Goal: Task Accomplishment & Management: Manage account settings

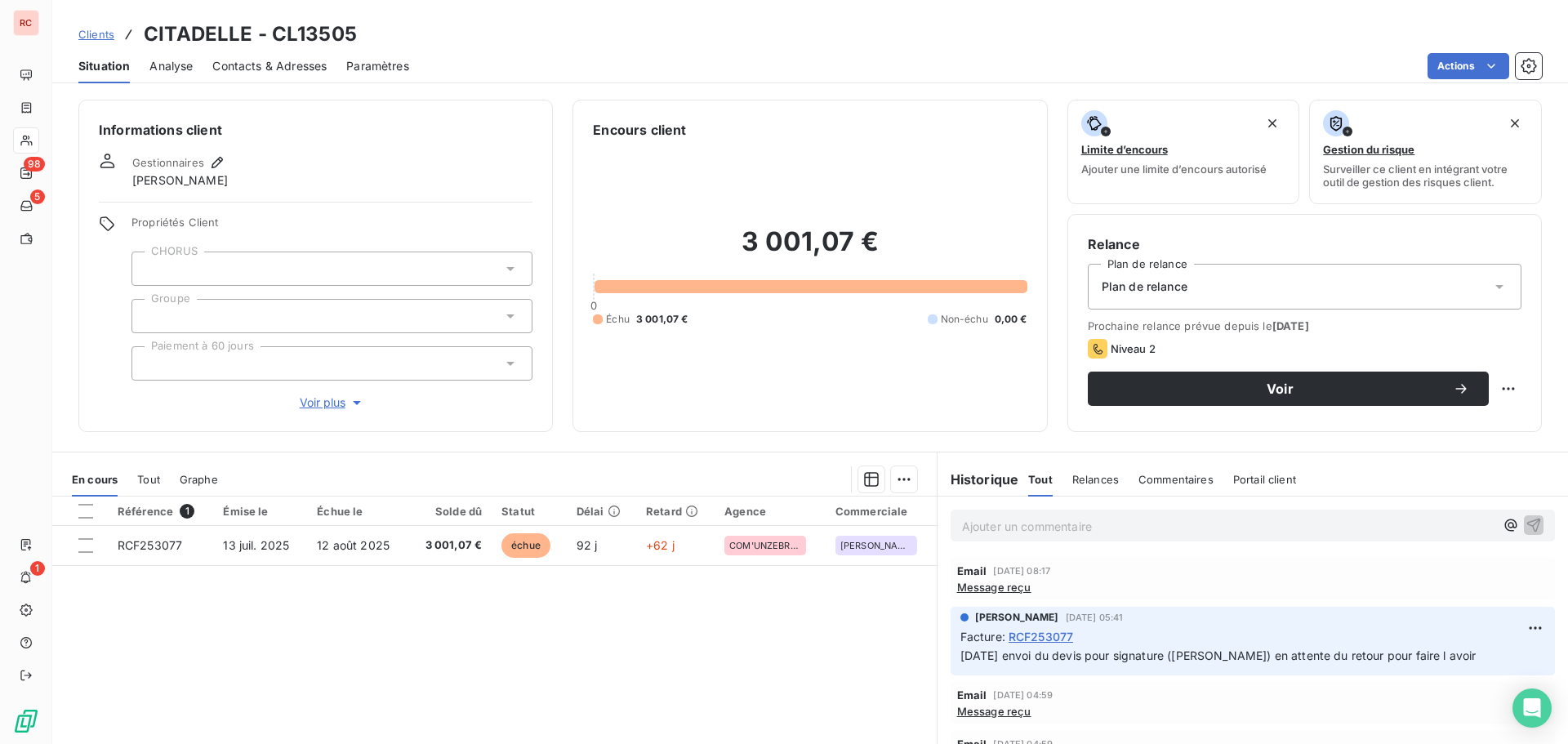
click at [98, 36] on span "Clients" at bounding box center [96, 34] width 36 height 13
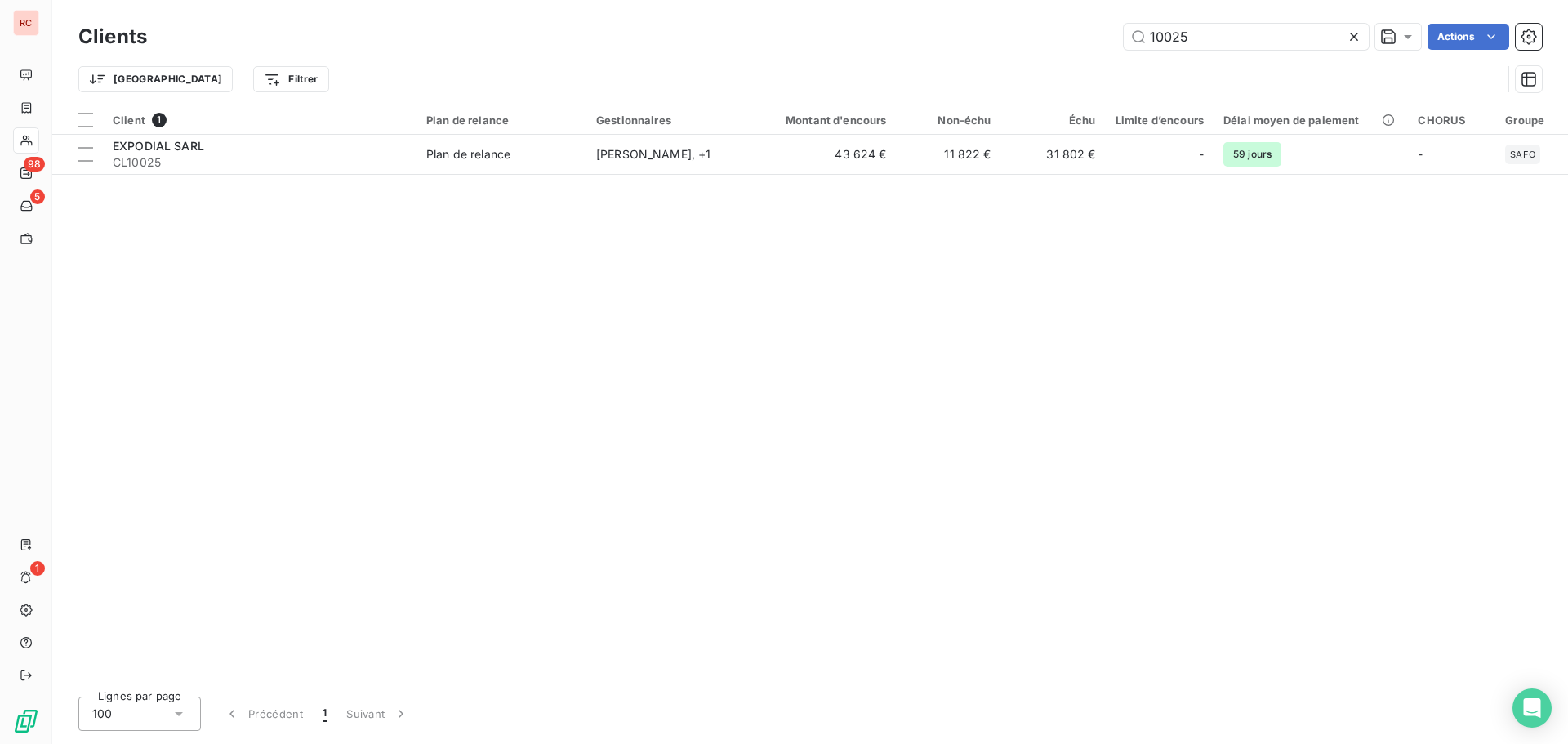
drag, startPoint x: 1213, startPoint y: 42, endPoint x: 1070, endPoint y: 42, distance: 143.0
click at [1090, 42] on div "10025 Actions" at bounding box center [853, 37] width 1375 height 27
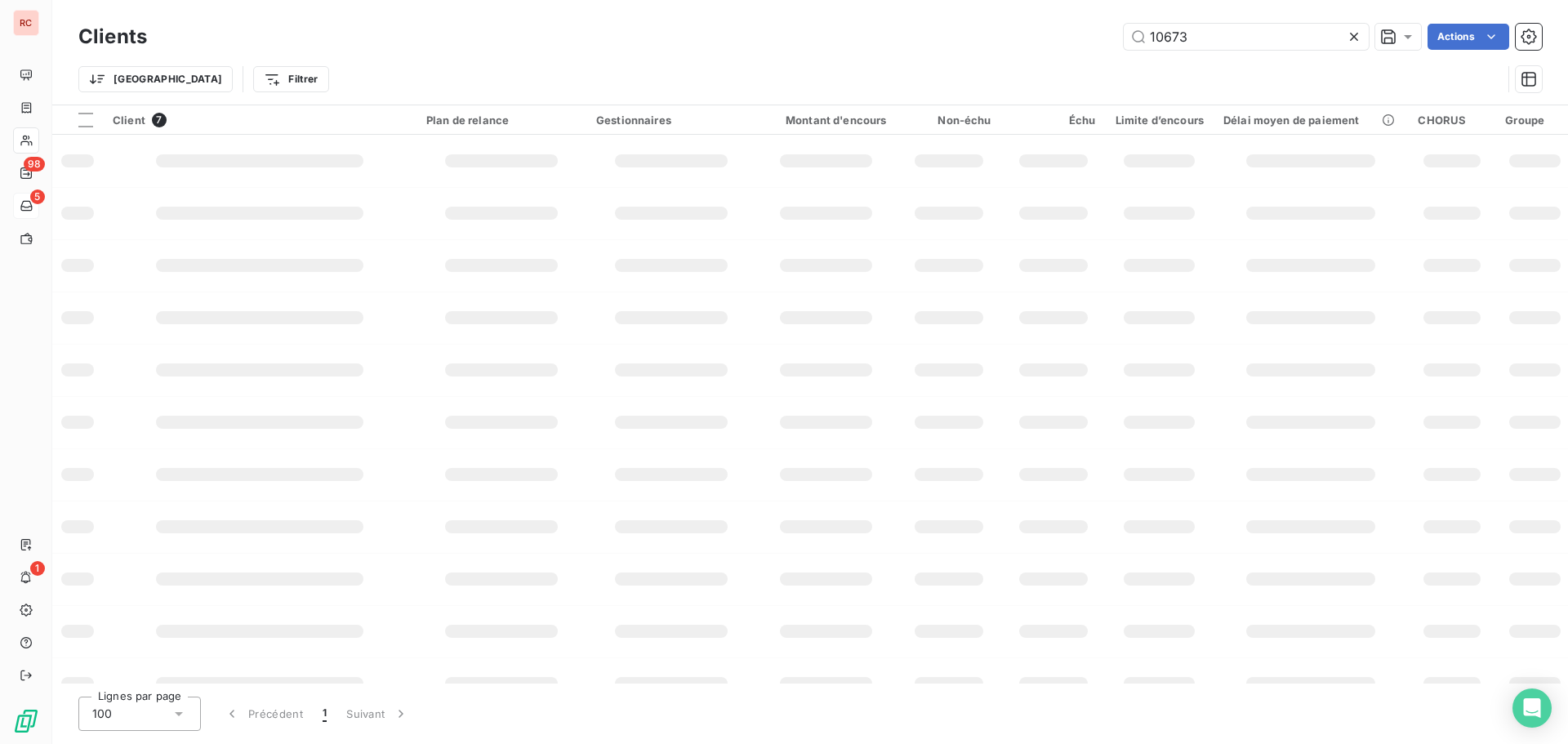
type input "10673"
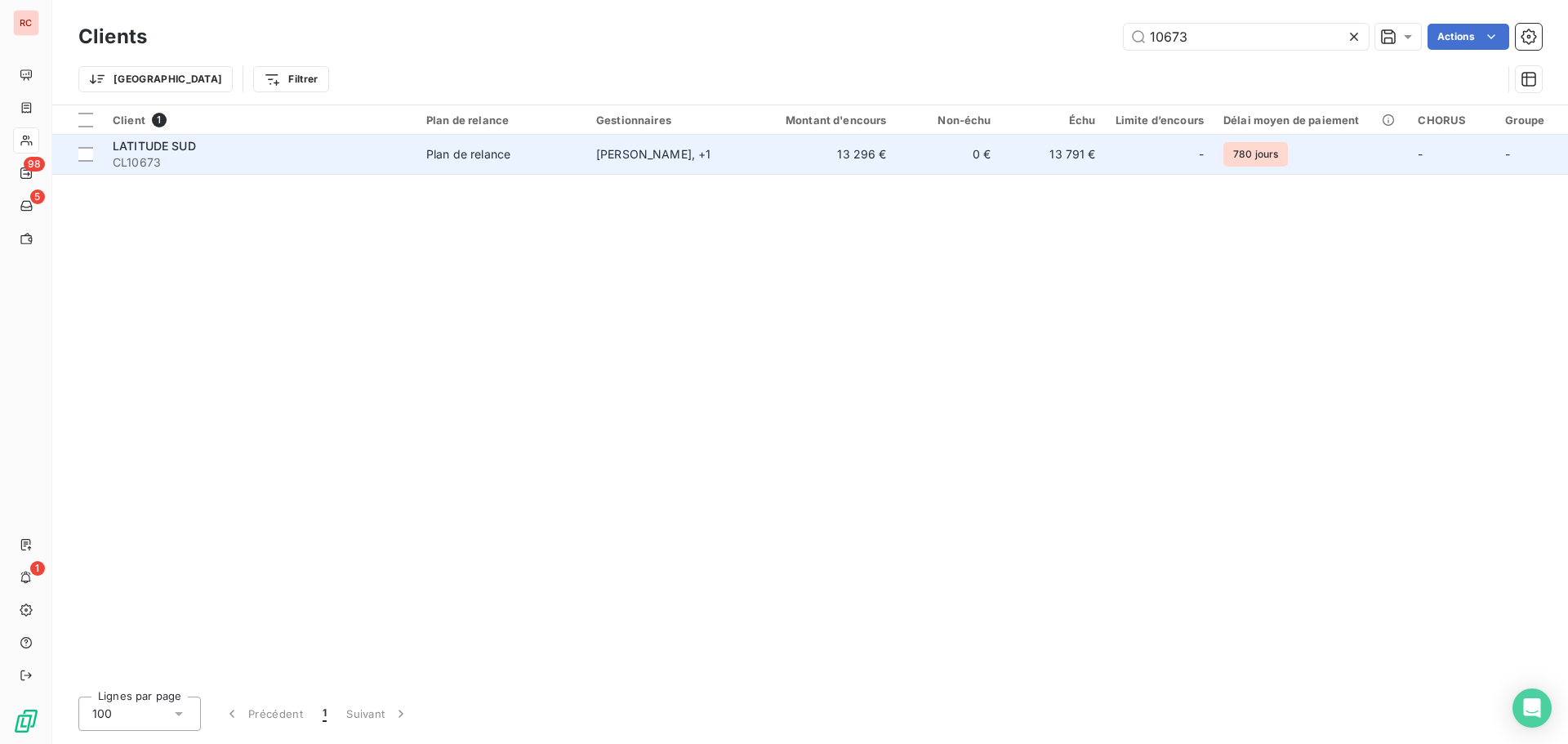
click at [151, 148] on span "LATITUDE SUD" at bounding box center [154, 146] width 83 height 14
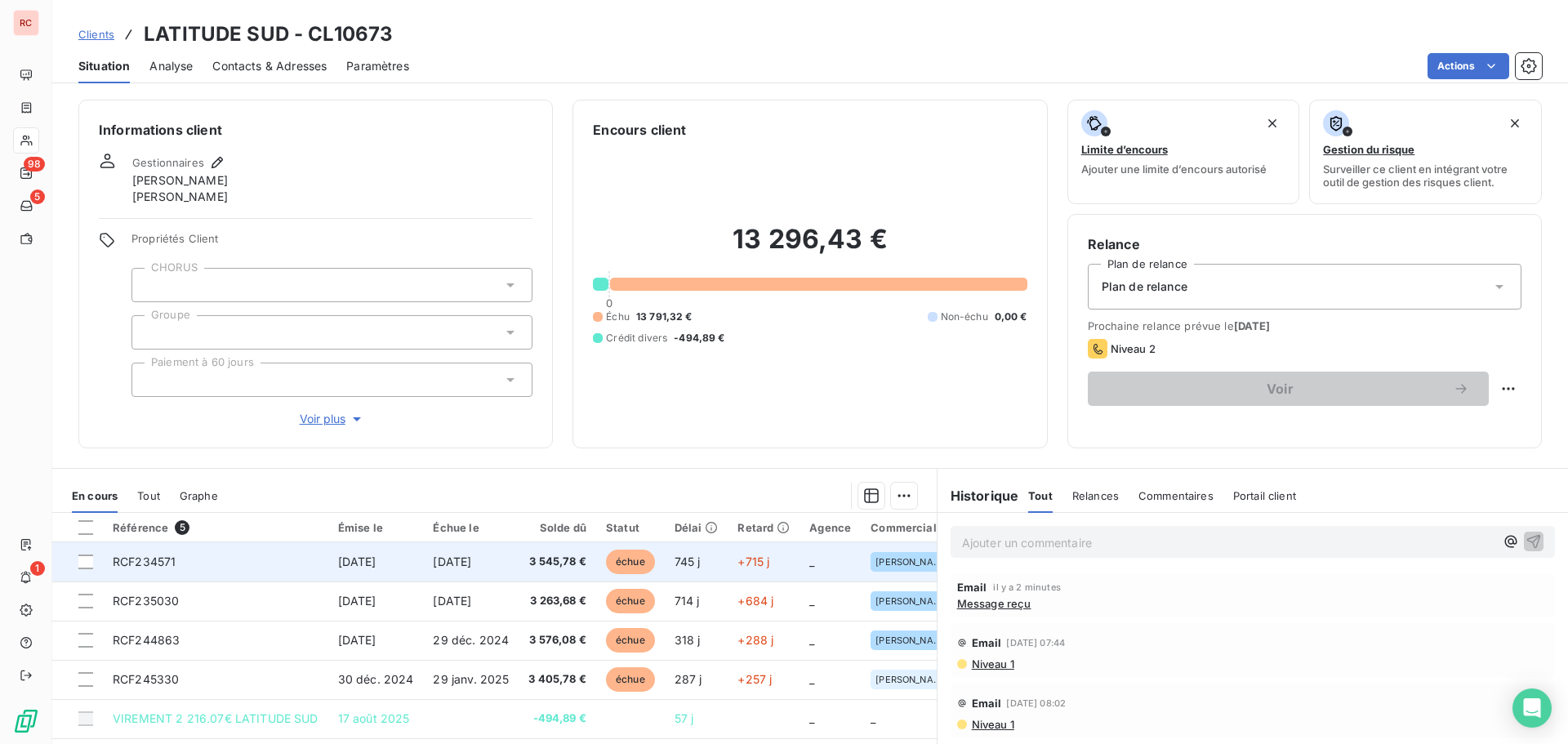
click at [496, 570] on td "[DATE]" at bounding box center [470, 562] width 96 height 39
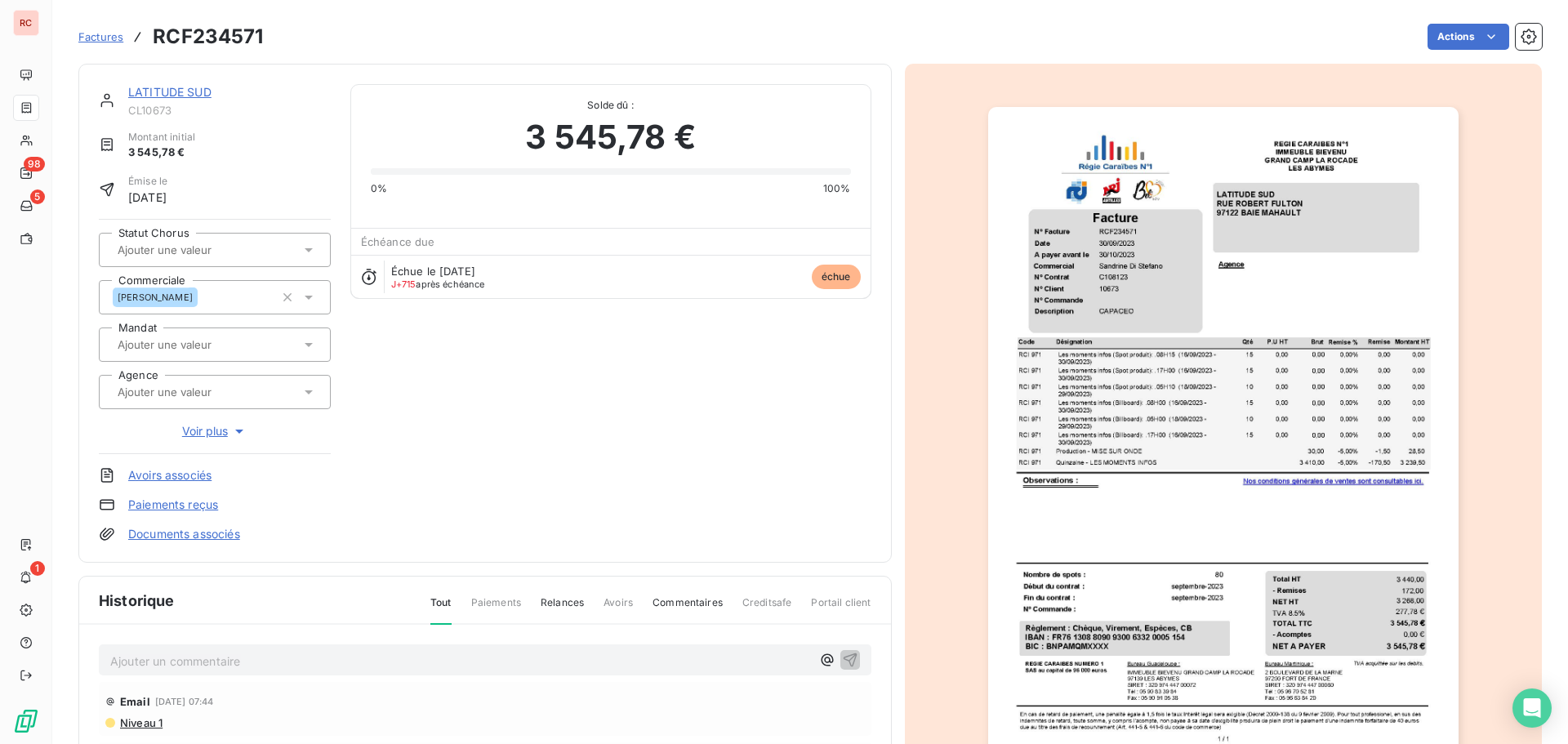
click at [148, 658] on p "Ajouter un commentaire ﻿" at bounding box center [461, 661] width 700 height 20
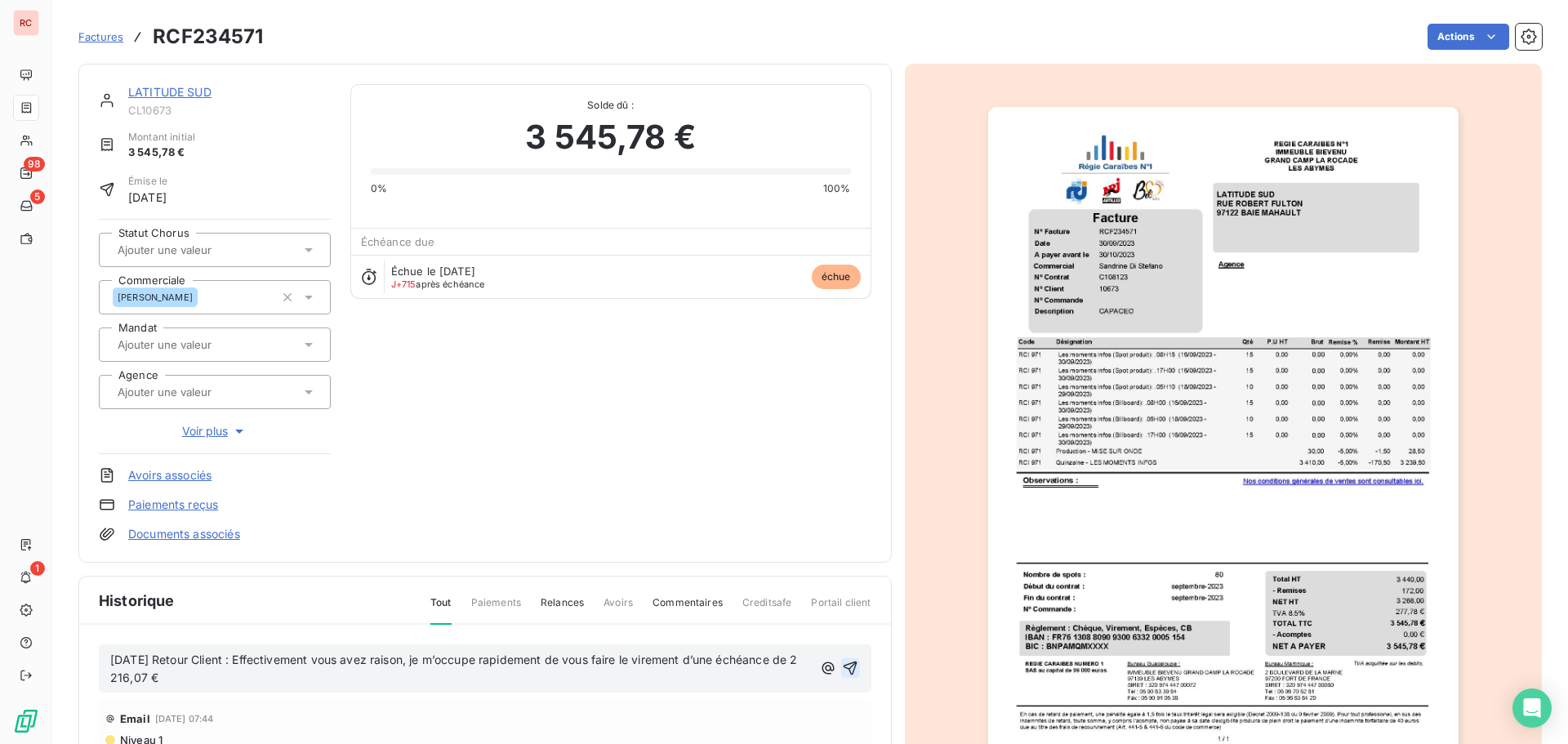
click at [844, 666] on icon "button" at bounding box center [851, 669] width 14 height 14
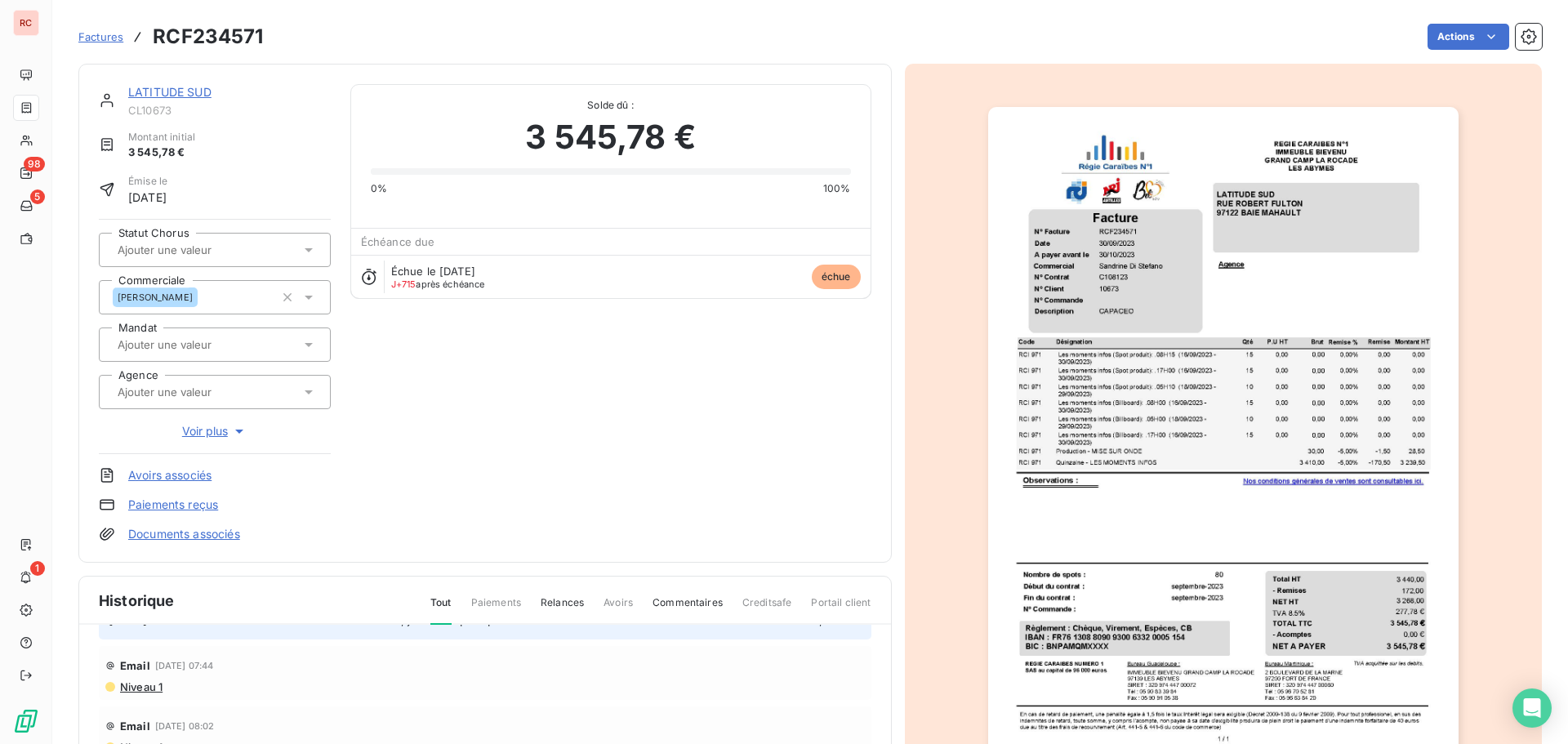
scroll to position [81, 0]
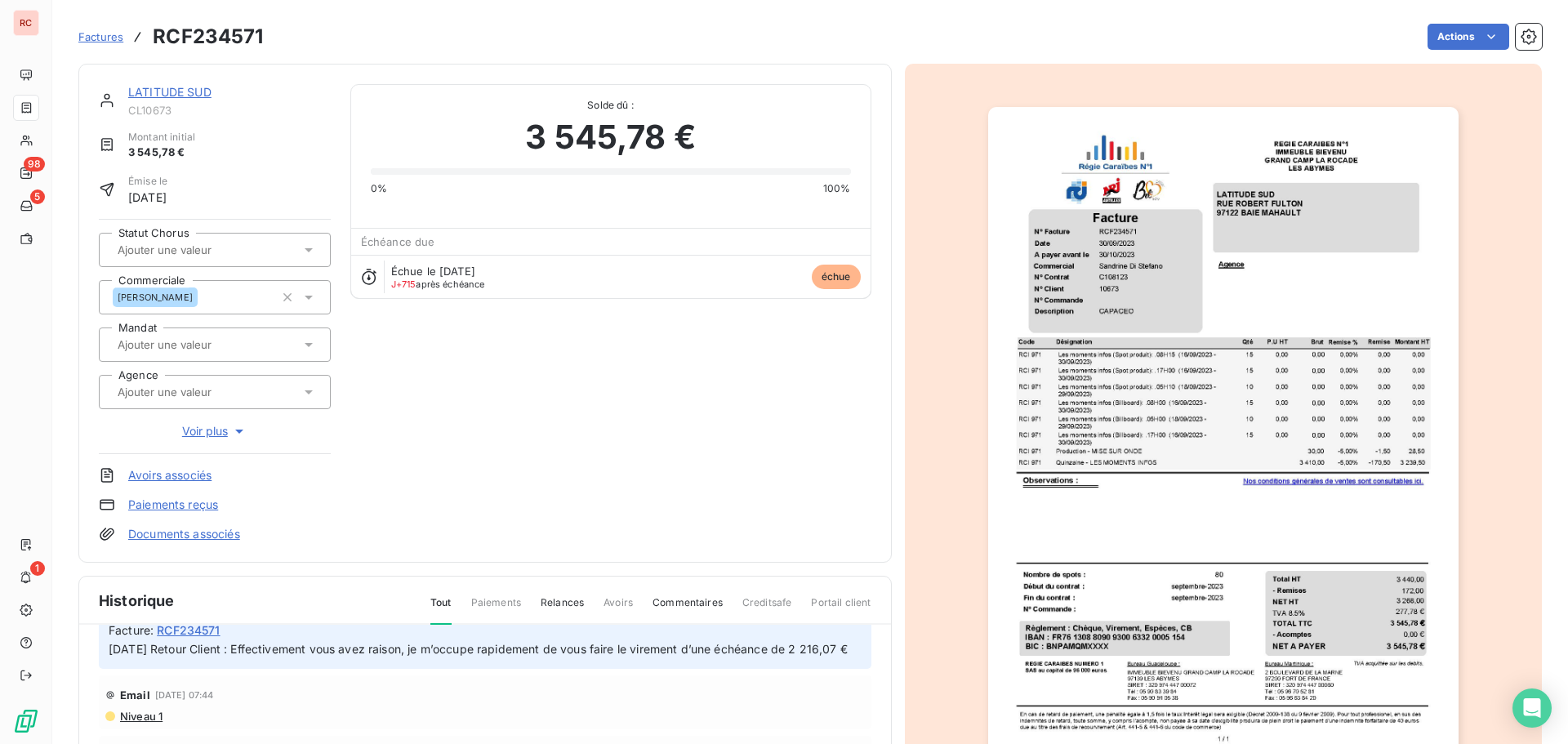
drag, startPoint x: 180, startPoint y: 671, endPoint x: 103, endPoint y: 653, distance: 79.1
click at [103, 653] on div "[PERSON_NAME] dans 0 secondes Facture : RCF234571 [DATE] Retour Client : Effect…" at bounding box center [486, 635] width 773 height 69
copy span "[DATE] Retour Client : Effectivement vous avez raison, je m’occupe rapidement d…"
click at [157, 88] on link "LATITUDE SUD" at bounding box center [170, 92] width 83 height 14
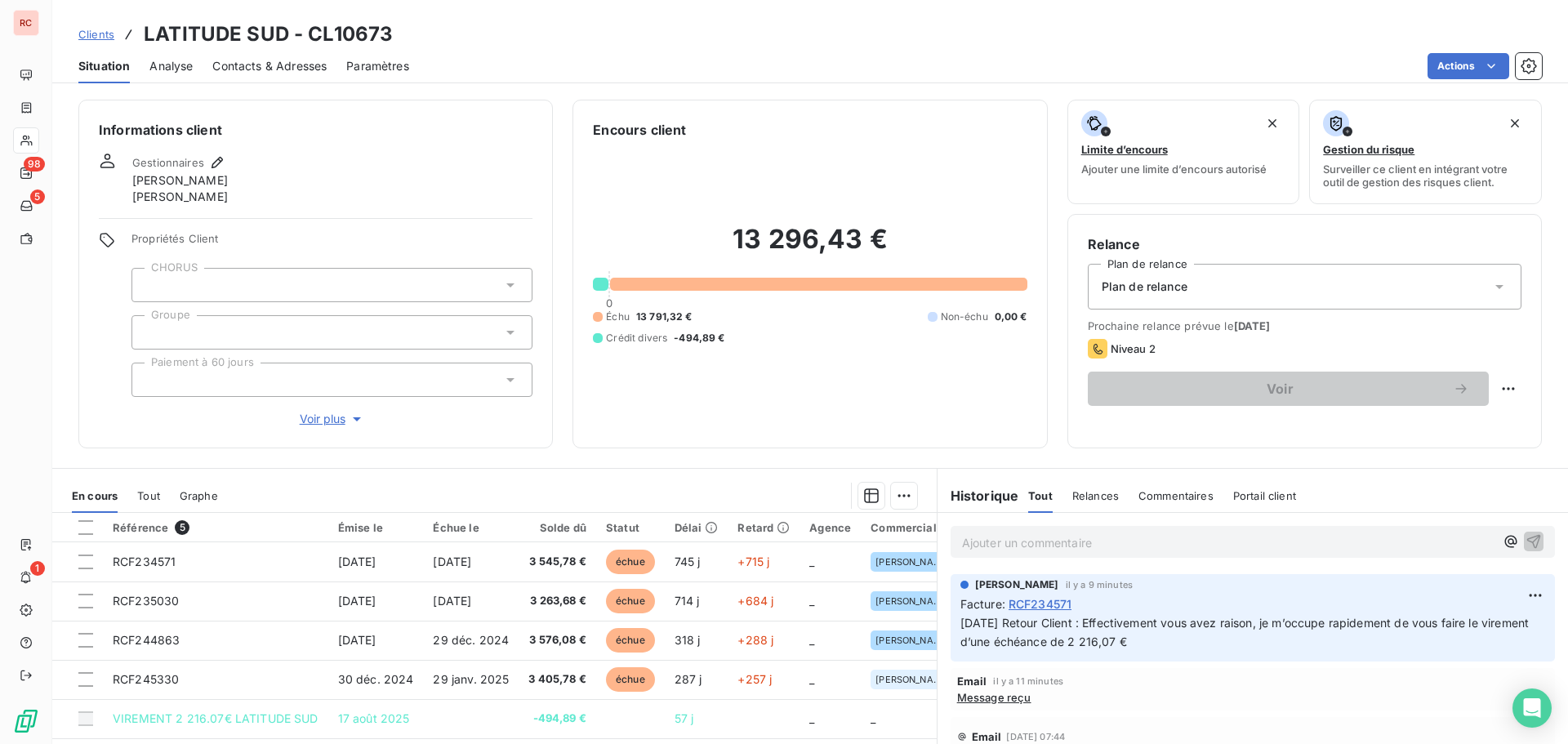
click at [105, 31] on span "Clients" at bounding box center [96, 34] width 36 height 13
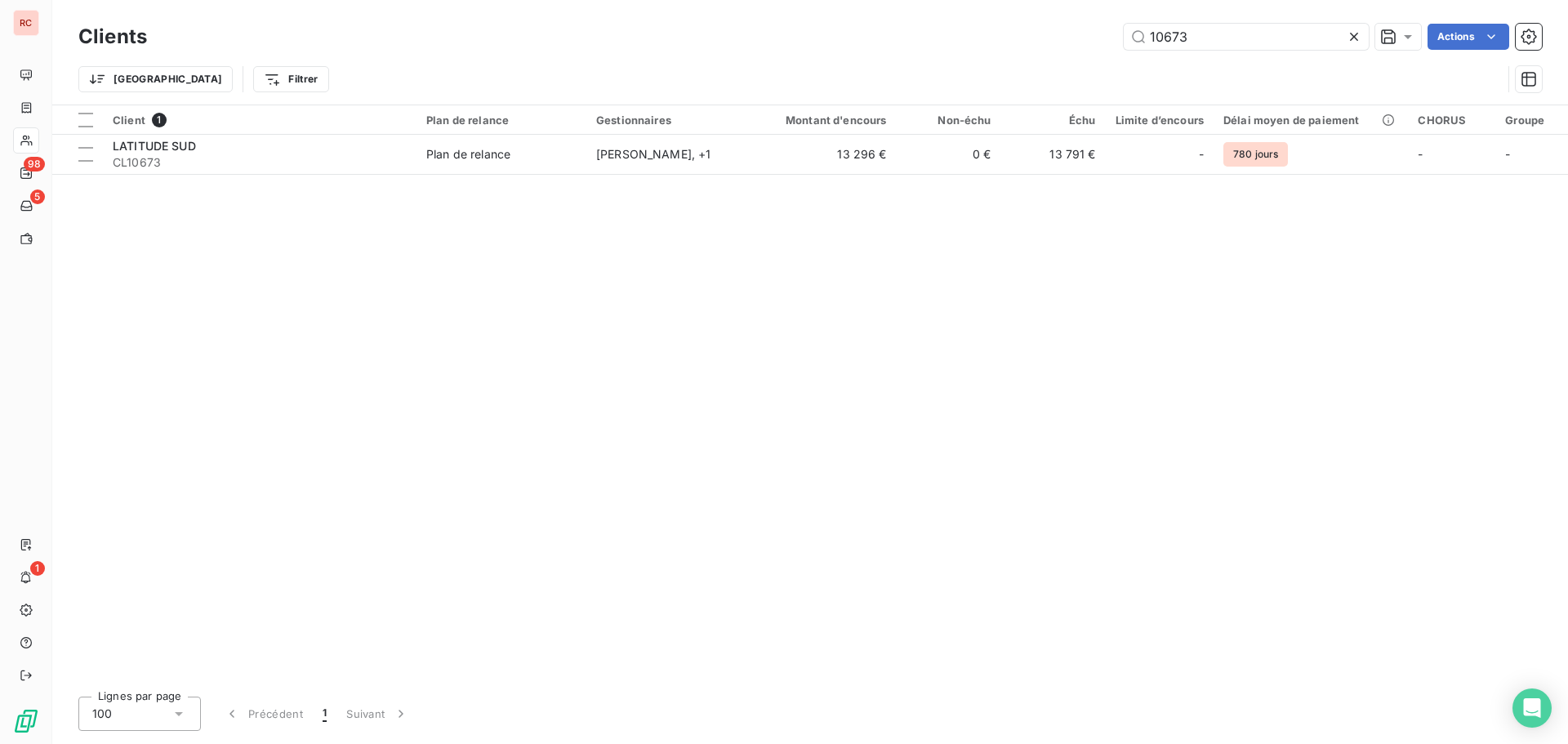
drag, startPoint x: 1233, startPoint y: 48, endPoint x: 337, endPoint y: 42, distance: 896.0
click at [703, 42] on div "10673 Actions" at bounding box center [853, 37] width 1375 height 27
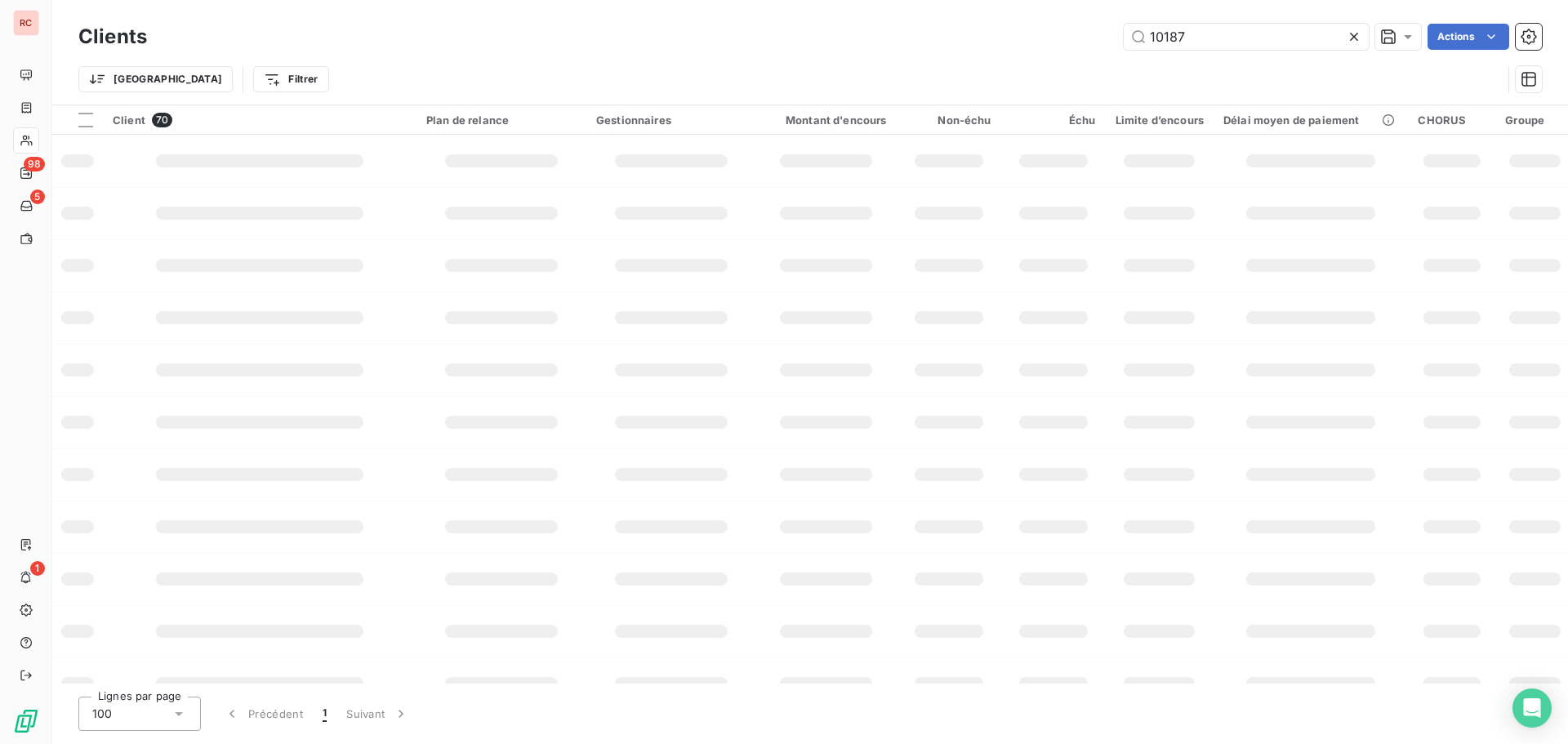
type input "10187"
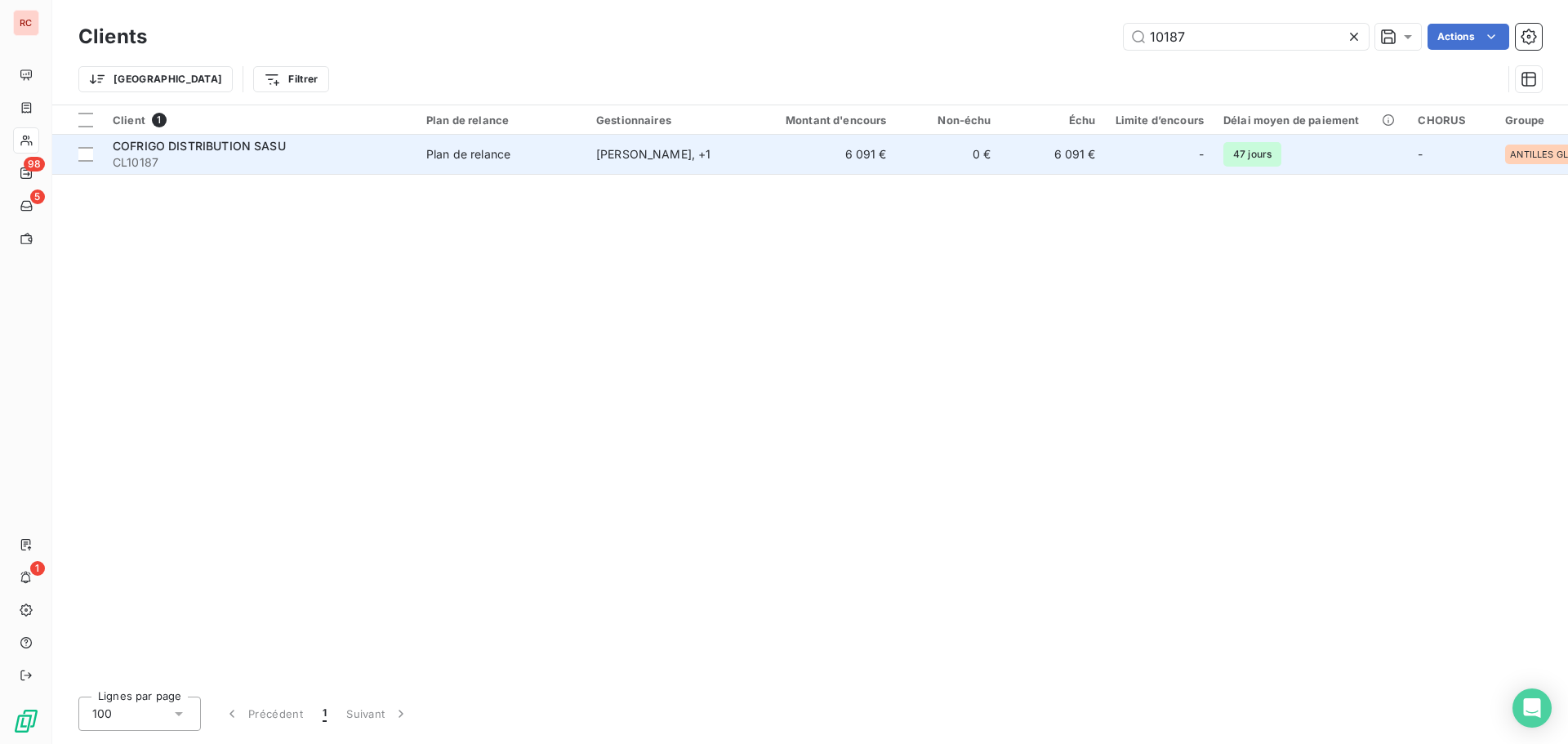
click at [280, 143] on span "COFRIGO DISTRIBUTION SASU" at bounding box center [199, 146] width 173 height 14
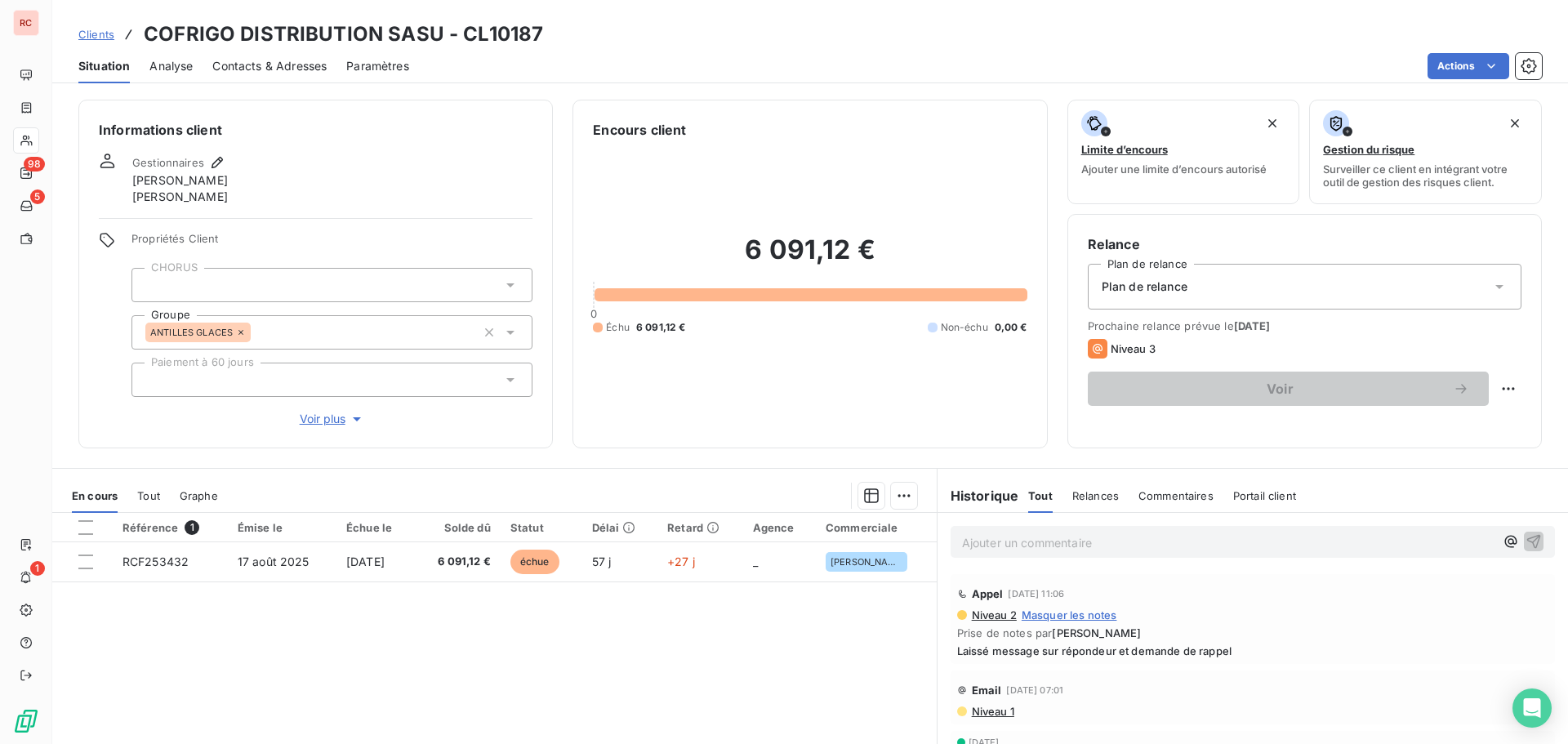
click at [272, 65] on span "Contacts & Adresses" at bounding box center [269, 66] width 114 height 16
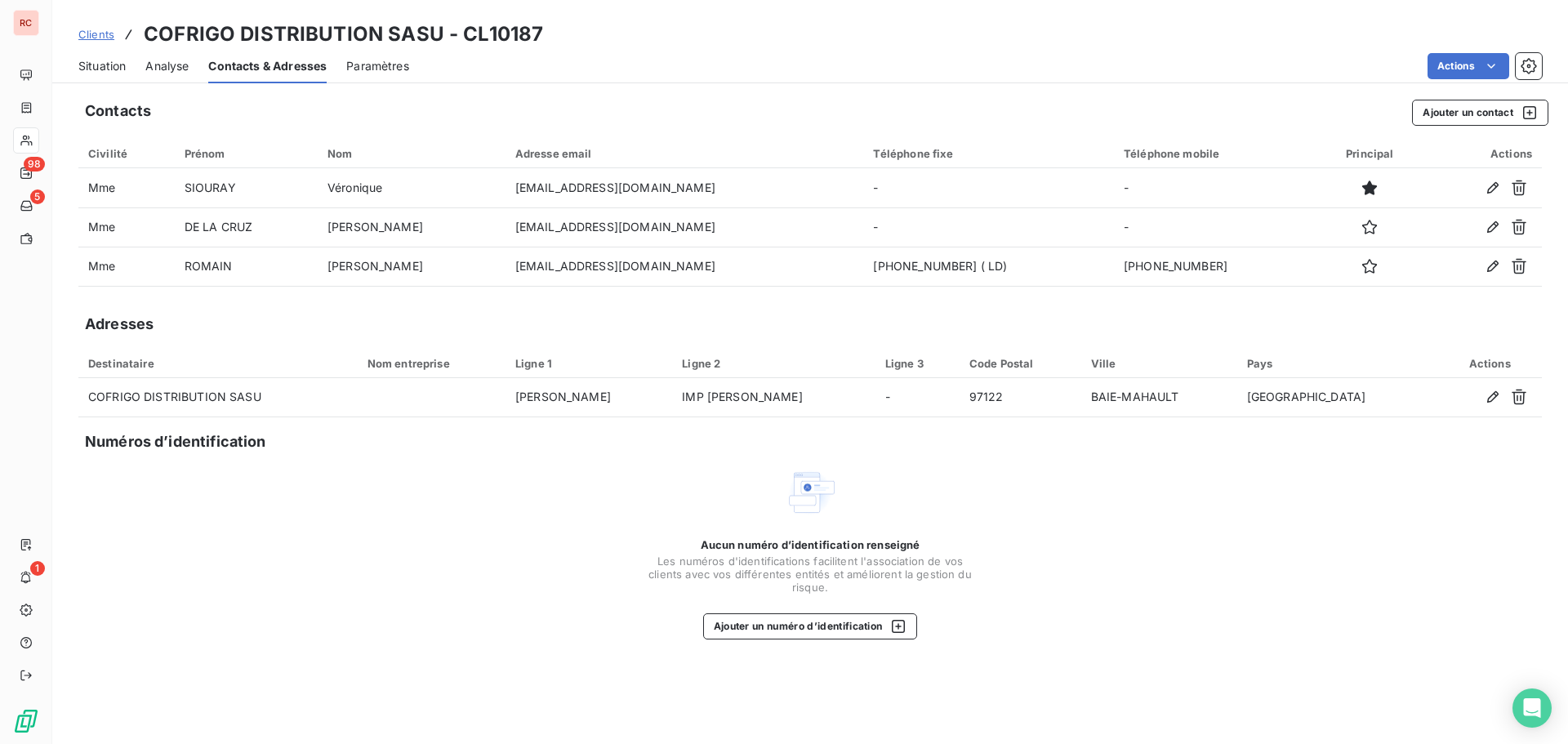
click at [87, 42] on link "Clients" at bounding box center [96, 35] width 36 height 16
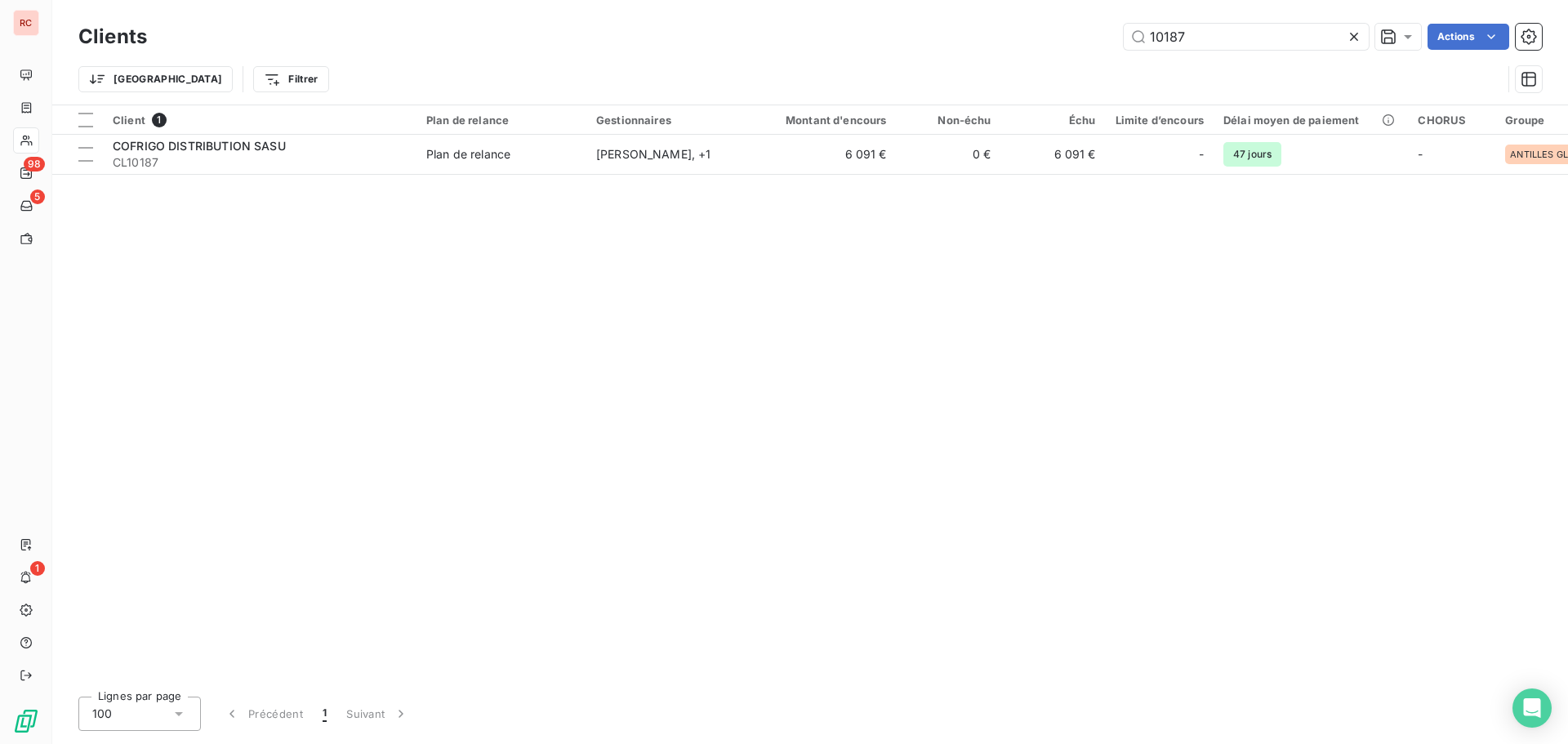
drag, startPoint x: 1192, startPoint y: 50, endPoint x: 1098, endPoint y: 52, distance: 94.0
click at [1098, 52] on div "Clients 10187 Actions" at bounding box center [810, 36] width 1464 height 35
drag, startPoint x: 1096, startPoint y: 41, endPoint x: 996, endPoint y: 42, distance: 100.0
click at [1006, 45] on div "10187 Actions" at bounding box center [853, 37] width 1375 height 27
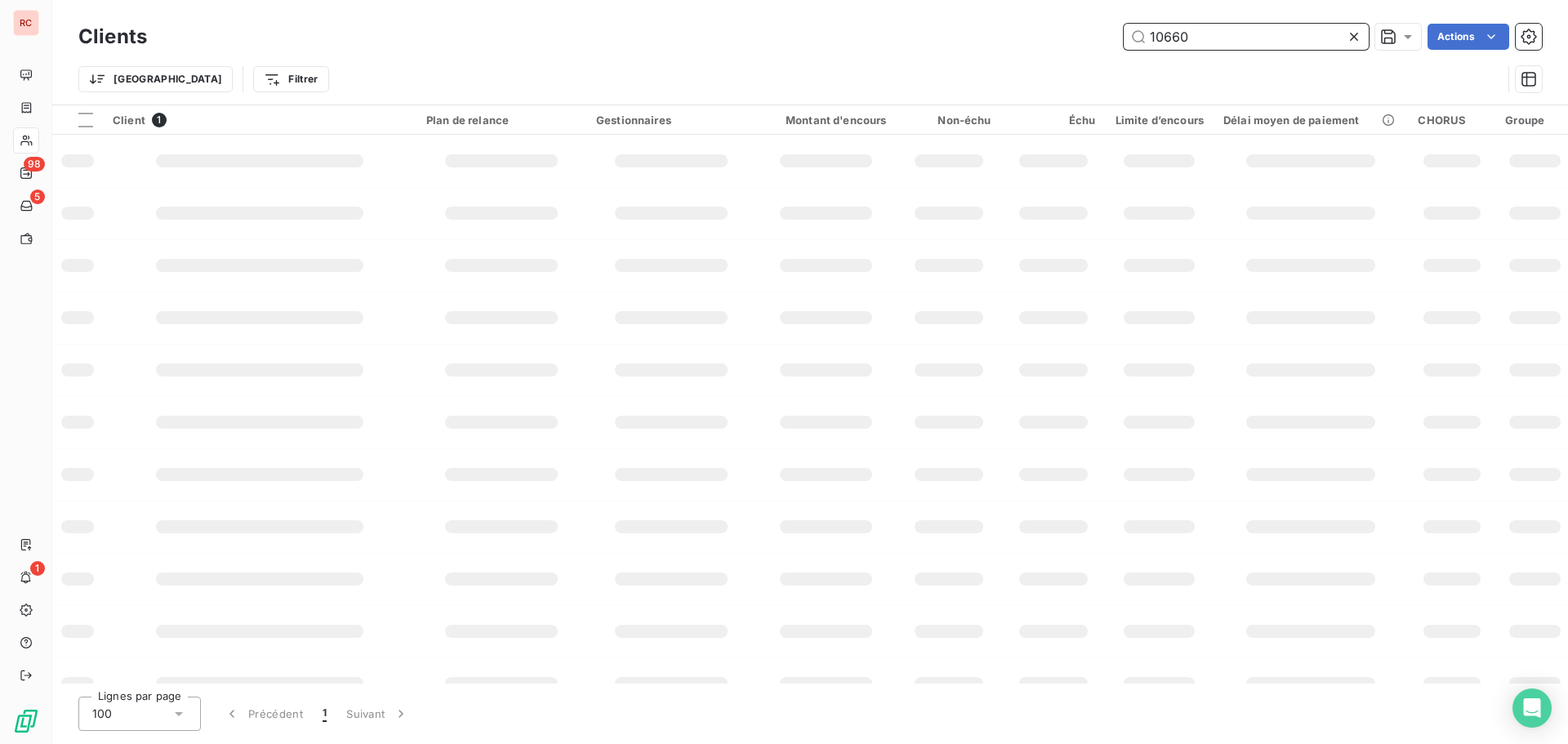
type input "10660"
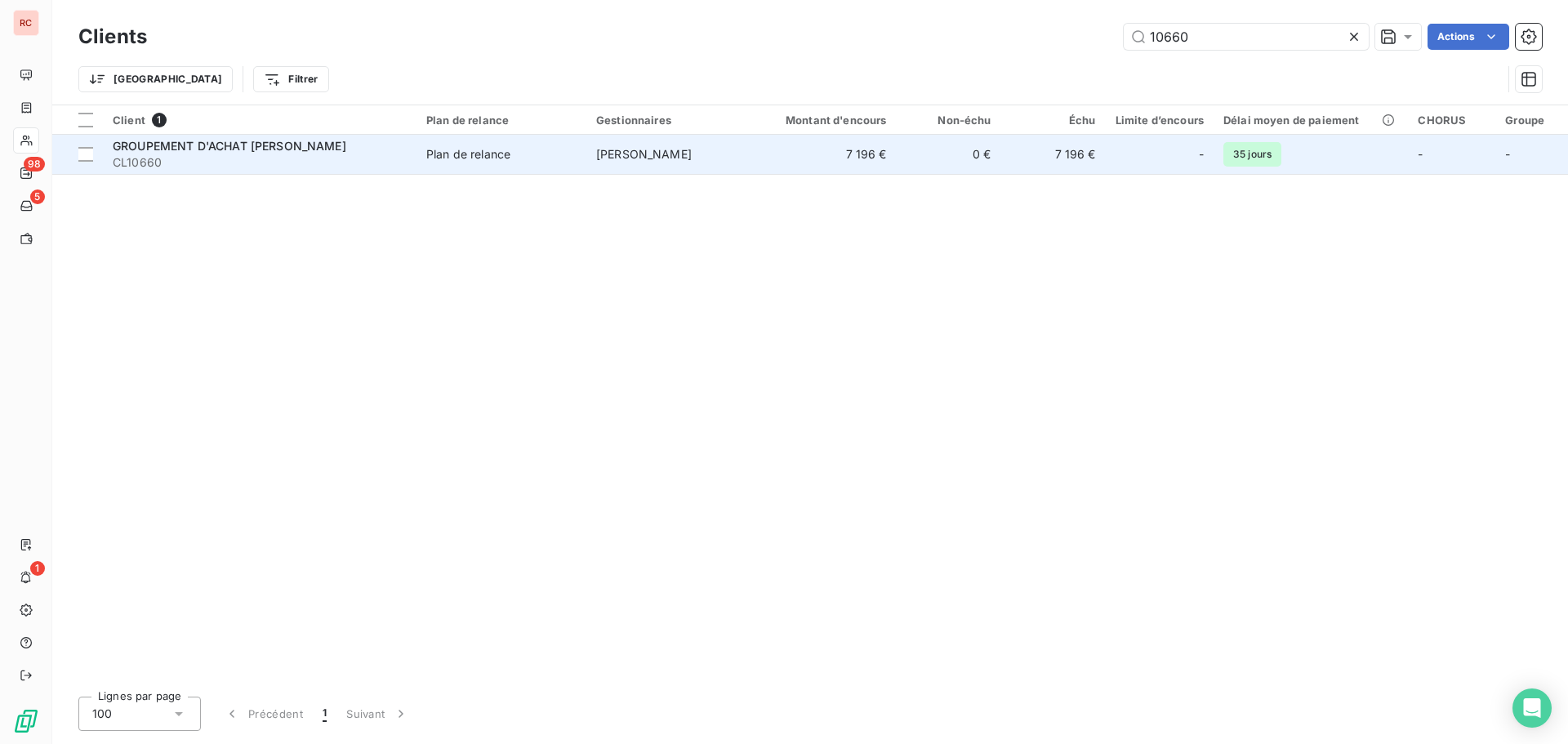
click at [187, 157] on span "CL10660" at bounding box center [259, 163] width 294 height 16
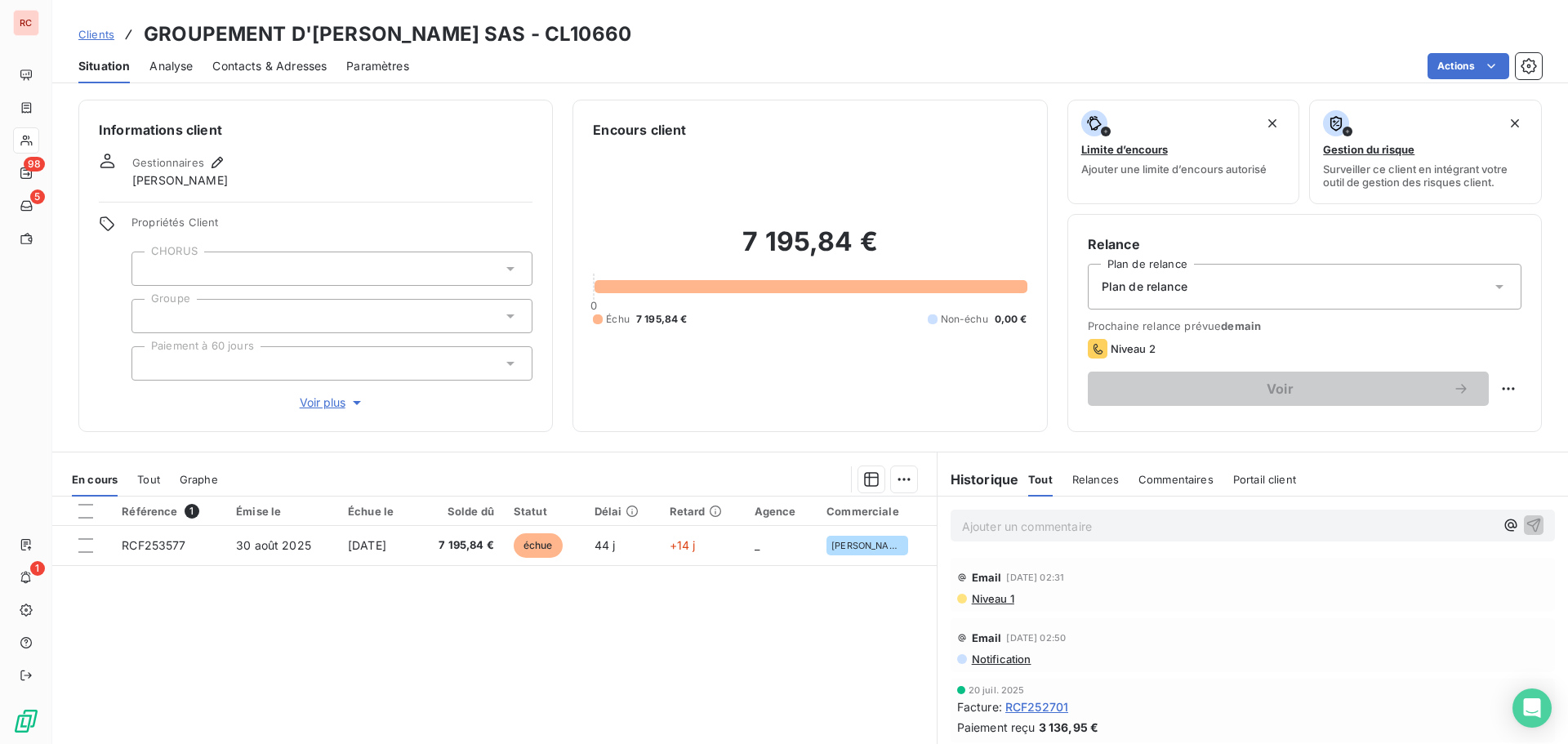
click at [303, 70] on span "Contacts & Adresses" at bounding box center [269, 66] width 114 height 16
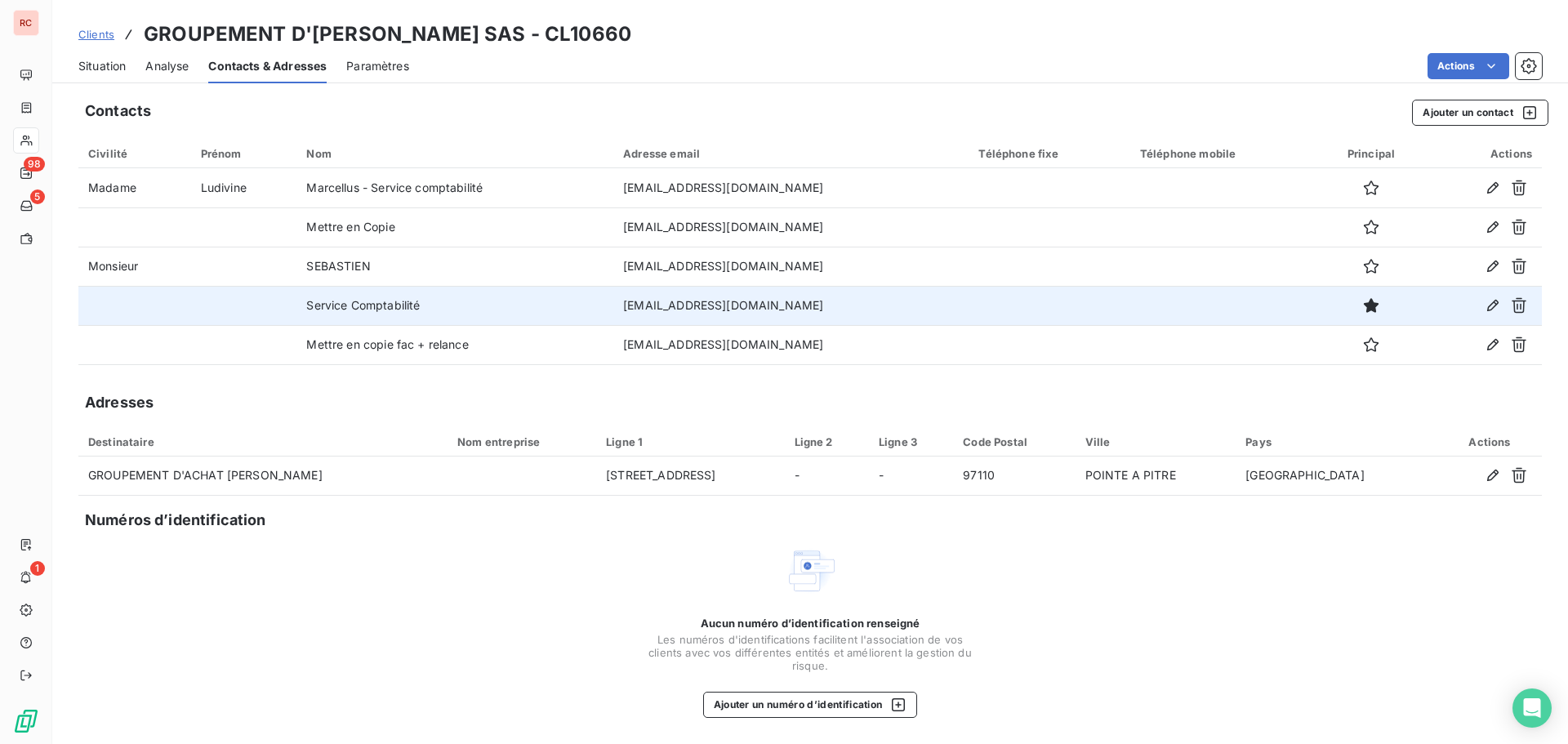
drag, startPoint x: 827, startPoint y: 308, endPoint x: 633, endPoint y: 312, distance: 194.0
click at [633, 312] on td "[EMAIL_ADDRESS][DOMAIN_NAME]" at bounding box center [792, 305] width 356 height 39
copy td "[EMAIL_ADDRESS][DOMAIN_NAME]"
click at [1493, 304] on icon "button" at bounding box center [1493, 305] width 16 height 16
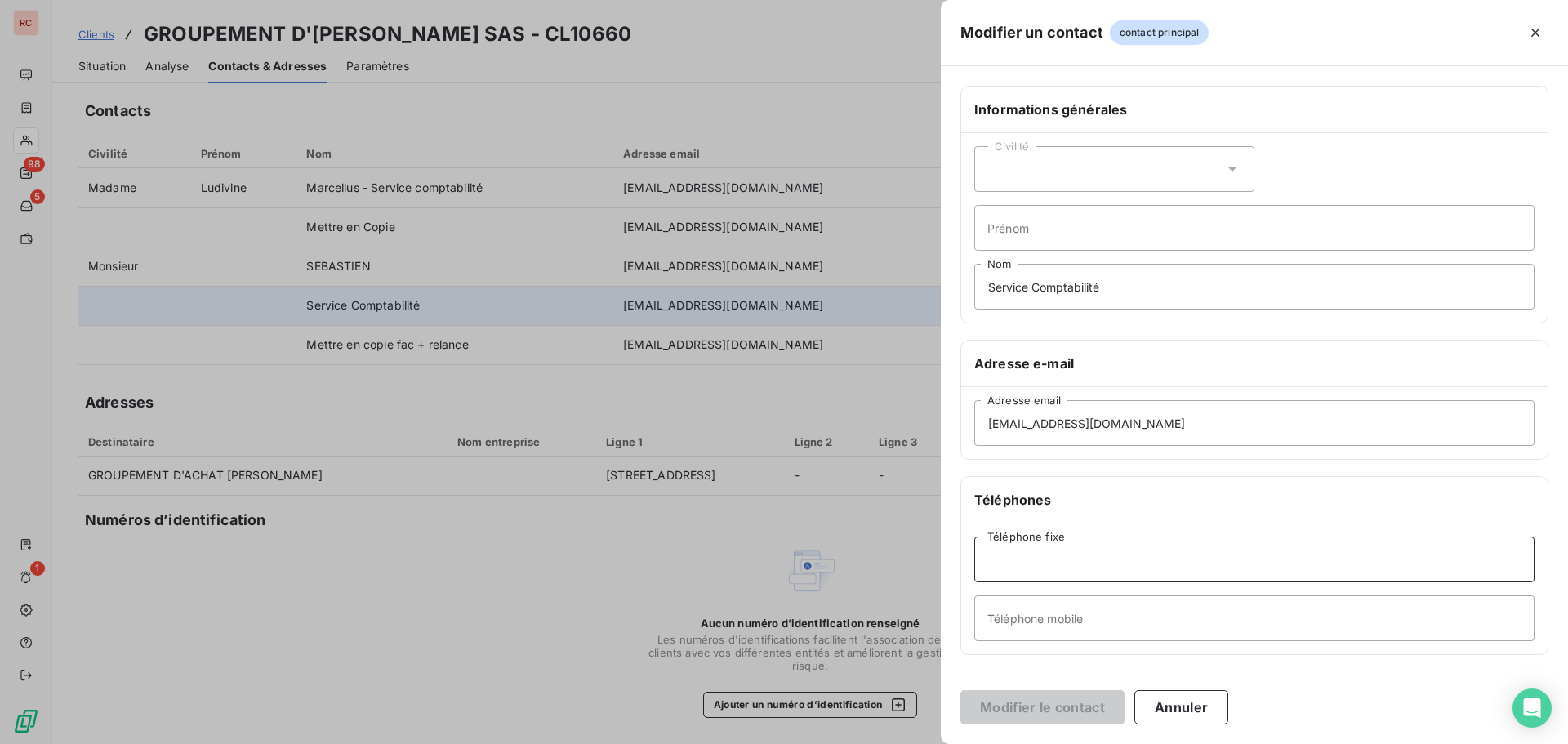
click at [998, 565] on input "Téléphone fixe" at bounding box center [1255, 560] width 561 height 46
click at [984, 562] on input "0603190779" at bounding box center [1255, 560] width 561 height 46
click at [1034, 560] on input "[PHONE_NUMBER]" at bounding box center [1255, 560] width 561 height 46
click at [1064, 559] on input "[PHONE_NUMBER]" at bounding box center [1255, 560] width 561 height 46
type input "[PHONE_NUMBER]"
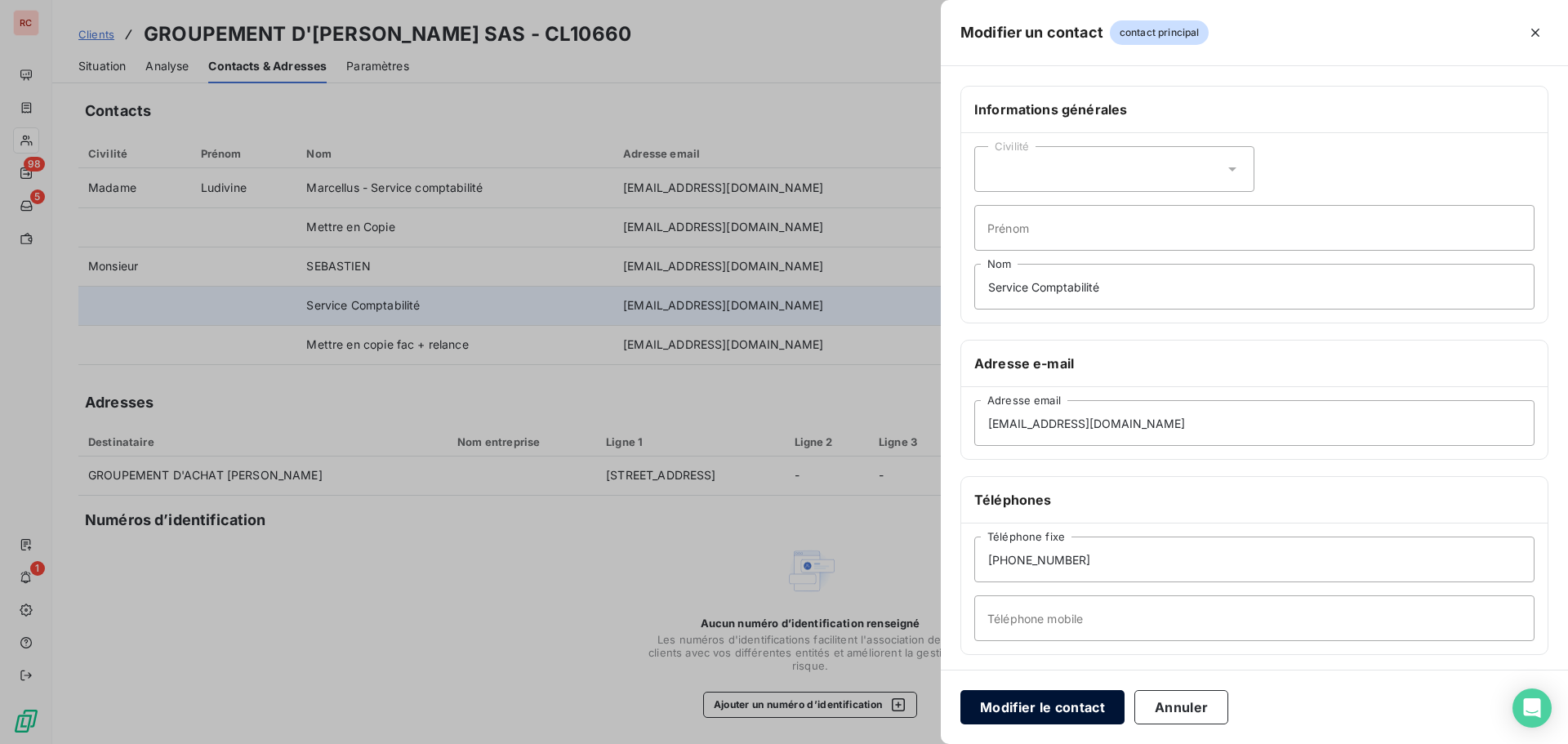
click at [1076, 701] on button "Modifier le contact" at bounding box center [1043, 707] width 164 height 35
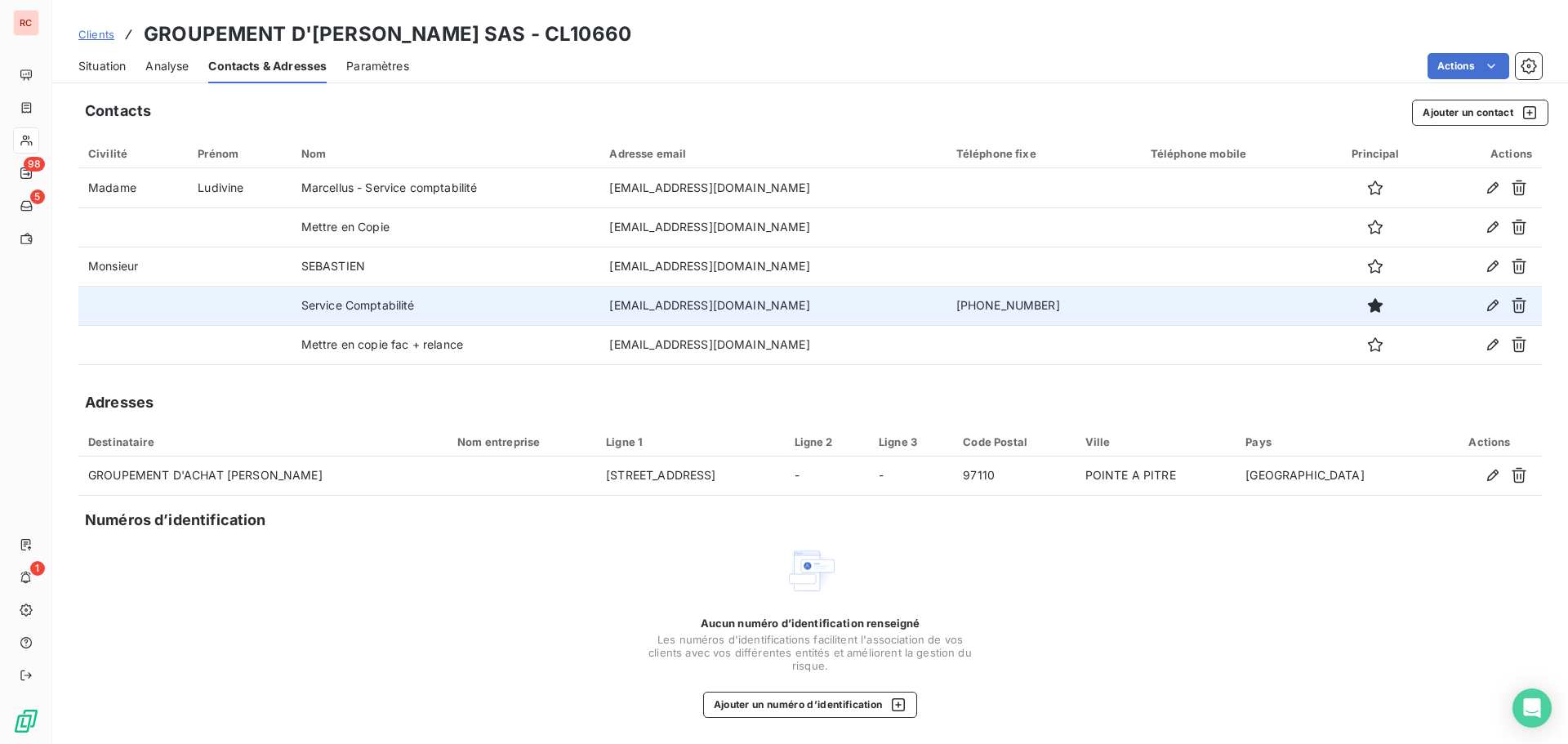
click at [107, 35] on span "Clients" at bounding box center [96, 34] width 36 height 13
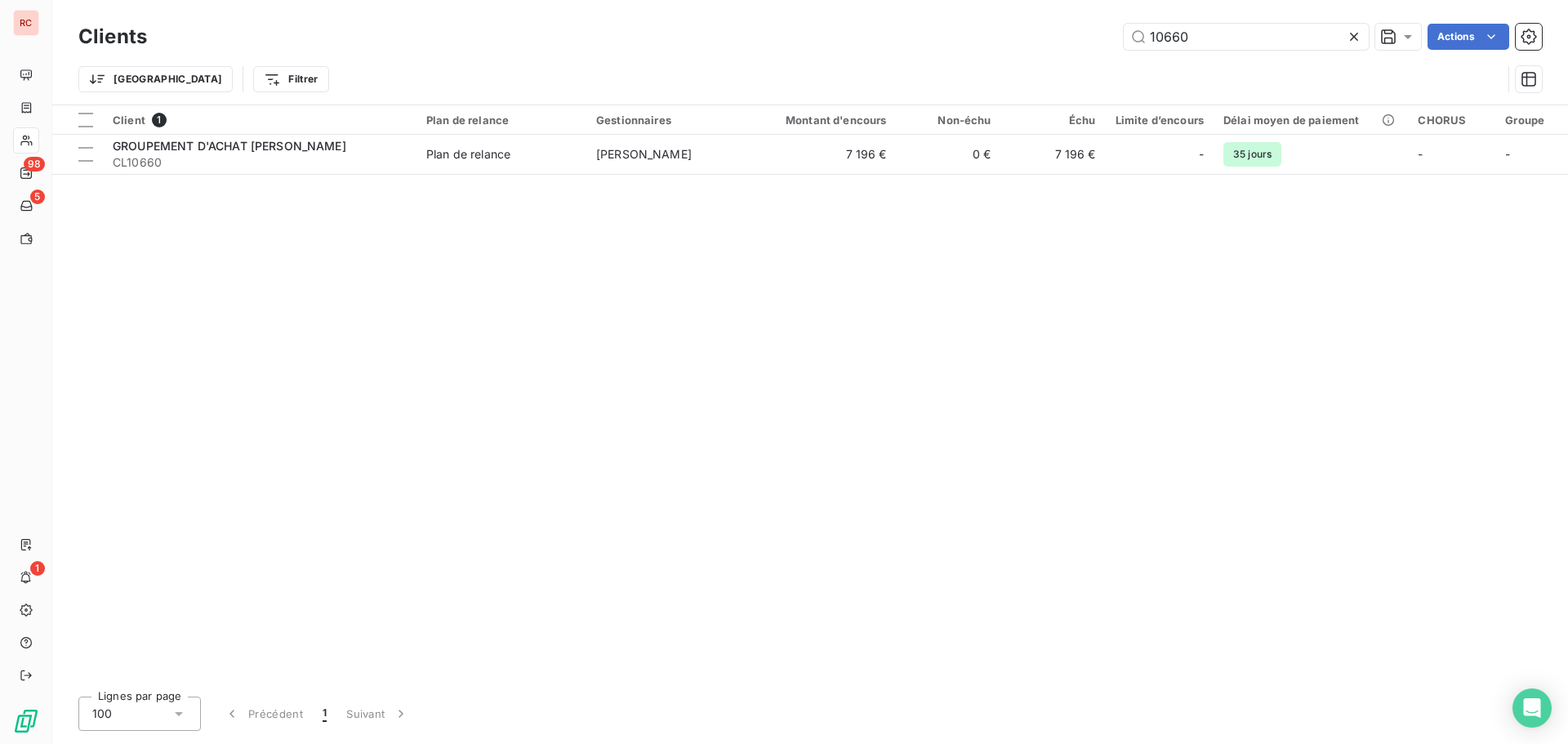
drag, startPoint x: 1221, startPoint y: 38, endPoint x: 875, endPoint y: 45, distance: 346.1
click at [875, 45] on div "10660 Actions" at bounding box center [853, 37] width 1375 height 27
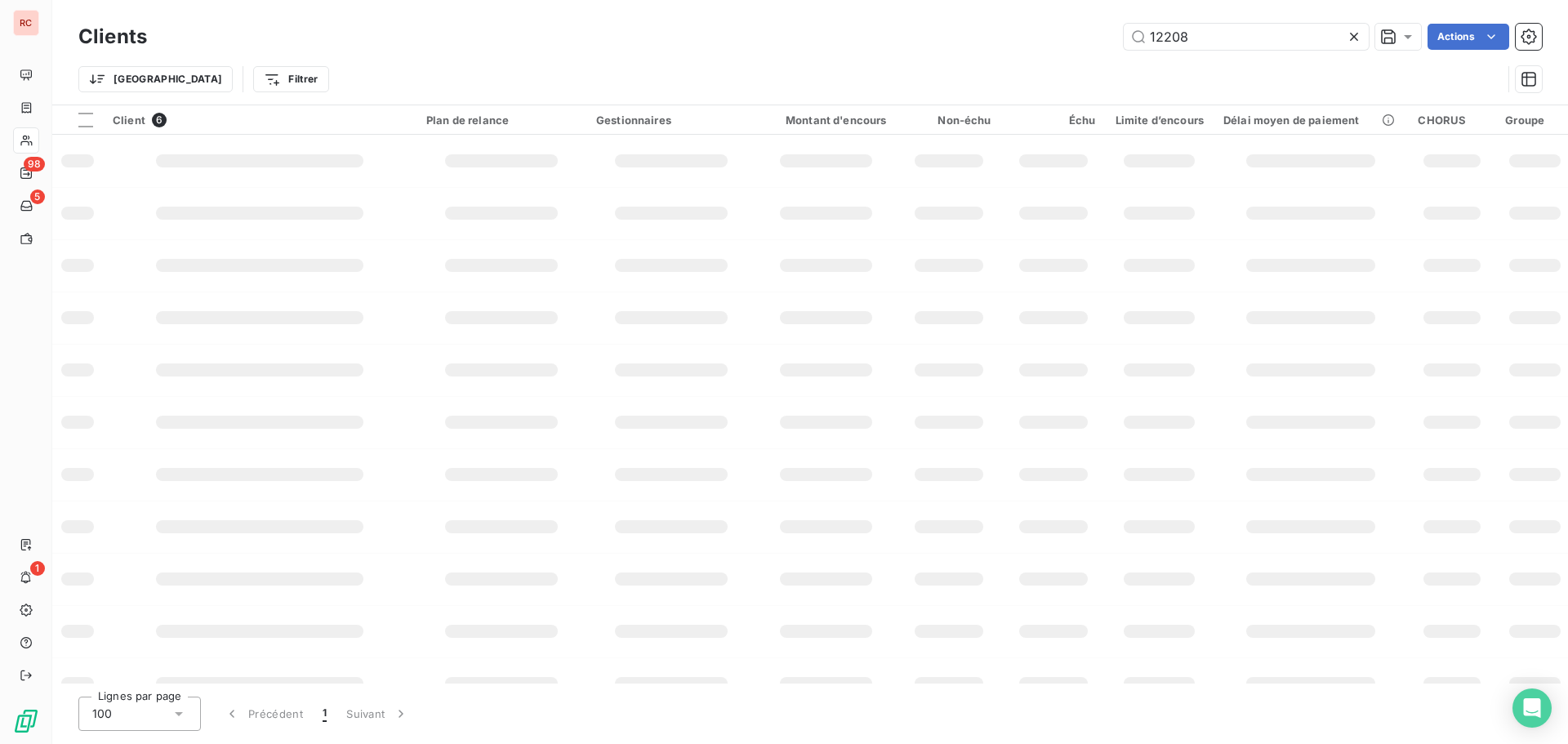
type input "12208"
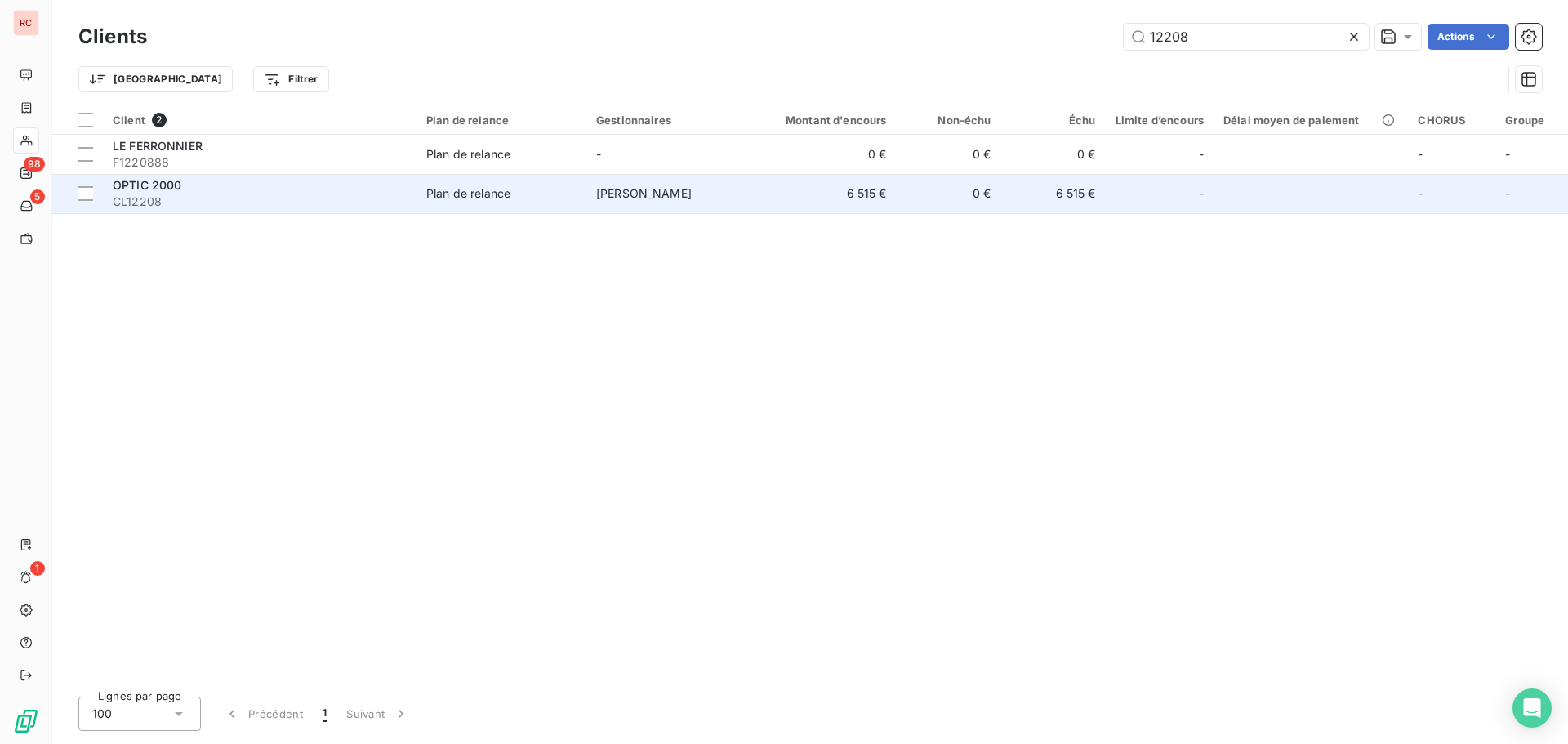
click at [189, 186] on div "OPTIC 2000" at bounding box center [259, 185] width 294 height 16
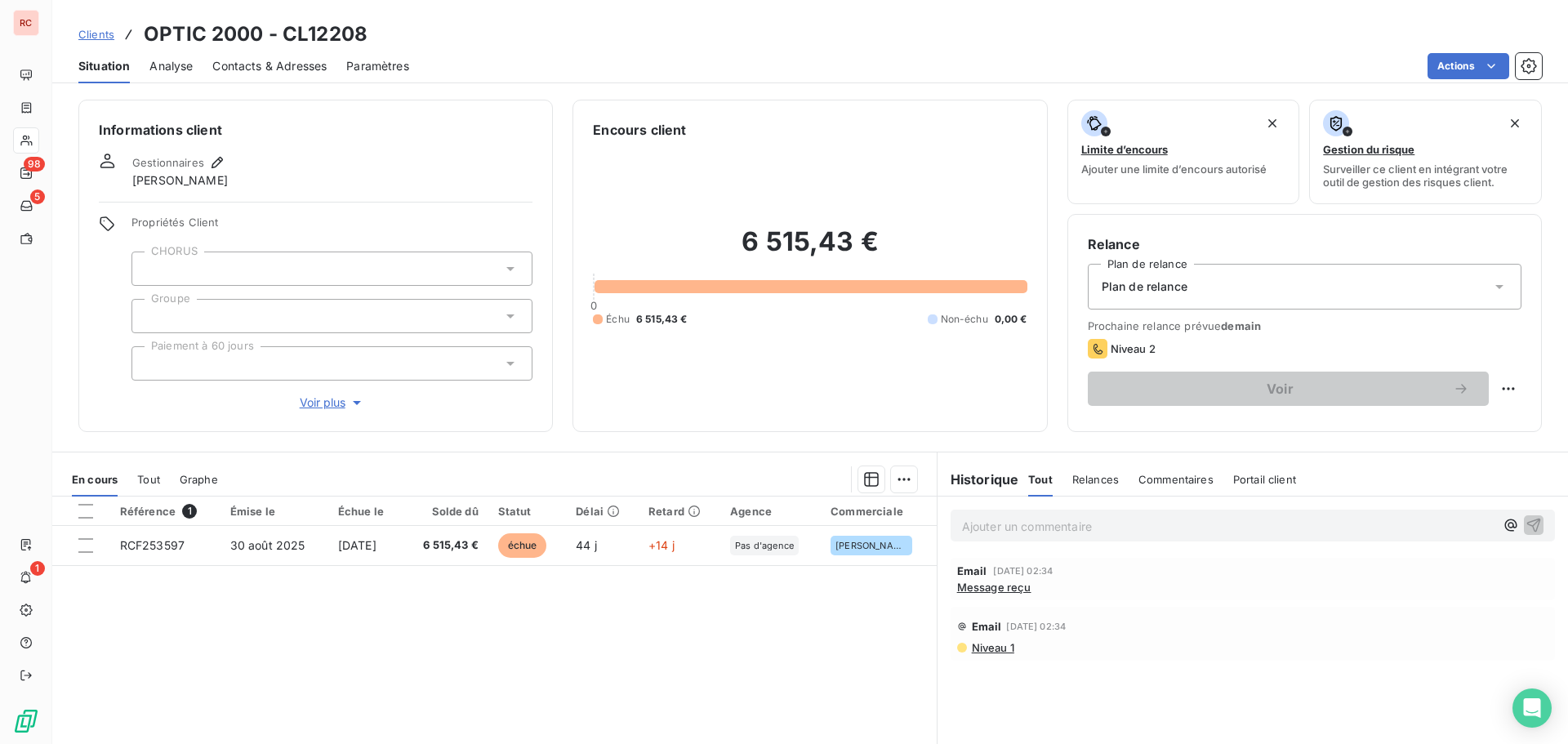
click at [988, 591] on span "Message reçu" at bounding box center [994, 587] width 74 height 13
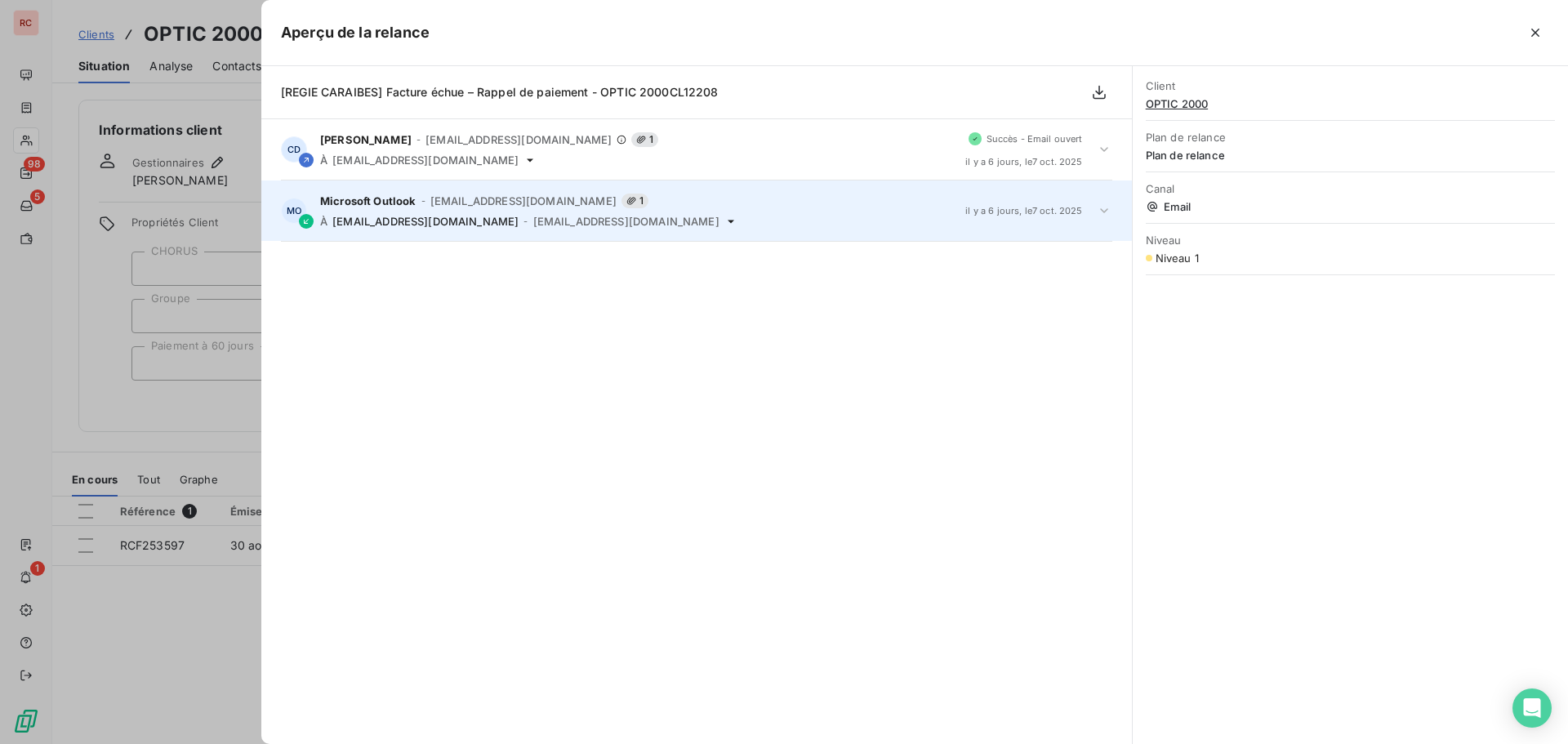
click at [1100, 208] on icon at bounding box center [1105, 211] width 16 height 16
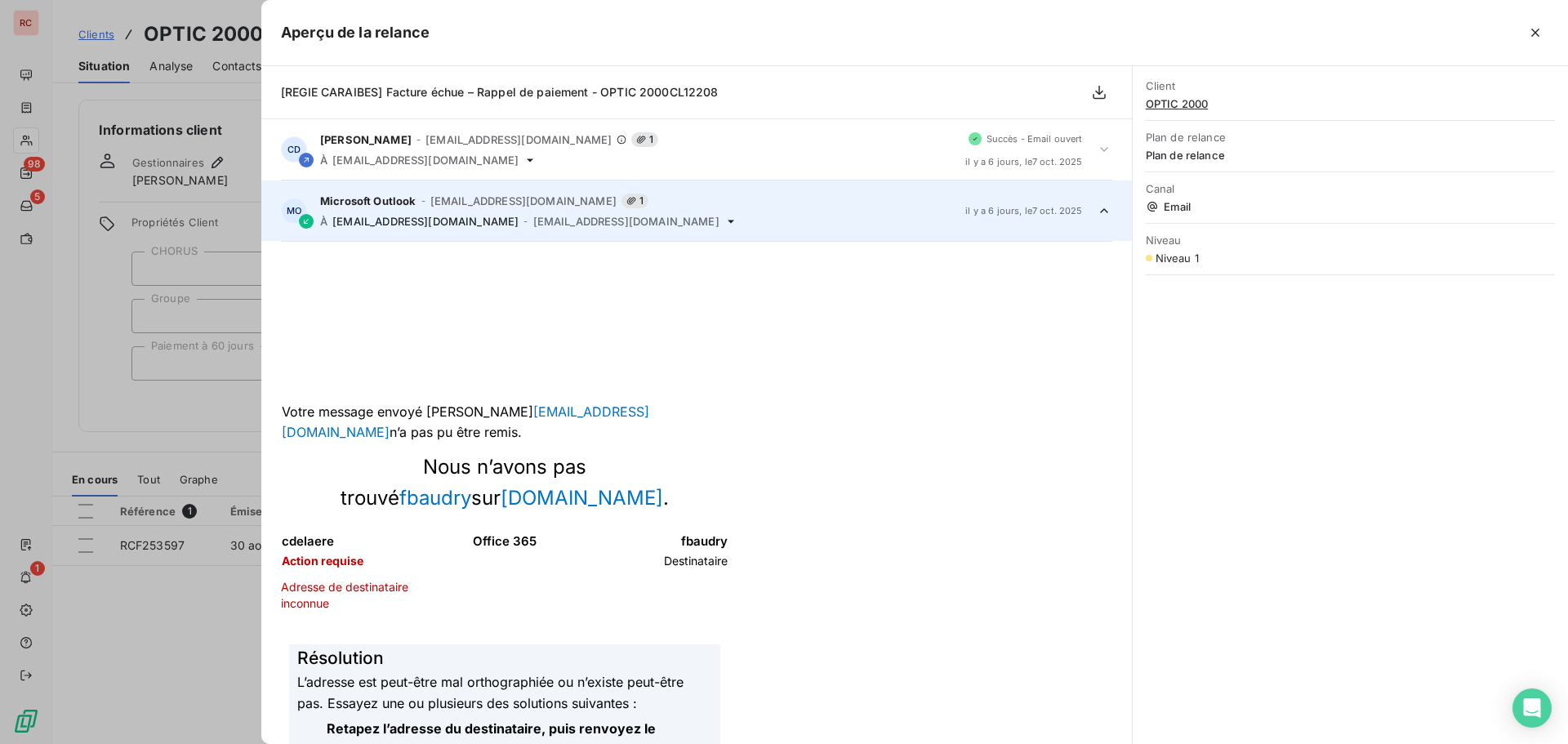
scroll to position [61, 0]
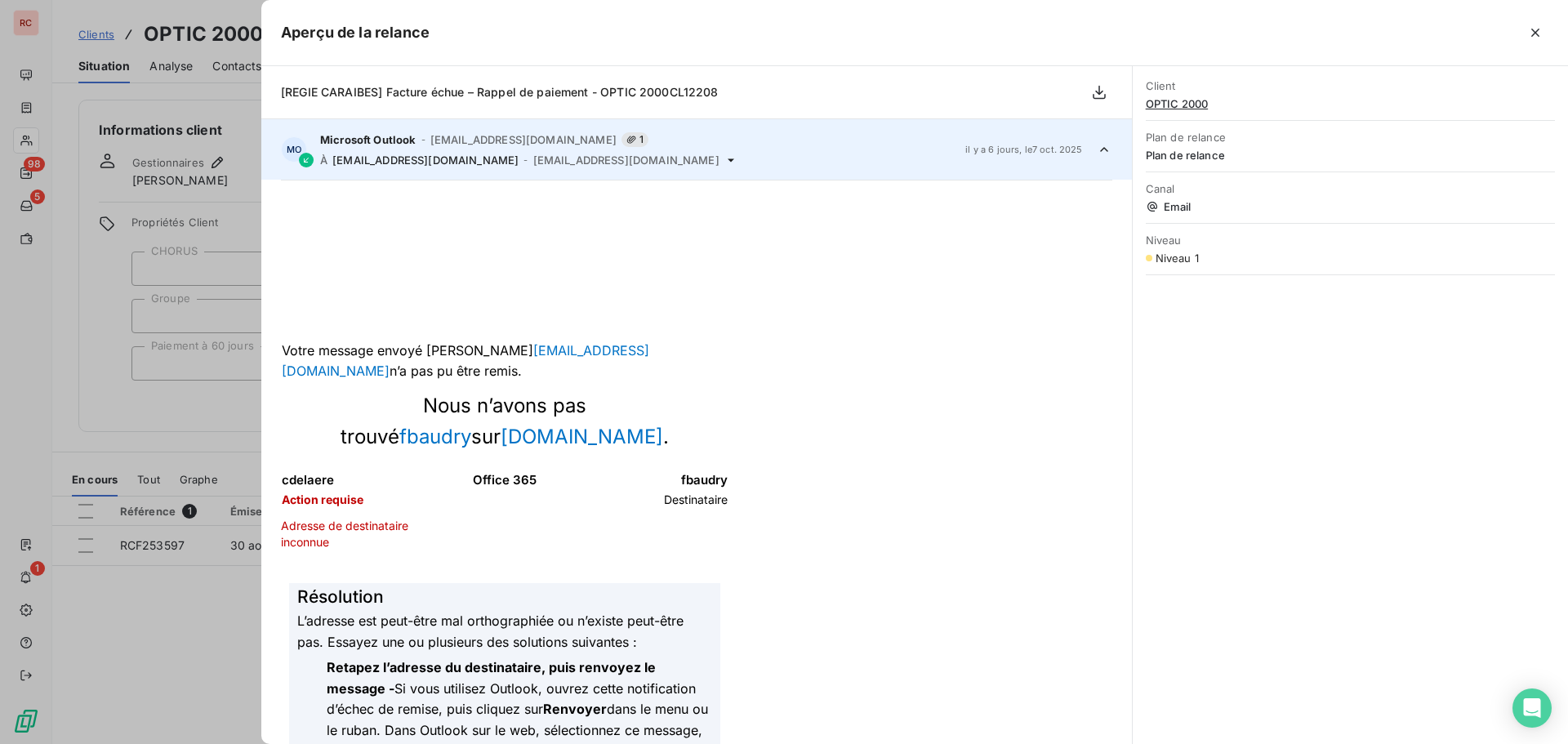
click at [121, 598] on div at bounding box center [784, 372] width 1568 height 744
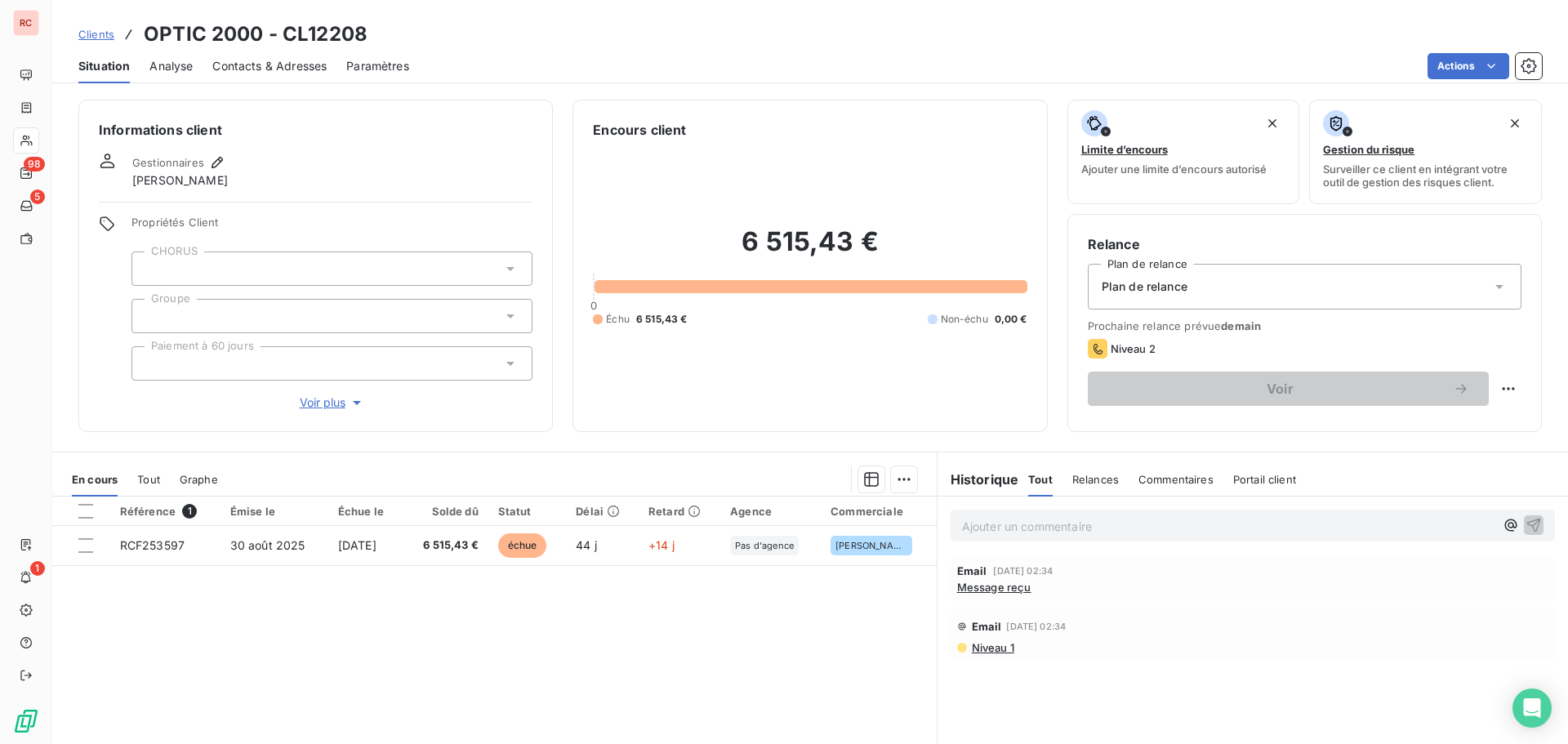
click at [288, 46] on h3 "OPTIC 2000 - CL12208" at bounding box center [256, 34] width 224 height 29
click at [288, 67] on span "Contacts & Adresses" at bounding box center [269, 66] width 114 height 16
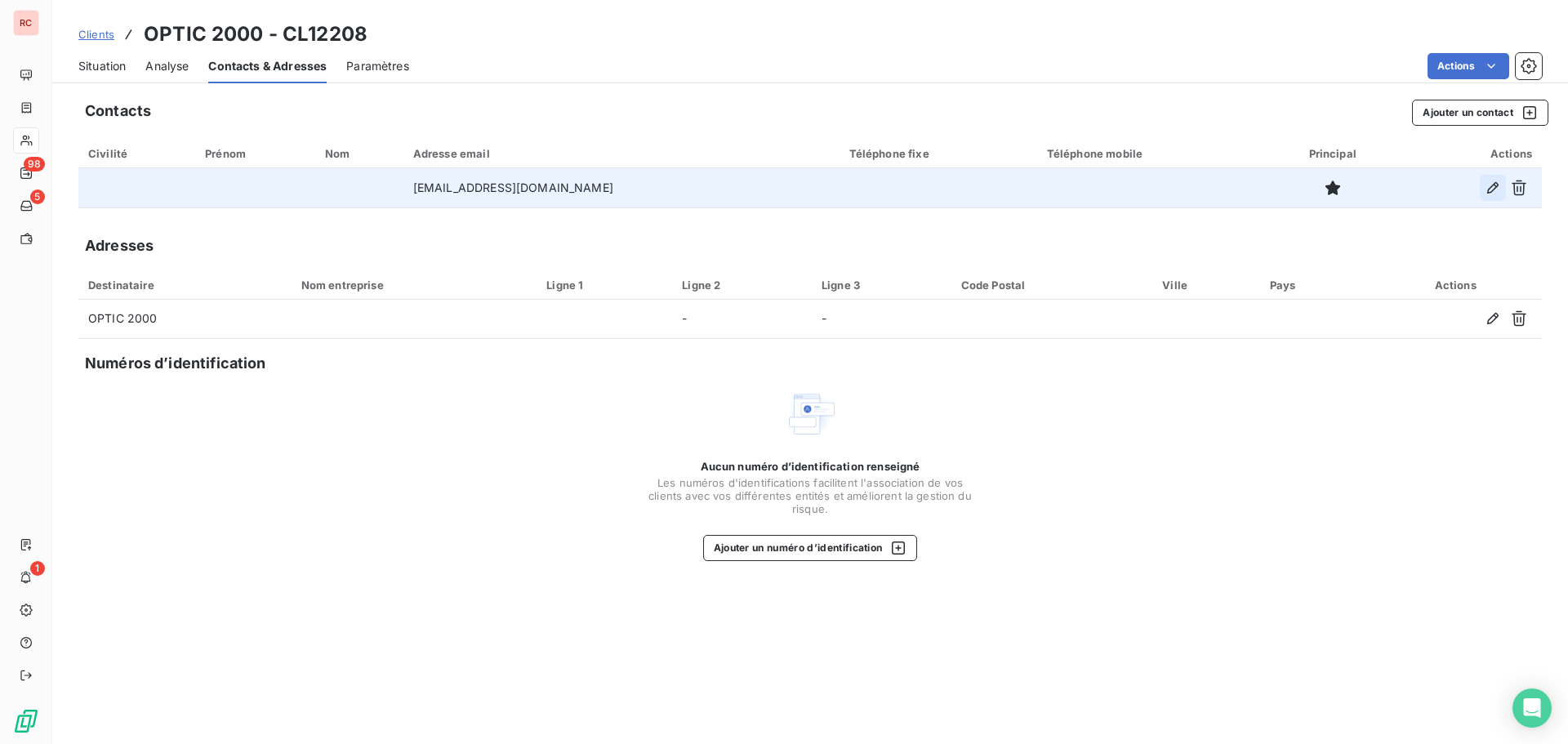
click at [1490, 188] on icon "button" at bounding box center [1493, 188] width 11 height 12
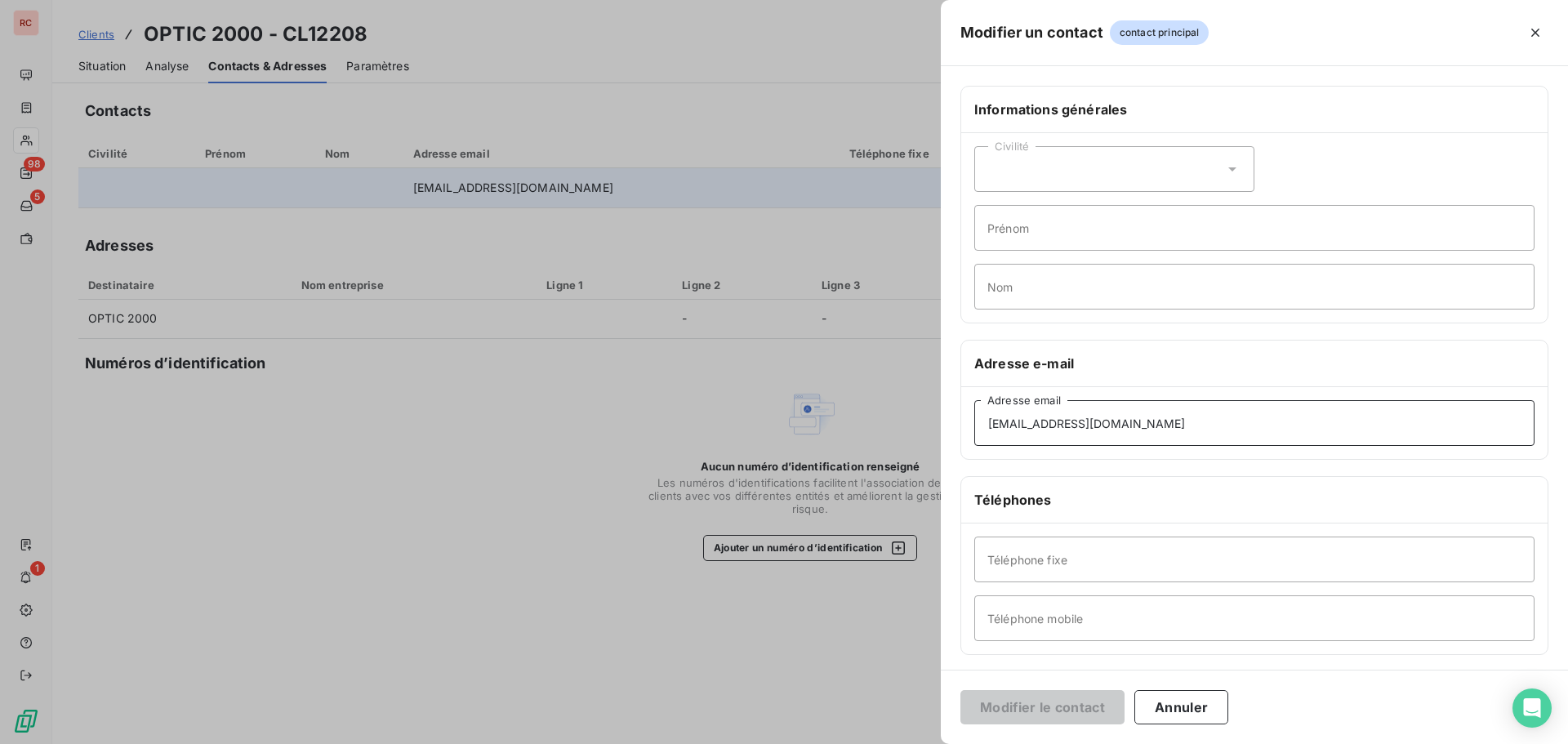
click at [1097, 422] on input "[EMAIL_ADDRESS][DOMAIN_NAME]" at bounding box center [1255, 424] width 561 height 46
type input "[EMAIL_ADDRESS][DOMAIN_NAME]"
click at [1049, 706] on button "Modifier le contact" at bounding box center [1043, 707] width 164 height 35
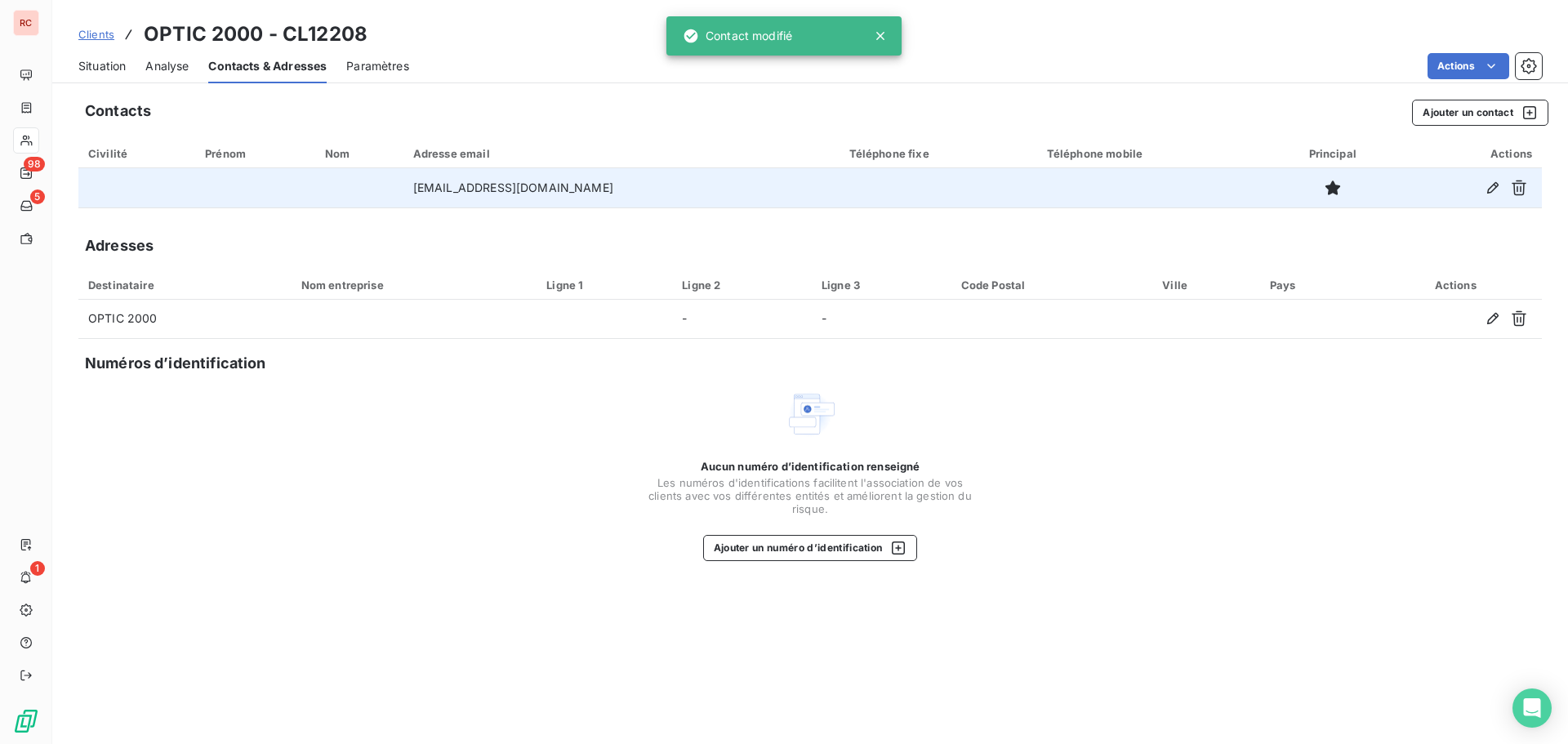
click at [119, 71] on span "Situation" at bounding box center [103, 66] width 48 height 16
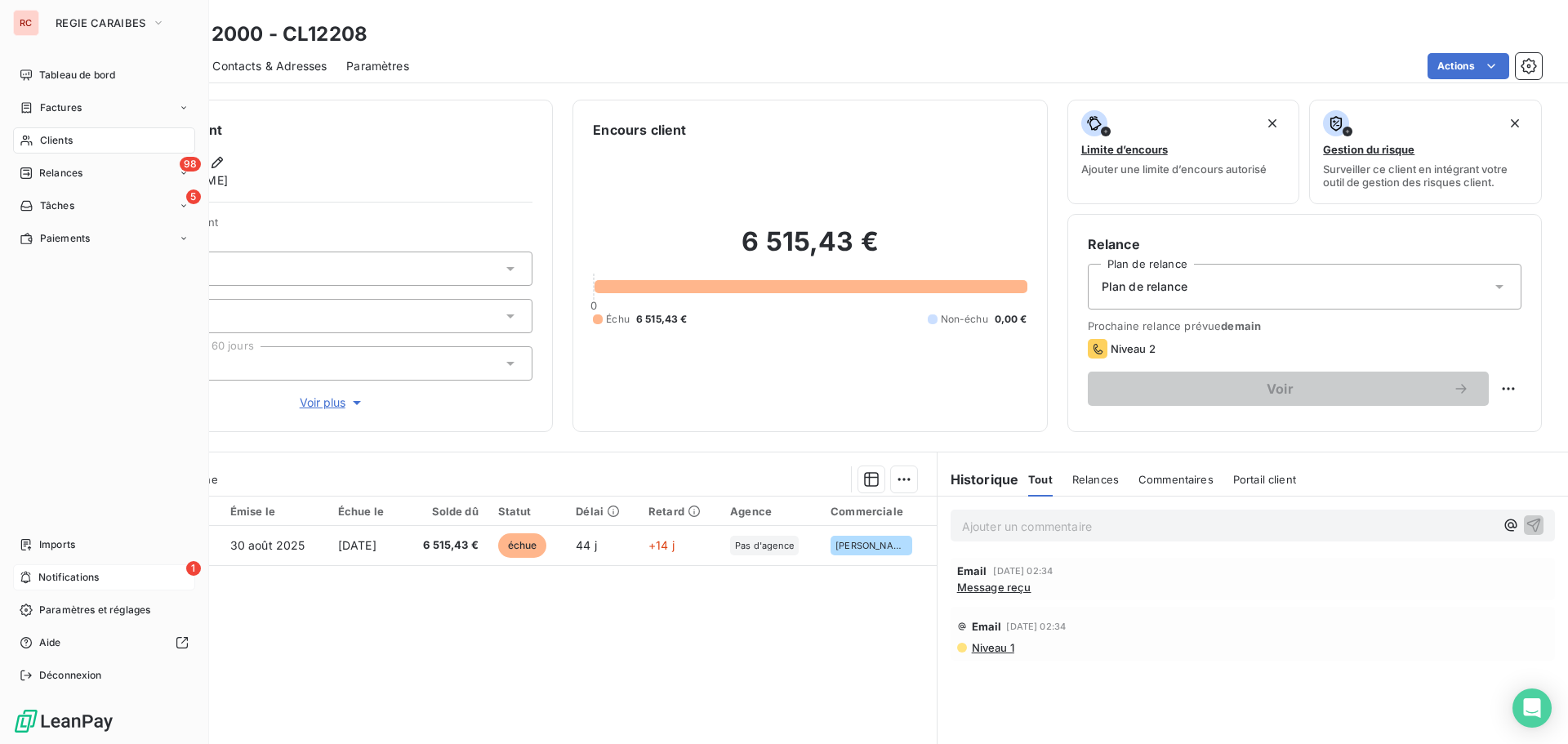
click at [58, 579] on span "Notifications" at bounding box center [68, 578] width 60 height 15
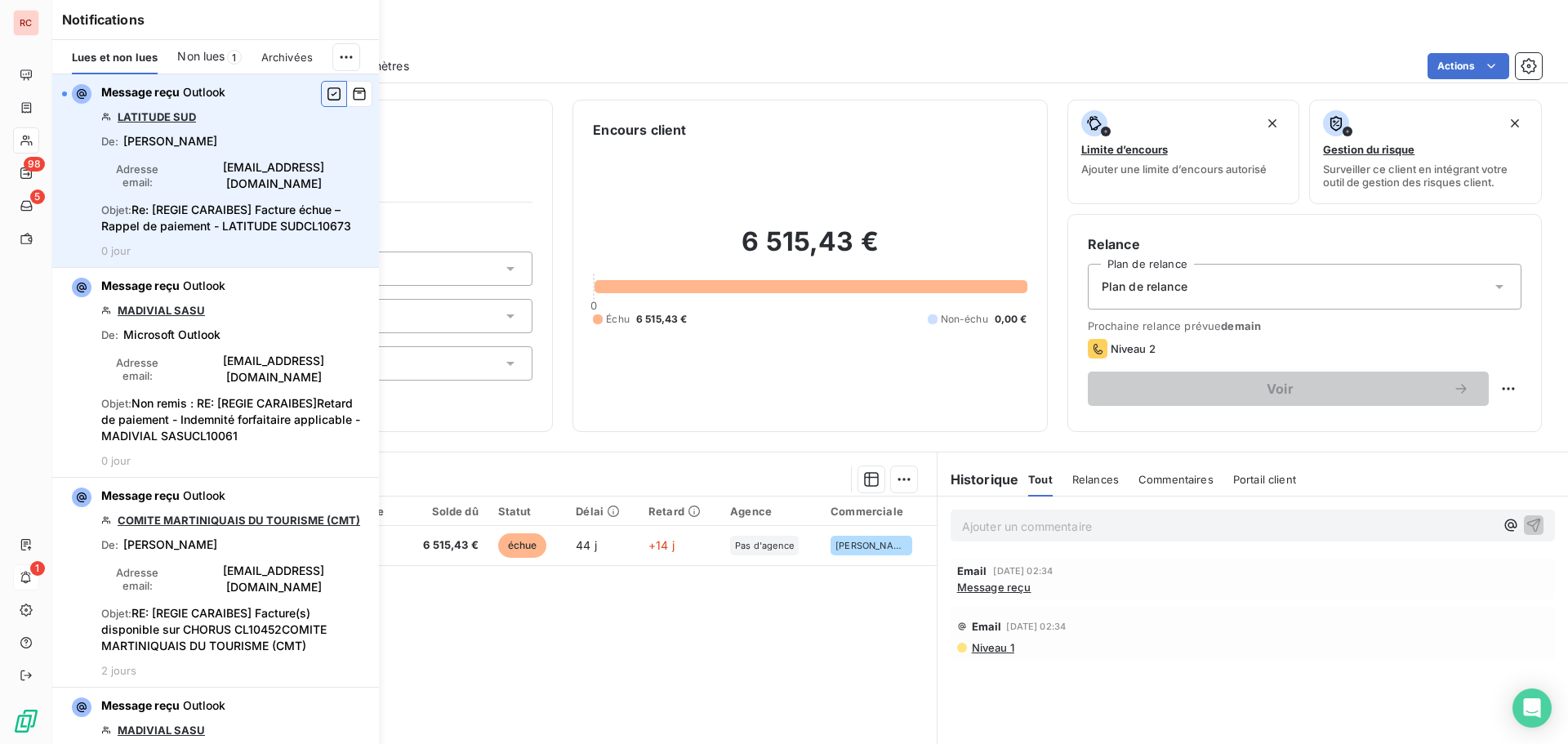
click at [326, 90] on icon "button" at bounding box center [333, 94] width 15 height 16
click at [763, 644] on div "Référence 1 Émise le Échue le Solde dû Statut Délai Retard Agence Commerciale R…" at bounding box center [494, 655] width 884 height 315
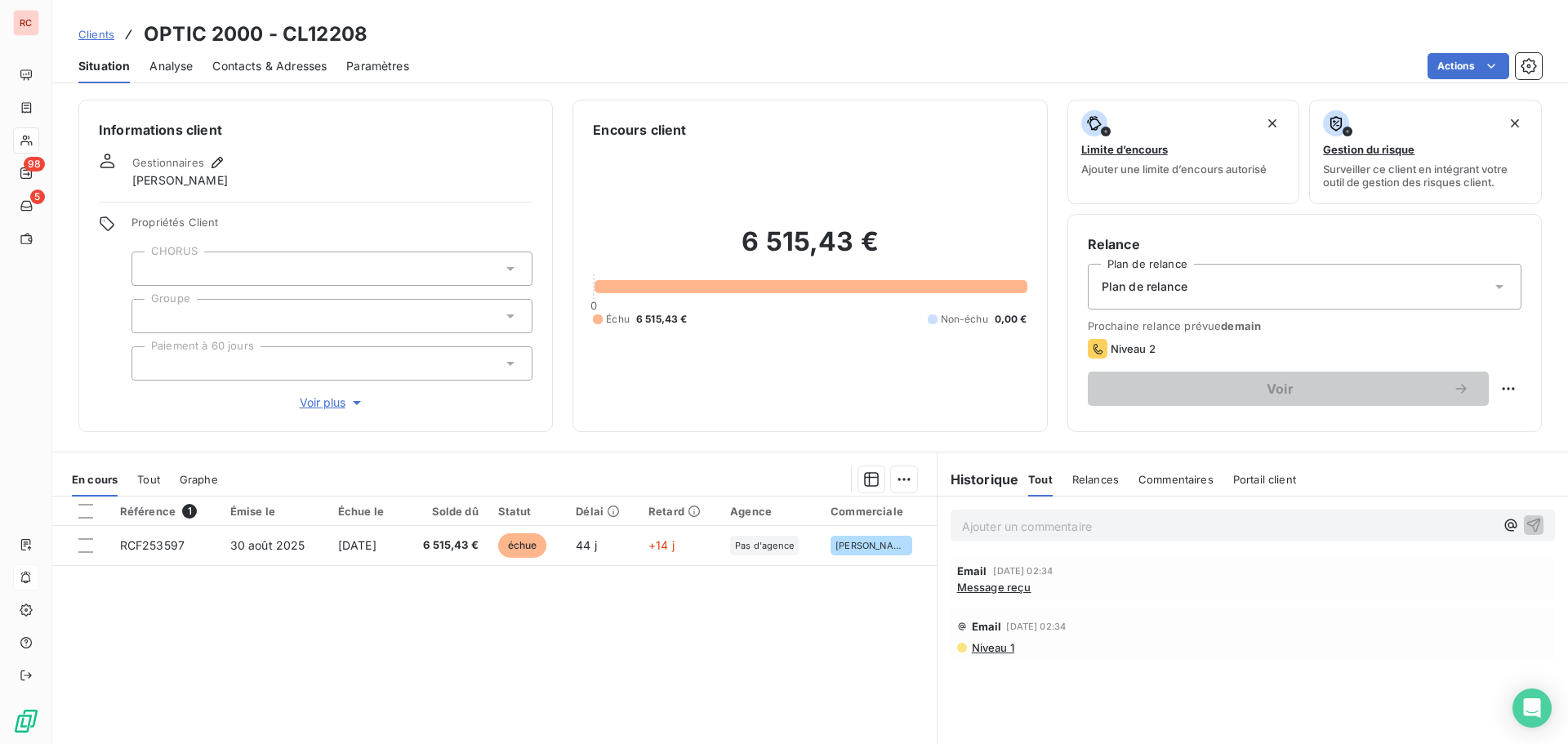
click at [97, 37] on span "Clients" at bounding box center [96, 34] width 36 height 13
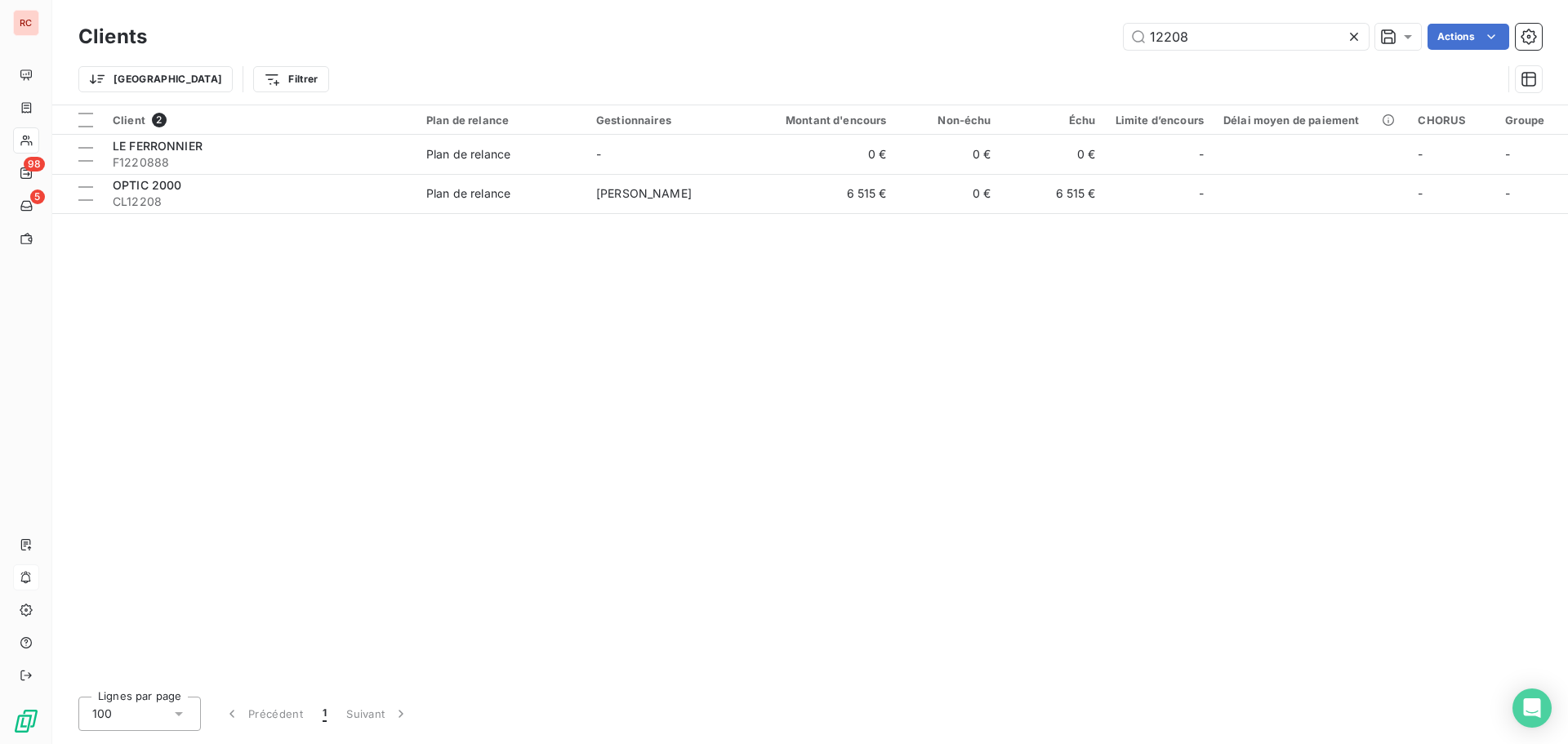
drag, startPoint x: 1193, startPoint y: 36, endPoint x: 872, endPoint y: 65, distance: 322.3
click at [874, 64] on div "Clients 12208 Actions Trier Filtrer" at bounding box center [810, 62] width 1464 height 85
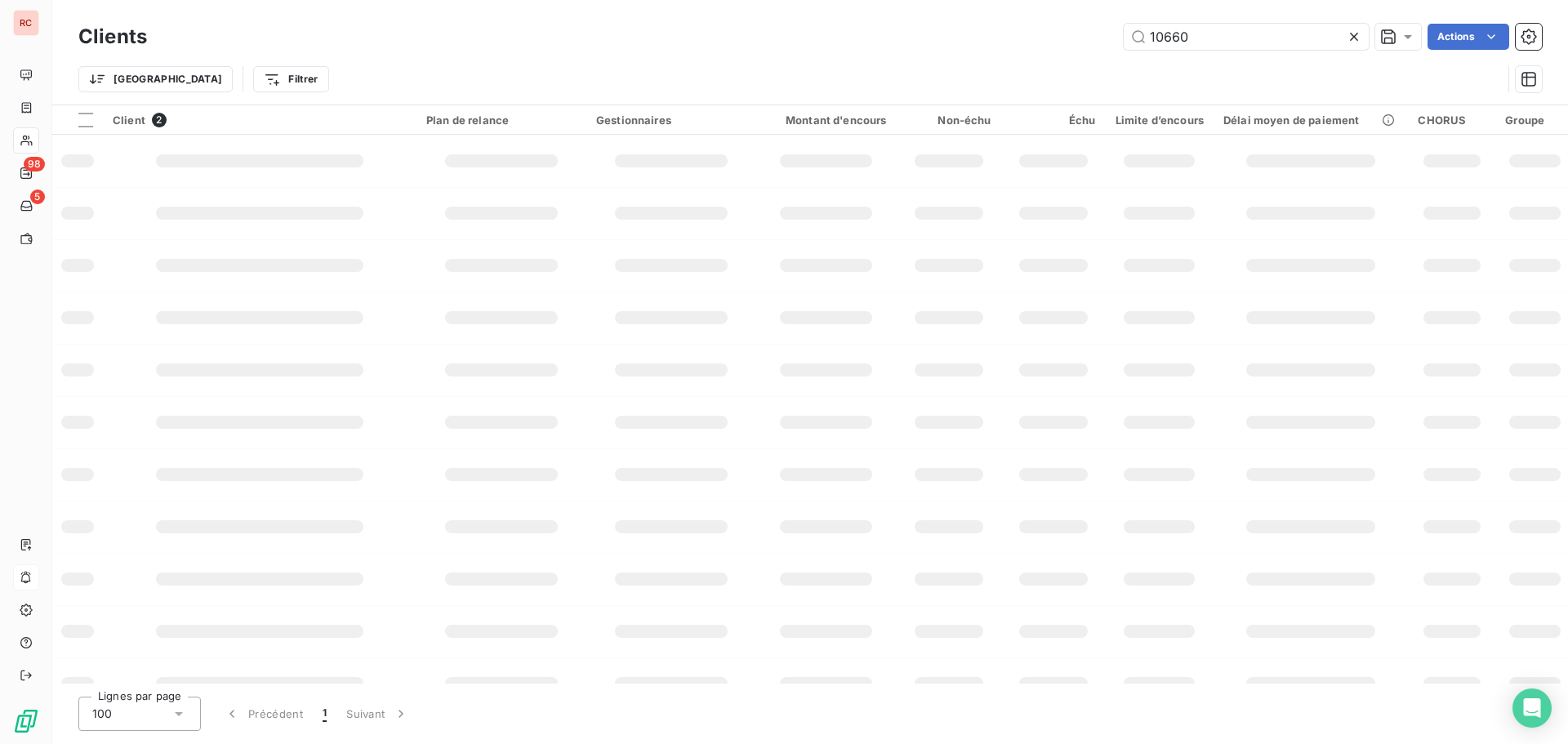
type input "10660"
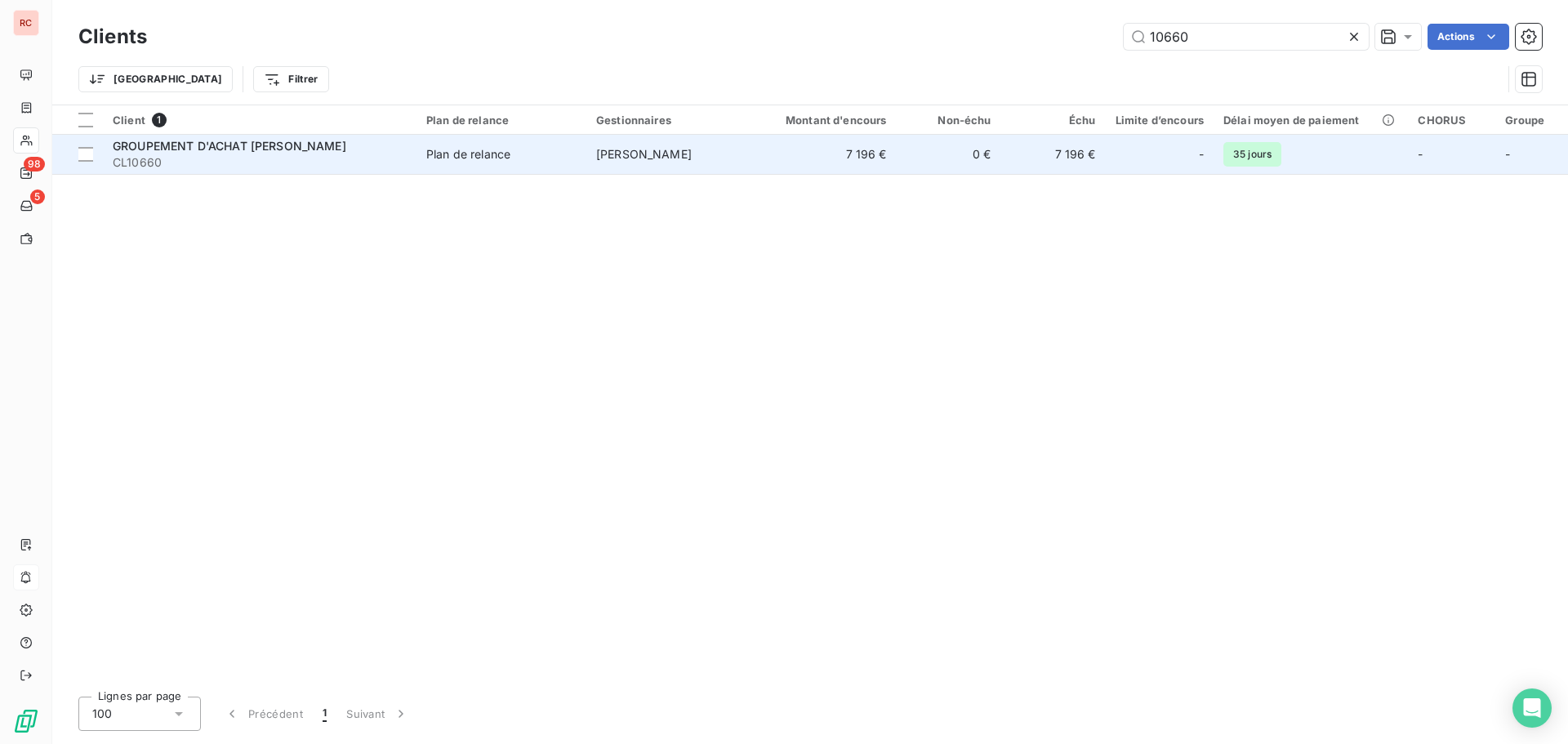
click at [370, 152] on div "GROUPEMENT D'ACHAT [PERSON_NAME]" at bounding box center [259, 146] width 294 height 16
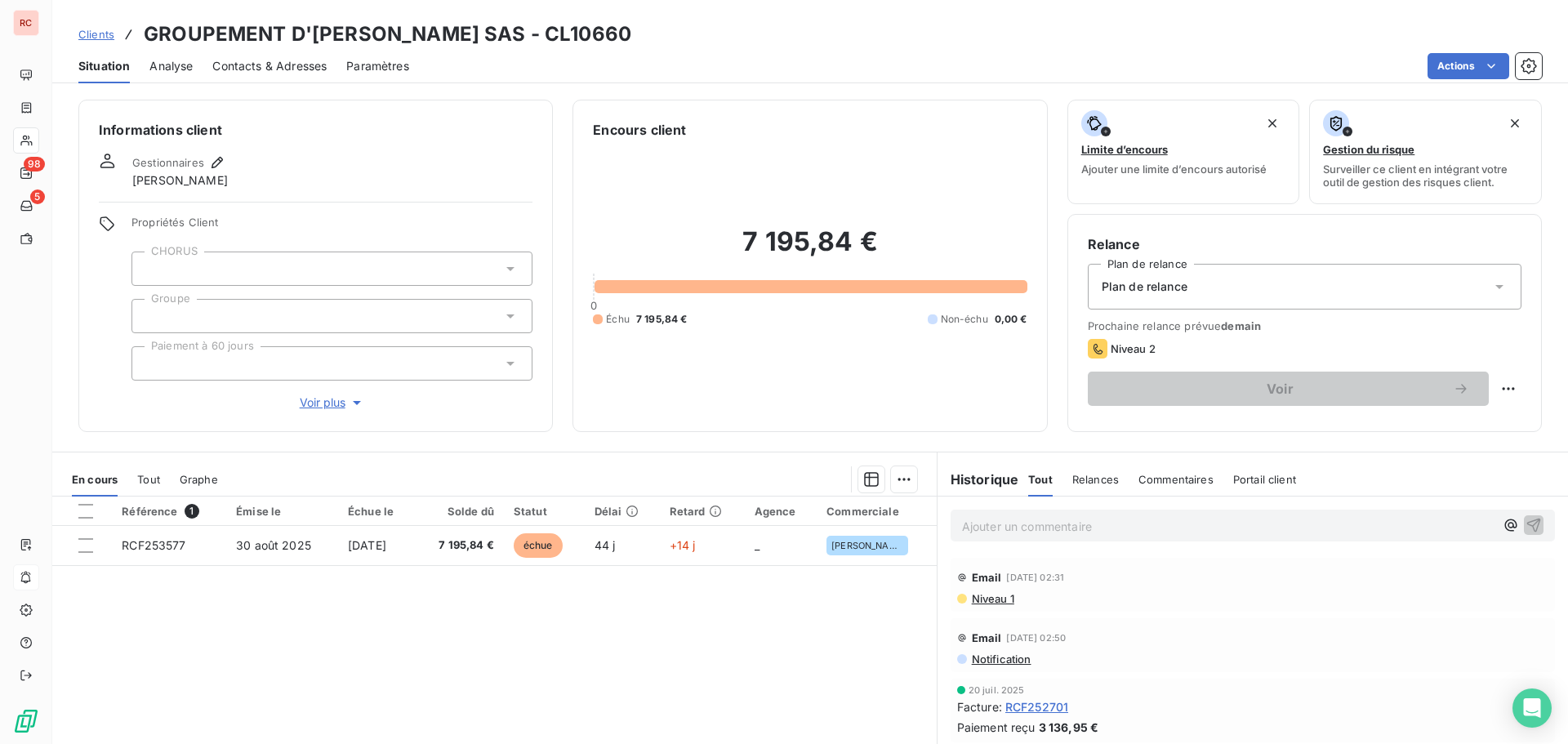
click at [272, 67] on span "Contacts & Adresses" at bounding box center [269, 66] width 114 height 16
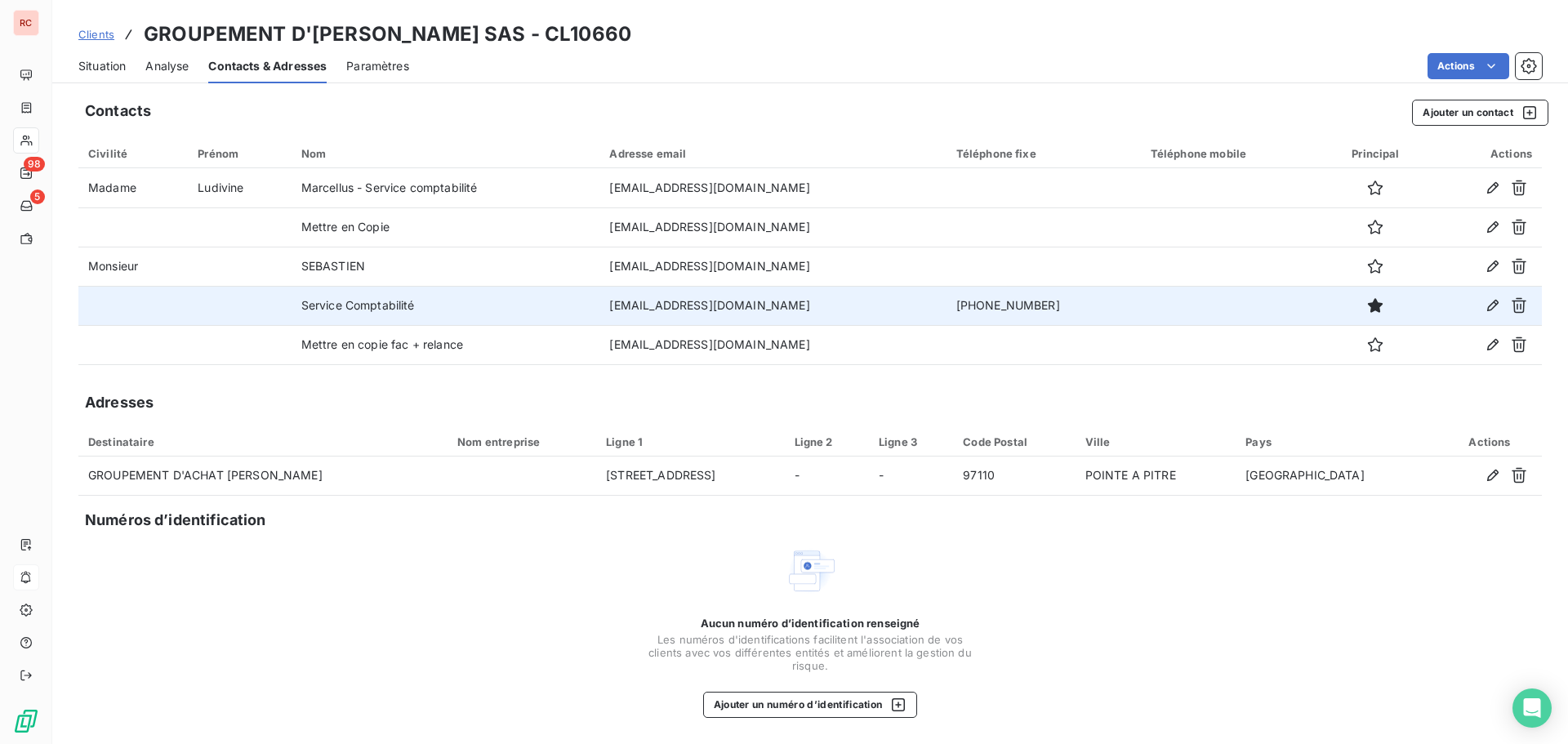
click at [818, 311] on td "[EMAIL_ADDRESS][DOMAIN_NAME]" at bounding box center [773, 305] width 347 height 39
click at [1491, 305] on icon "button" at bounding box center [1493, 305] width 11 height 12
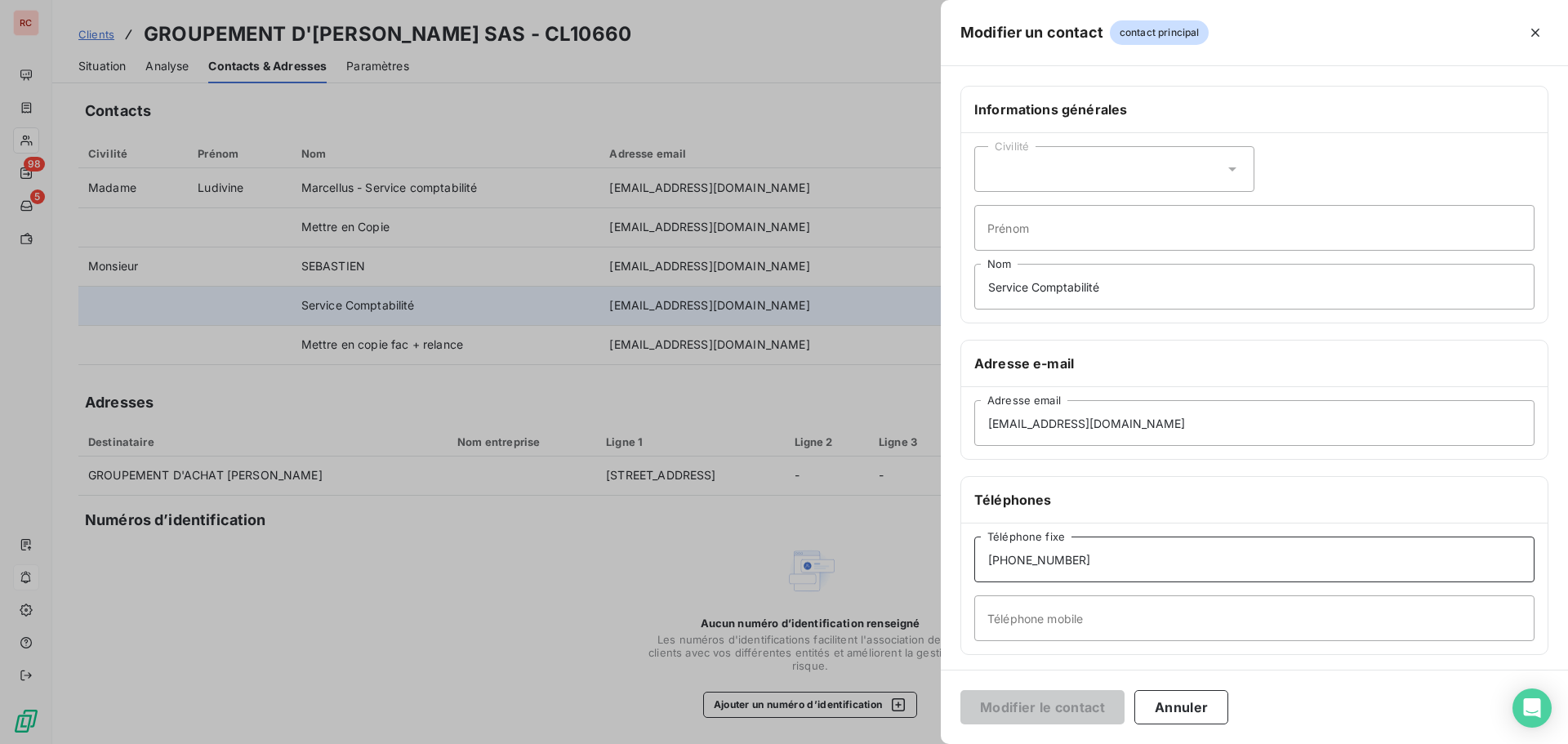
click at [1019, 564] on input "[PHONE_NUMBER]" at bounding box center [1255, 560] width 561 height 46
click at [1021, 564] on input "[PHONE_NUMBER]" at bounding box center [1255, 560] width 561 height 46
click at [1036, 564] on input "[PHONE_NUMBER]" at bounding box center [1255, 560] width 561 height 46
click at [1052, 558] on input "[PHONE_NUMBER]" at bounding box center [1255, 560] width 561 height 46
click at [1059, 565] on input "[PHONE_NUMBER]" at bounding box center [1255, 560] width 561 height 46
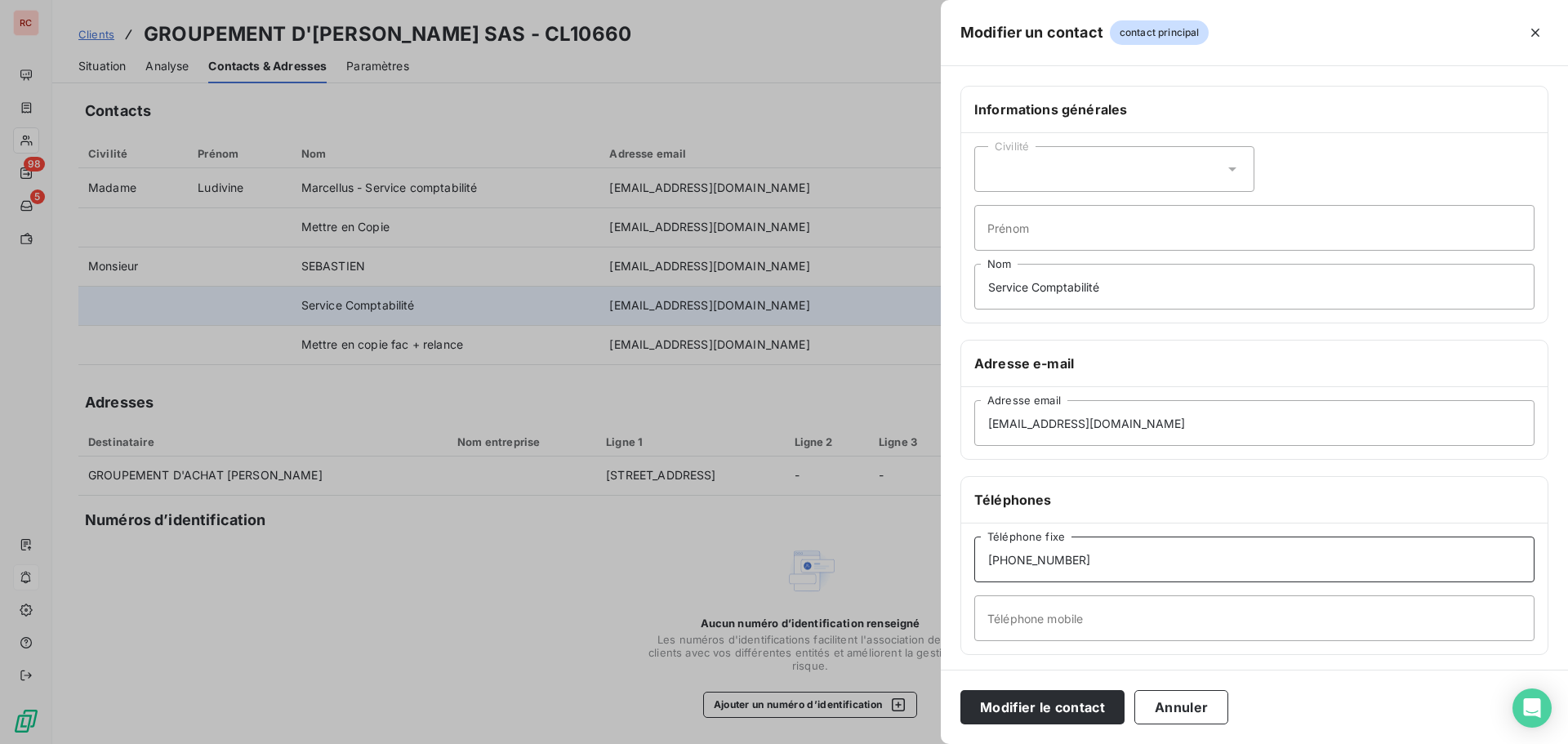
click at [1063, 561] on input "[PHONE_NUMBER]" at bounding box center [1255, 560] width 561 height 46
type input "[PHONE_NUMBER]"
click at [1101, 177] on div "Civilité" at bounding box center [1114, 169] width 280 height 46
click at [1071, 214] on li "Madame" at bounding box center [1114, 210] width 280 height 29
click at [1039, 283] on input "Service Comptabilité" at bounding box center [1255, 287] width 561 height 46
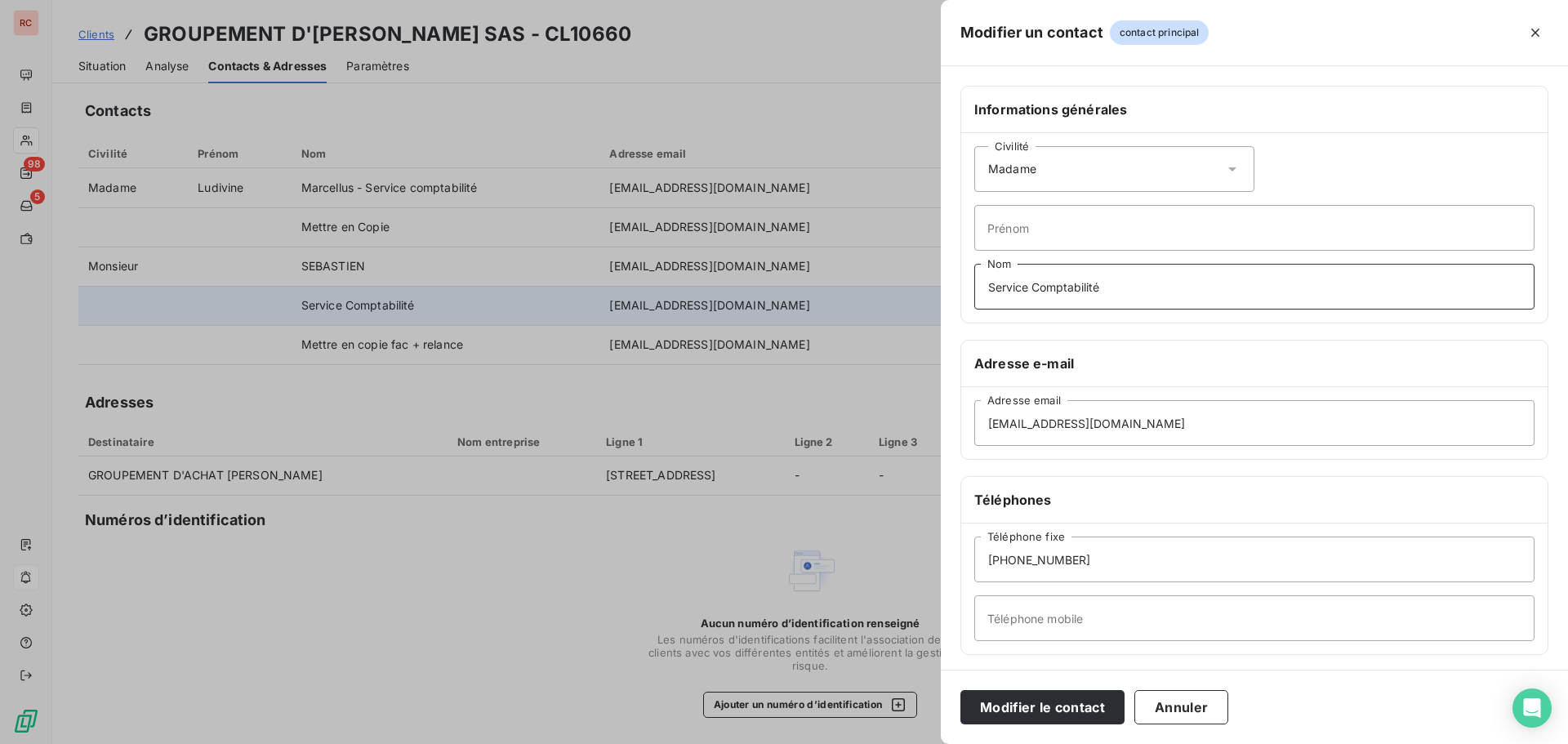
drag, startPoint x: 1113, startPoint y: 288, endPoint x: 948, endPoint y: 286, distance: 165.0
click at [948, 286] on div "Informations générales Civilité Madame Prénom Service Comptabilité Nom Adresse …" at bounding box center [1254, 449] width 627 height 725
type input "MARCELLUS"
click at [1005, 629] on input "Téléphone mobile" at bounding box center [1255, 618] width 561 height 46
type input "Comptabilité"
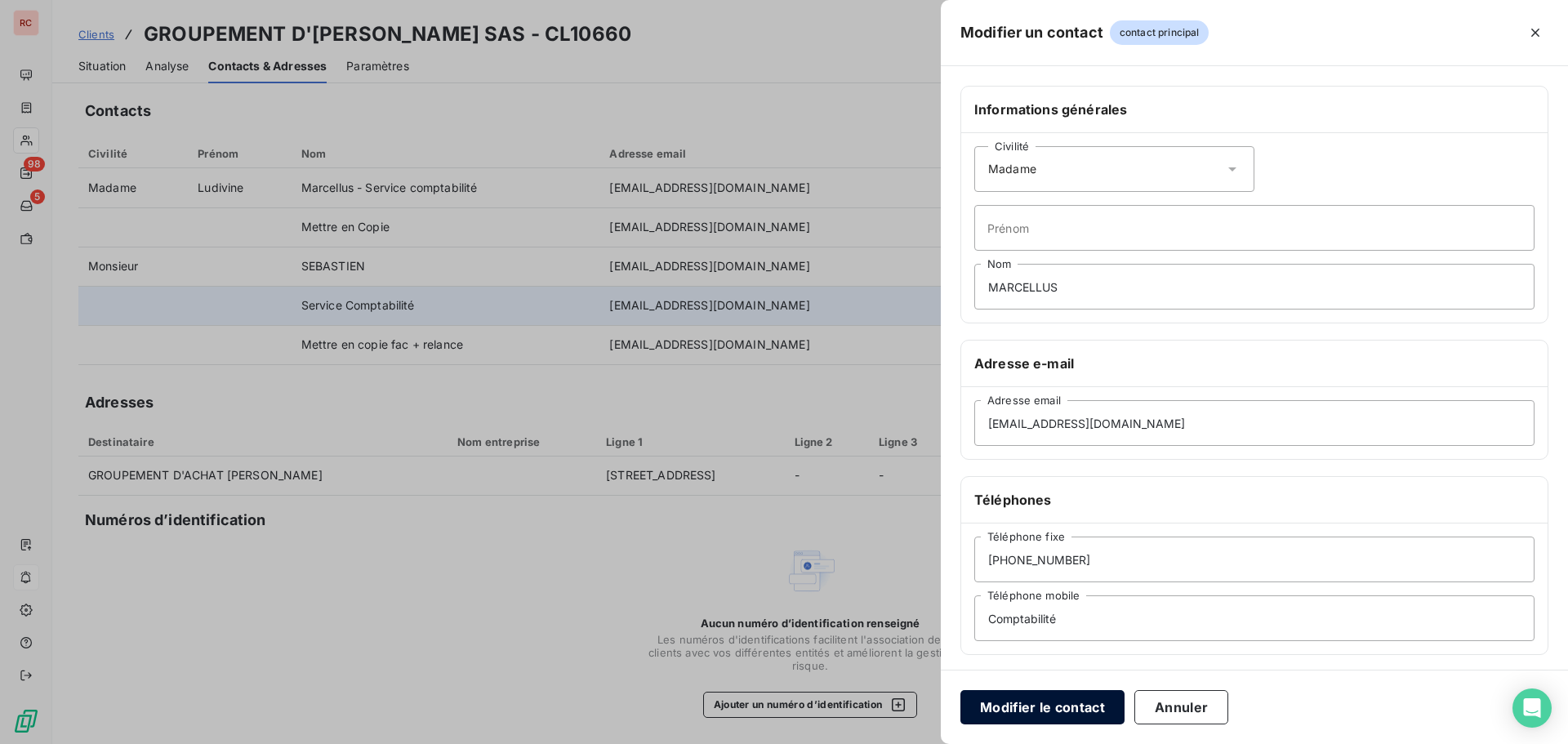
click at [1025, 707] on button "Modifier le contact" at bounding box center [1043, 707] width 164 height 35
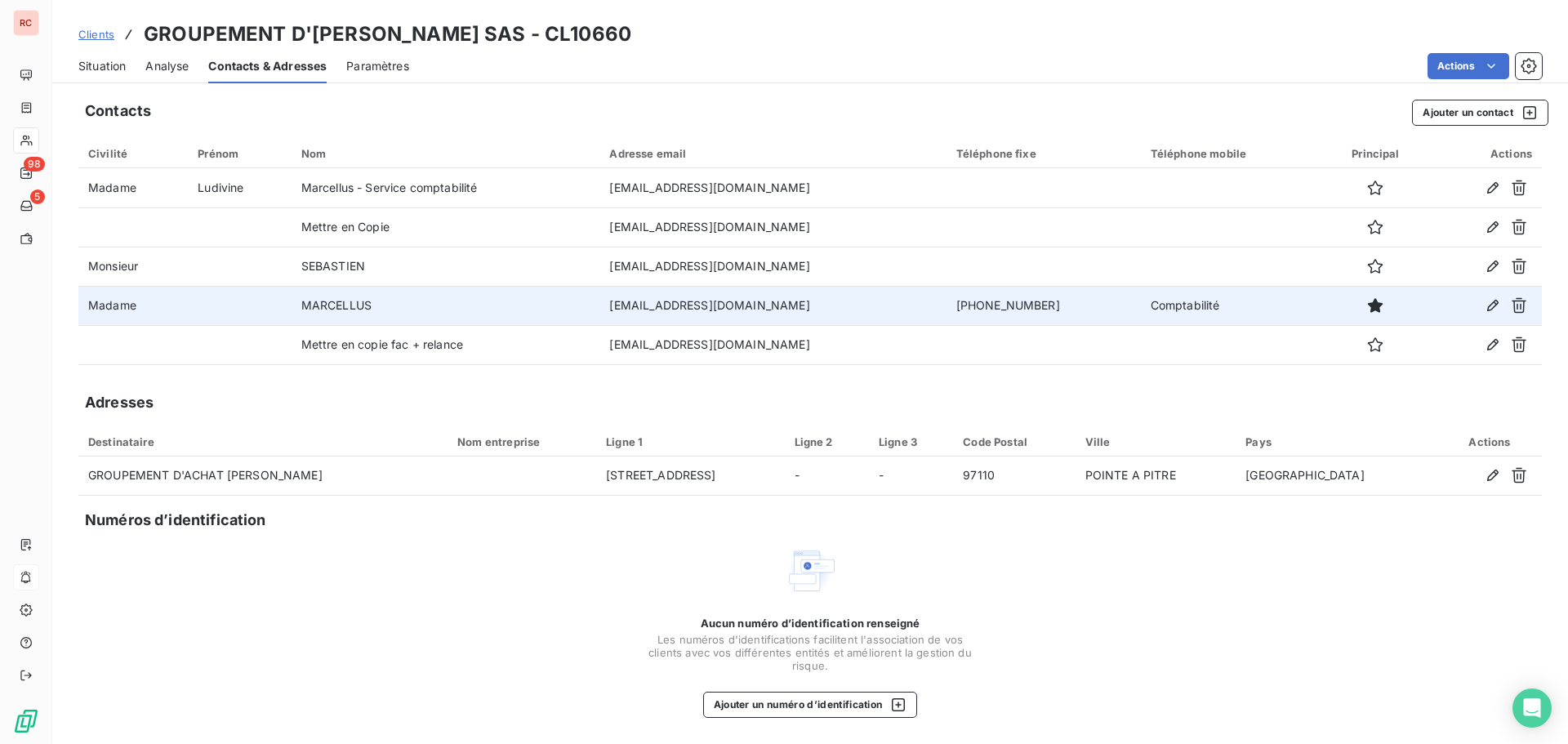
click at [96, 46] on div "Clients GROUPEMENT D'[PERSON_NAME] SAS - CL10660" at bounding box center [355, 34] width 553 height 29
click at [96, 37] on span "Clients" at bounding box center [96, 34] width 36 height 13
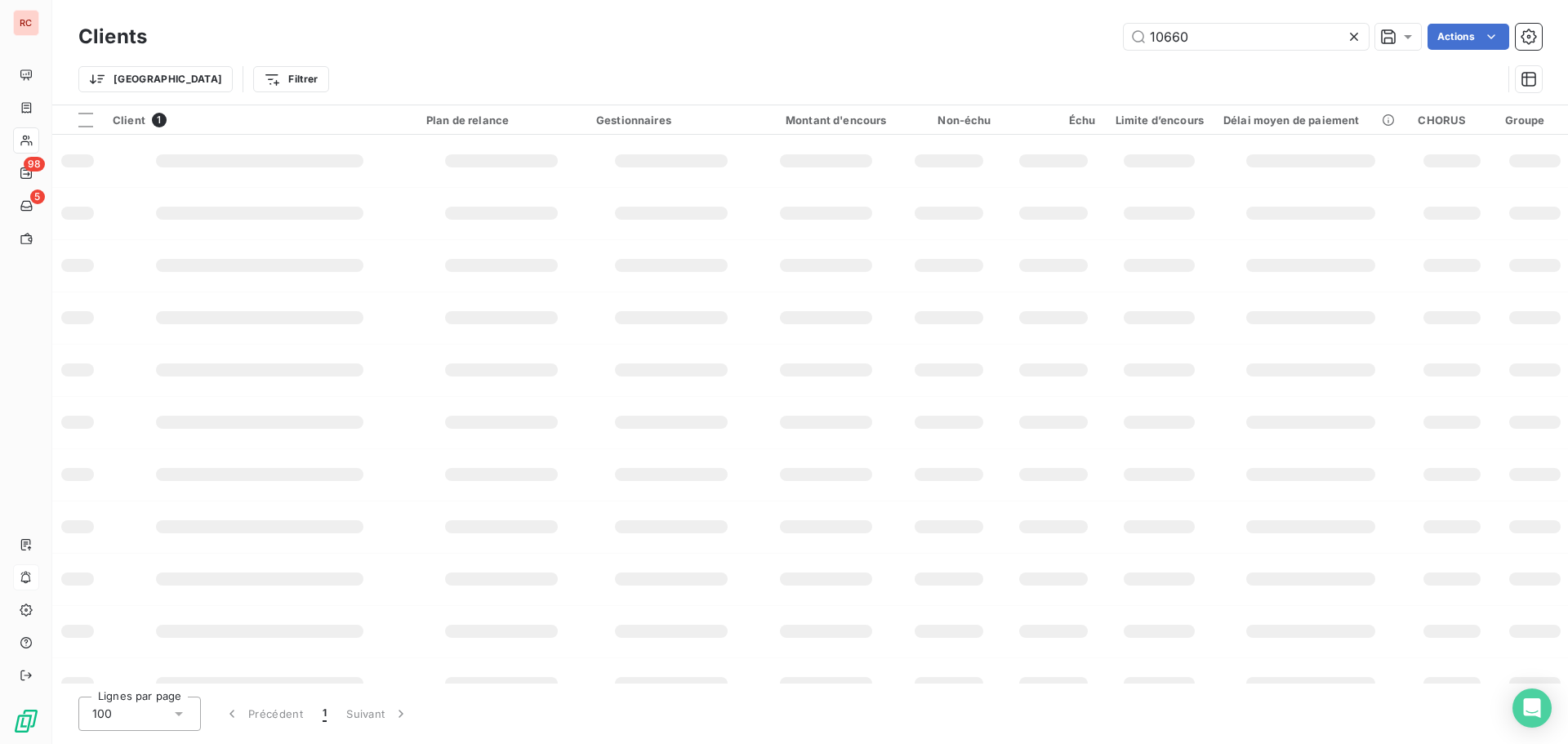
drag, startPoint x: 1205, startPoint y: 27, endPoint x: 945, endPoint y: 54, distance: 261.4
click at [945, 54] on div "Clients 10660 Actions Trier Filtrer" at bounding box center [810, 62] width 1464 height 85
type input "12208"
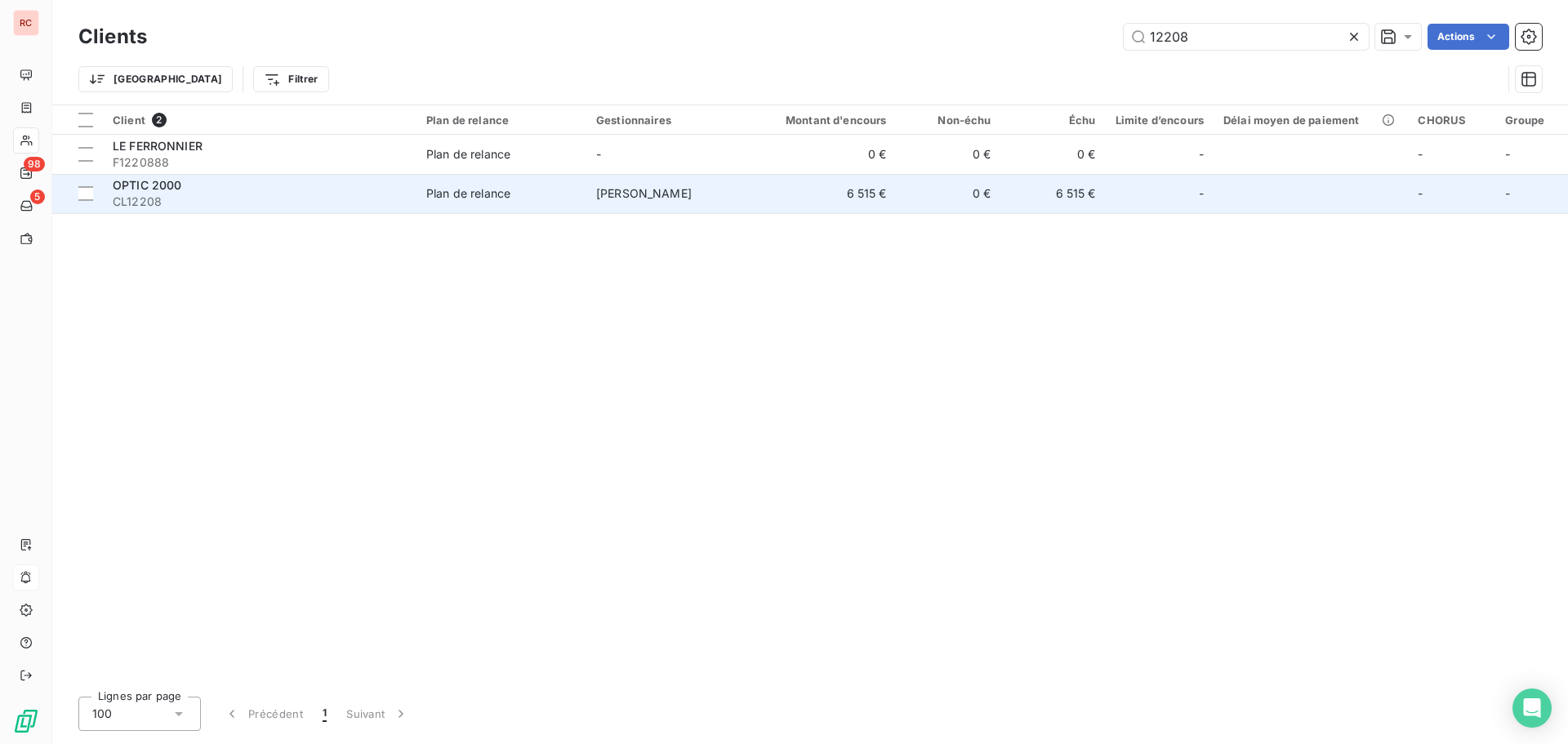
click at [211, 191] on div "OPTIC 2000" at bounding box center [259, 185] width 294 height 16
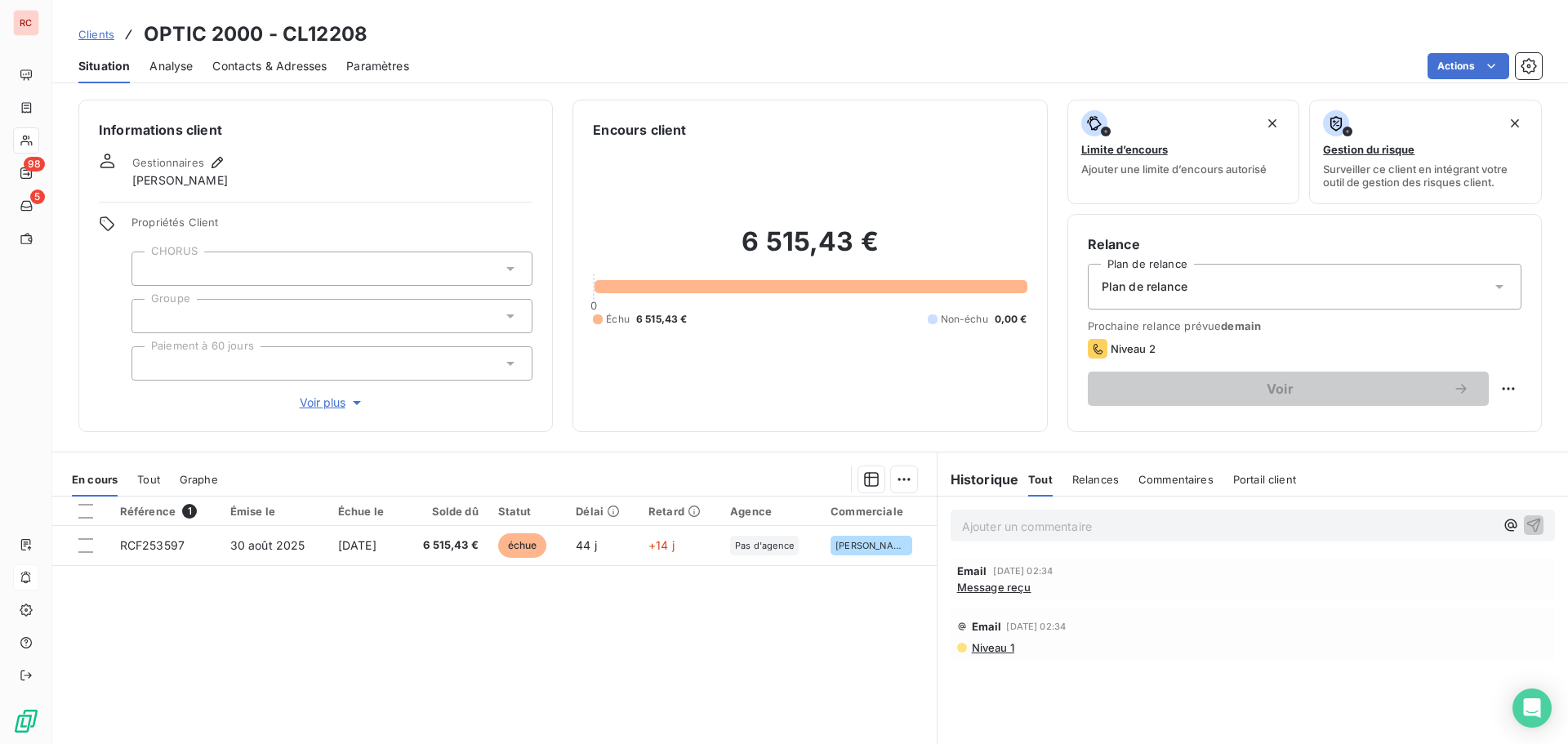
click at [291, 64] on span "Contacts & Adresses" at bounding box center [269, 66] width 114 height 16
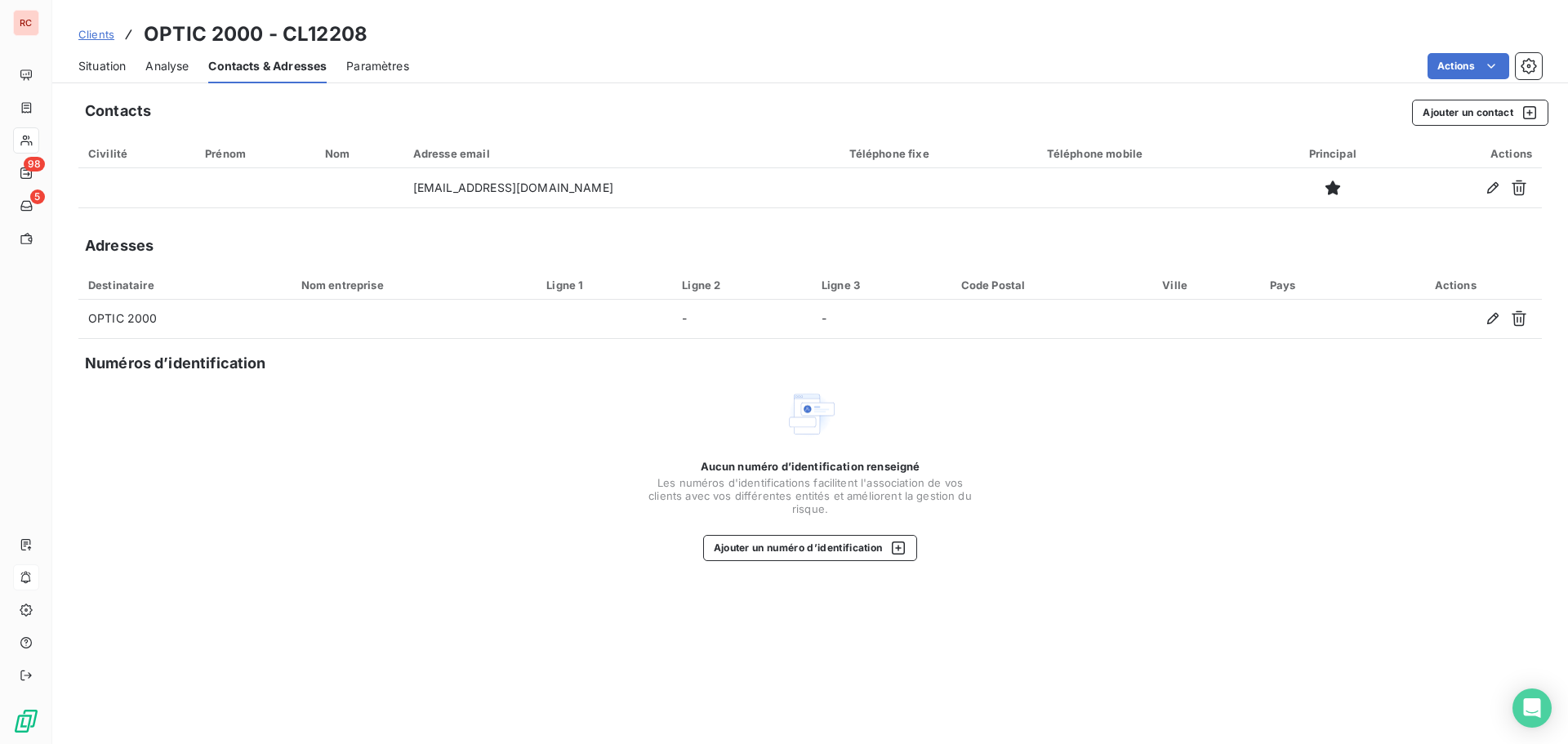
click at [107, 59] on span "Situation" at bounding box center [103, 66] width 48 height 16
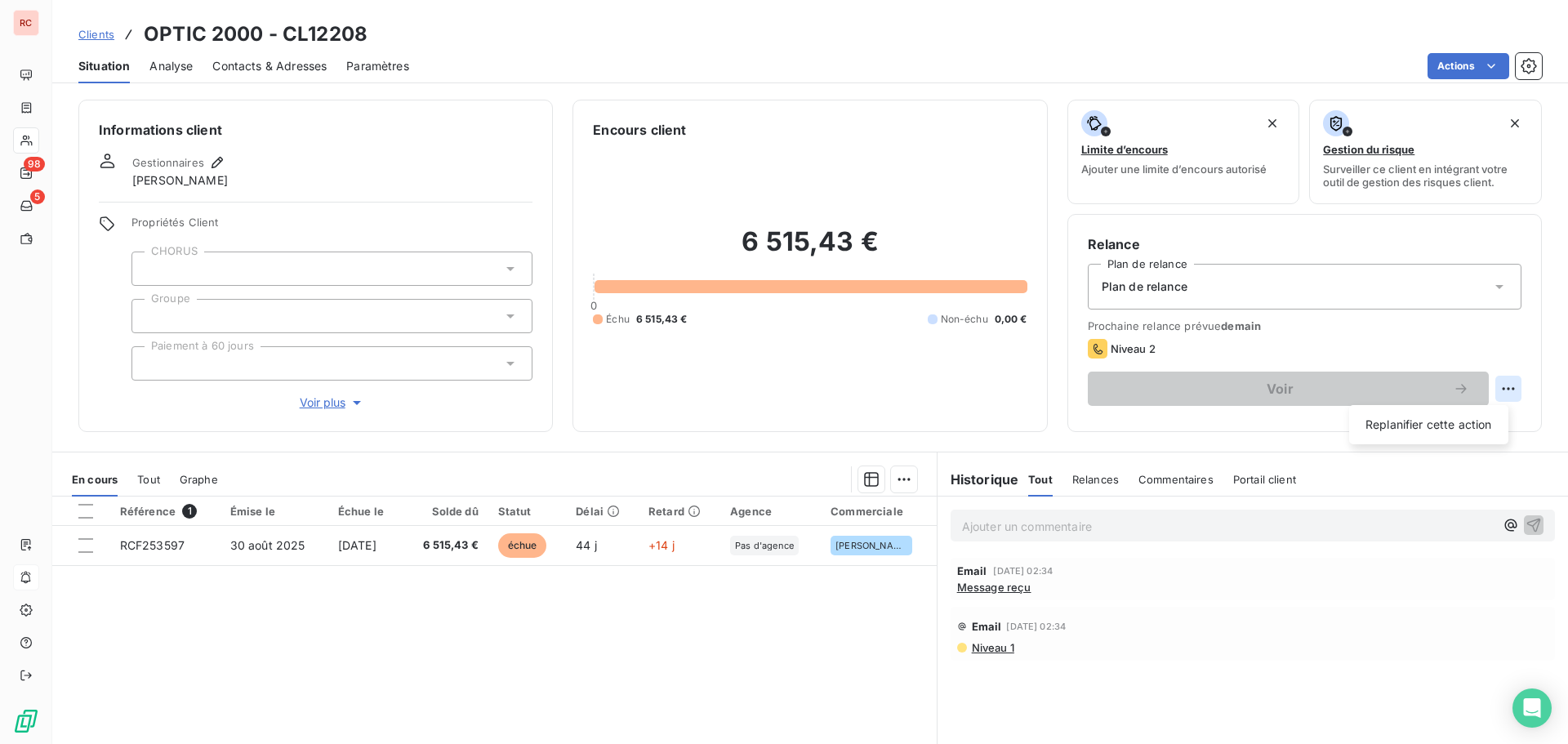
click at [1495, 385] on html "RC 98 5 Clients OPTIC 2000 - CL12208 Situation Analyse Contacts & Adresses Para…" at bounding box center [784, 372] width 1568 height 744
click at [1424, 421] on div "Replanifier cette action" at bounding box center [1428, 426] width 146 height 27
select select "9"
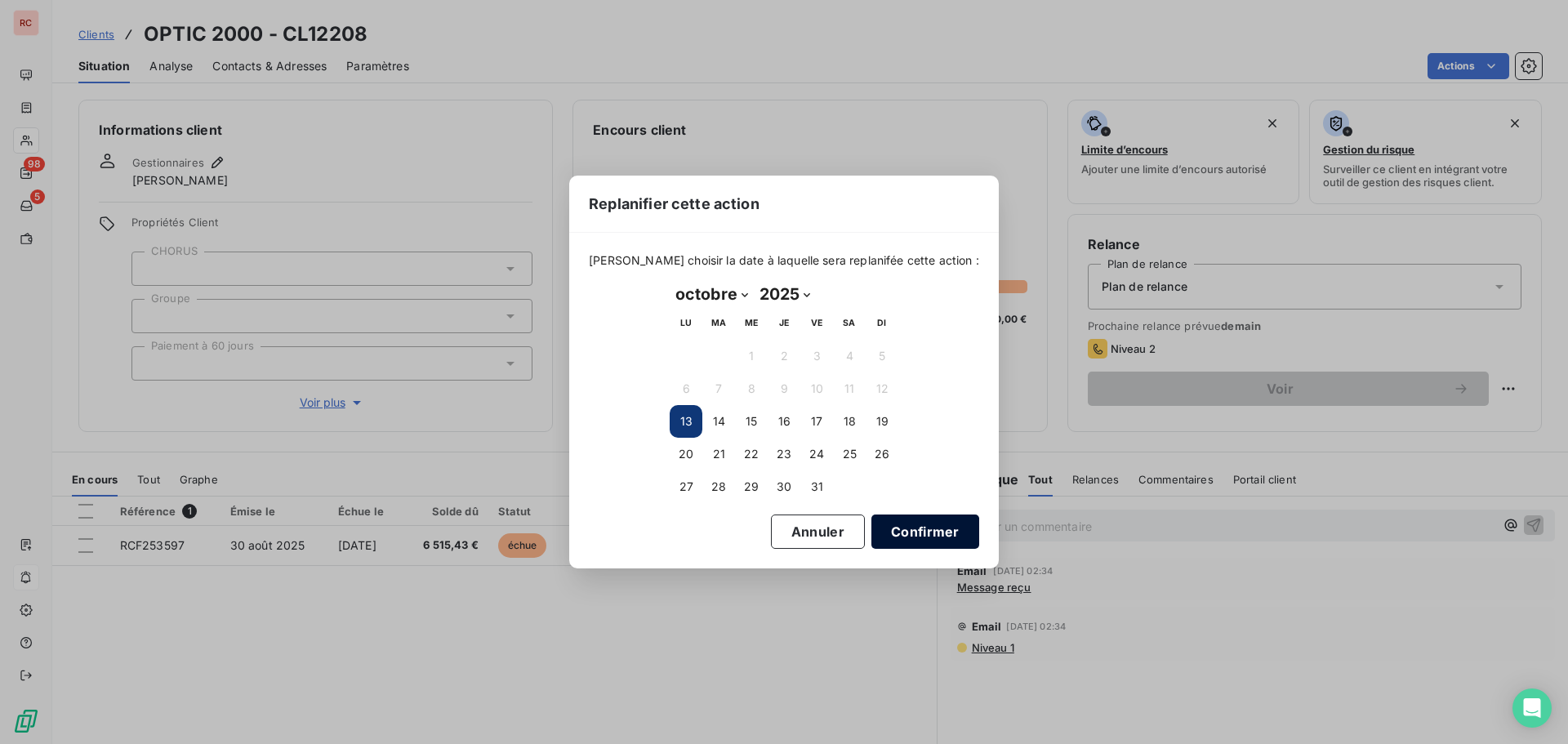
click at [872, 535] on button "Confirmer" at bounding box center [926, 532] width 108 height 35
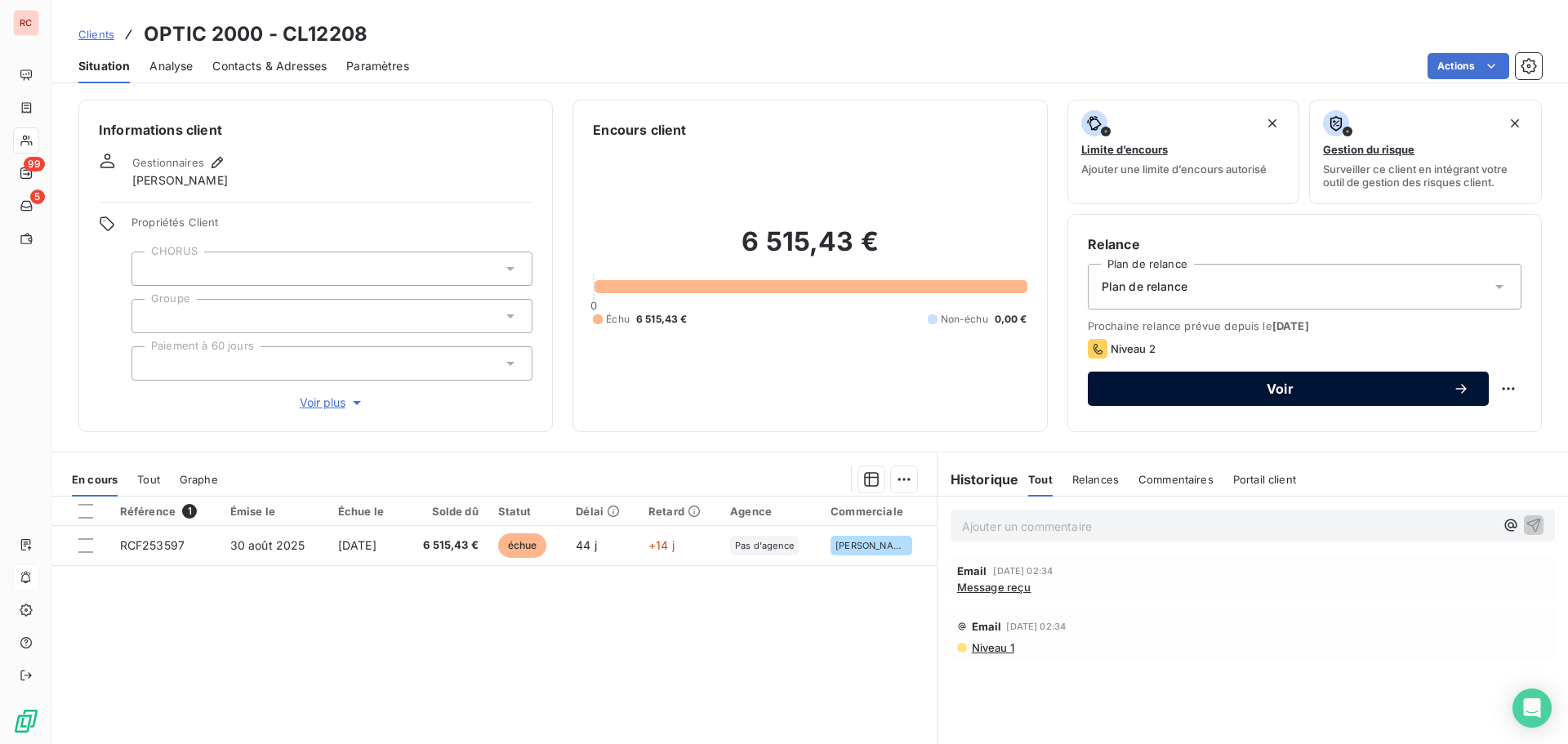
click at [1300, 390] on span "Voir" at bounding box center [1280, 388] width 346 height 13
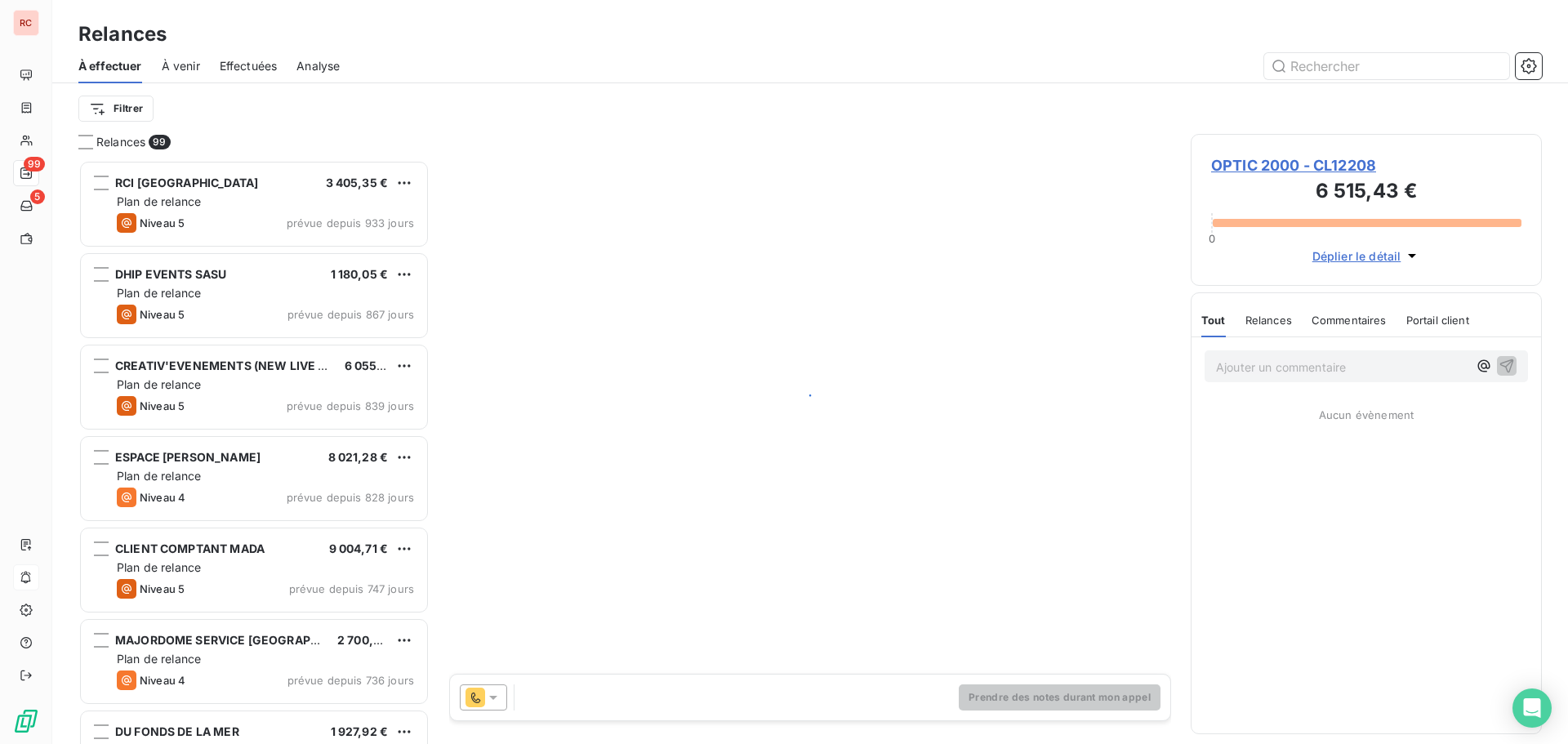
scroll to position [572, 339]
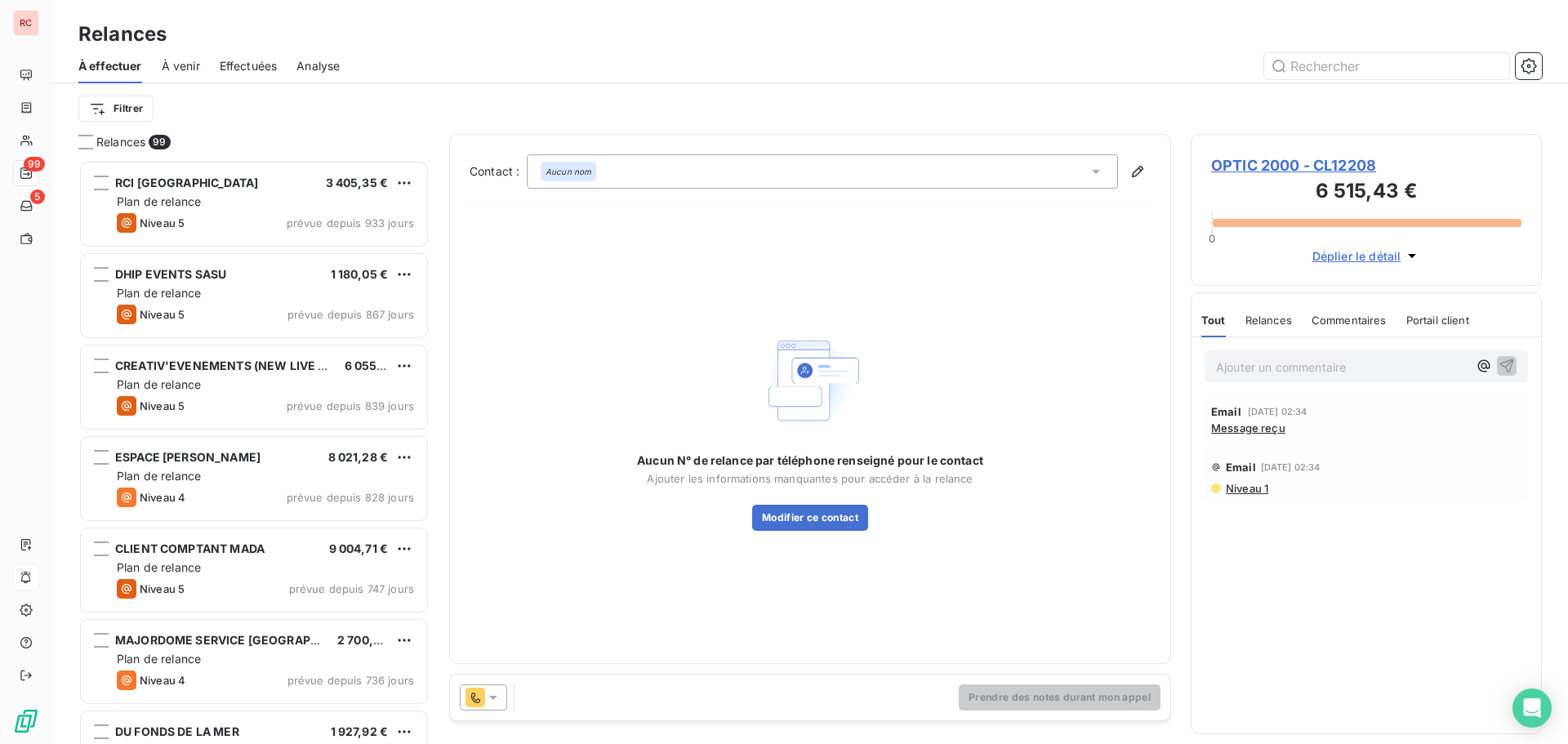
click at [493, 696] on icon at bounding box center [493, 698] width 8 height 4
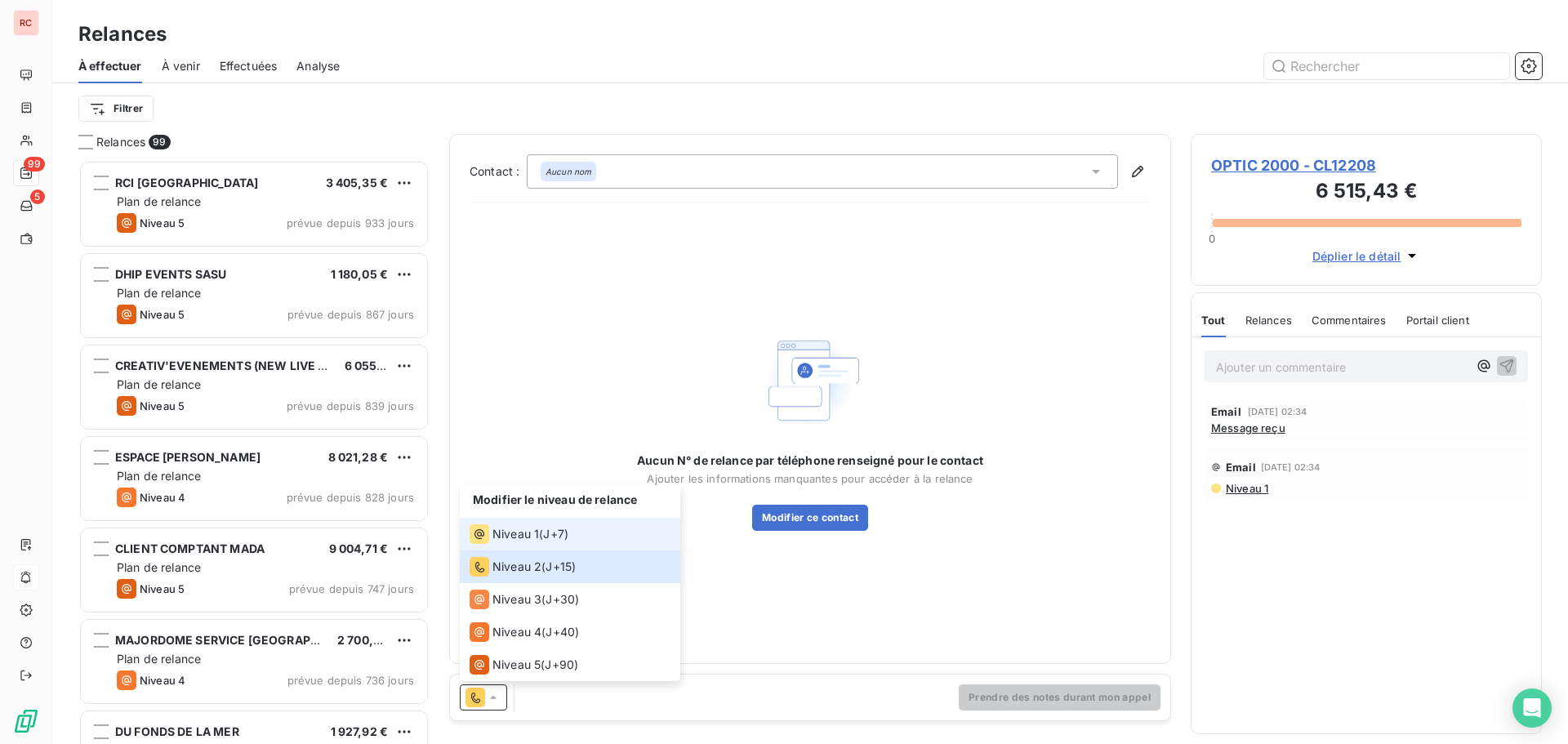
click at [501, 532] on span "Niveau 1" at bounding box center [516, 534] width 47 height 16
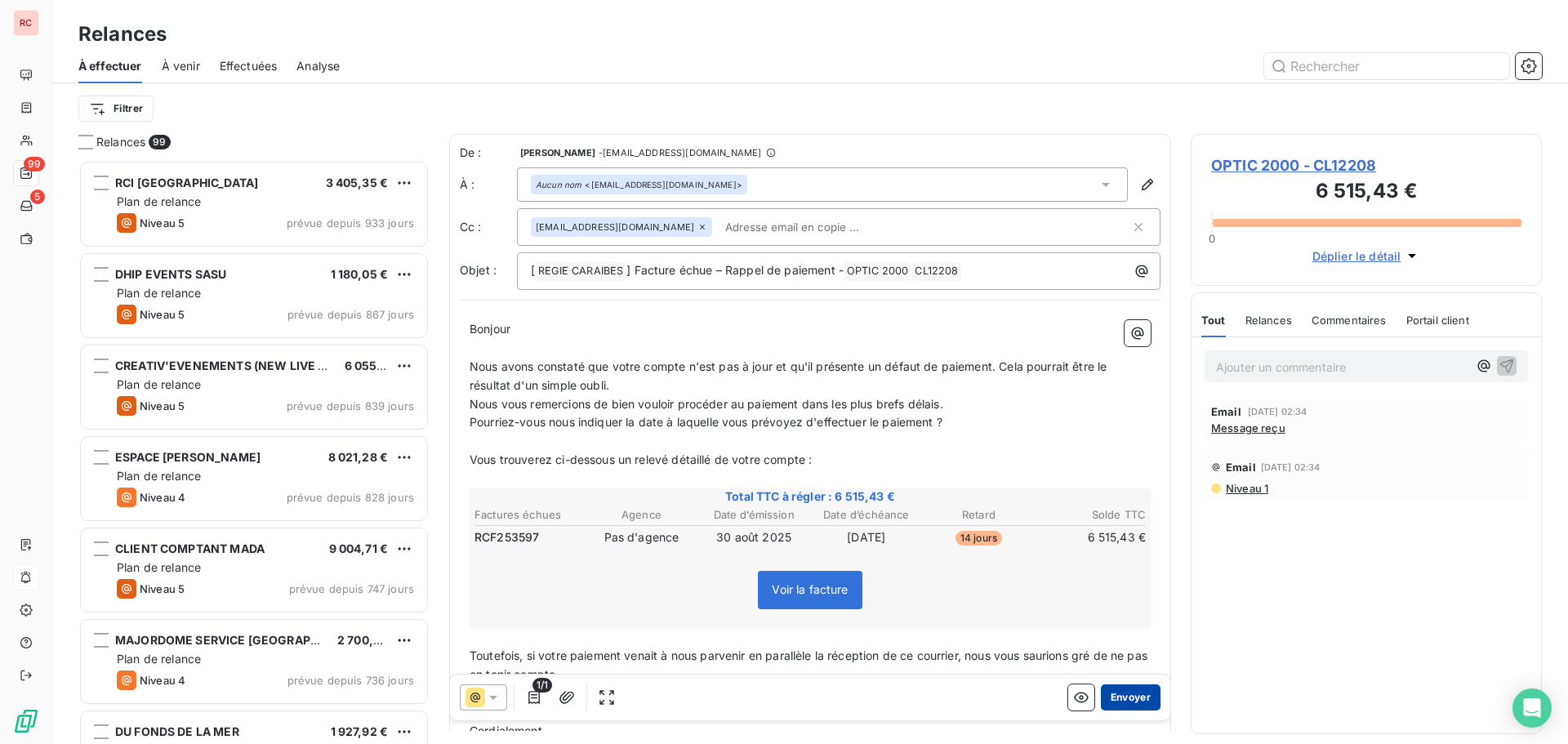
click at [1101, 696] on button "Envoyer" at bounding box center [1130, 698] width 59 height 27
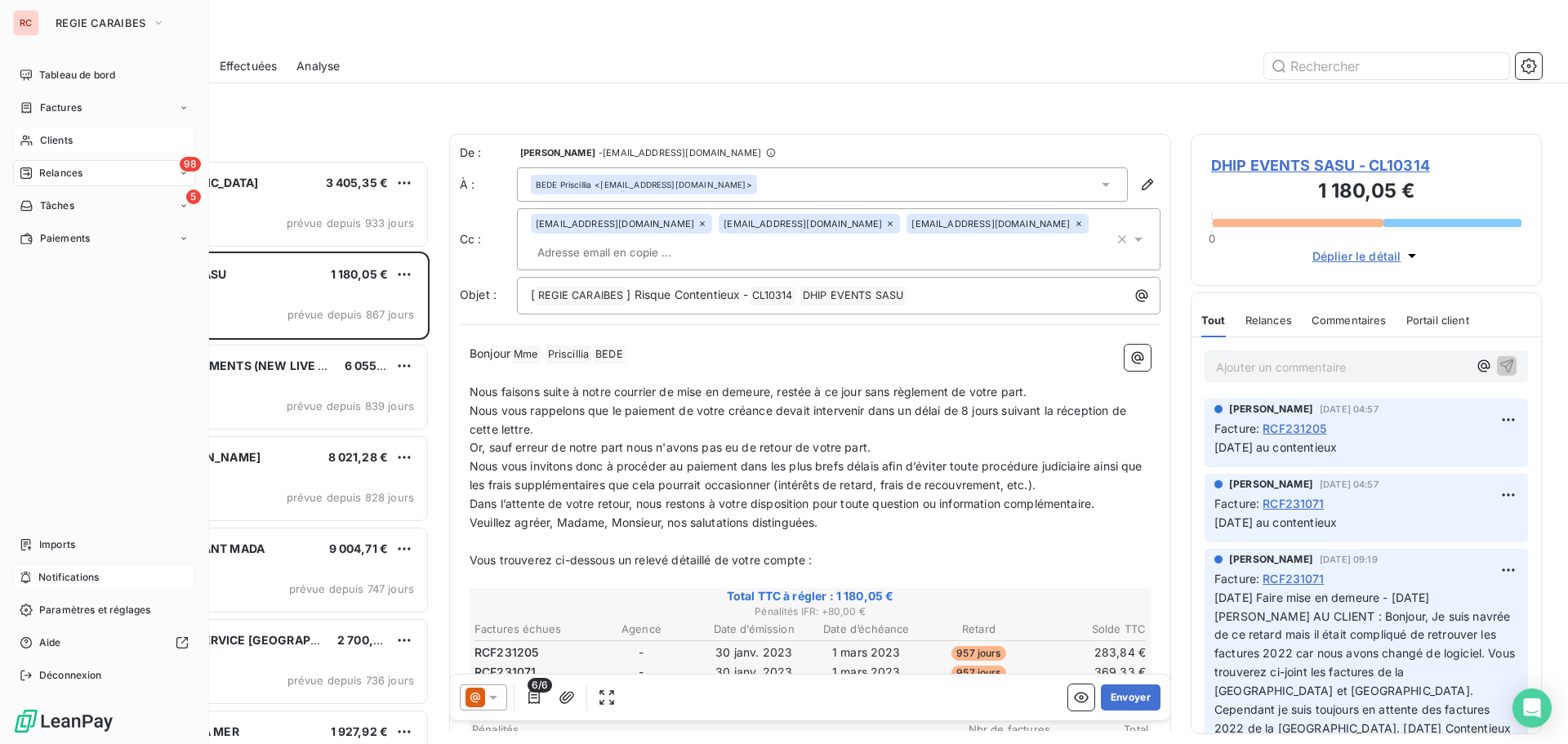
click at [59, 131] on div "Clients" at bounding box center [104, 141] width 182 height 27
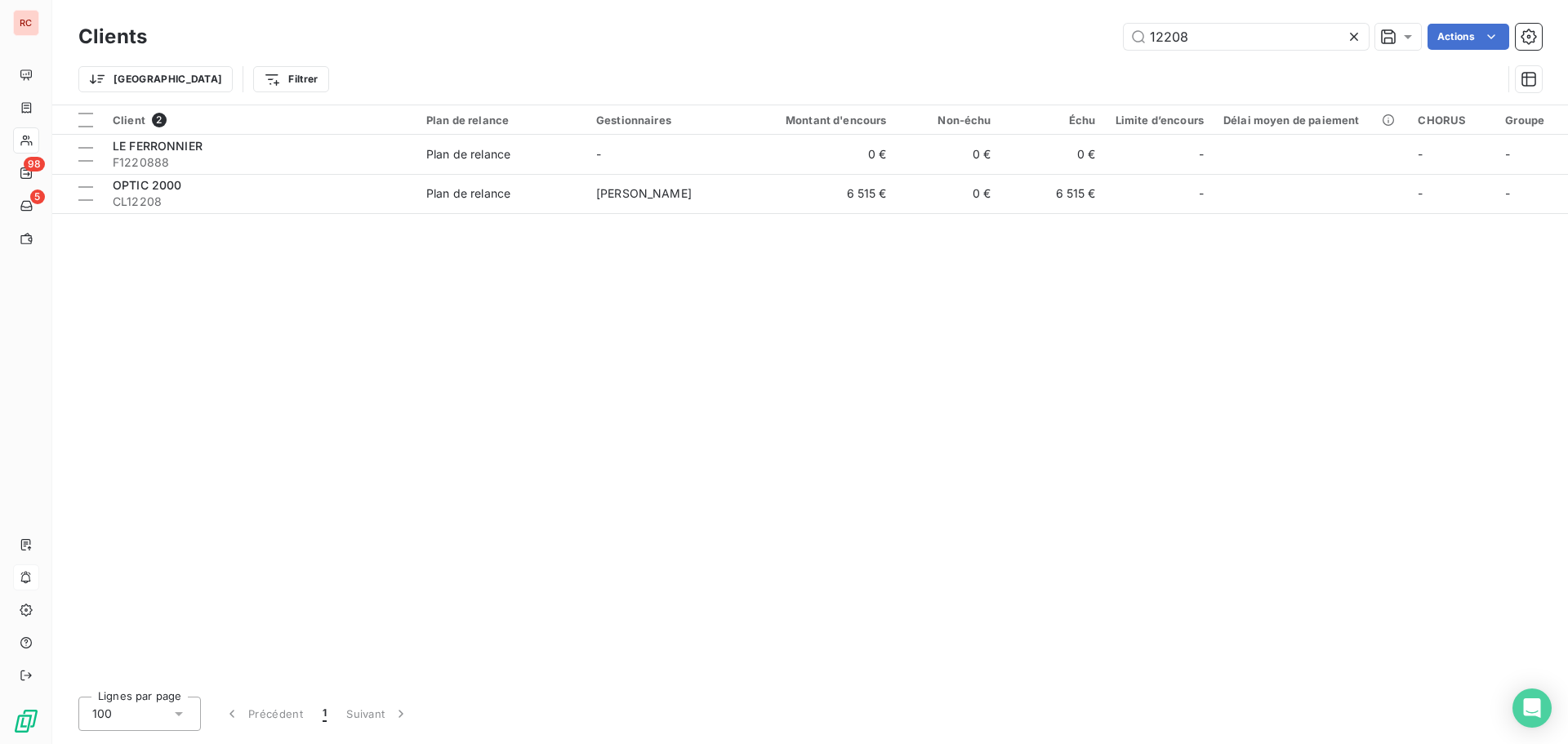
drag, startPoint x: 1259, startPoint y: 51, endPoint x: 1070, endPoint y: 46, distance: 189.1
click at [1070, 46] on div "Clients 12208 Actions" at bounding box center [810, 36] width 1464 height 35
click at [1212, 37] on input "12208" at bounding box center [1246, 37] width 245 height 27
click at [1355, 39] on icon at bounding box center [1354, 36] width 8 height 8
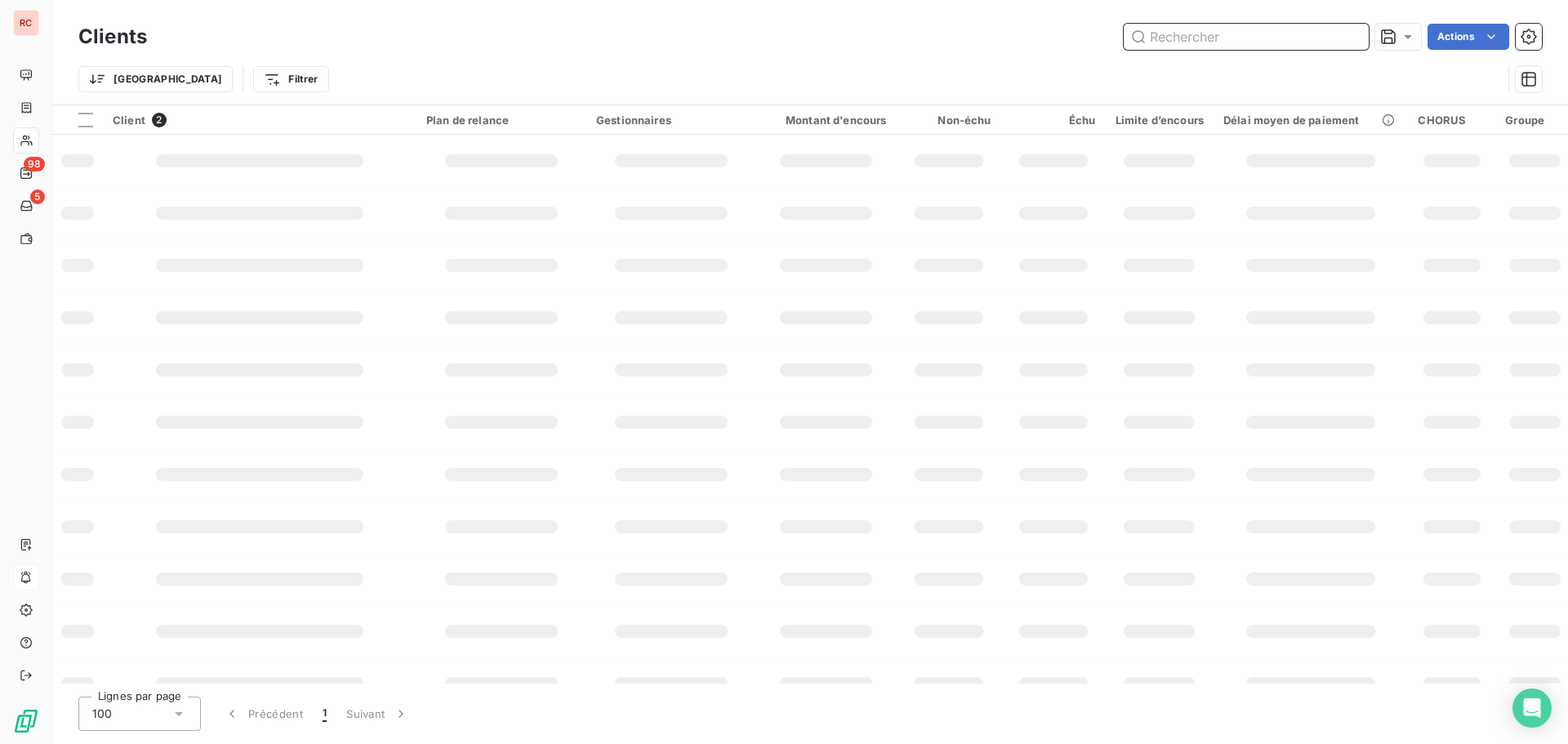
click at [1187, 29] on input "text" at bounding box center [1246, 37] width 245 height 27
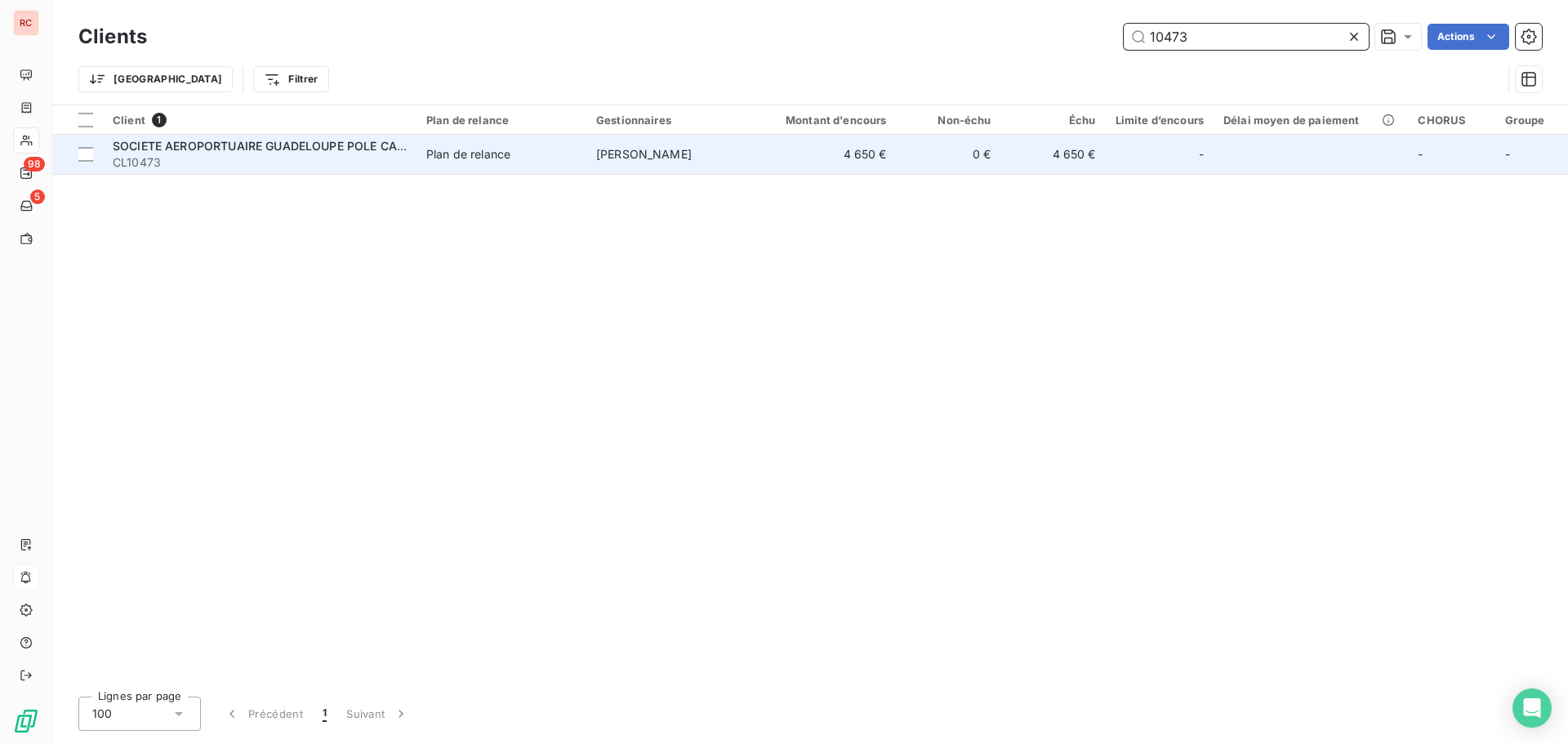
type input "10473"
click at [312, 160] on span "CL10473" at bounding box center [259, 163] width 294 height 16
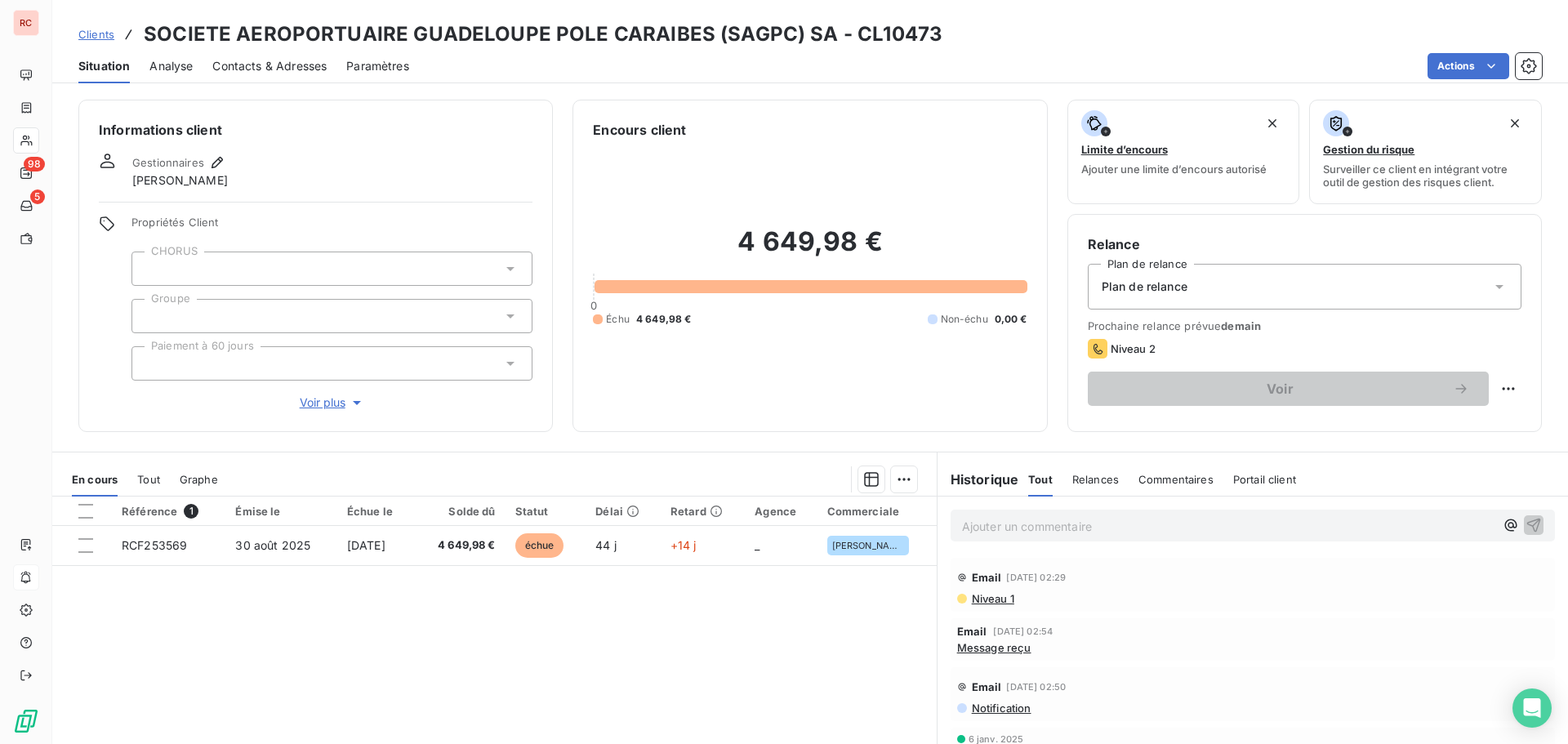
click at [148, 482] on span "Tout" at bounding box center [149, 479] width 23 height 13
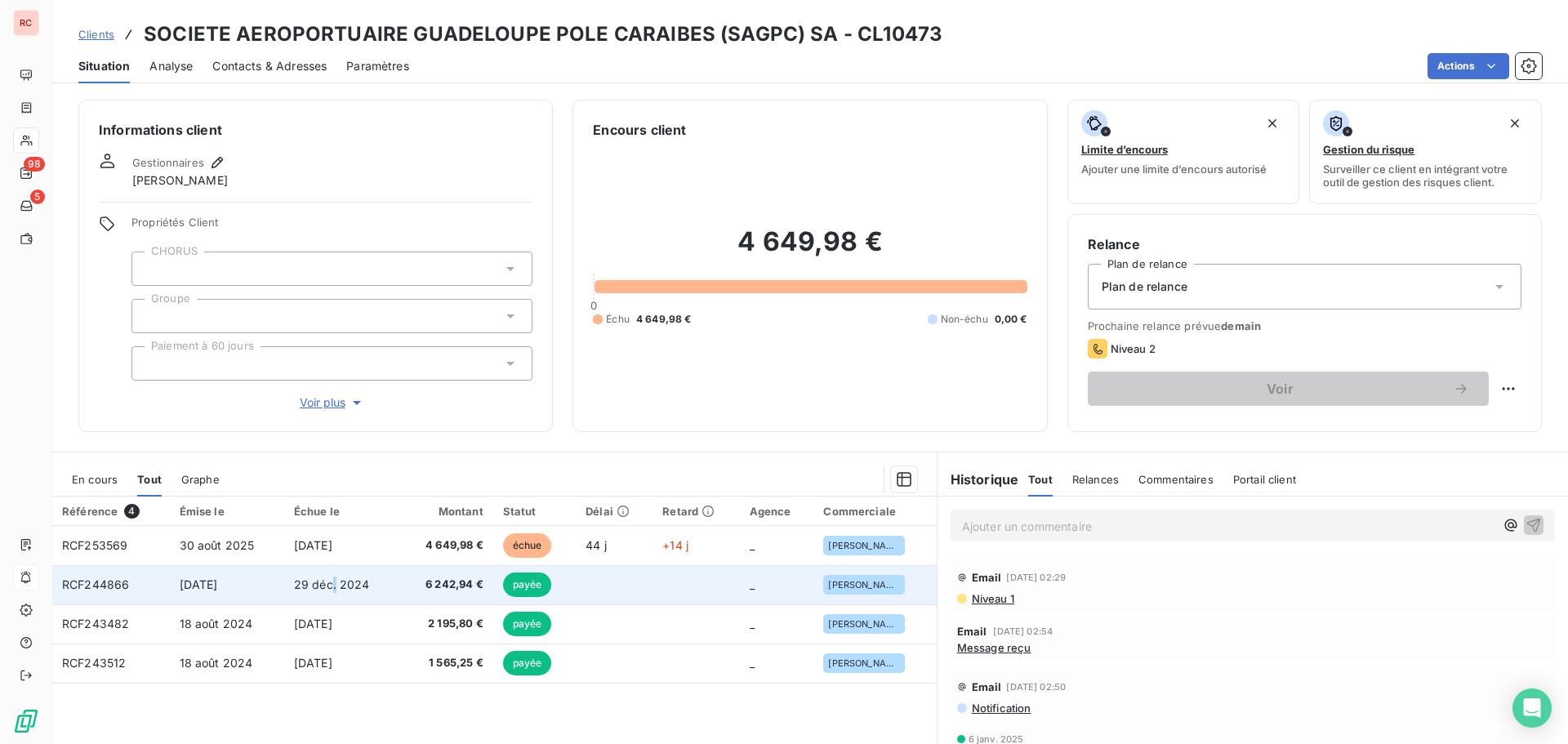
click at [330, 583] on span "29 déc. 2024" at bounding box center [333, 585] width 76 height 14
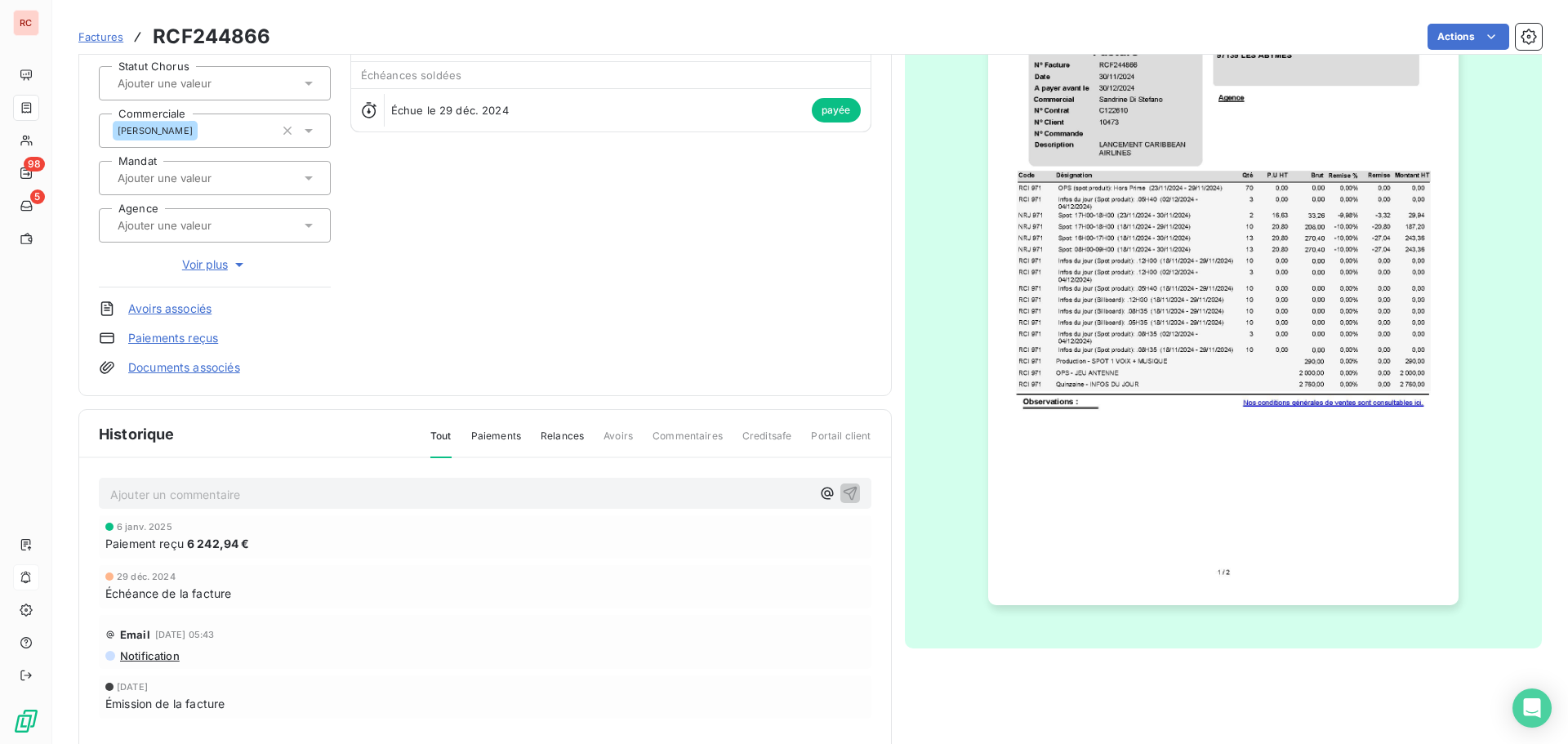
scroll to position [75, 0]
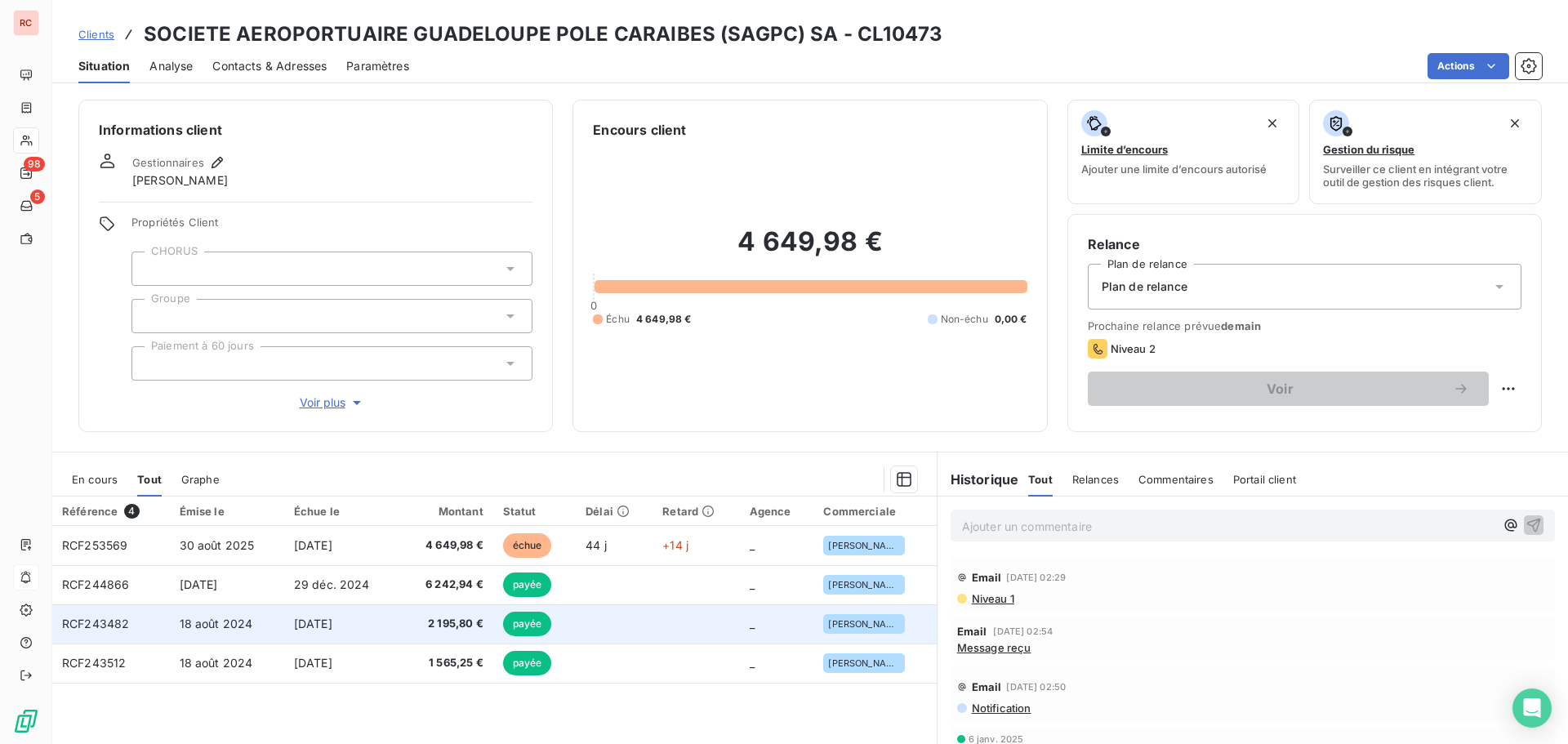
click at [326, 625] on span "[DATE]" at bounding box center [313, 624] width 38 height 14
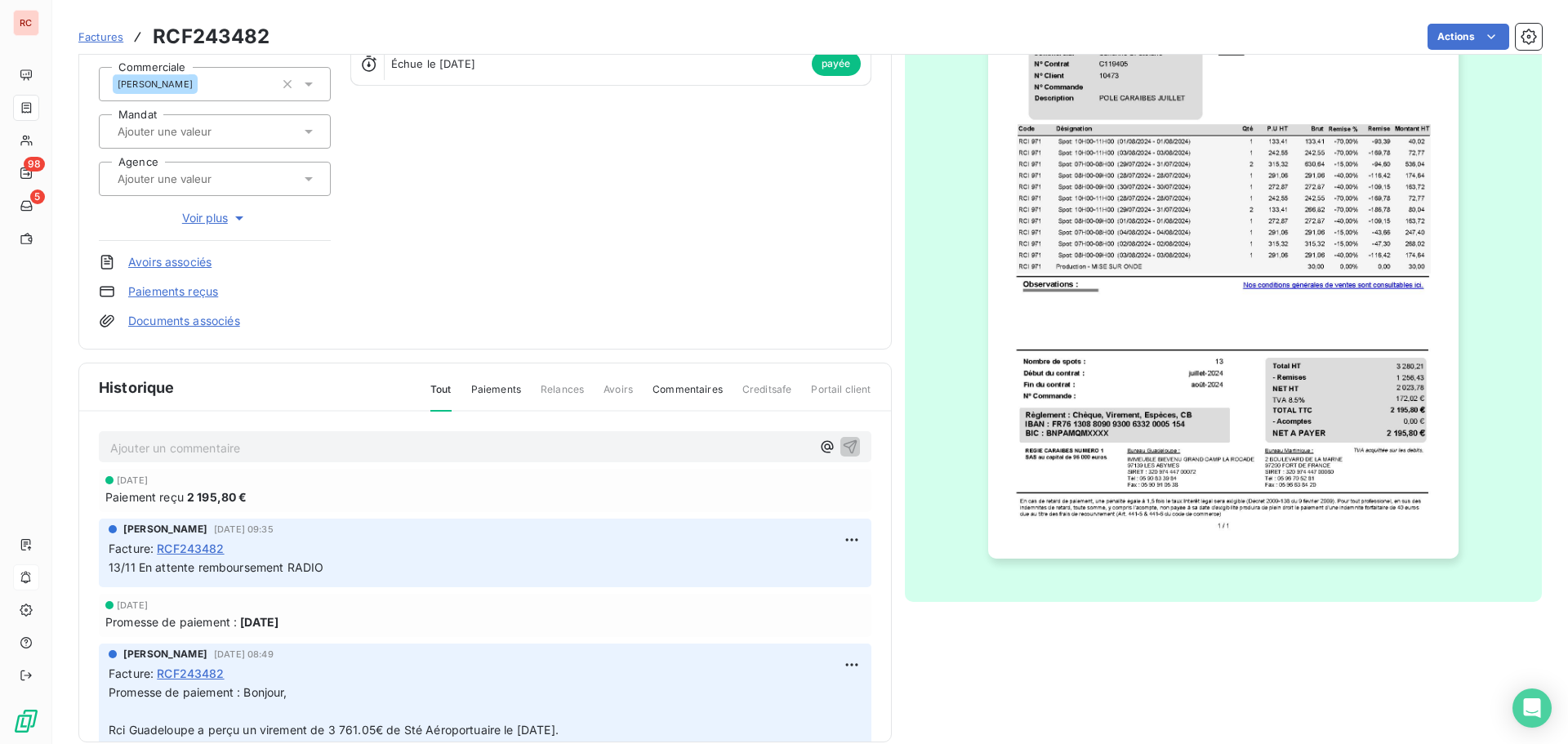
scroll to position [239, 0]
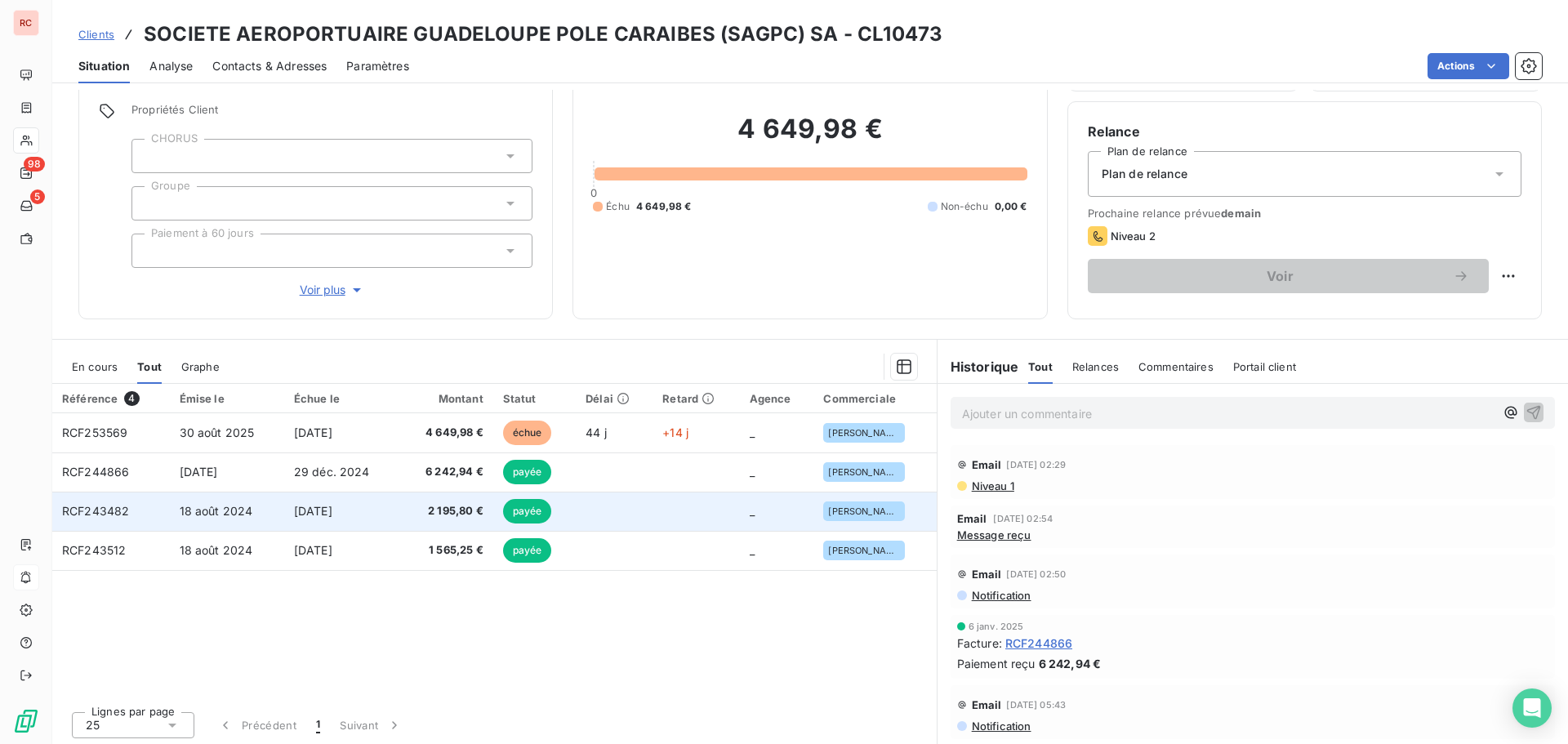
scroll to position [116, 0]
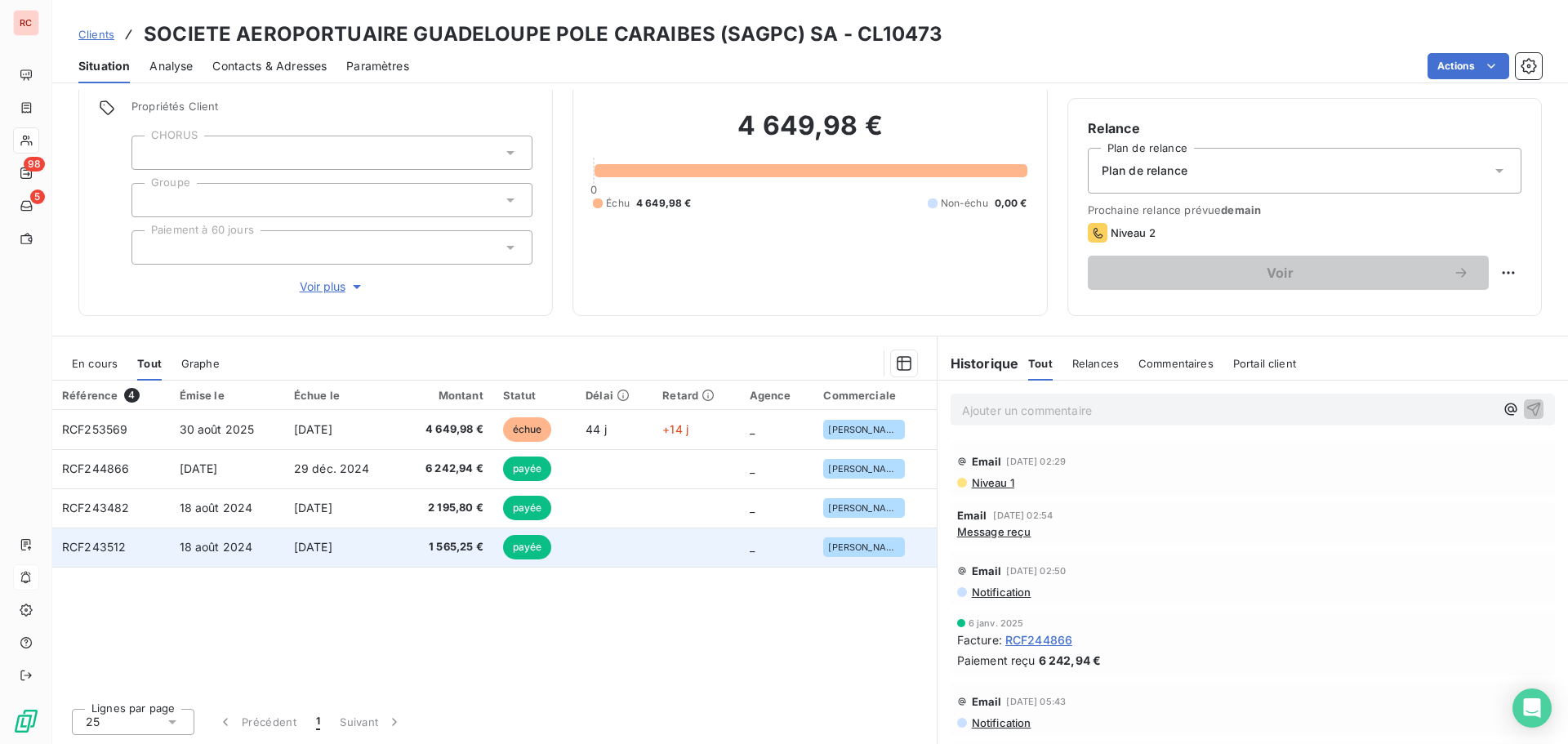
click at [302, 555] on td "[DATE]" at bounding box center [341, 548] width 115 height 39
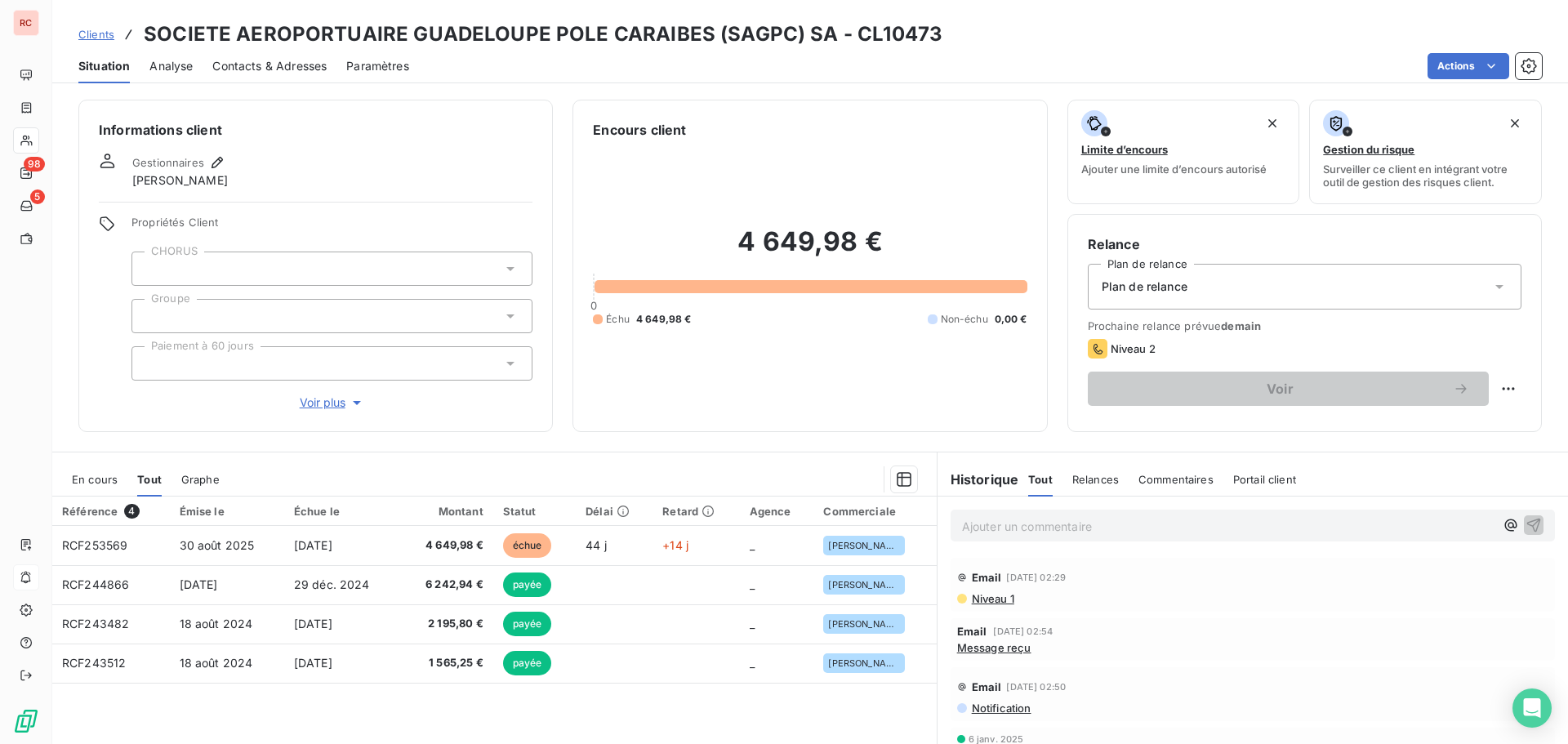
click at [112, 480] on span "En cours" at bounding box center [95, 479] width 46 height 13
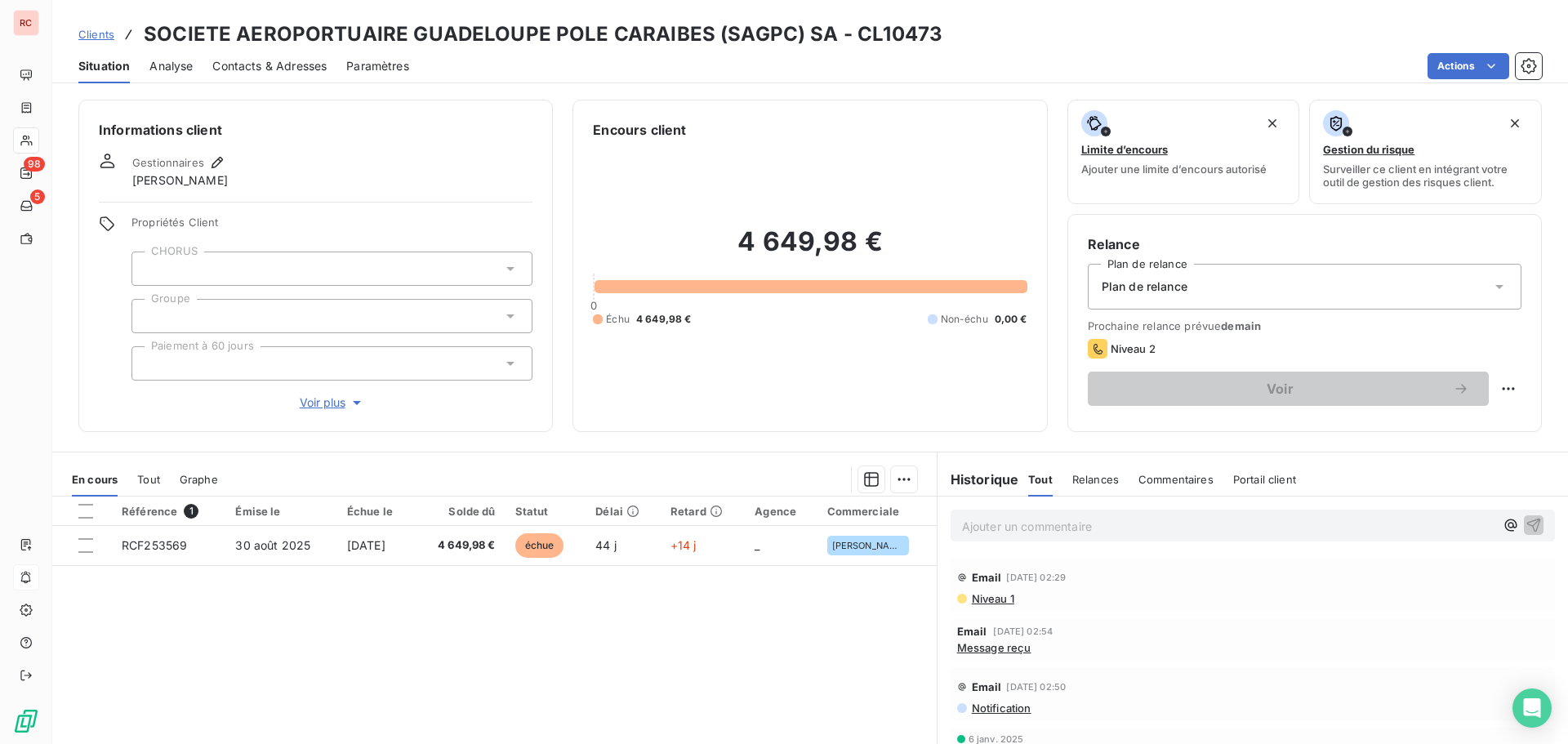
click at [308, 75] on div "Contacts & Adresses" at bounding box center [269, 65] width 114 height 35
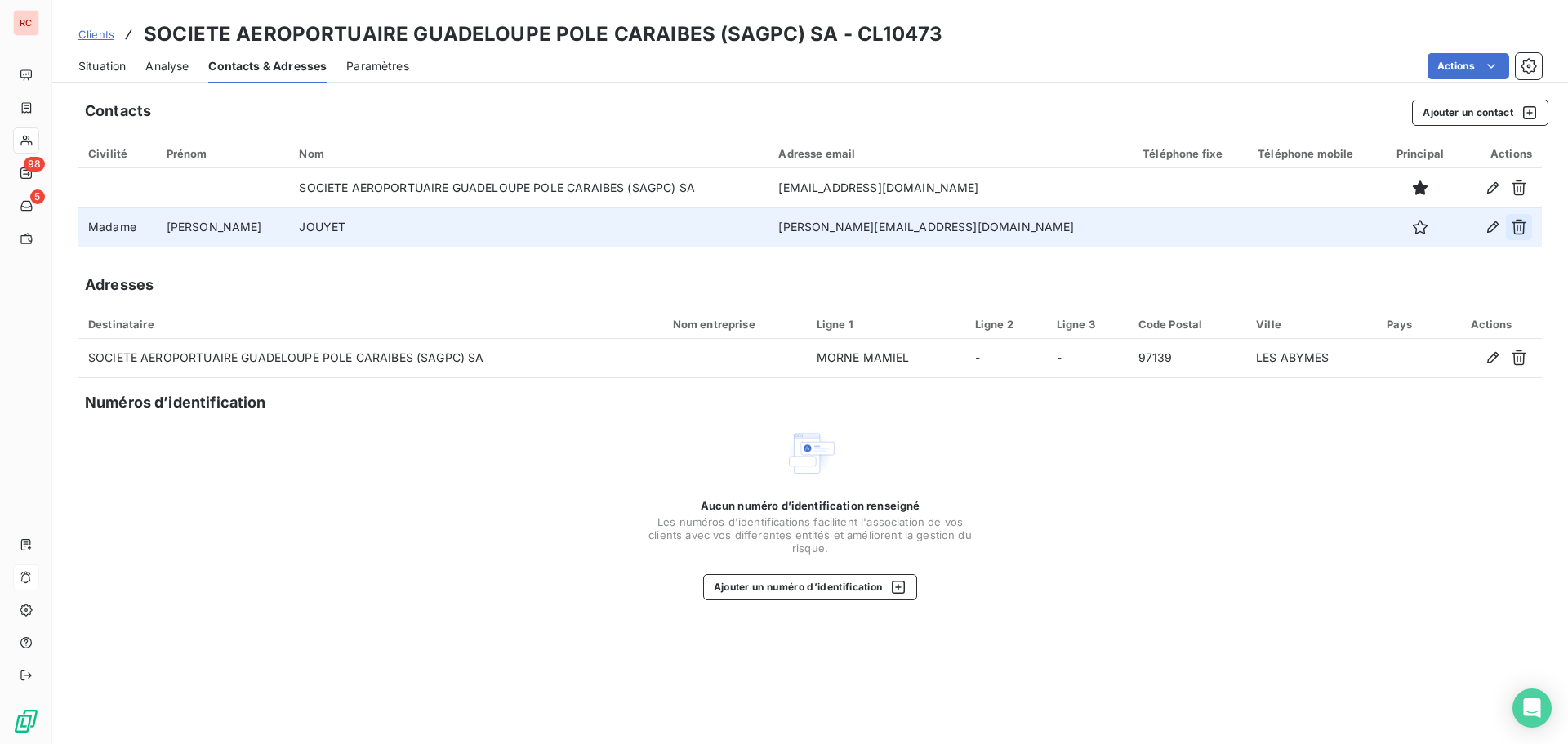
click at [1523, 228] on icon "button" at bounding box center [1519, 227] width 16 height 16
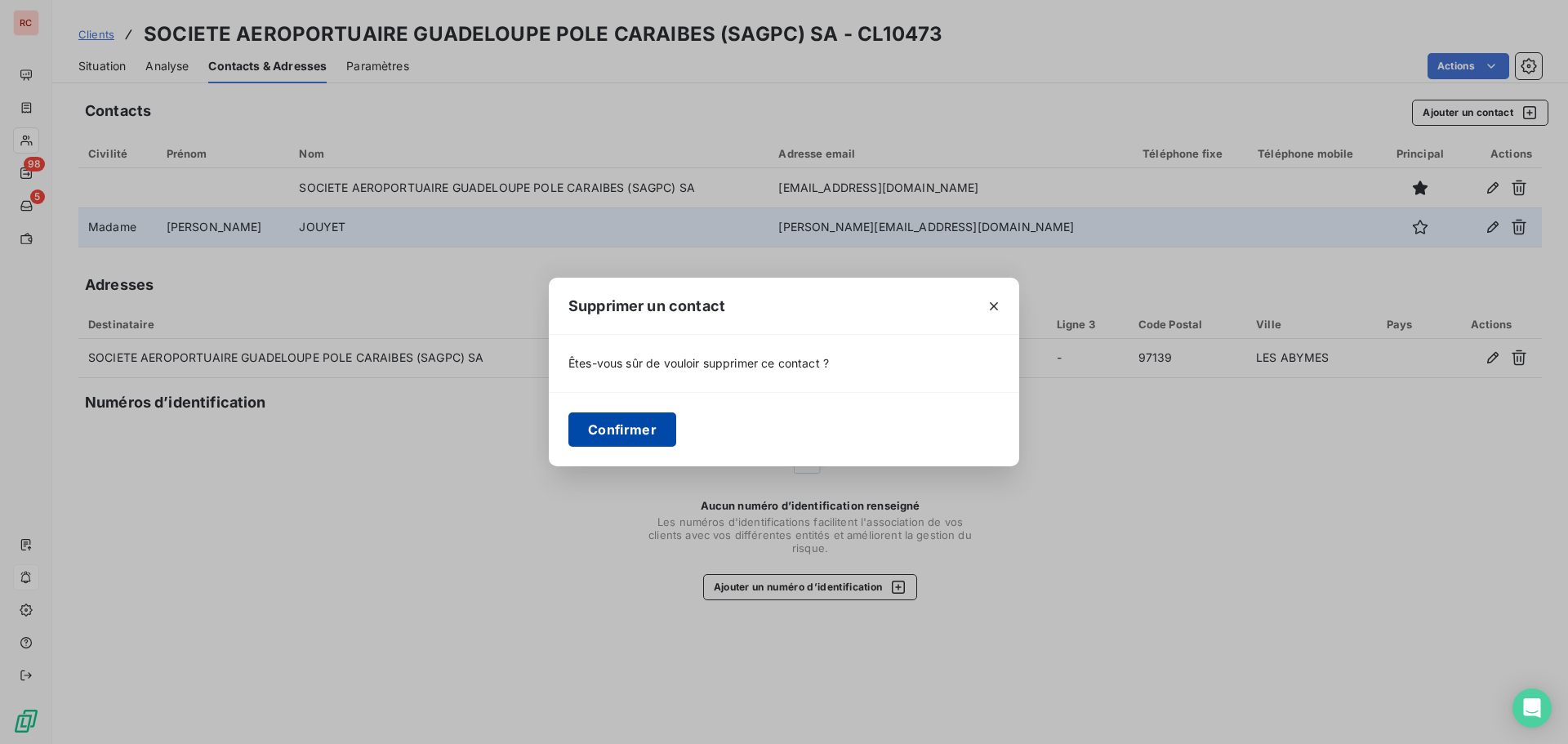
click at [653, 428] on button "Confirmer" at bounding box center [623, 429] width 108 height 35
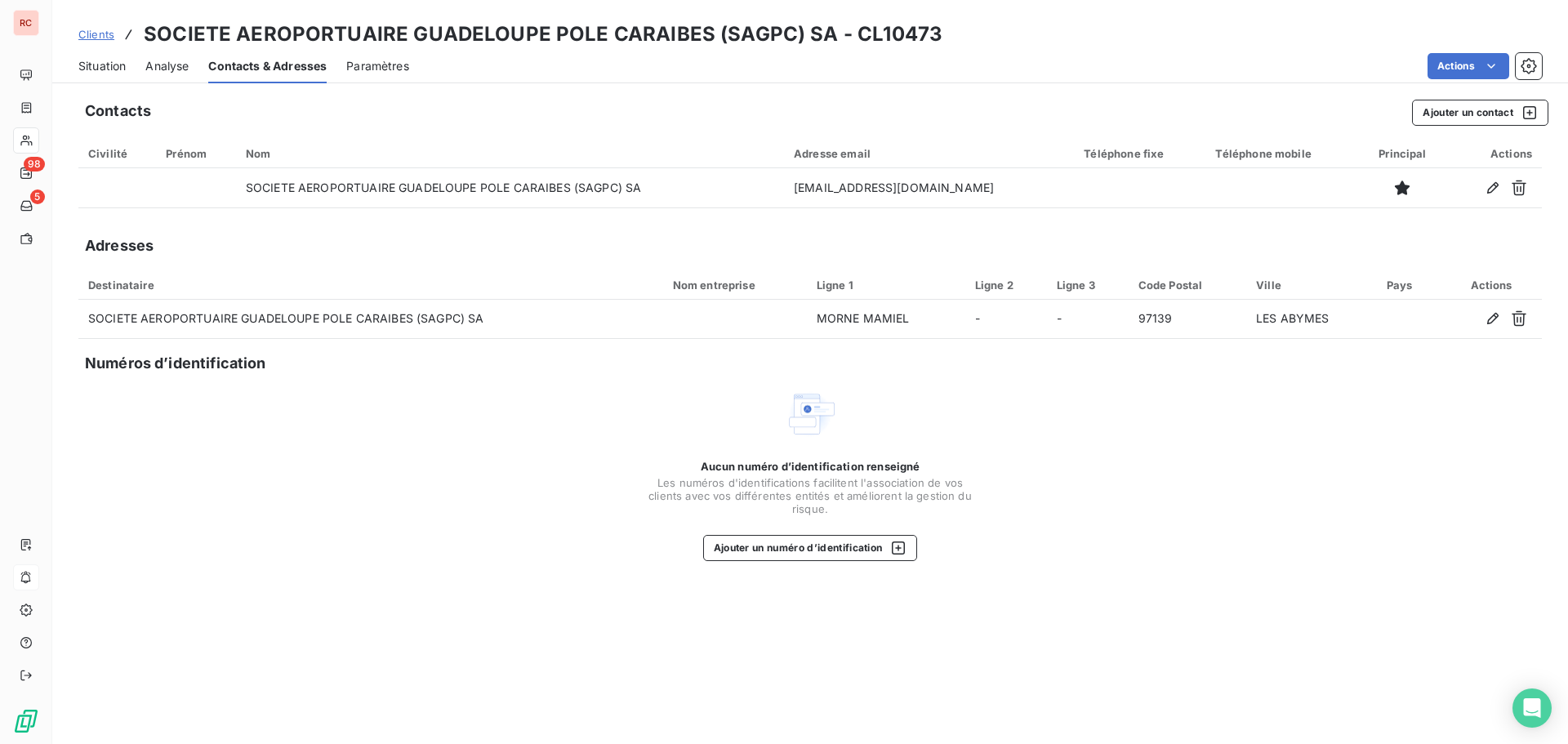
click at [107, 57] on div "Situation" at bounding box center [103, 65] width 48 height 35
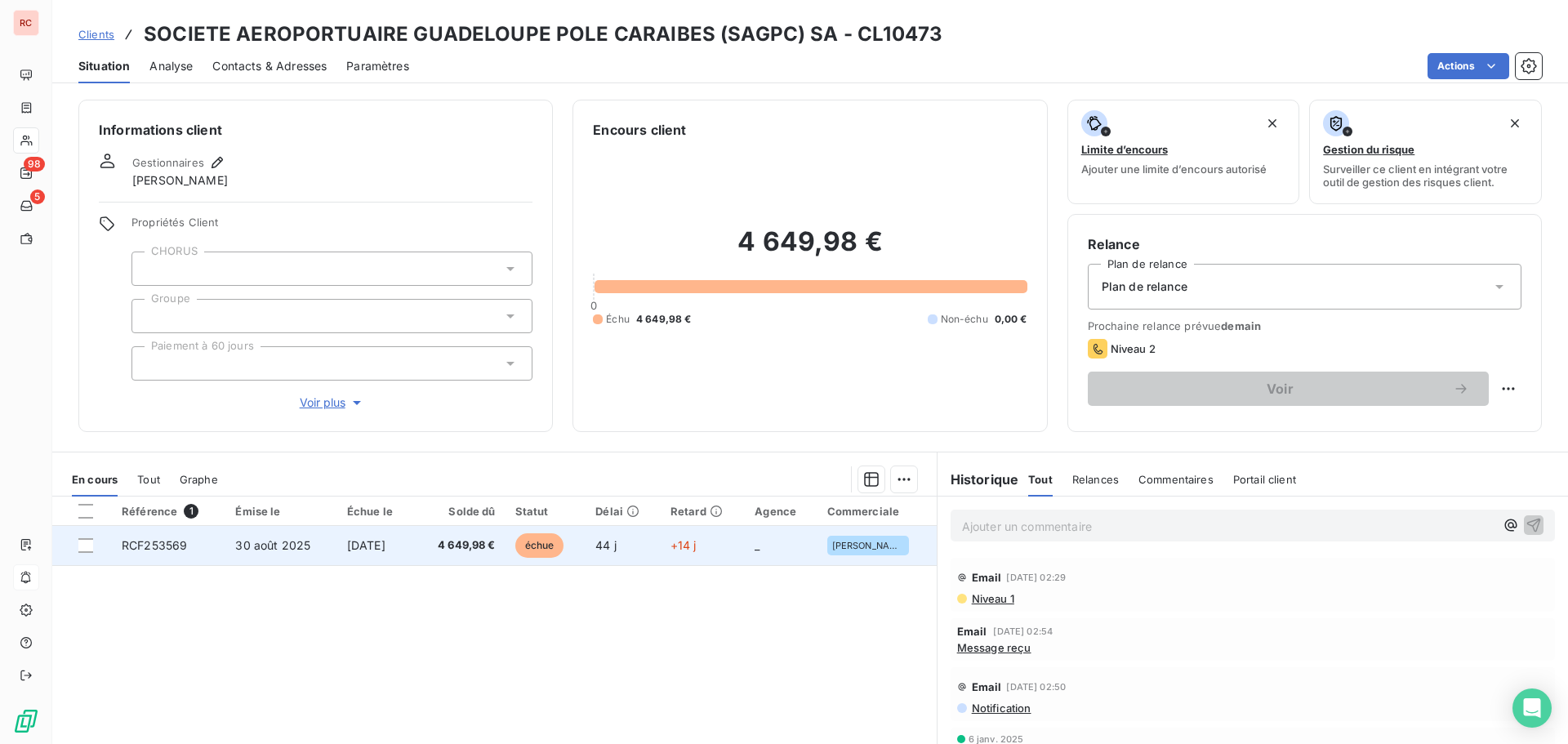
click at [484, 539] on span "4 649,98 €" at bounding box center [459, 546] width 71 height 16
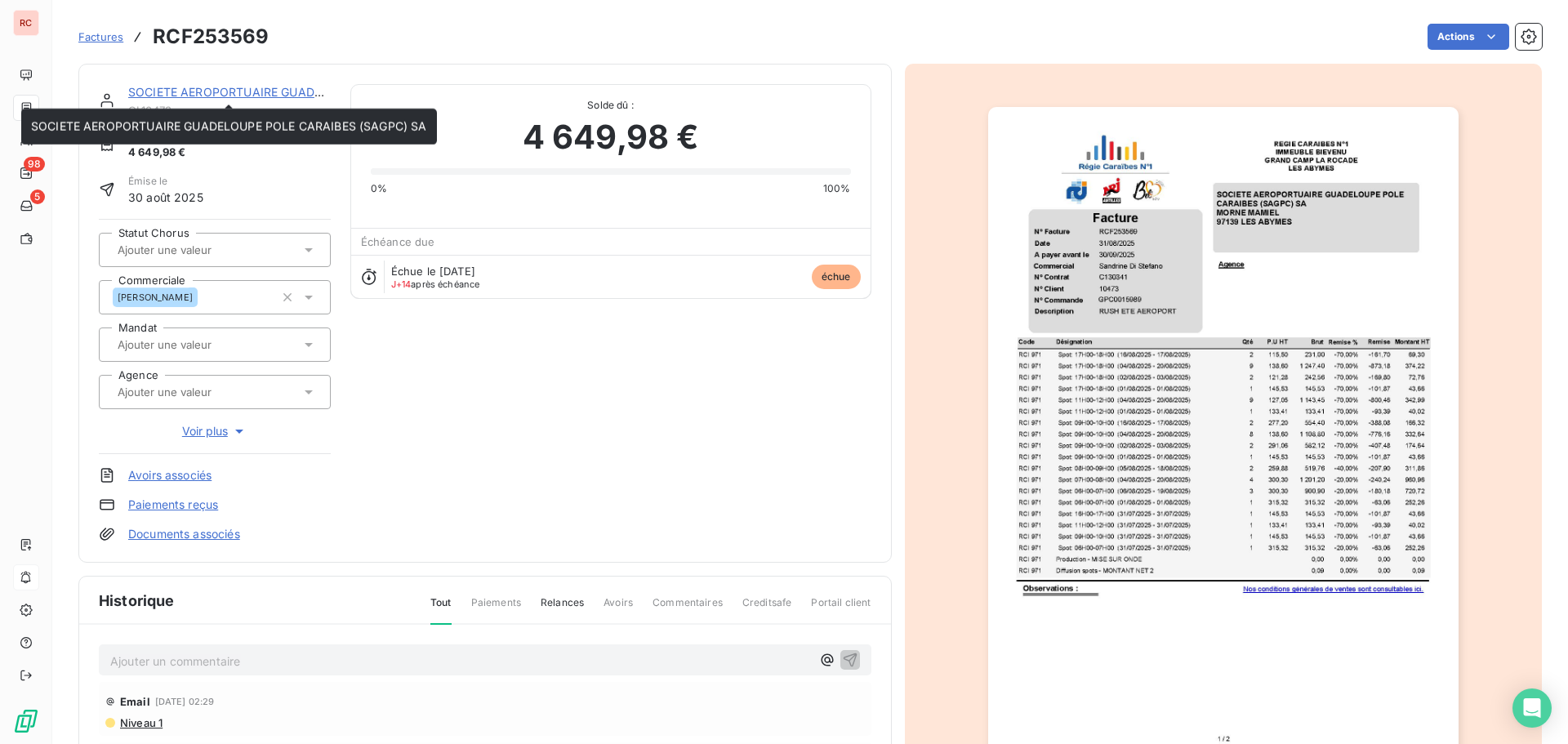
click at [137, 96] on link "SOCIETE AEROPORTUAIRE GUADELOUPE POLE CARAIBES (SAGPC) SA" at bounding box center [326, 92] width 396 height 14
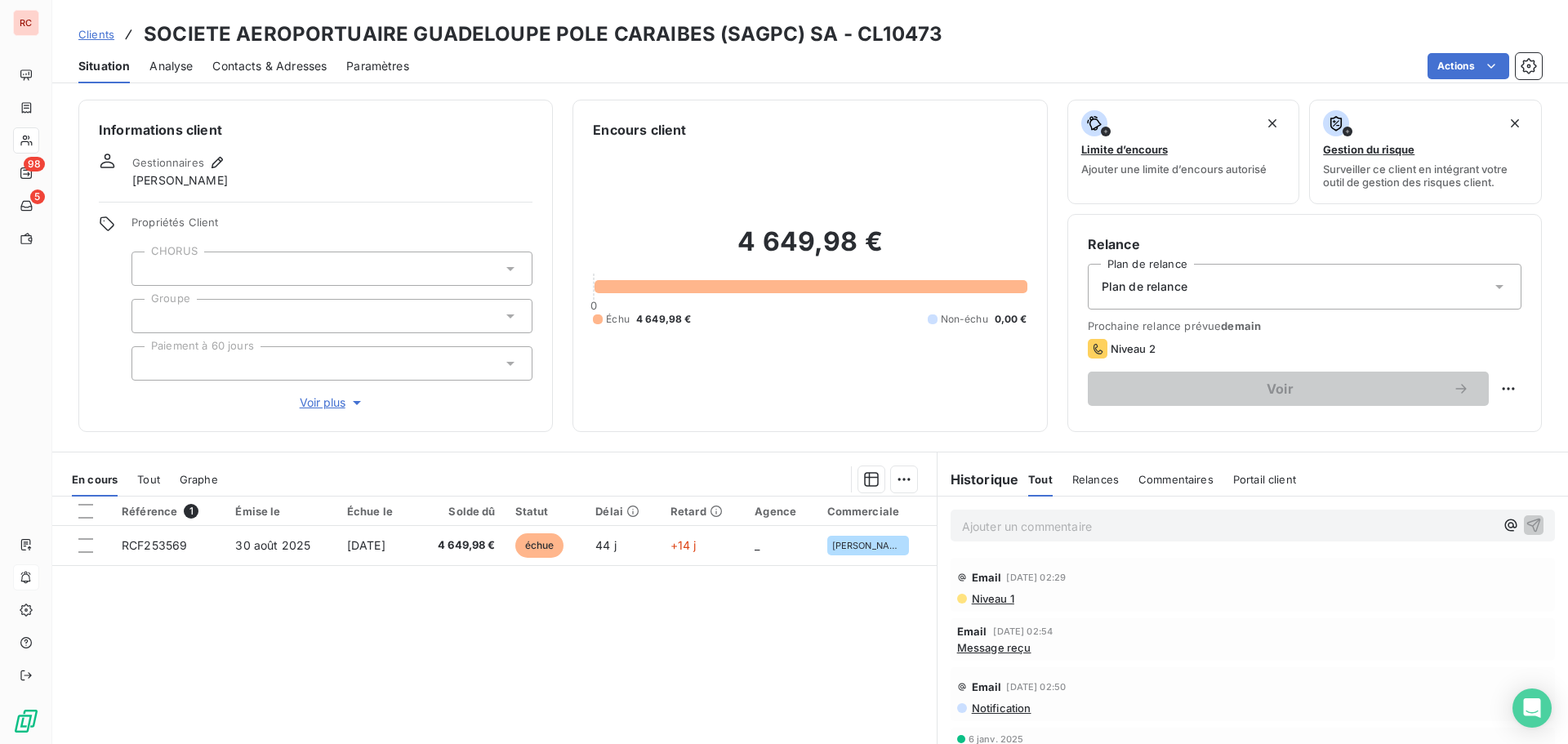
click at [281, 70] on span "Contacts & Adresses" at bounding box center [269, 66] width 114 height 16
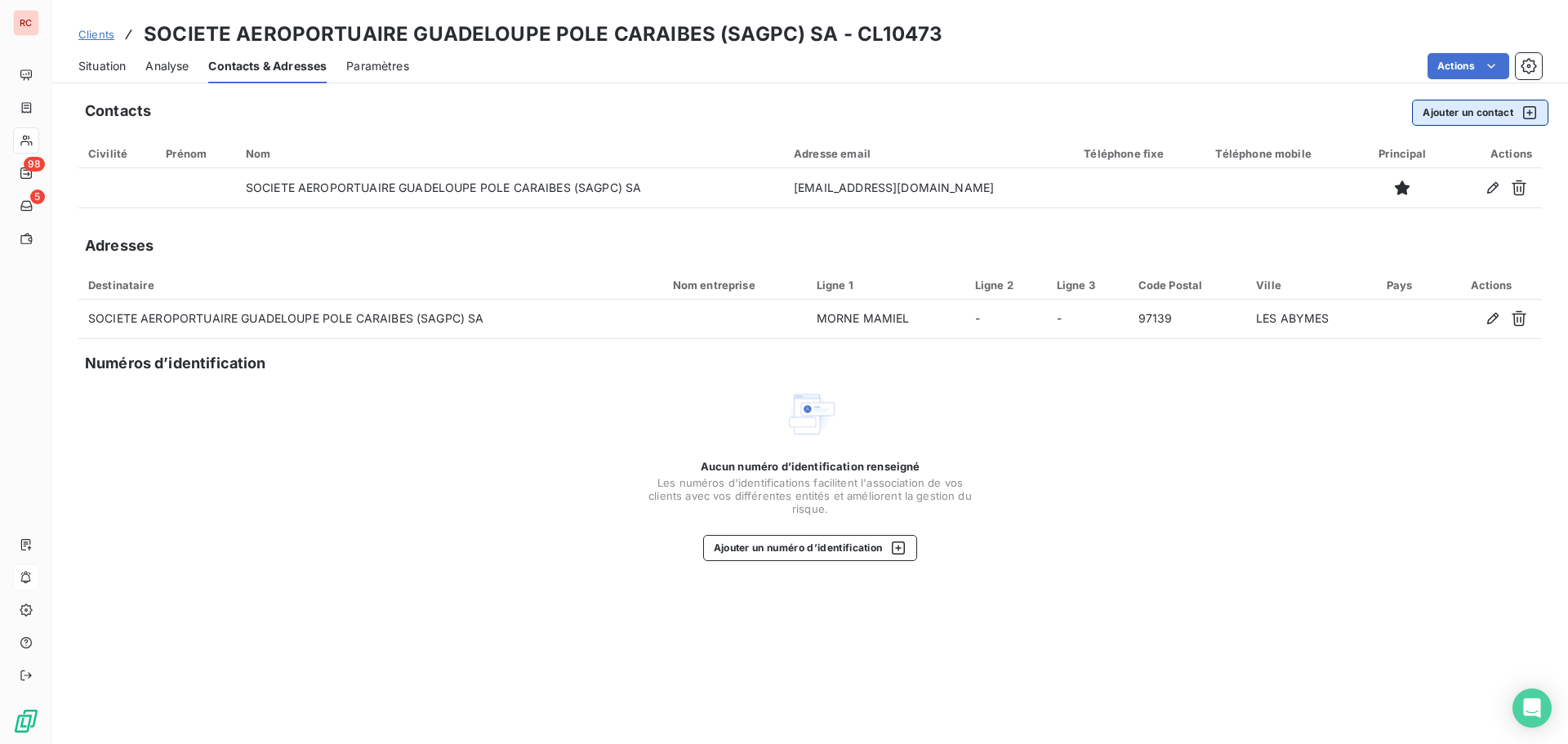
click at [1475, 112] on button "Ajouter un contact" at bounding box center [1480, 113] width 136 height 27
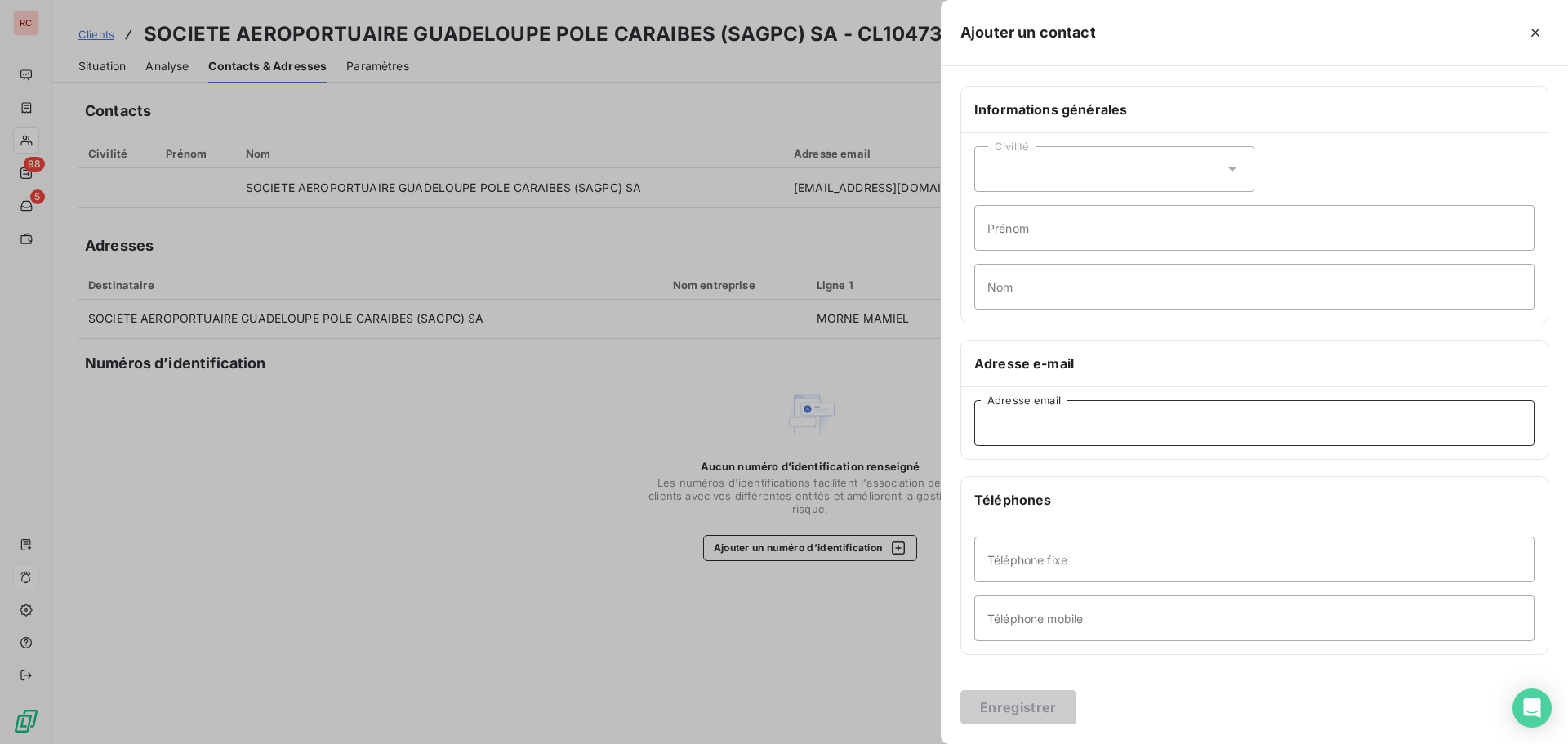
click at [1044, 423] on input "Adresse email" at bounding box center [1255, 424] width 561 height 46
paste input "[EMAIL_ADDRESS][DOMAIN_NAME]"
type input "[EMAIL_ADDRESS][DOMAIN_NAME]"
click at [1139, 161] on div "Civilité" at bounding box center [1114, 169] width 280 height 46
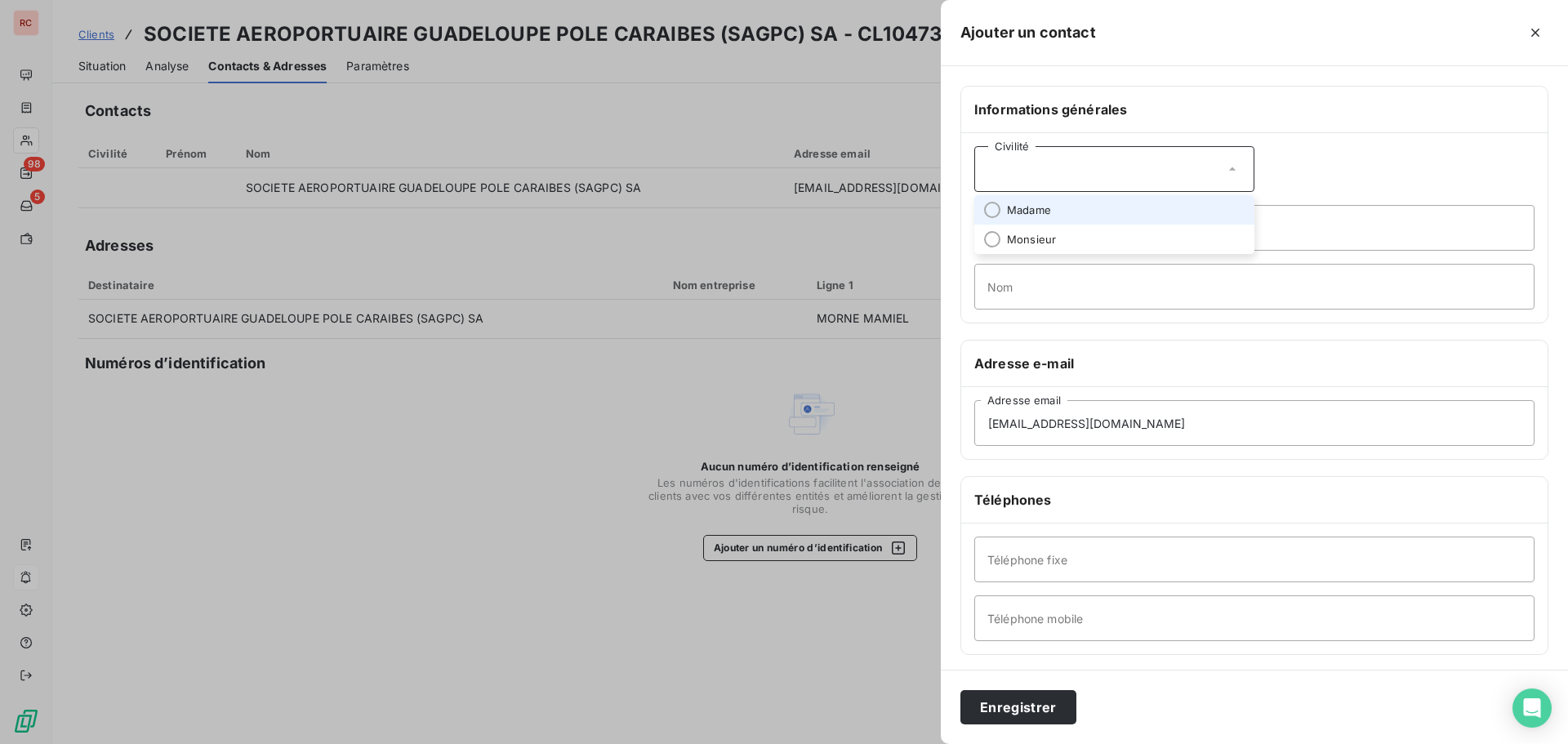
click at [1060, 214] on li "Madame" at bounding box center [1114, 210] width 280 height 29
click at [1018, 293] on input "Nom" at bounding box center [1255, 287] width 561 height 46
type input "VENITE"
click at [1011, 619] on input "Téléphone mobile" at bounding box center [1255, 618] width 561 height 46
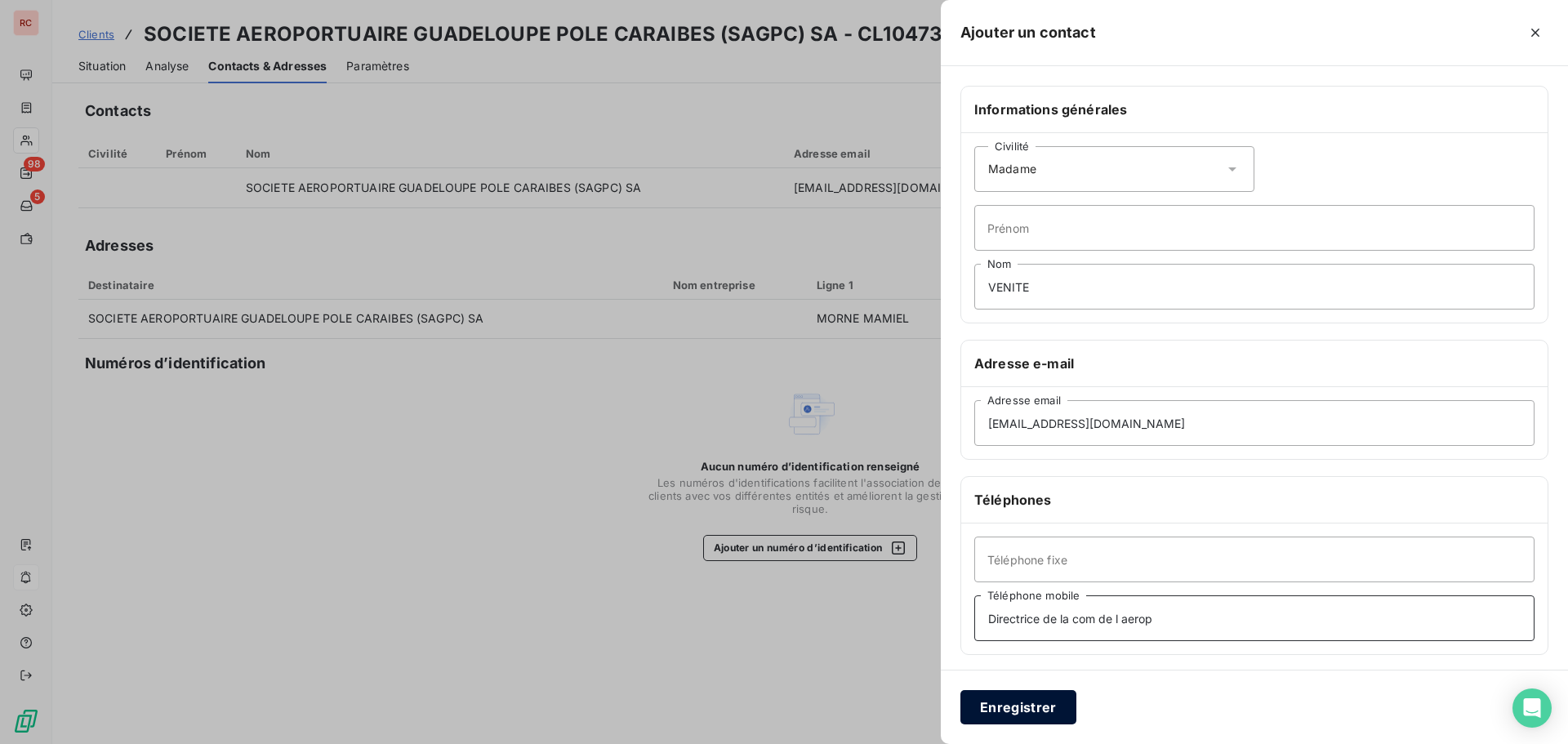
type input "Directrice de la com de l aerop"
click at [1029, 704] on button "Enregistrer" at bounding box center [1018, 707] width 116 height 35
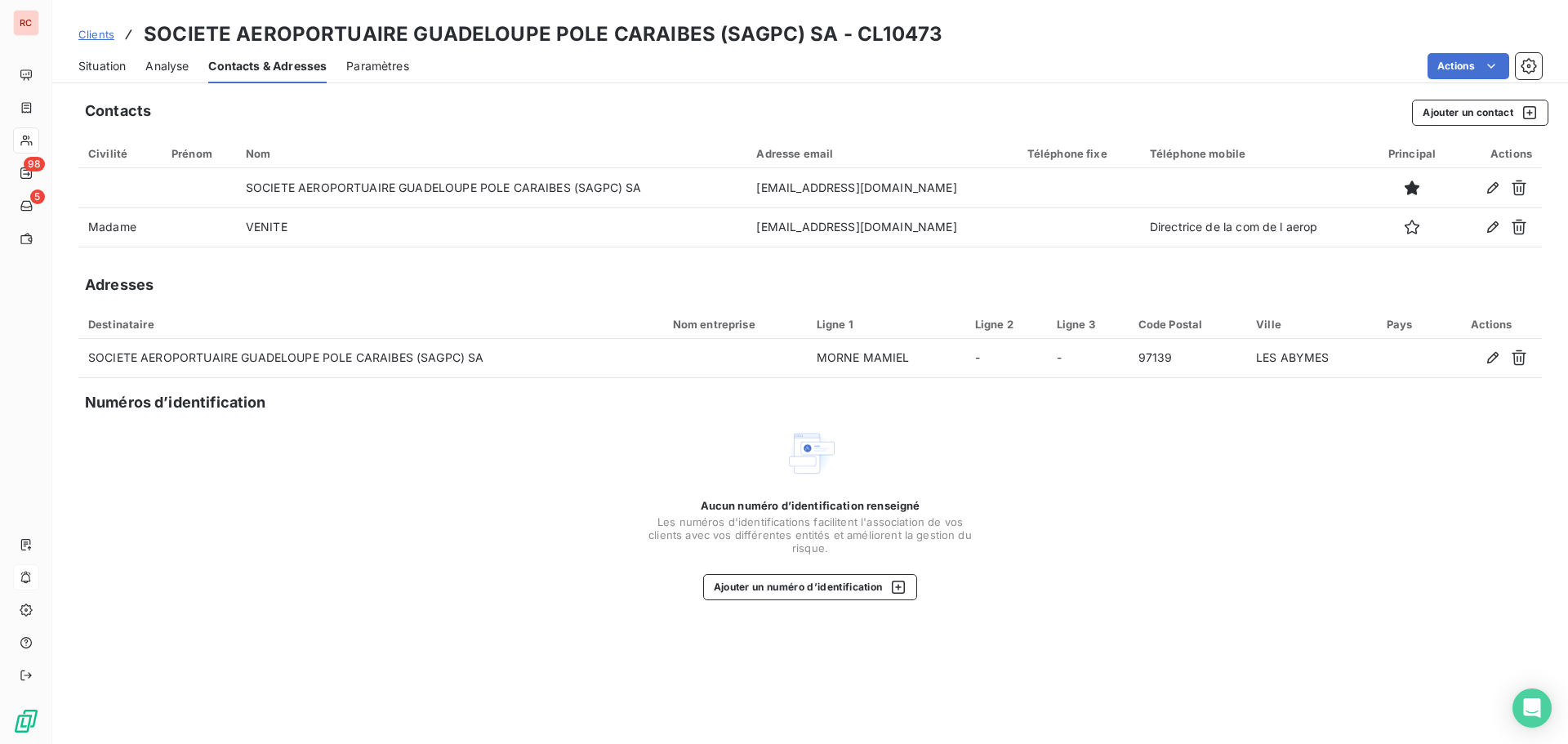
click at [96, 37] on span "Clients" at bounding box center [96, 34] width 36 height 13
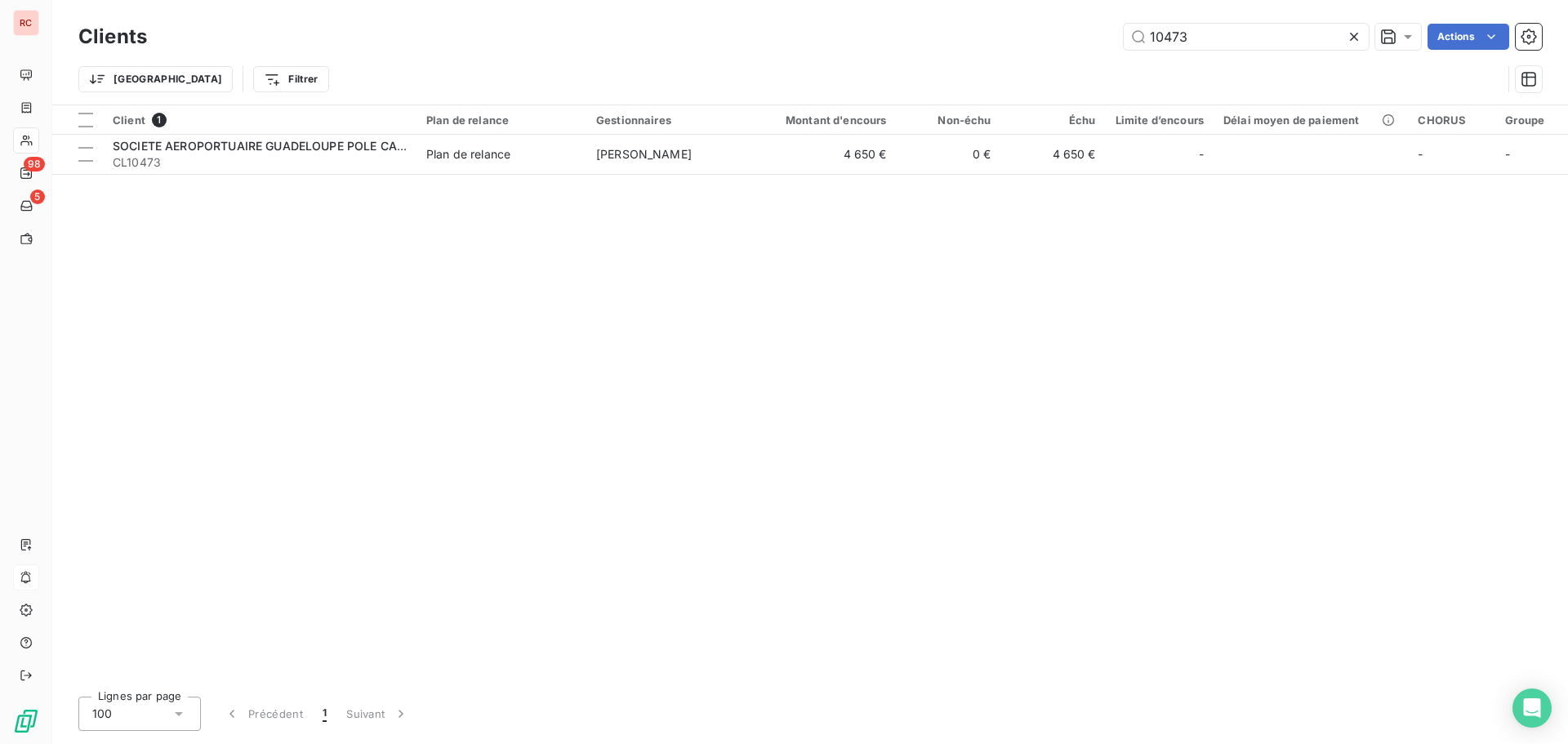
drag, startPoint x: 1207, startPoint y: 38, endPoint x: 906, endPoint y: 61, distance: 301.9
click at [926, 59] on div "Clients 10473 Actions Trier Filtrer" at bounding box center [810, 62] width 1464 height 85
click at [1178, 39] on input "13338" at bounding box center [1246, 37] width 245 height 27
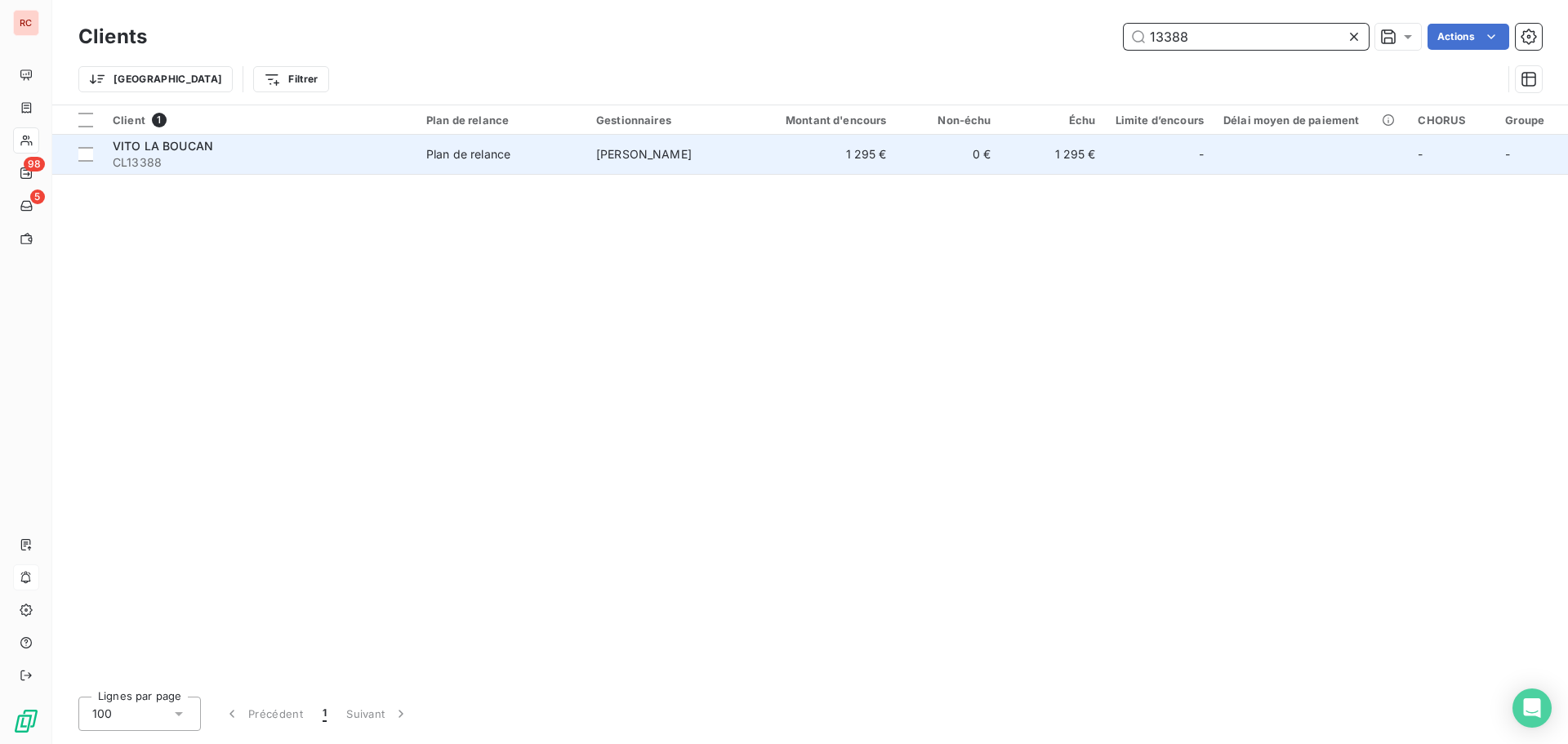
type input "13388"
click at [213, 142] on div "VITO LA BOUCAN" at bounding box center [259, 146] width 294 height 16
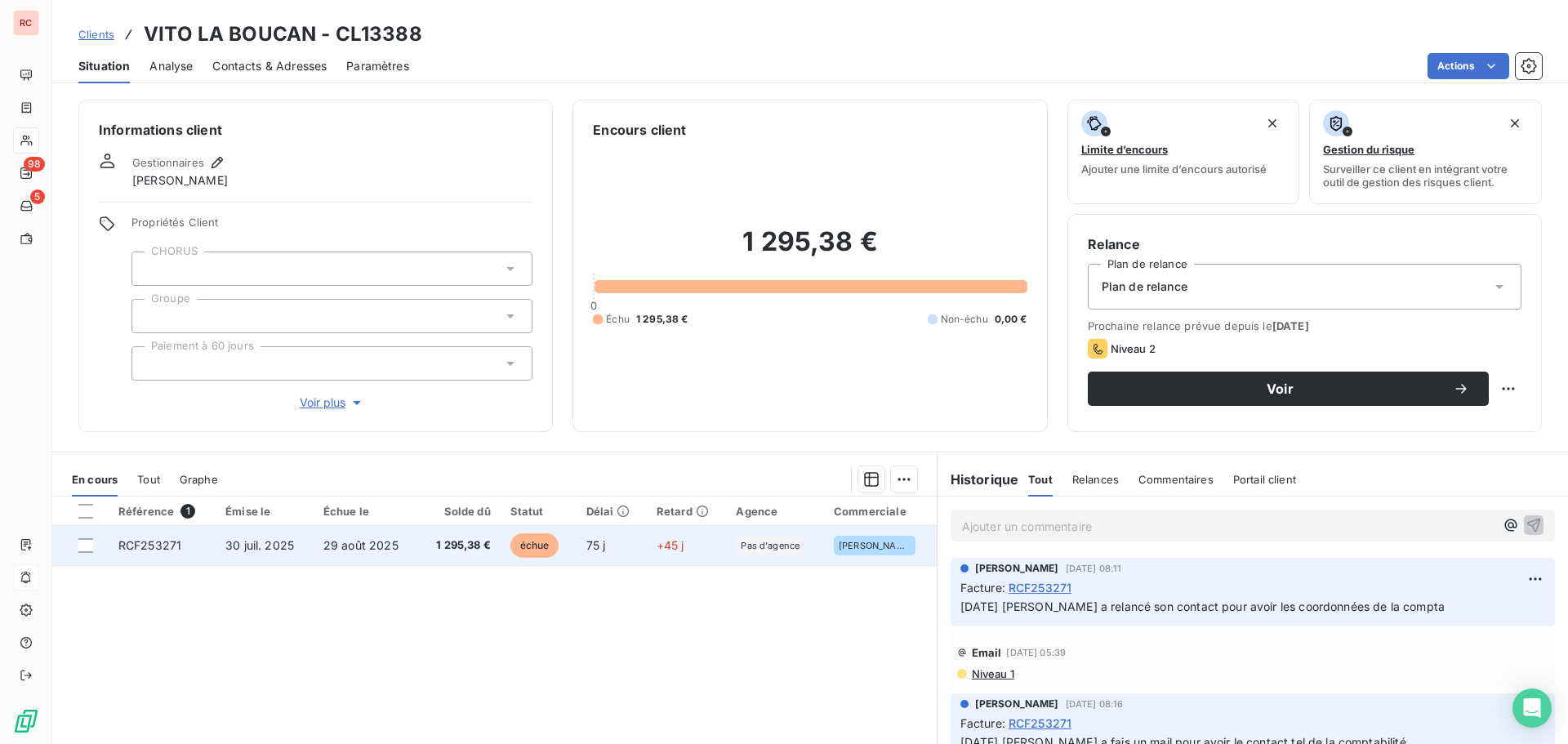
click at [244, 552] on td "30 juil. 2025" at bounding box center [264, 546] width 98 height 39
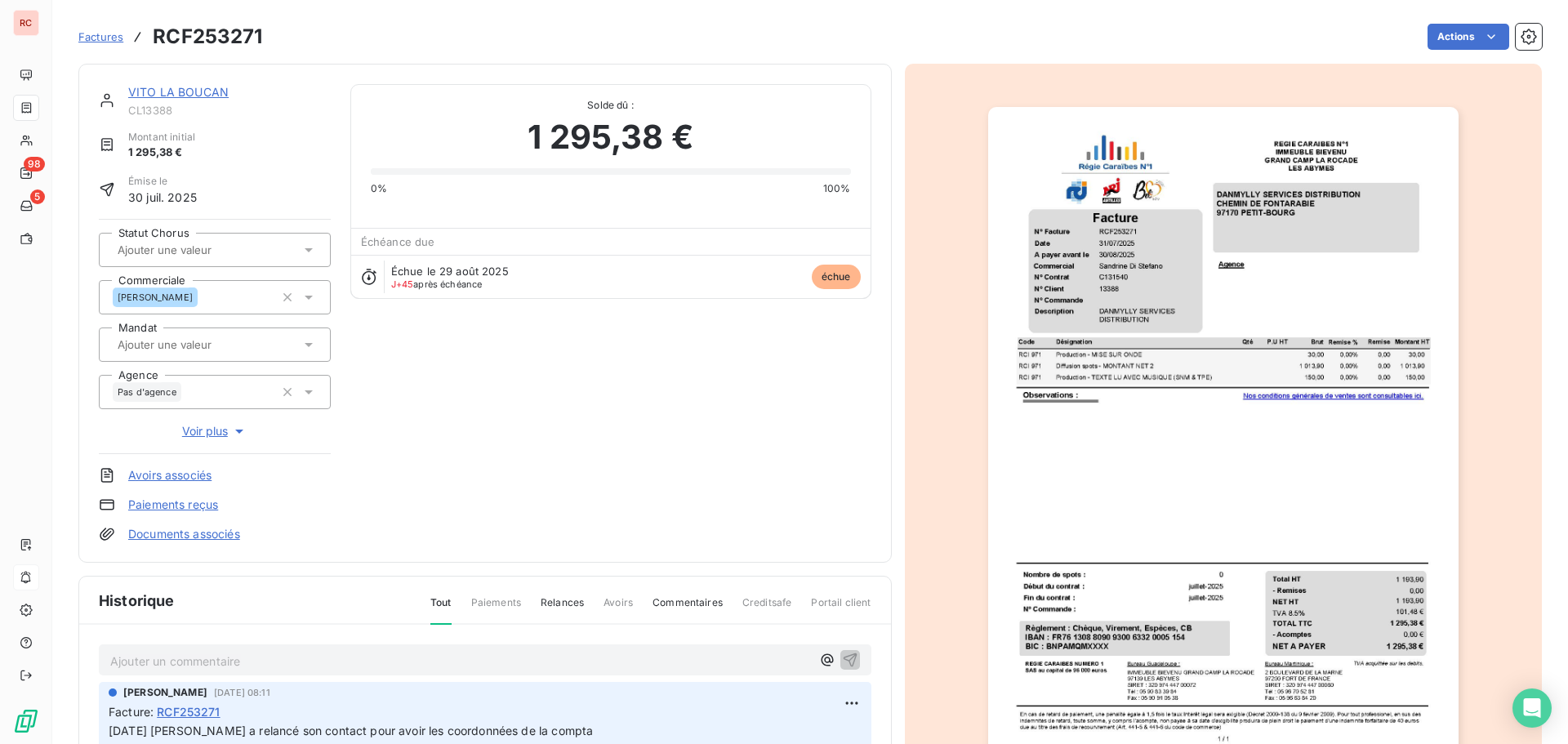
click at [126, 658] on p "Ajouter un commentaire ﻿" at bounding box center [461, 661] width 700 height 20
click at [1107, 260] on img "button" at bounding box center [1224, 440] width 470 height 665
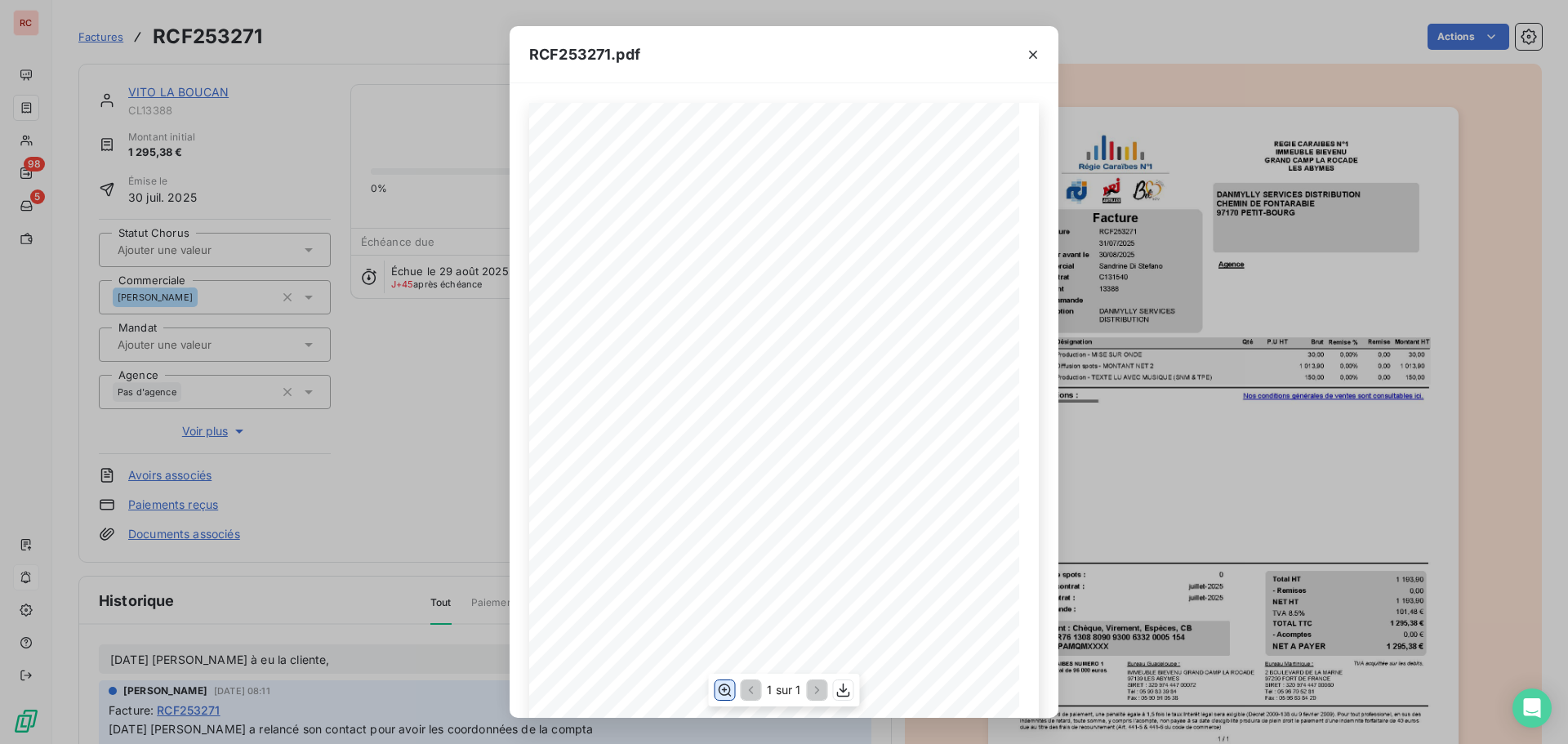
click at [723, 685] on icon "button" at bounding box center [725, 691] width 13 height 12
click at [1036, 51] on icon "button" at bounding box center [1033, 54] width 8 height 8
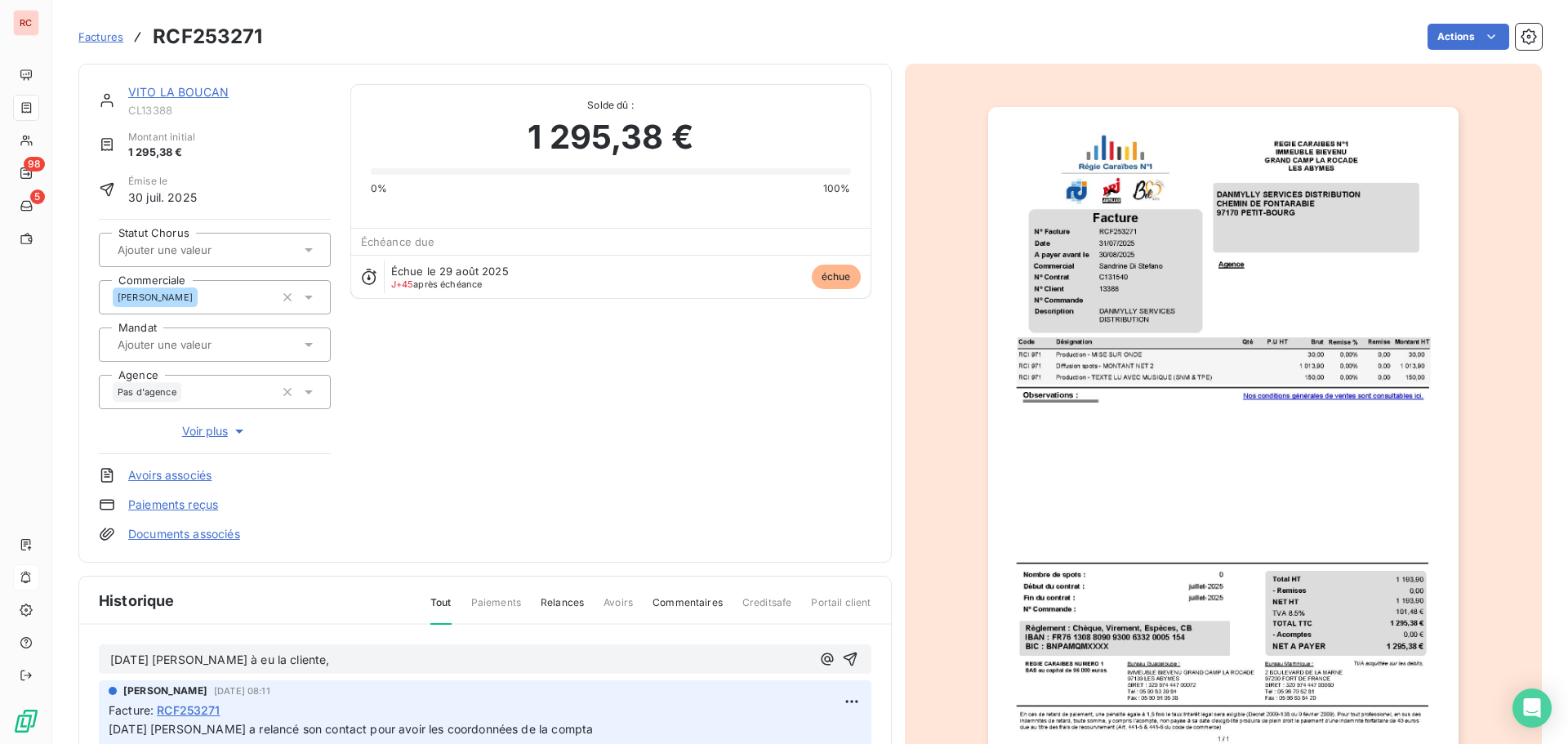
click at [593, 725] on p "[DATE] [PERSON_NAME] a relancé son contact pour avoir les coordonnées de la com…" at bounding box center [486, 730] width 753 height 19
click at [335, 663] on p "[DATE] [PERSON_NAME] à eu la cliente," at bounding box center [461, 660] width 700 height 19
drag, startPoint x: 424, startPoint y: 661, endPoint x: 413, endPoint y: 657, distance: 11.7
click at [413, 657] on span "[DATE] [PERSON_NAME] à eu la cliente, qui l informe que cest fermé des qu il ré…" at bounding box center [444, 660] width 668 height 14
click at [414, 664] on span "[DATE] [PERSON_NAME] à eu la cliente, qui l informe que cest fermé des qu il ré…" at bounding box center [444, 660] width 668 height 14
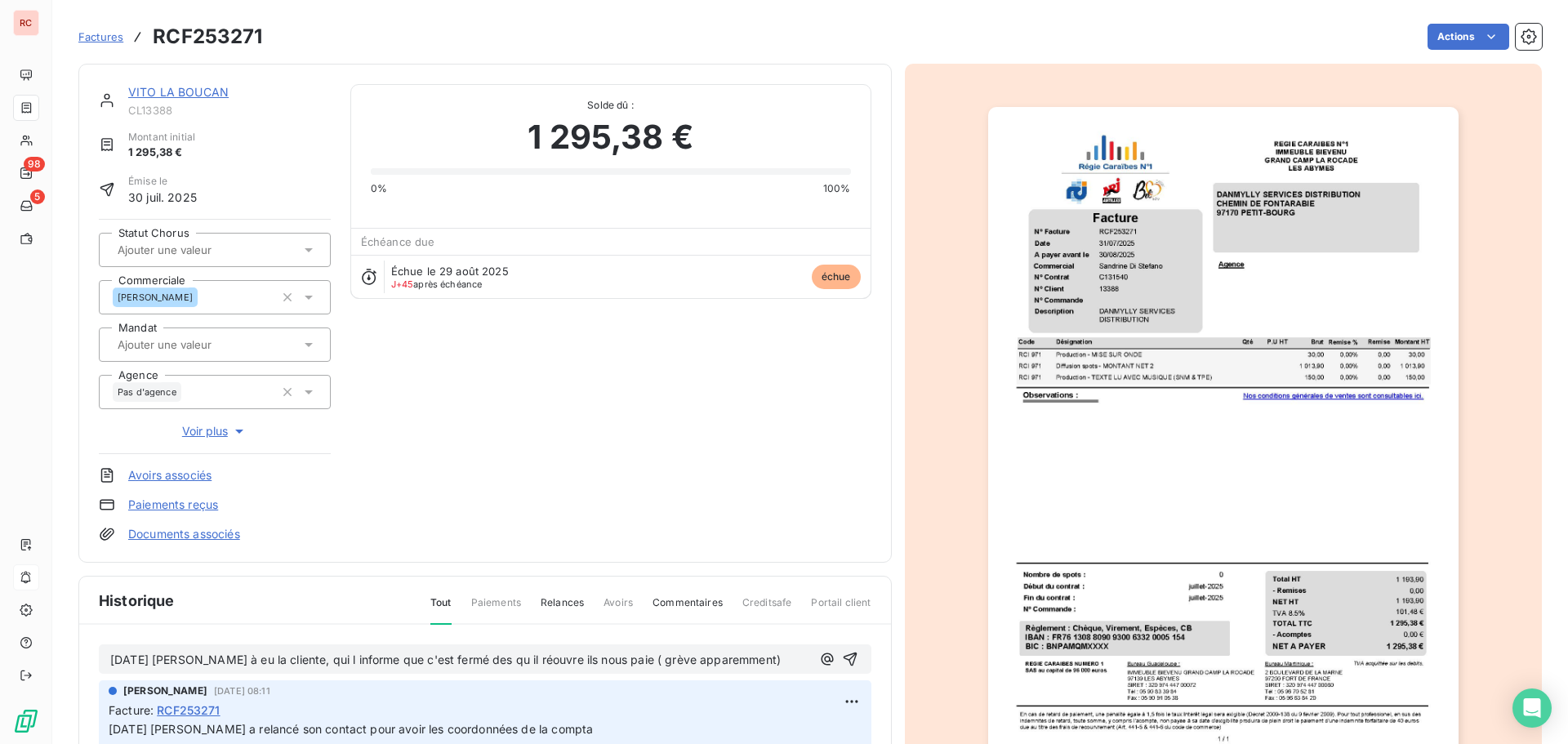
click at [474, 671] on div "[DATE] [PERSON_NAME] à eu la cliente, qui l informe que c'est fermé des qu il r…" at bounding box center [486, 660] width 773 height 30
click at [782, 656] on p "[DATE] [PERSON_NAME] à eu la cliente, qui l informe que c'est fermé des qu il r…" at bounding box center [461, 660] width 700 height 19
click at [190, 667] on p "[DATE] [PERSON_NAME] à eu la cliente, qui l informe que c'est fermé des qu il r…" at bounding box center [461, 660] width 700 height 19
click at [512, 661] on span "[DATE] [PERSON_NAME] à eu la cliente, qui l informe que c'est fermé des qu il r…" at bounding box center [446, 660] width 670 height 14
click at [782, 666] on p "[DATE] [PERSON_NAME] à eu la cliente, qui l informe que c'est fermé des qu'il r…" at bounding box center [461, 660] width 700 height 19
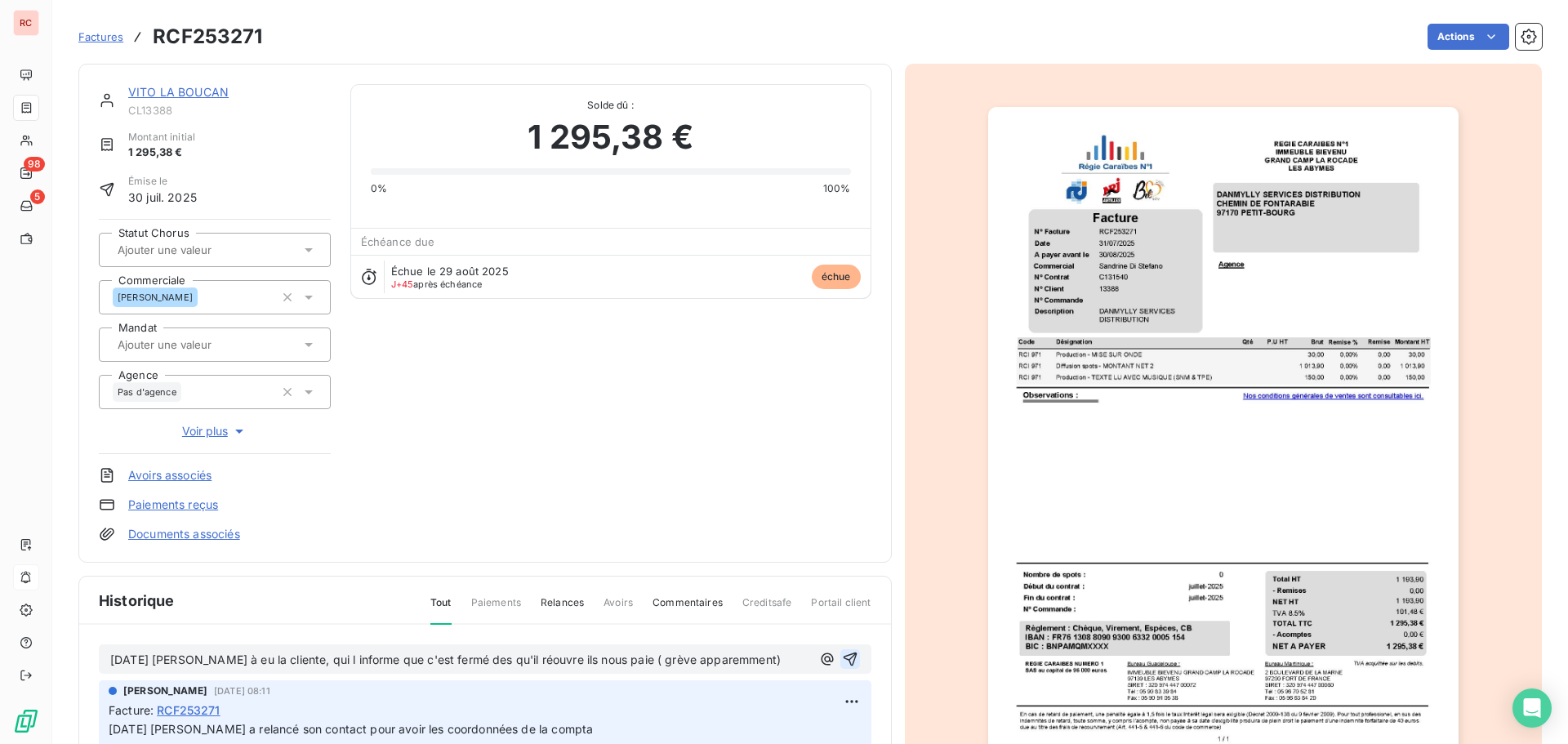
click at [842, 658] on icon "button" at bounding box center [850, 659] width 16 height 16
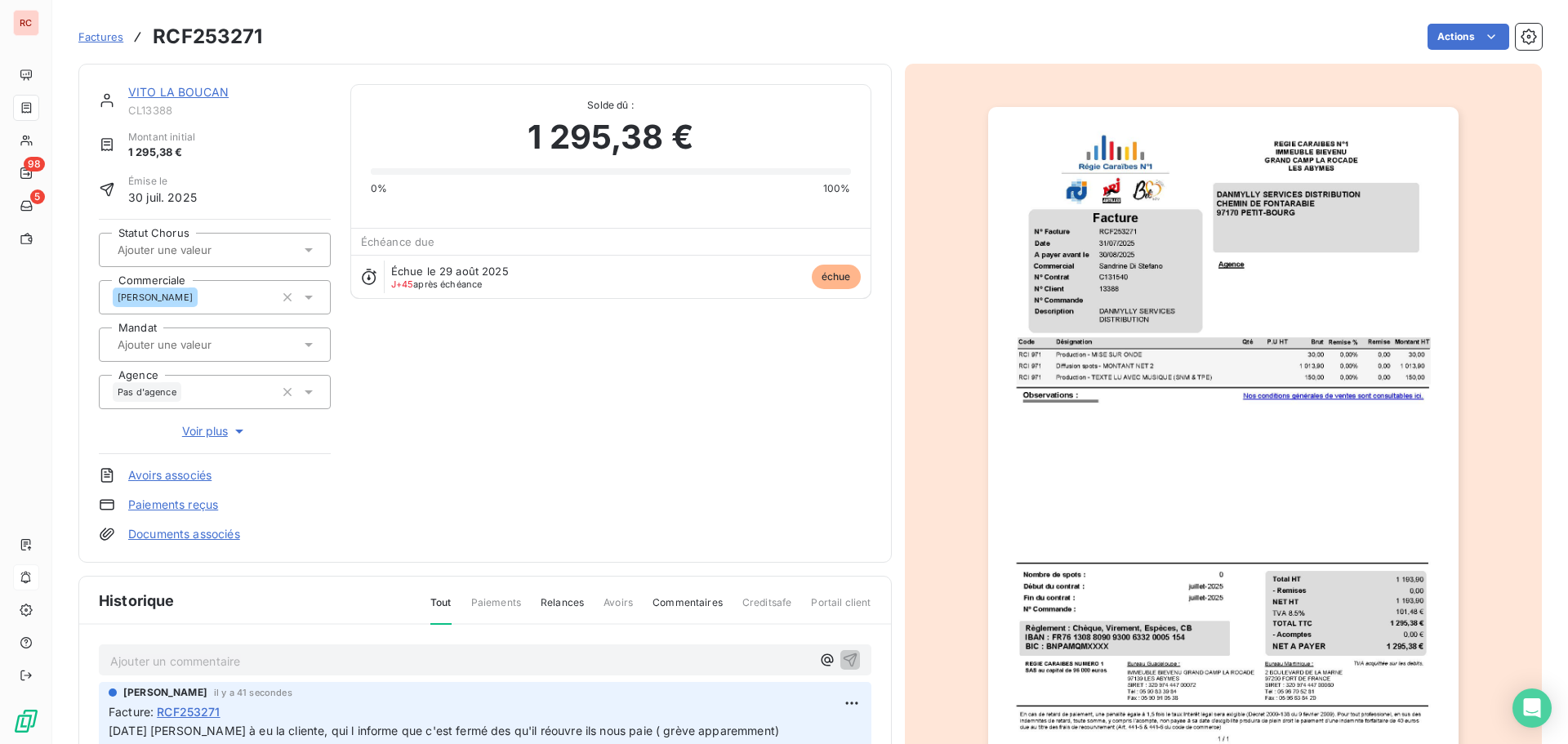
click at [179, 90] on link "VITO LA BOUCAN" at bounding box center [179, 92] width 101 height 14
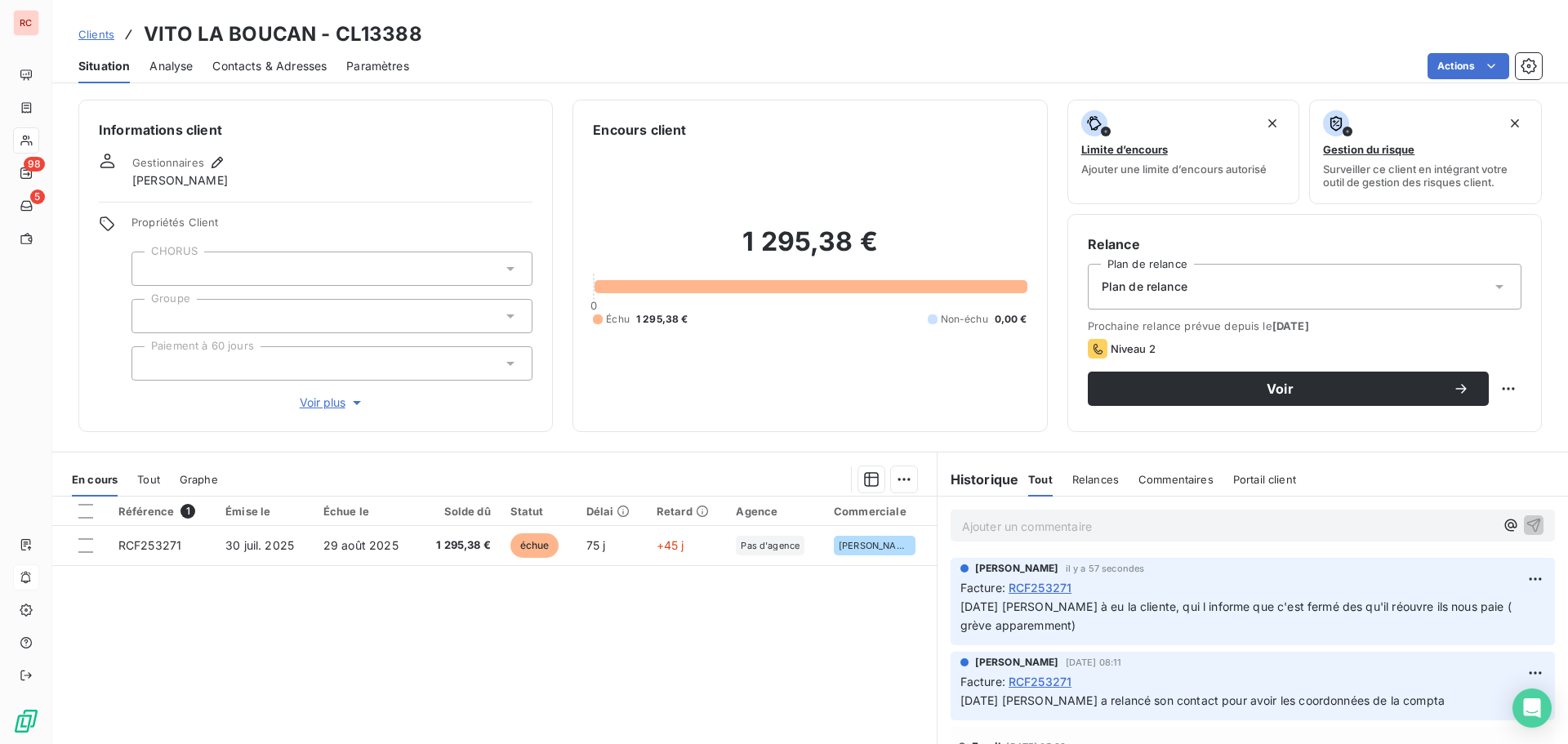
click at [279, 68] on span "Contacts & Adresses" at bounding box center [269, 66] width 114 height 16
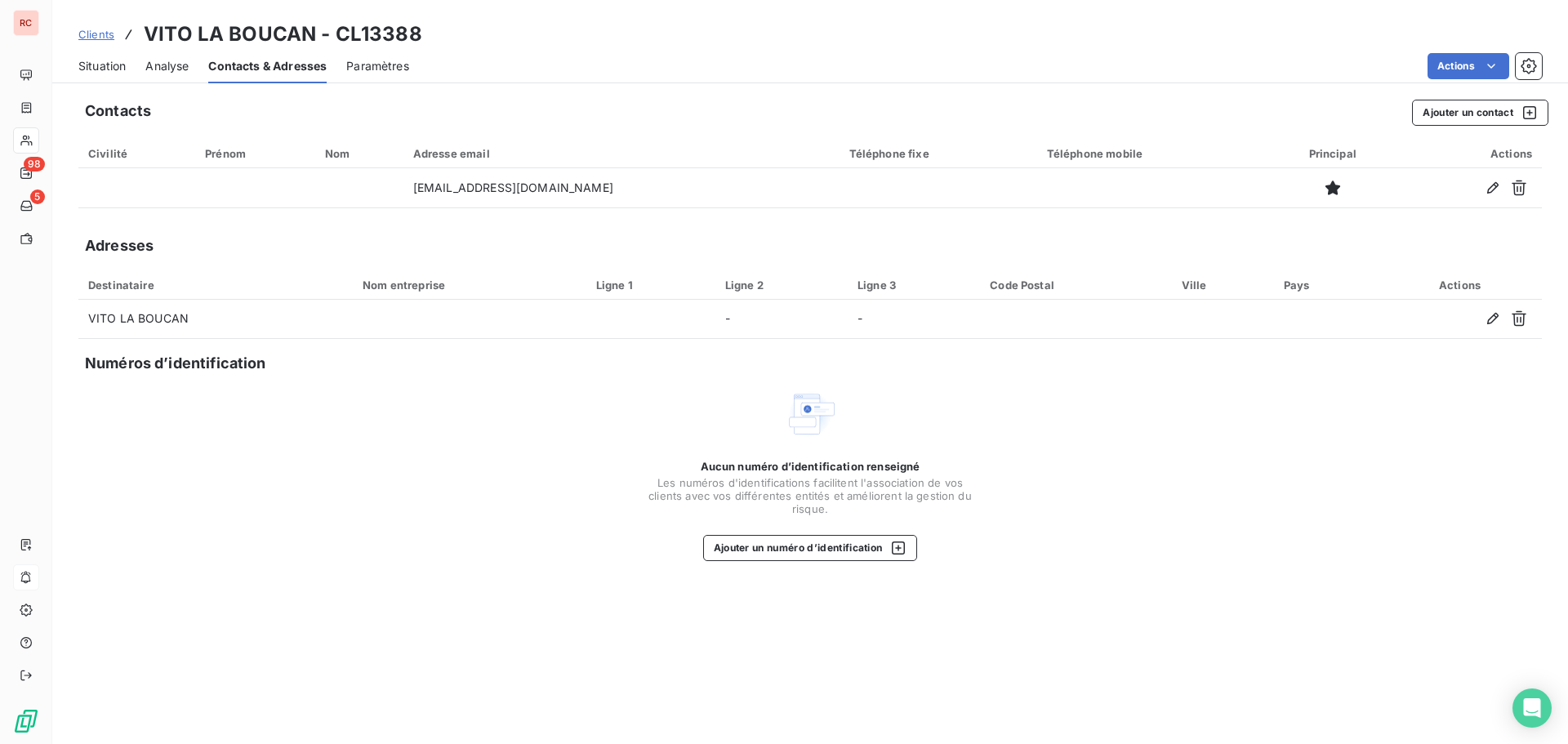
click at [112, 70] on span "Situation" at bounding box center [103, 66] width 48 height 16
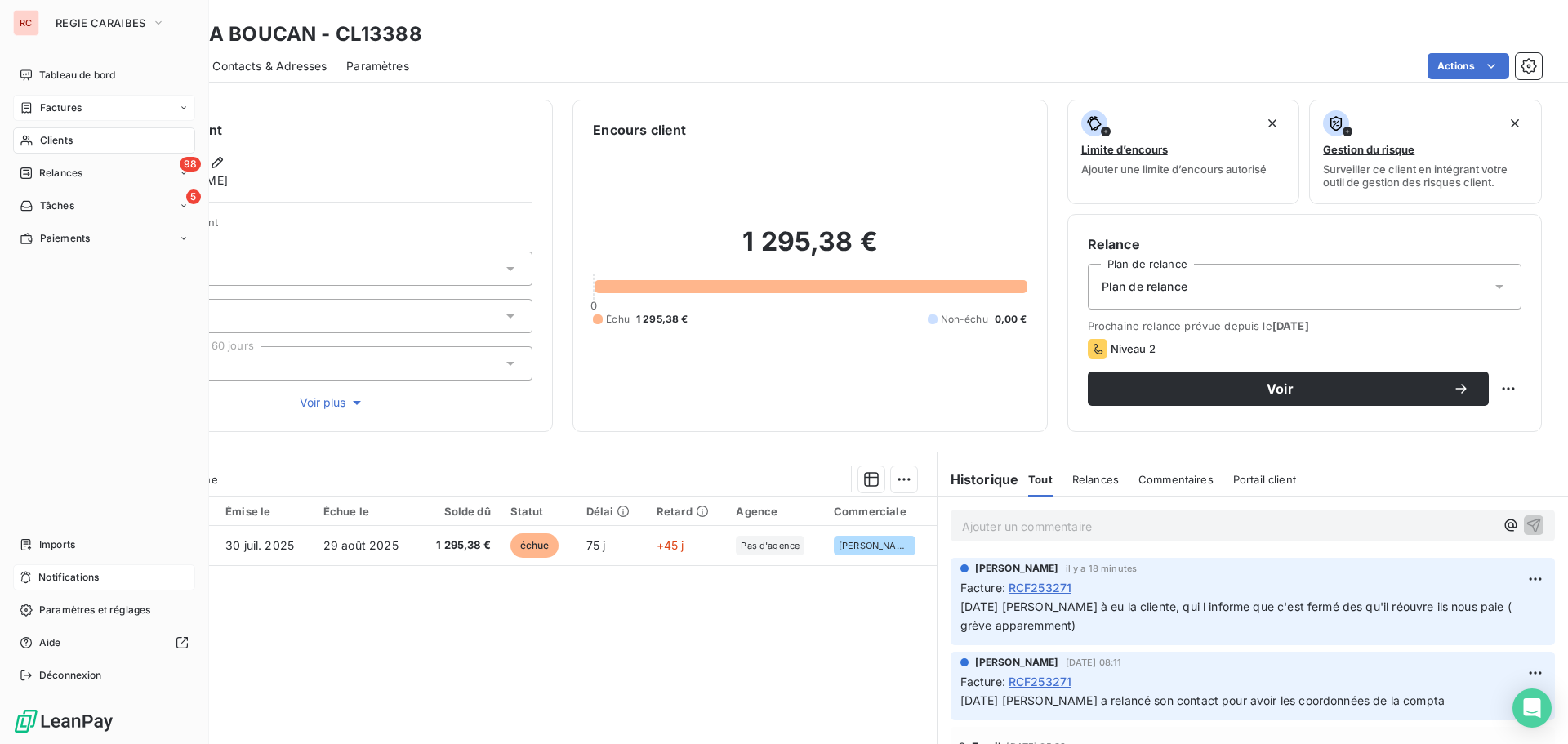
click at [59, 116] on div "Factures" at bounding box center [104, 108] width 182 height 27
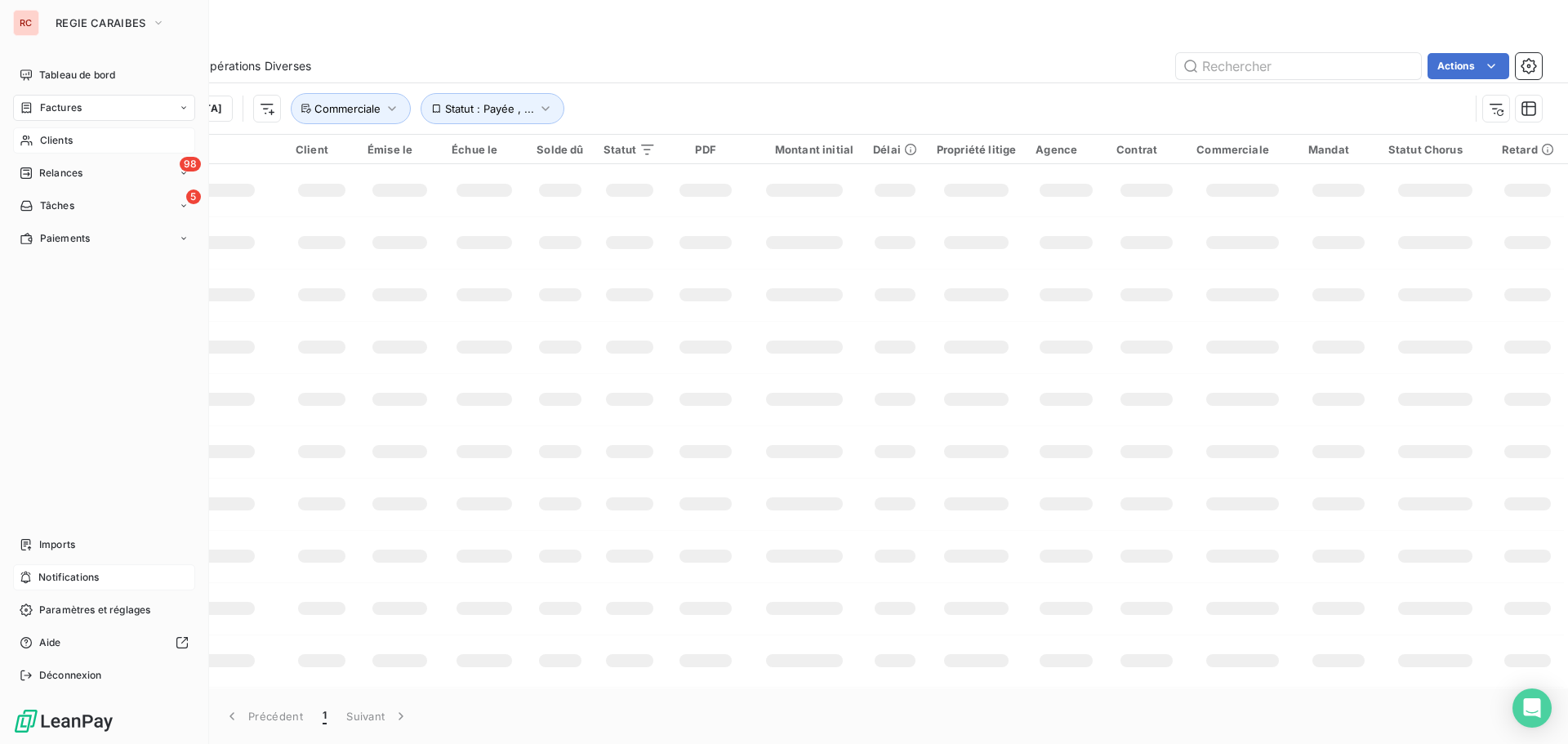
click at [49, 143] on span "Clients" at bounding box center [56, 141] width 33 height 15
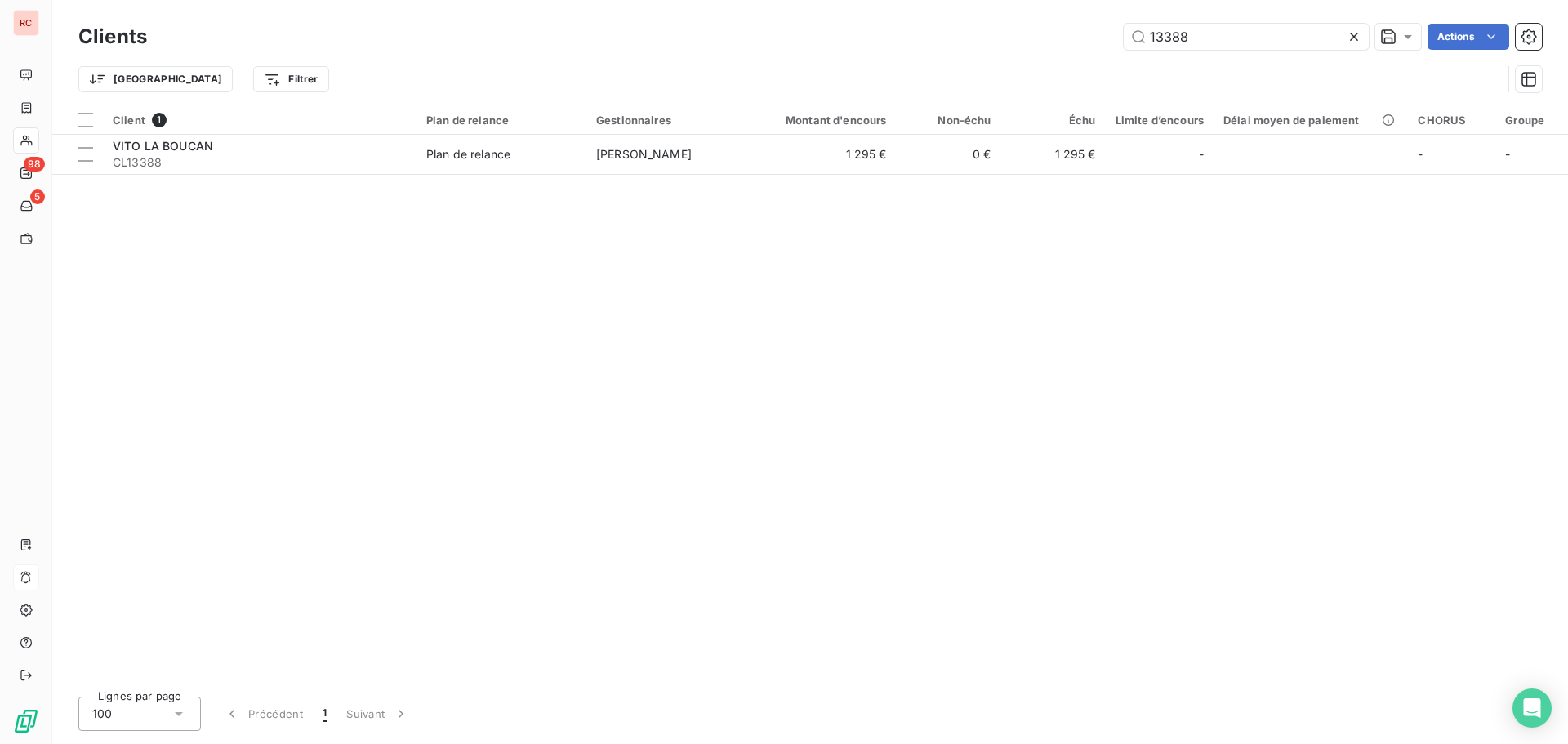
drag, startPoint x: 1204, startPoint y: 35, endPoint x: 1013, endPoint y: 45, distance: 191.3
click at [1013, 45] on div "13388 Actions" at bounding box center [853, 37] width 1375 height 27
type input "CAMA"
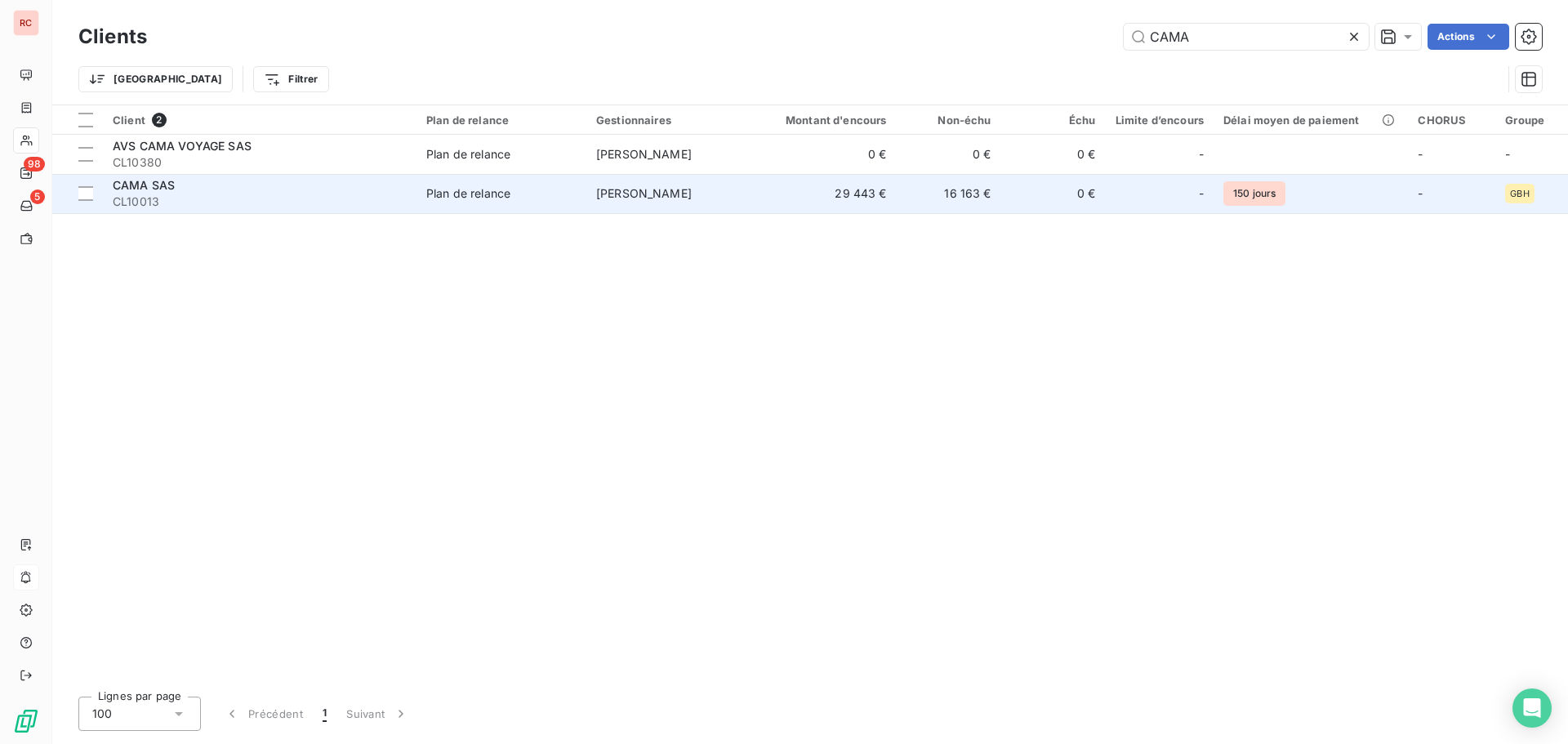
click at [184, 194] on span "CL10013" at bounding box center [259, 202] width 294 height 16
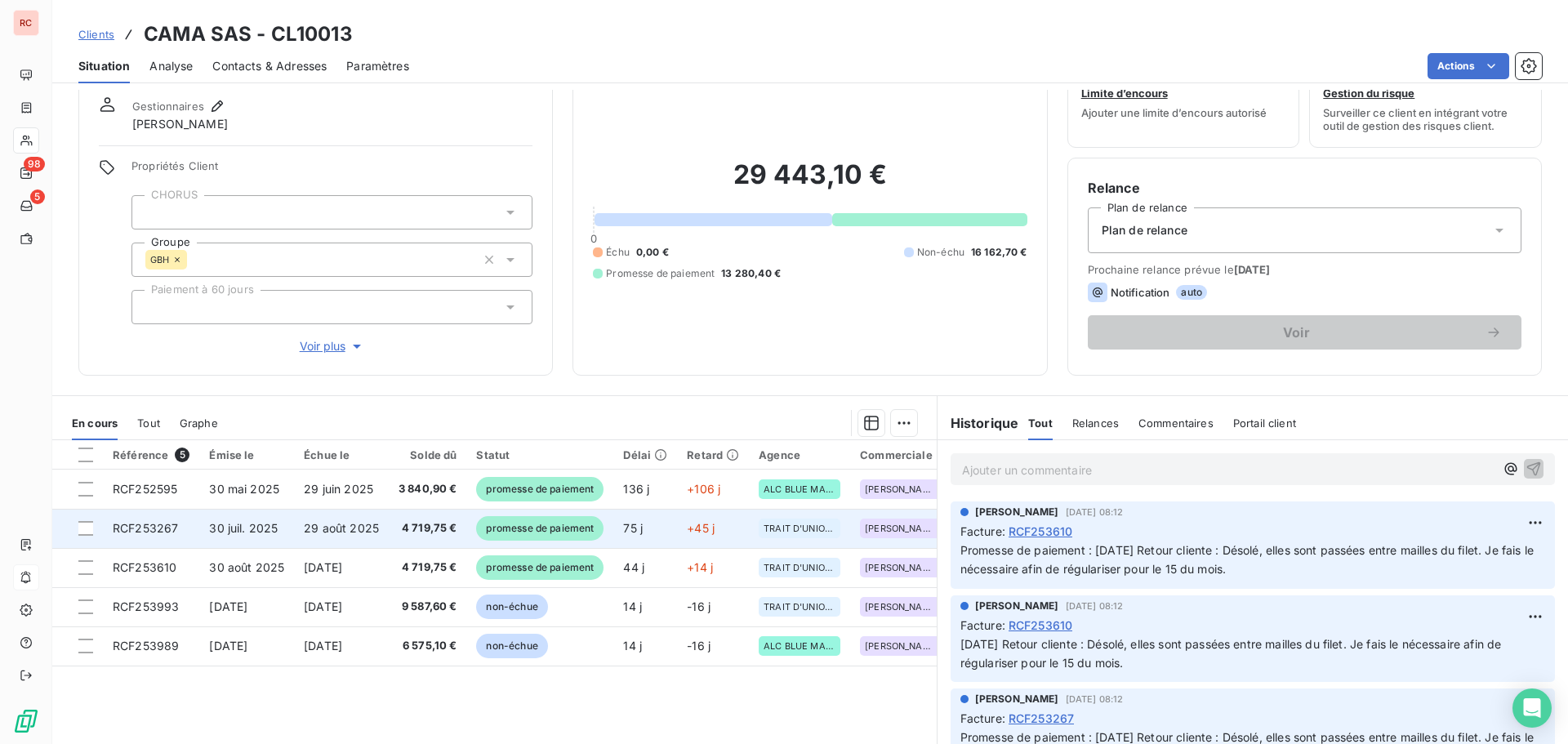
scroll to position [116, 0]
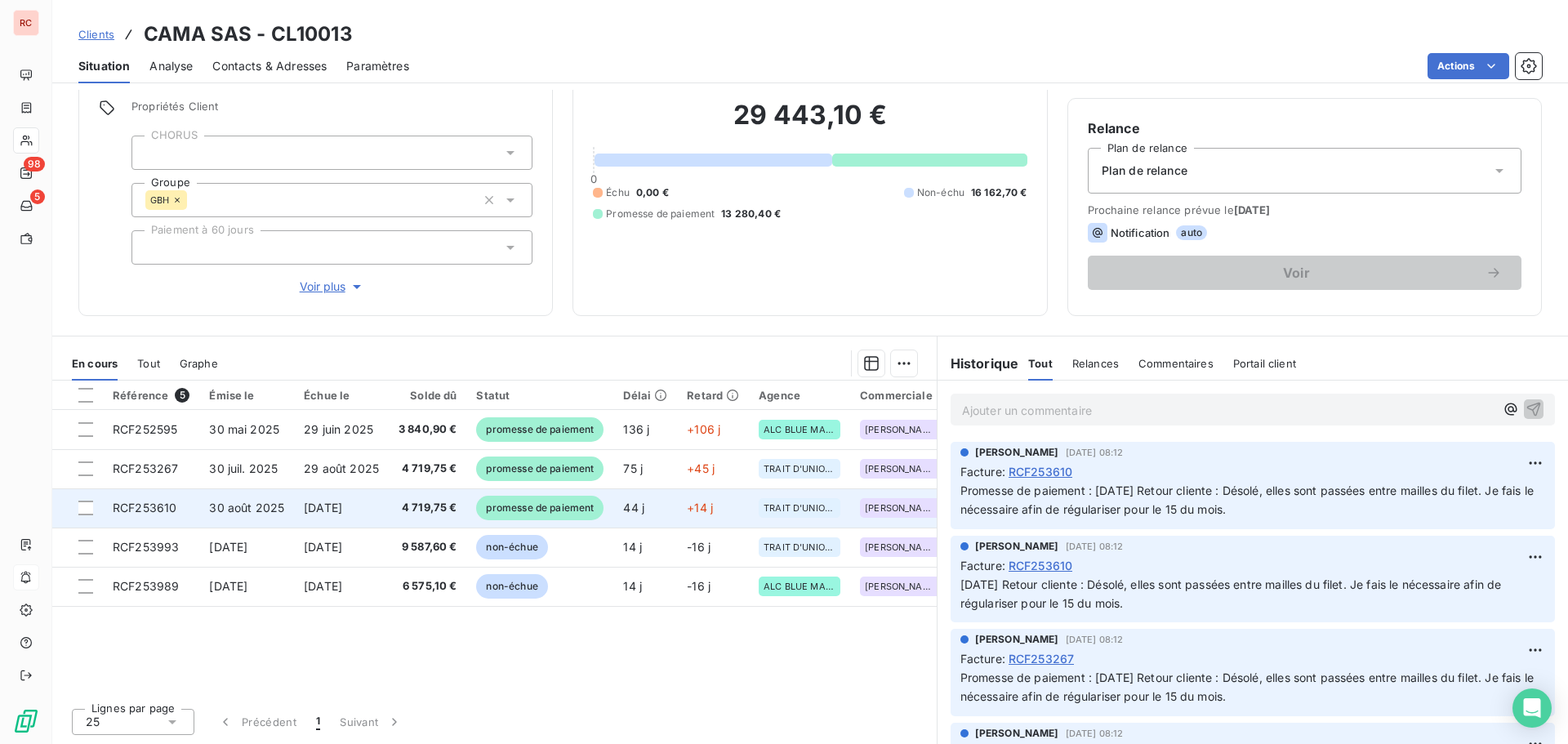
click at [264, 510] on span "30 août 2025" at bounding box center [246, 508] width 75 height 14
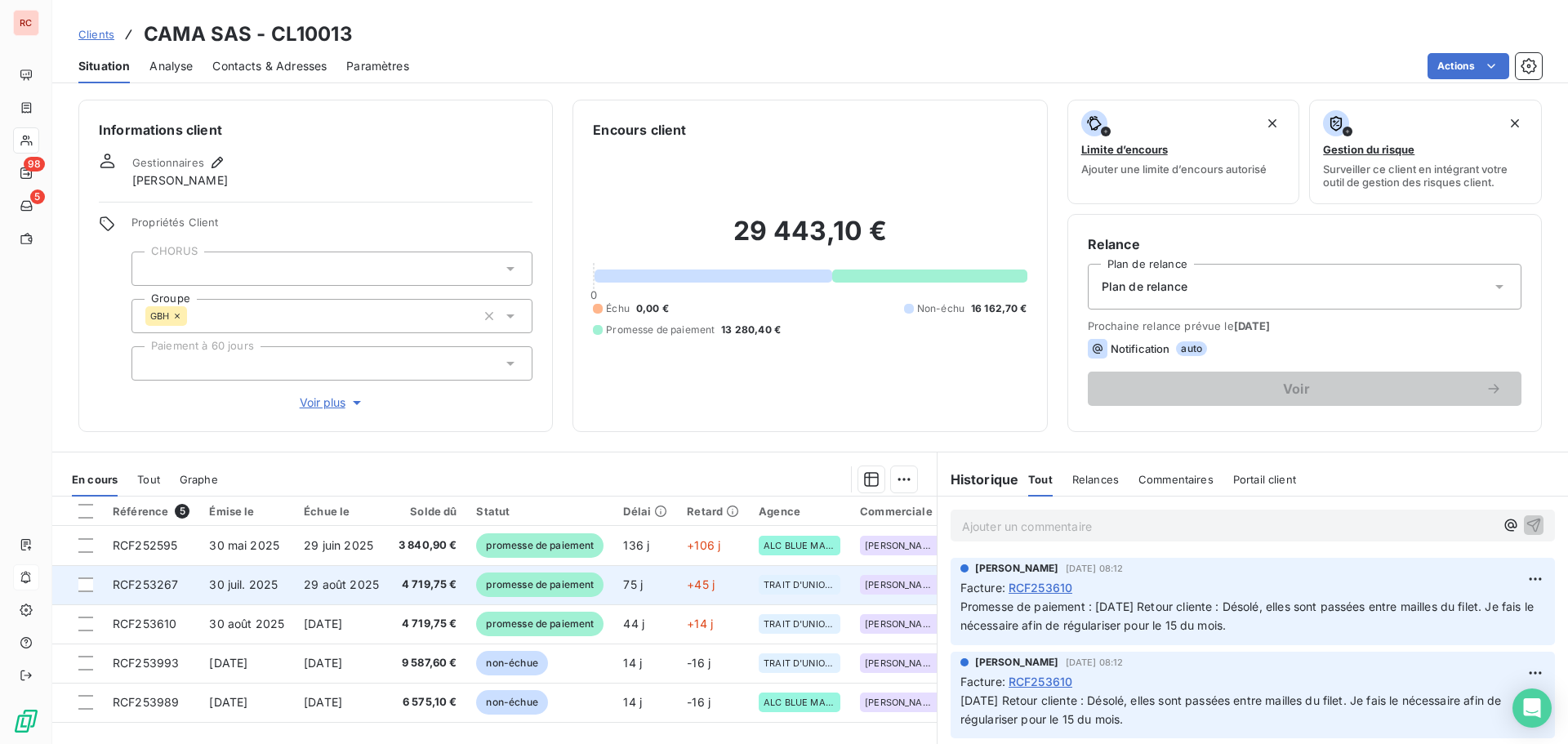
click at [384, 587] on td "29 août 2025" at bounding box center [341, 585] width 95 height 39
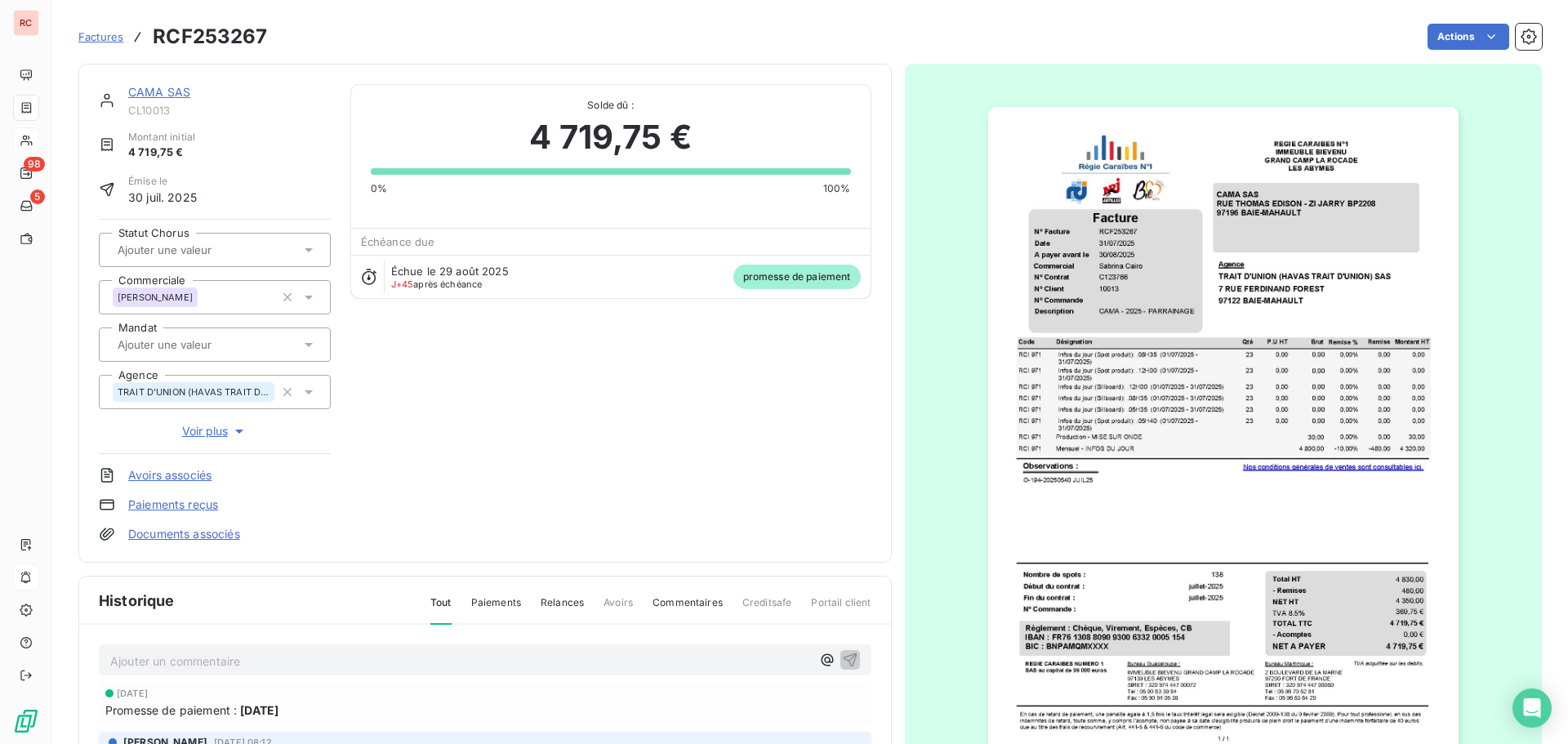
click at [165, 663] on p "Ajouter un commentaire ﻿" at bounding box center [461, 661] width 700 height 20
click at [842, 659] on icon "button" at bounding box center [850, 659] width 16 height 16
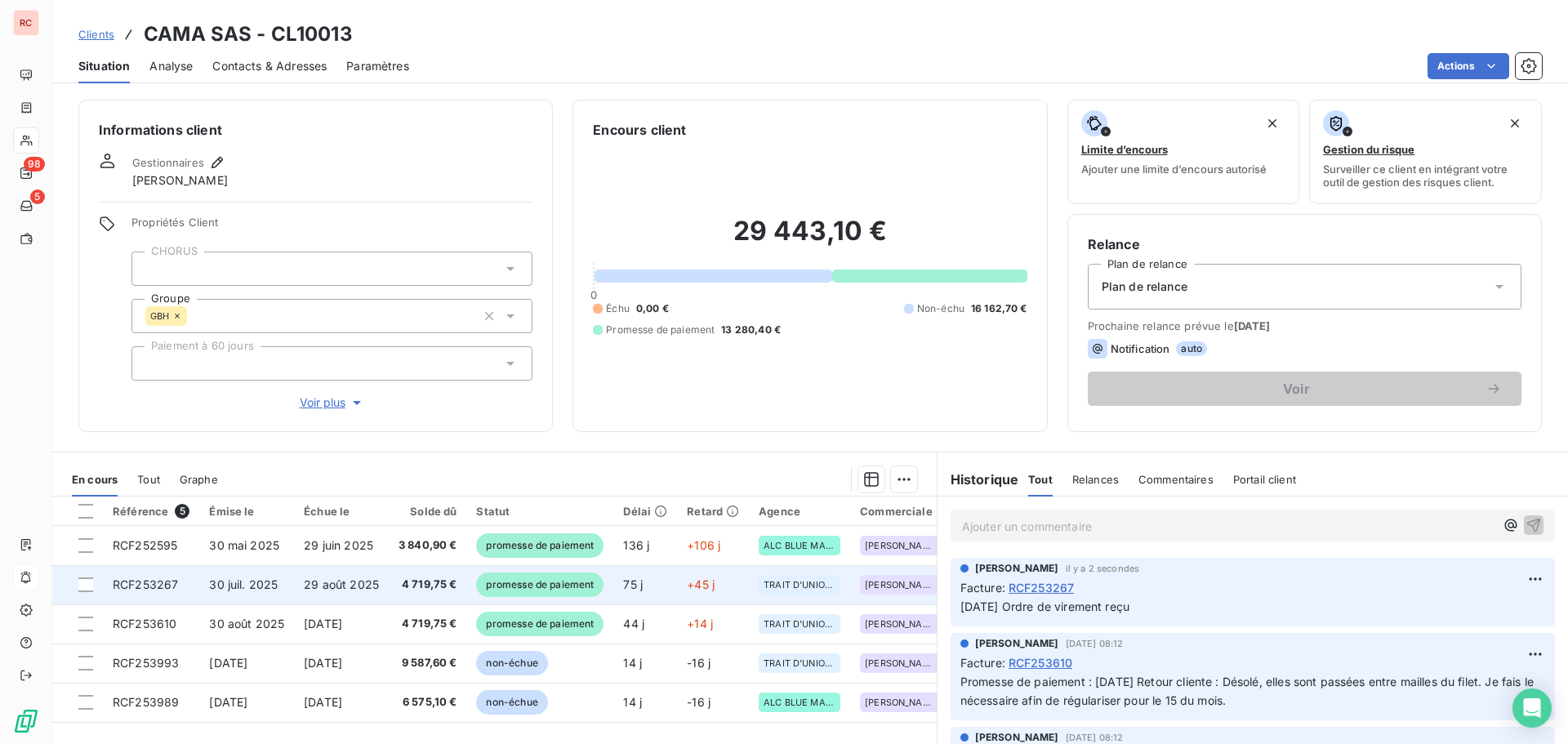
click at [359, 581] on span "29 août 2025" at bounding box center [341, 585] width 75 height 14
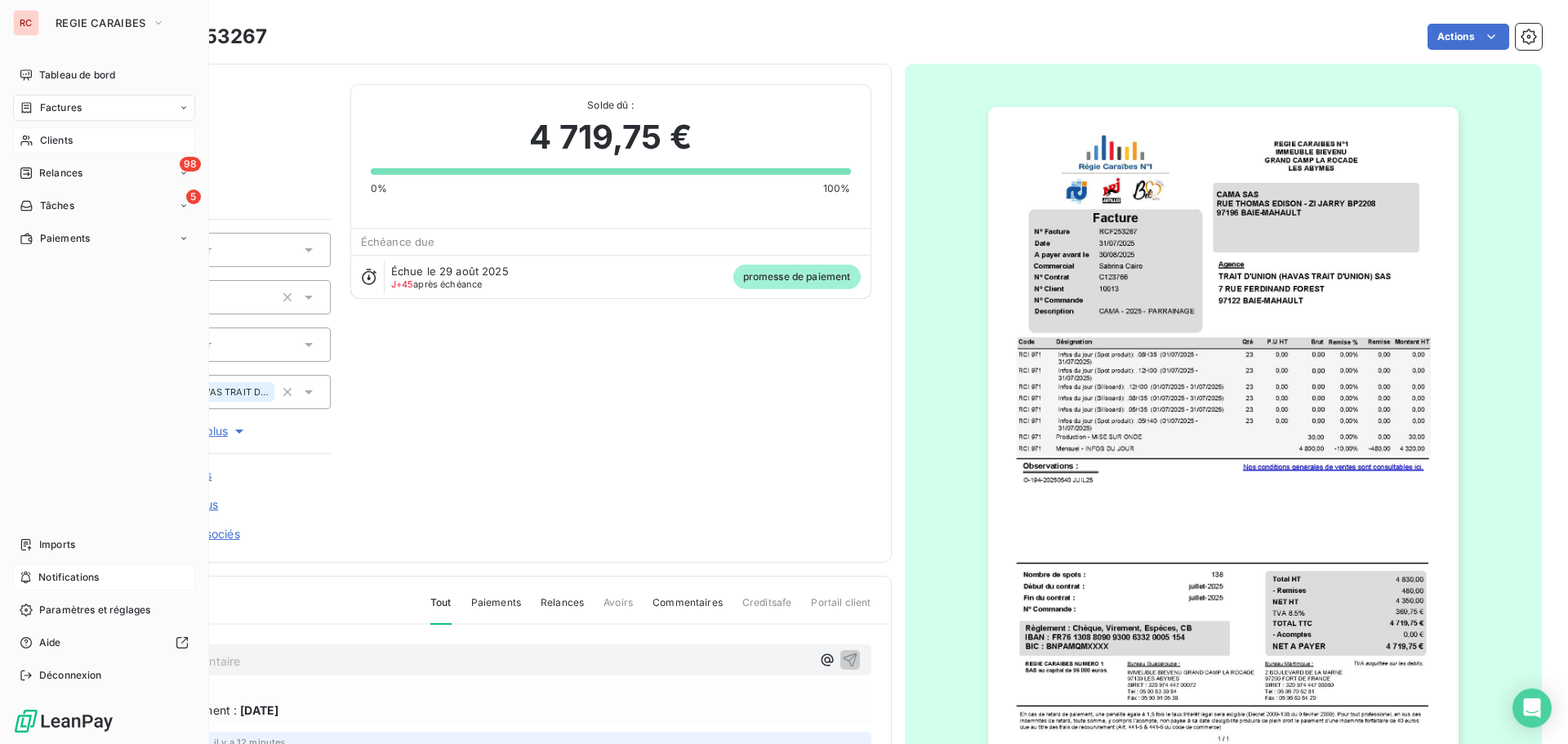
click at [66, 140] on span "Clients" at bounding box center [56, 141] width 33 height 15
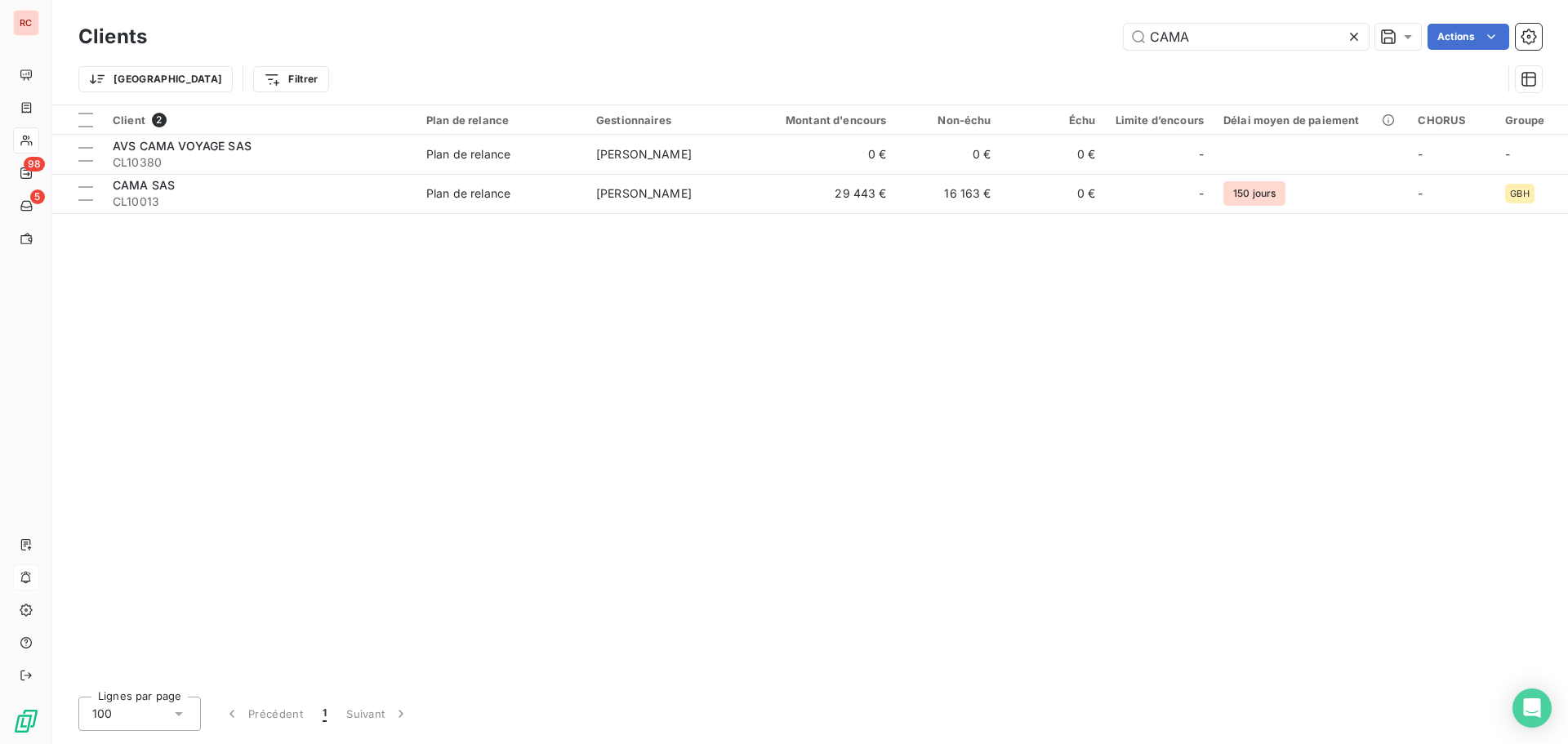
drag, startPoint x: 1225, startPoint y: 35, endPoint x: 1079, endPoint y: 35, distance: 146.0
click at [1079, 35] on div "CAMA Actions" at bounding box center [853, 37] width 1375 height 27
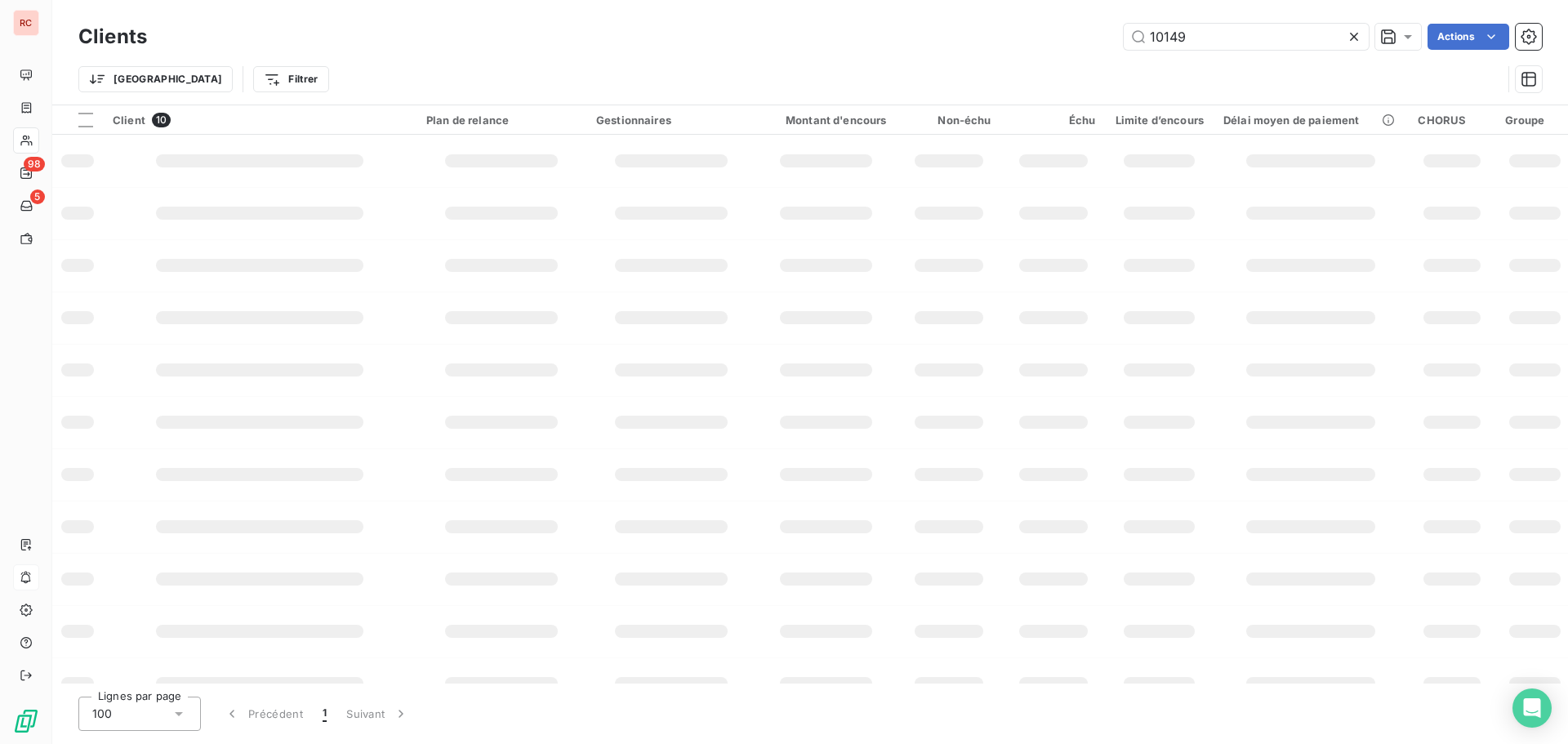
type input "10149"
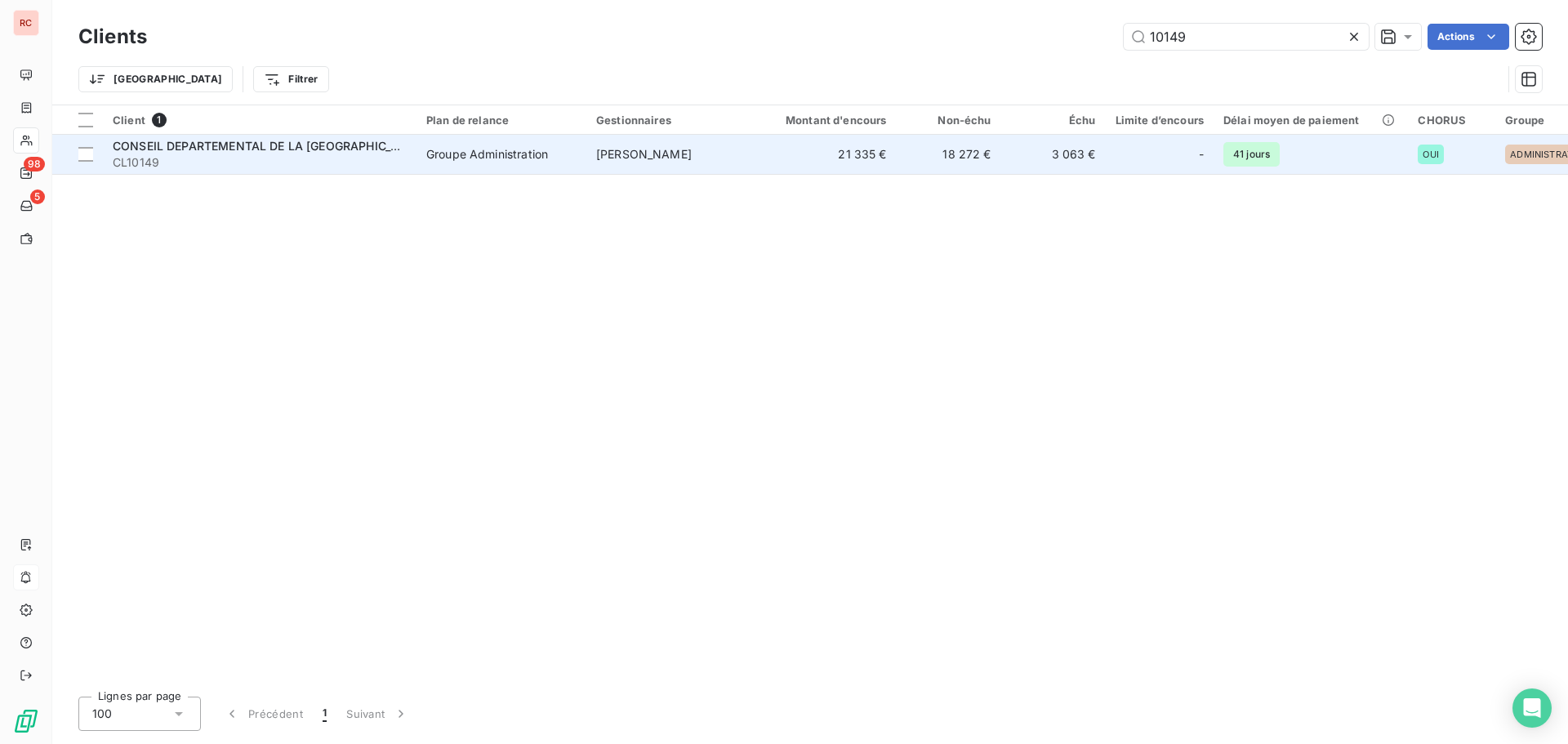
click at [270, 142] on span "CONSEIL DEPARTEMENTAL DE LA [GEOGRAPHIC_DATA]" at bounding box center [268, 146] width 312 height 14
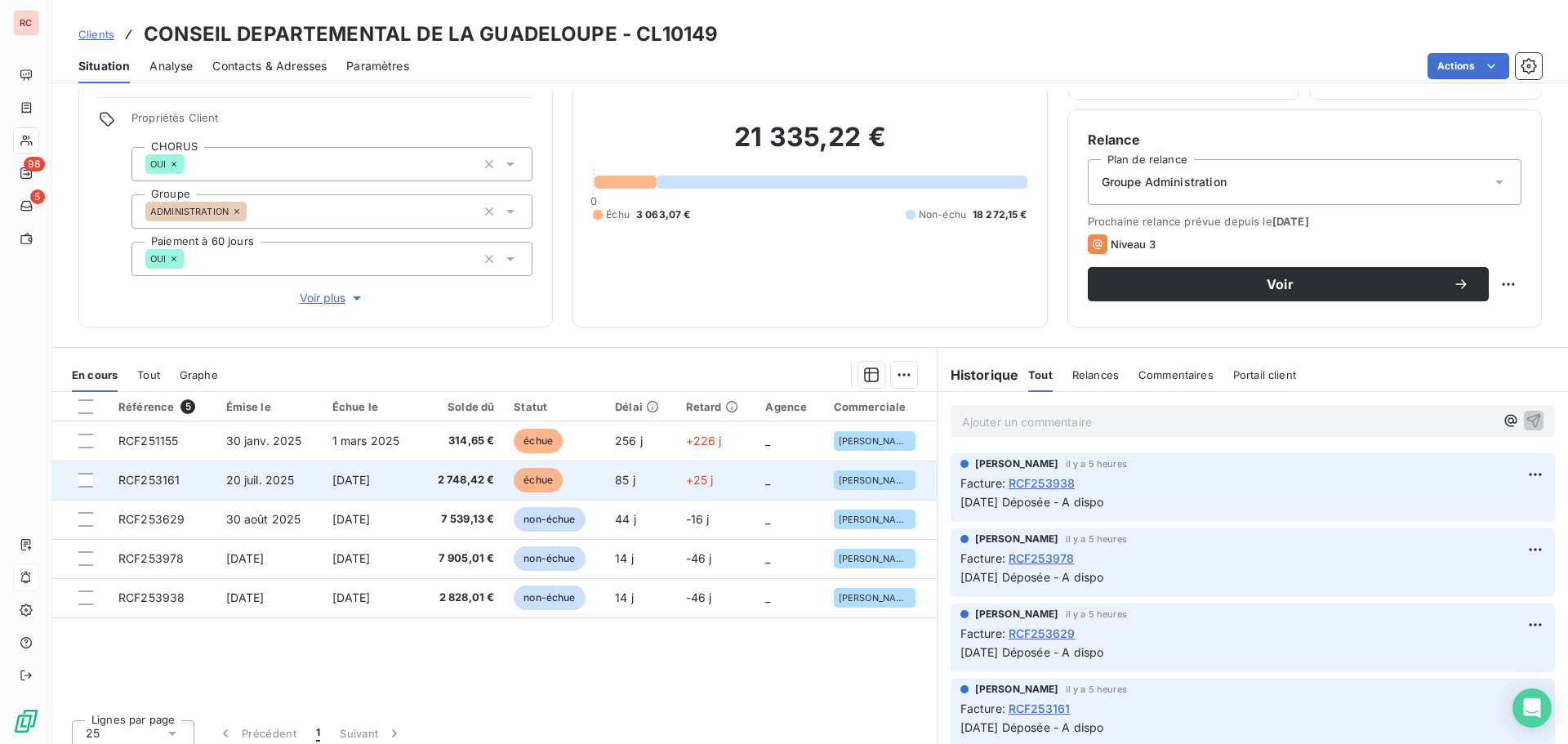
scroll to position [116, 0]
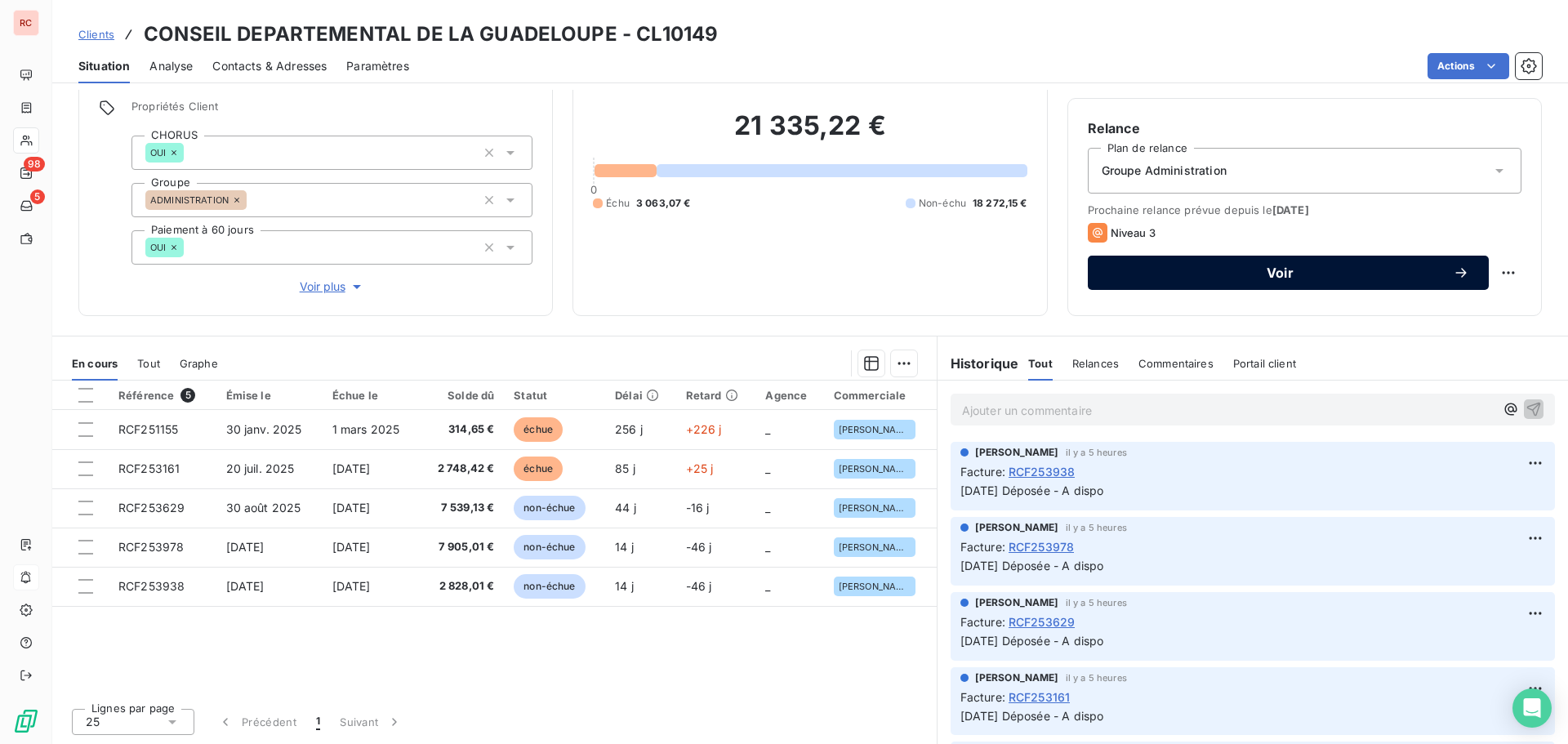
click at [1246, 276] on span "Voir" at bounding box center [1280, 272] width 346 height 13
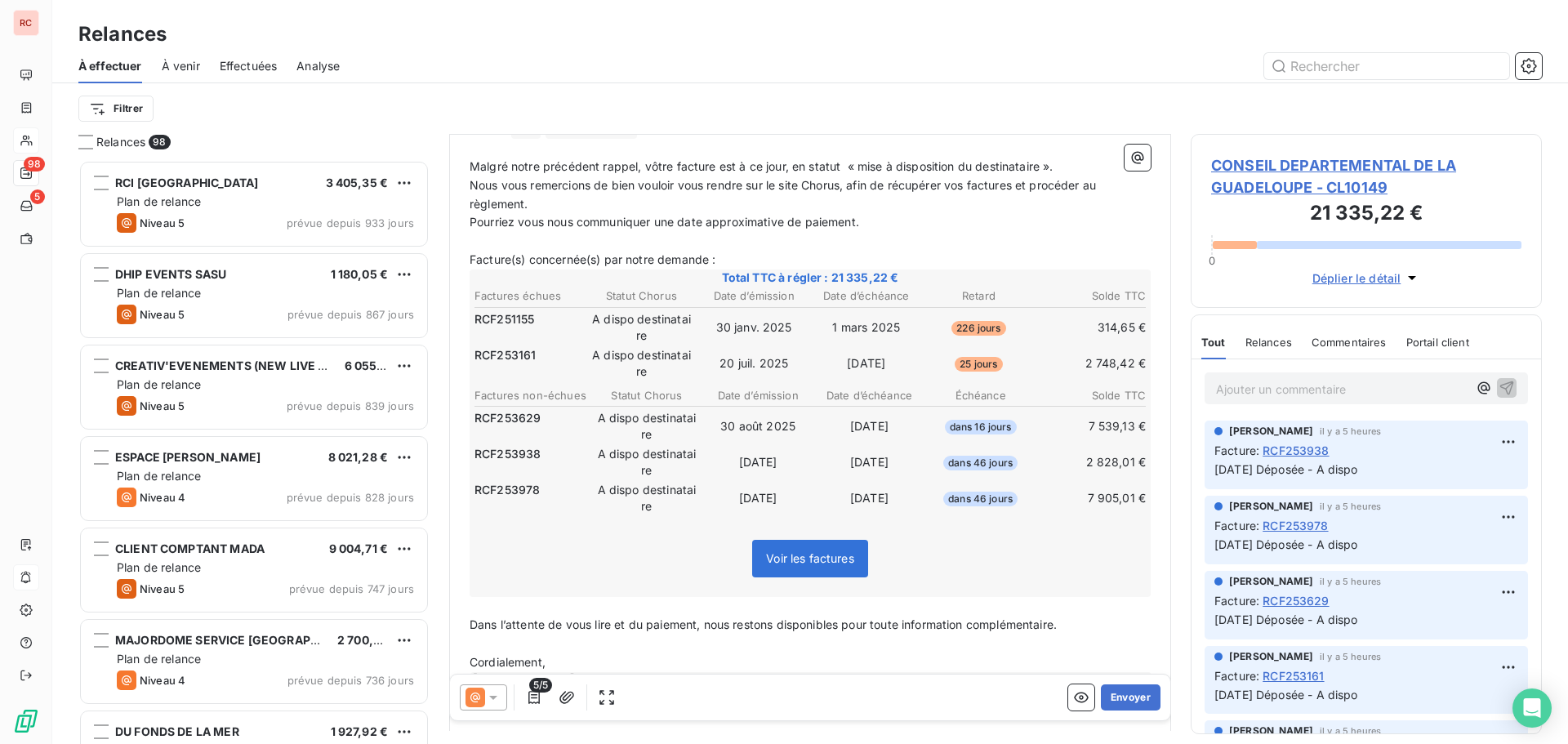
scroll to position [279, 0]
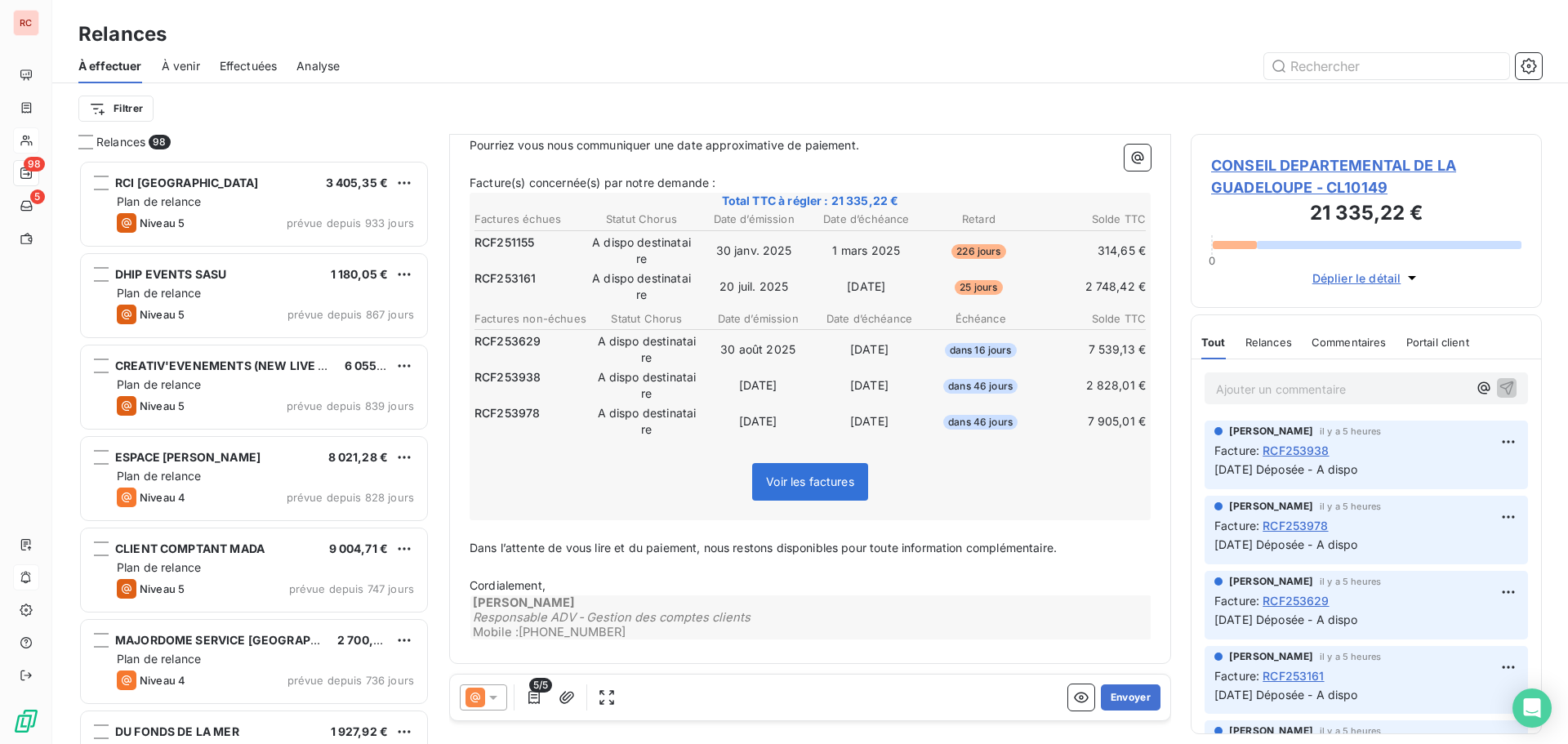
click at [492, 709] on div at bounding box center [484, 698] width 48 height 27
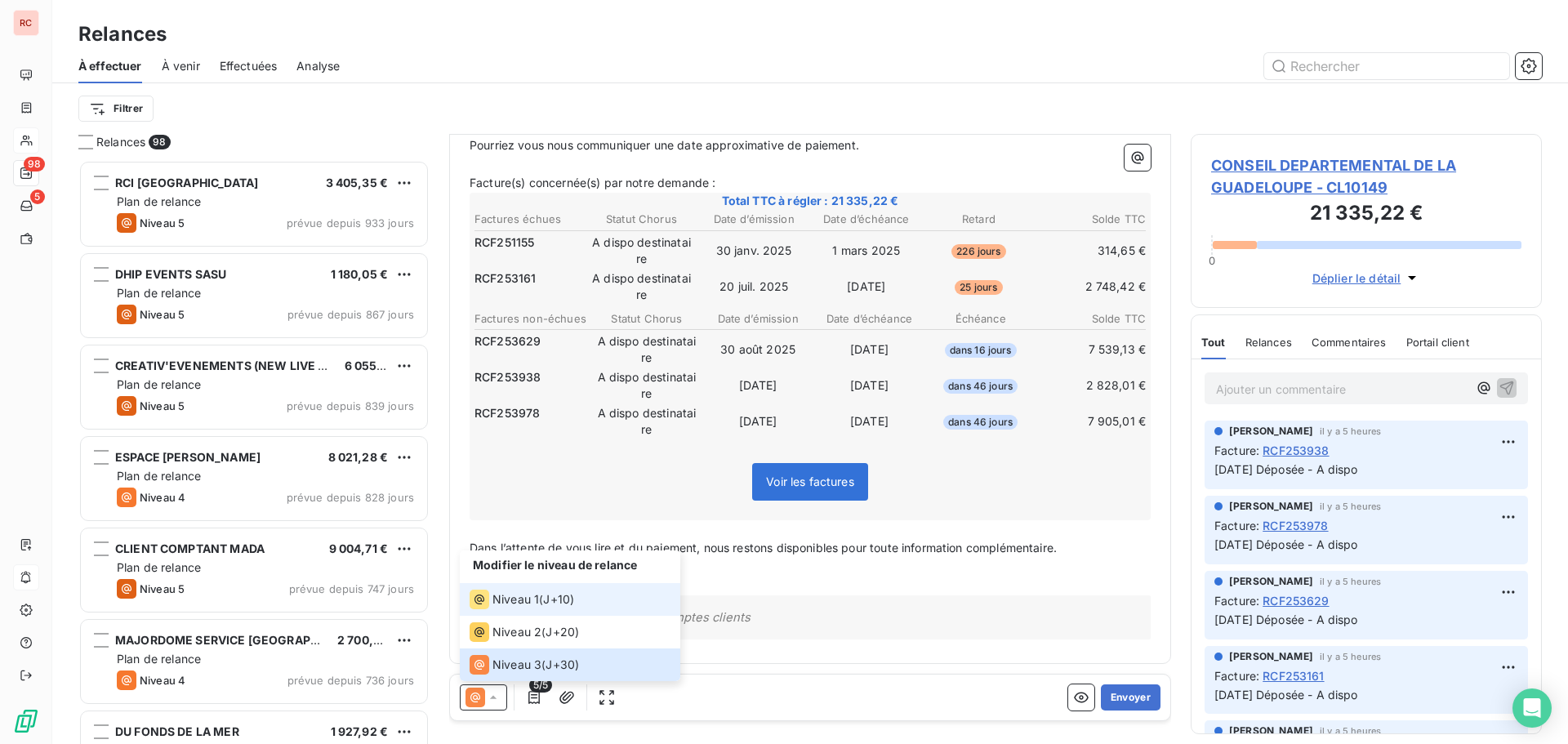
click at [493, 599] on span "Niveau 1" at bounding box center [516, 600] width 47 height 16
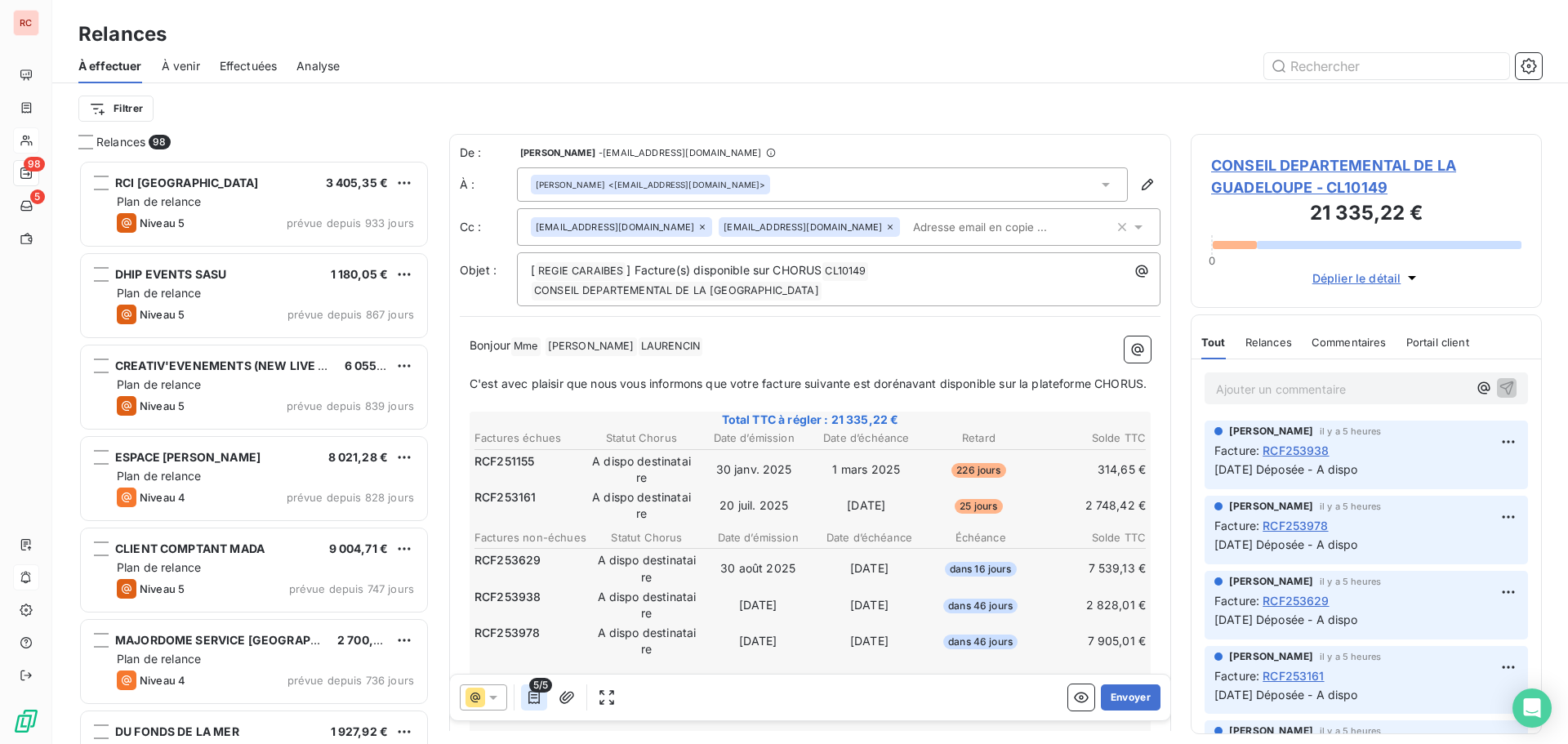
click at [533, 704] on icon "button" at bounding box center [534, 698] width 16 height 16
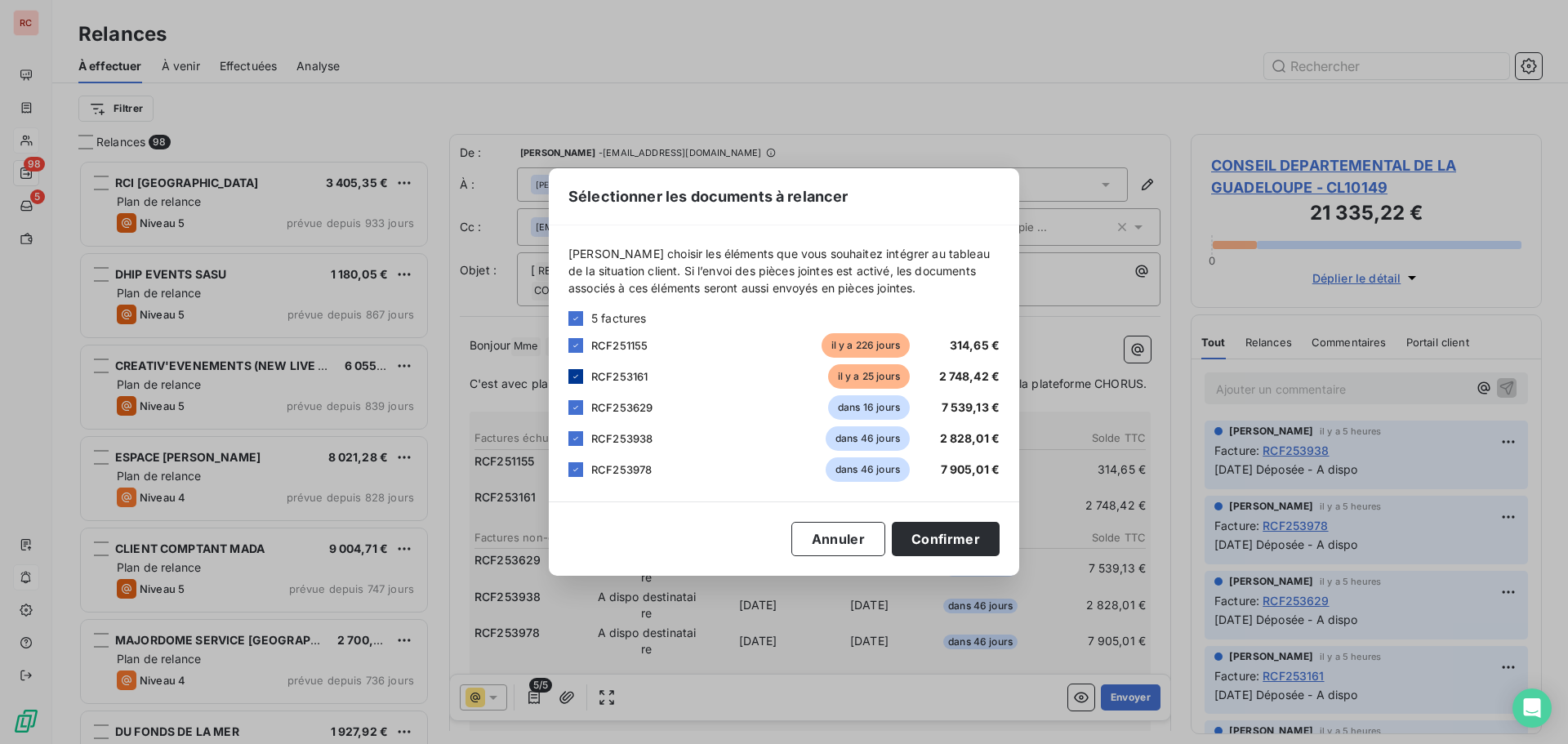
click at [574, 377] on icon at bounding box center [576, 376] width 10 height 10
click at [570, 343] on div at bounding box center [576, 345] width 15 height 15
click at [927, 541] on button "Confirmer" at bounding box center [946, 539] width 108 height 35
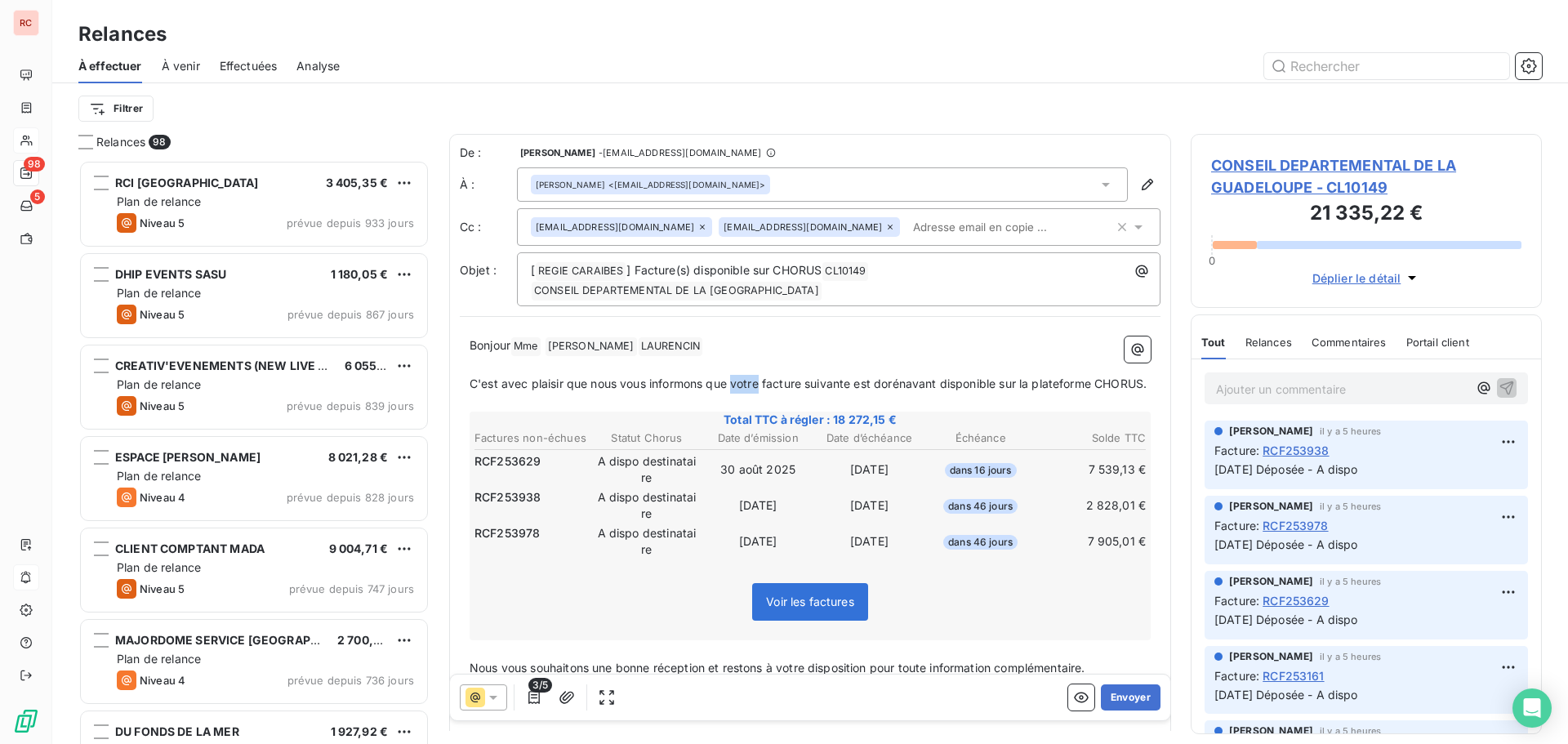
drag, startPoint x: 763, startPoint y: 382, endPoint x: 735, endPoint y: 385, distance: 28.2
click at [735, 385] on span "C'est avec plaisir que nous vous informons que votre facture suivante est dorén…" at bounding box center [808, 384] width 677 height 14
click at [792, 384] on span "C'est avec plaisir que nous vous informons que les facture suivante est dorénav…" at bounding box center [801, 384] width 664 height 14
click at [850, 387] on span "C'est avec plaisir que nous vous informons que les factures suivante est doréna…" at bounding box center [804, 384] width 669 height 14
drag, startPoint x: 874, startPoint y: 387, endPoint x: 860, endPoint y: 389, distance: 14.1
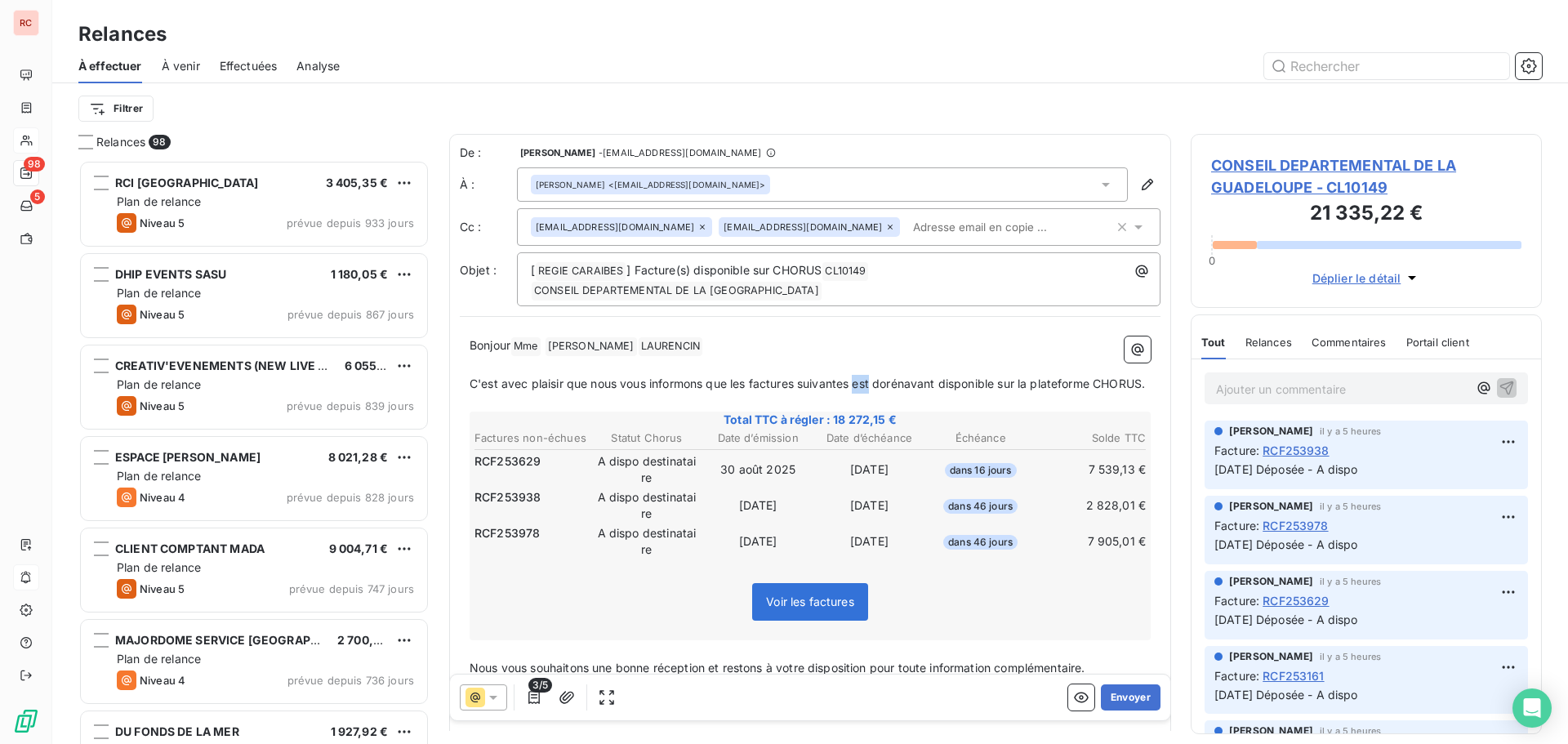
click at [860, 389] on span "C'est avec plaisir que nous vous informons que les factures suivantes est dorén…" at bounding box center [807, 384] width 676 height 14
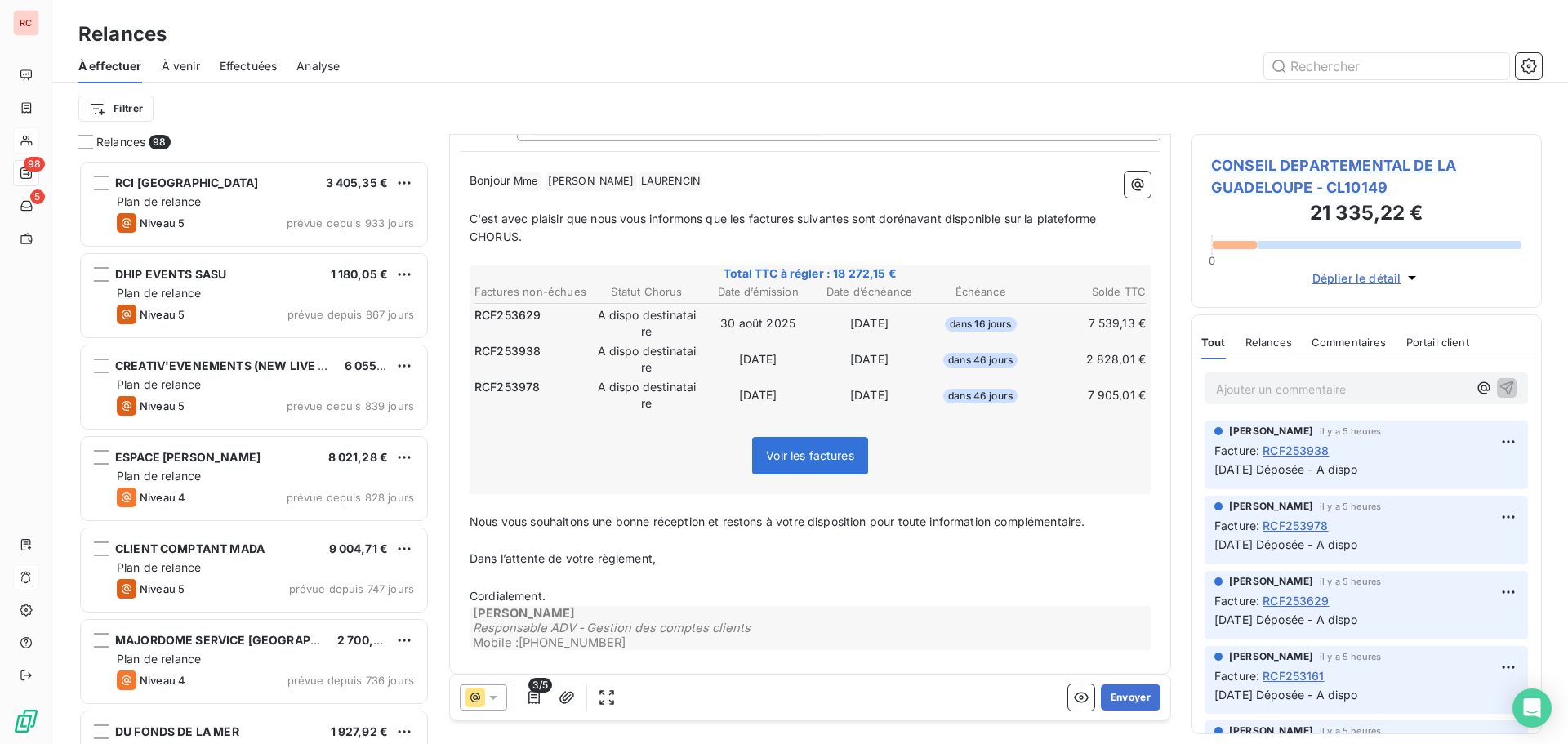
scroll to position [177, 0]
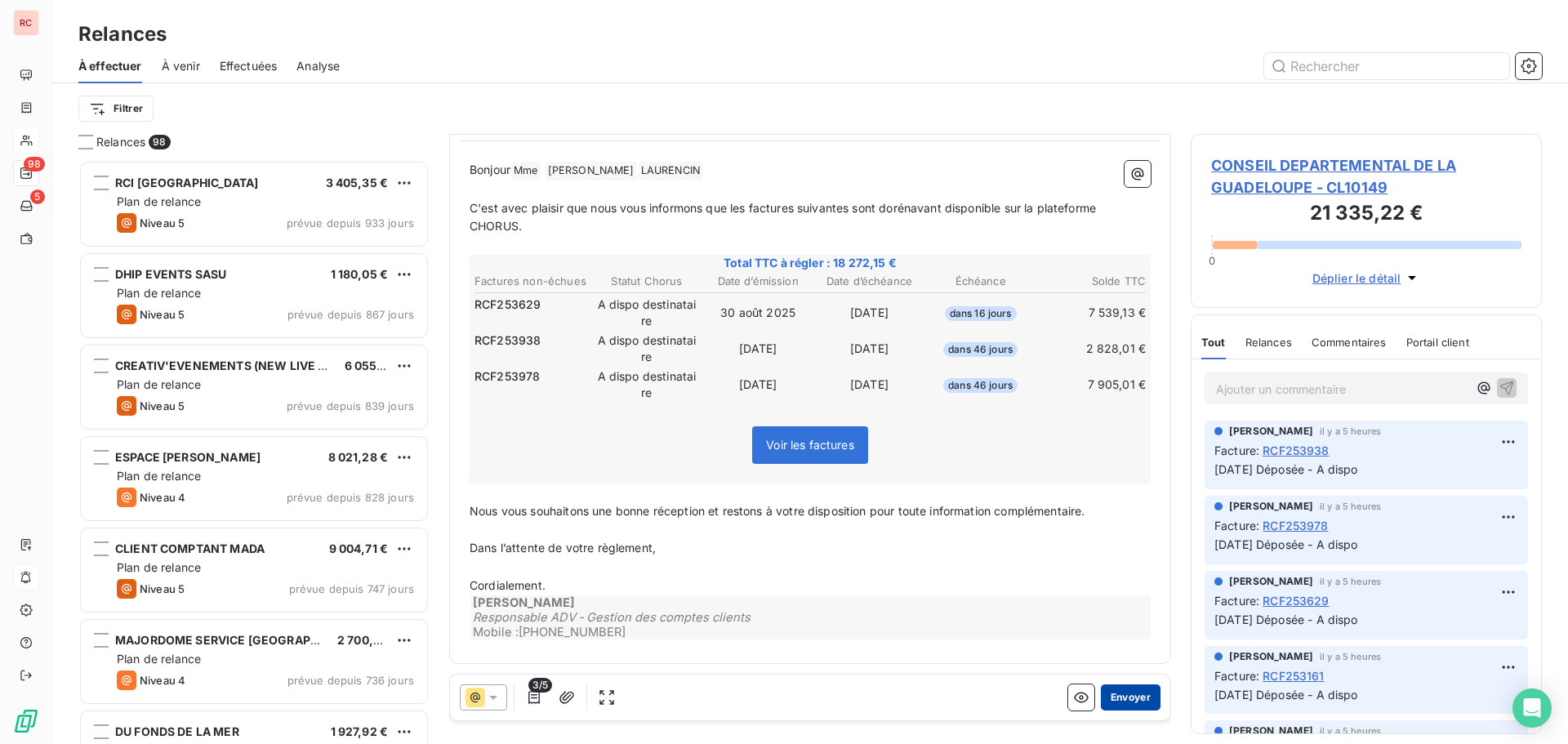
click at [1118, 696] on button "Envoyer" at bounding box center [1130, 698] width 59 height 27
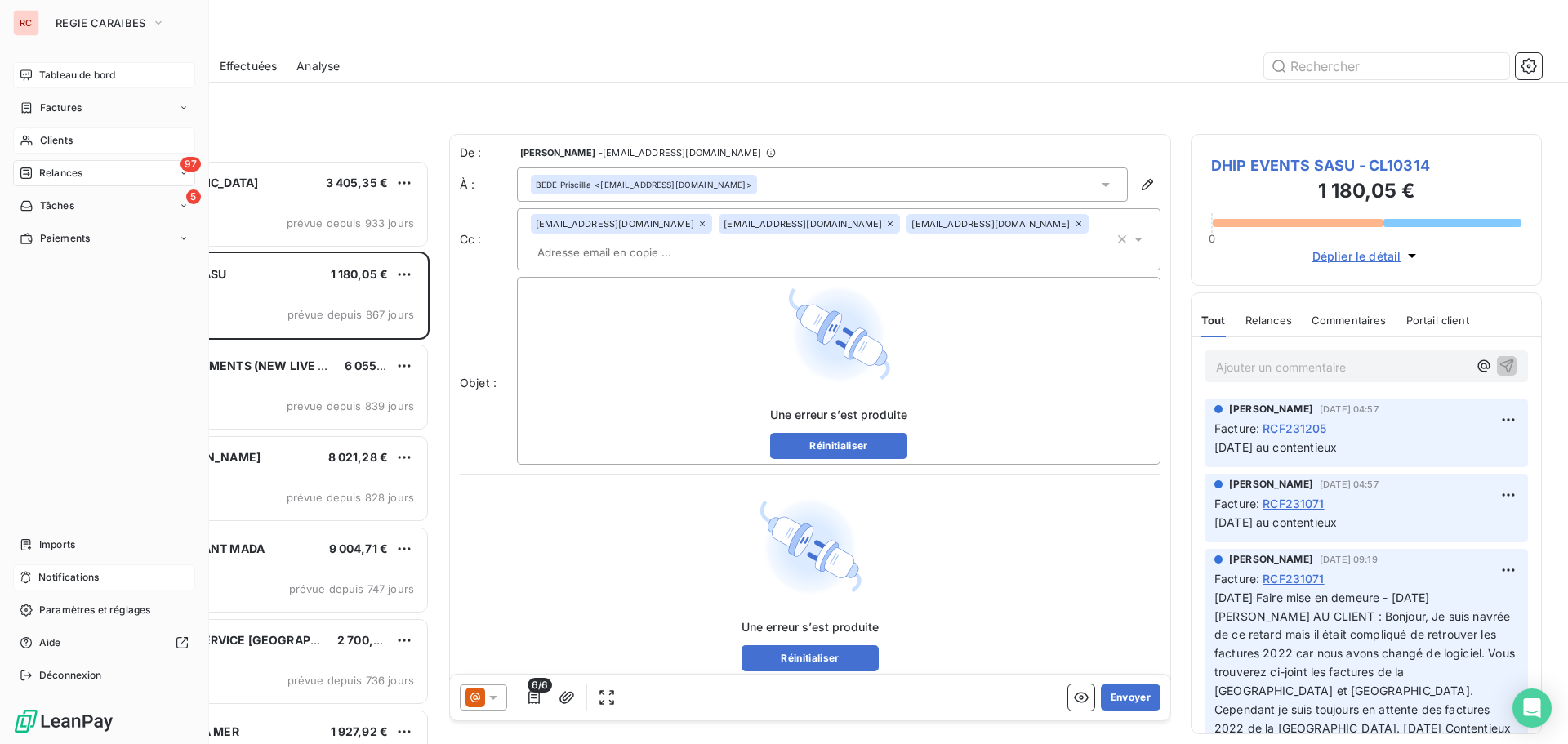
click at [41, 83] on div "Tableau de bord" at bounding box center [104, 75] width 182 height 27
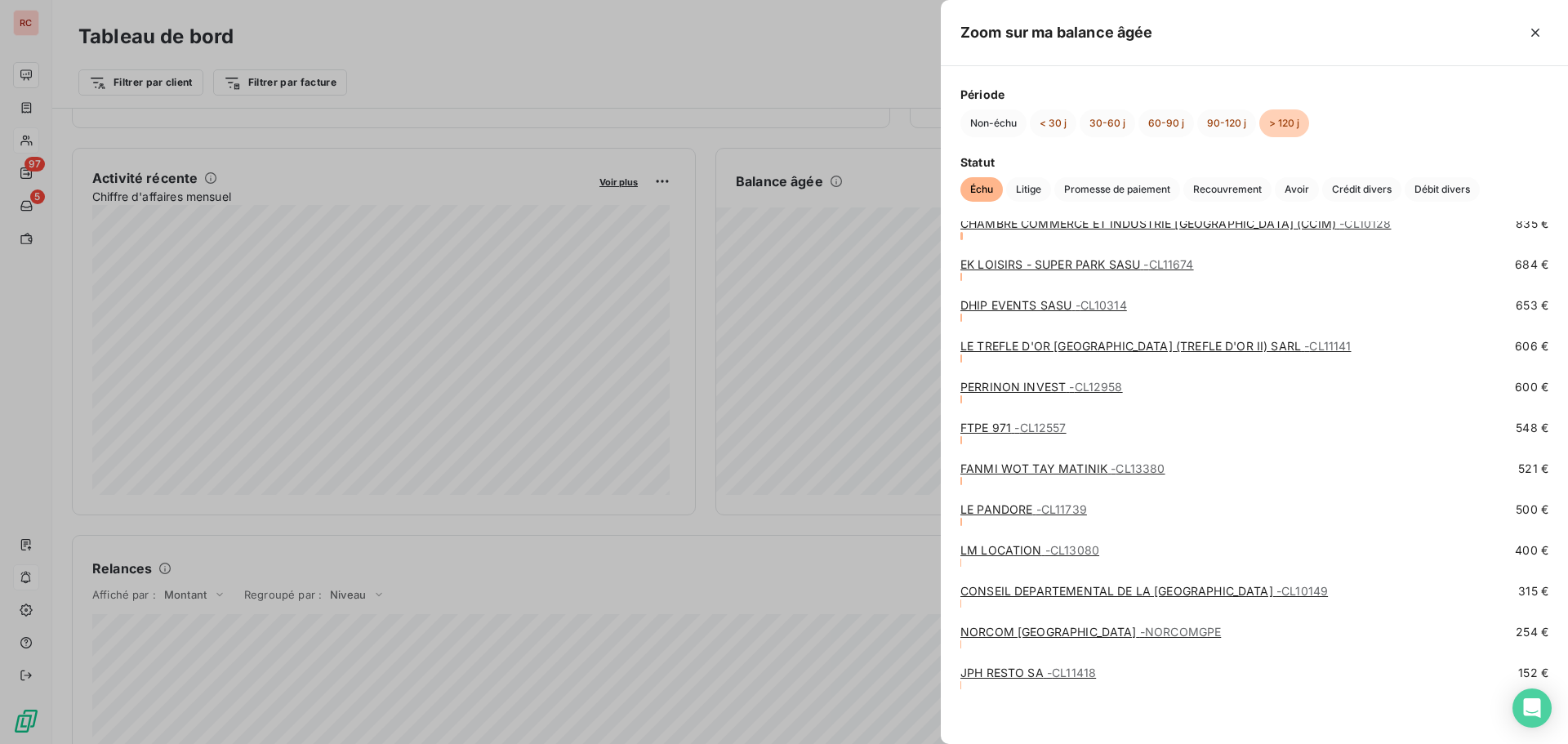
scroll to position [2274, 0]
click at [1005, 548] on link "LM LOCATION - CL13080" at bounding box center [1029, 549] width 139 height 14
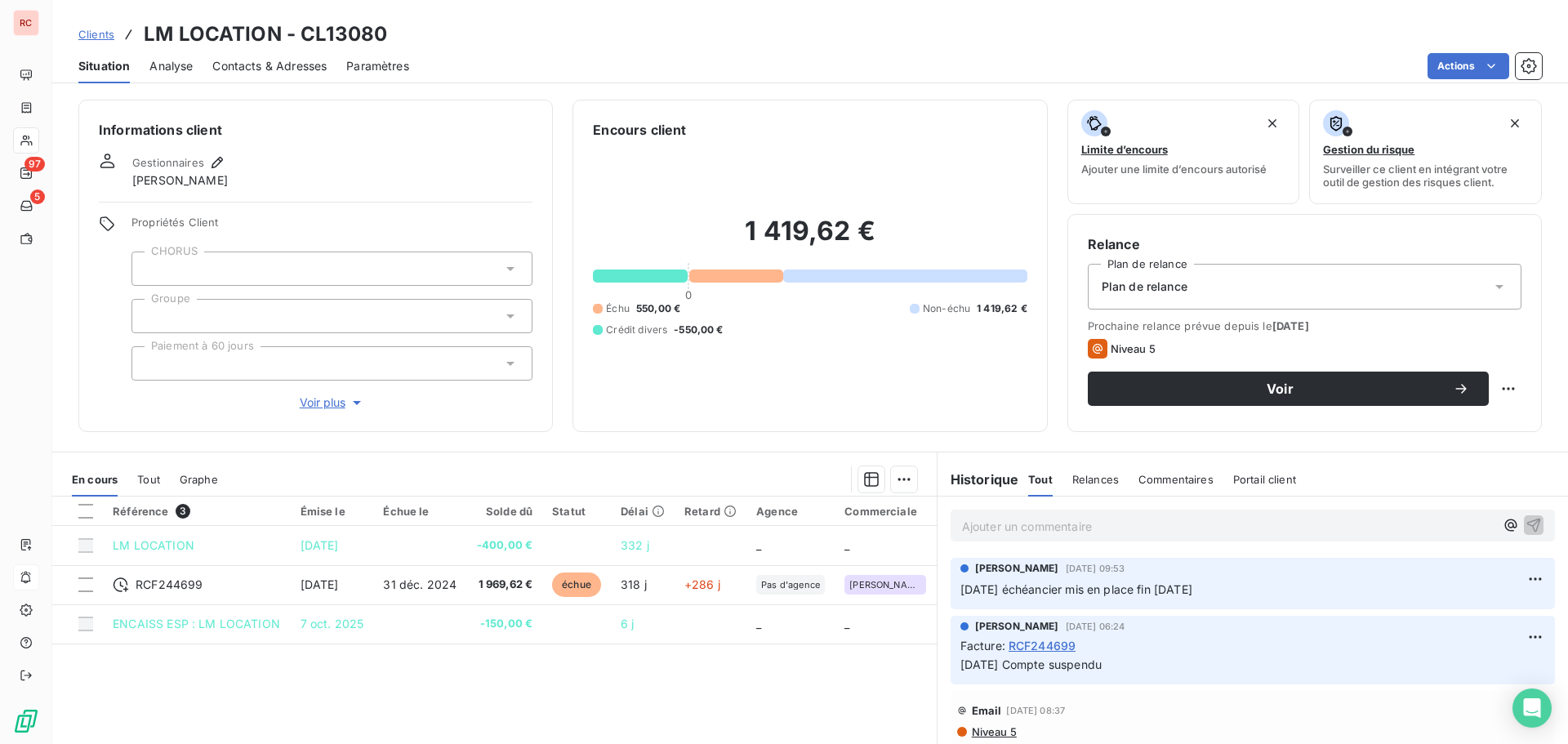
click at [89, 40] on span "Clients" at bounding box center [96, 34] width 36 height 13
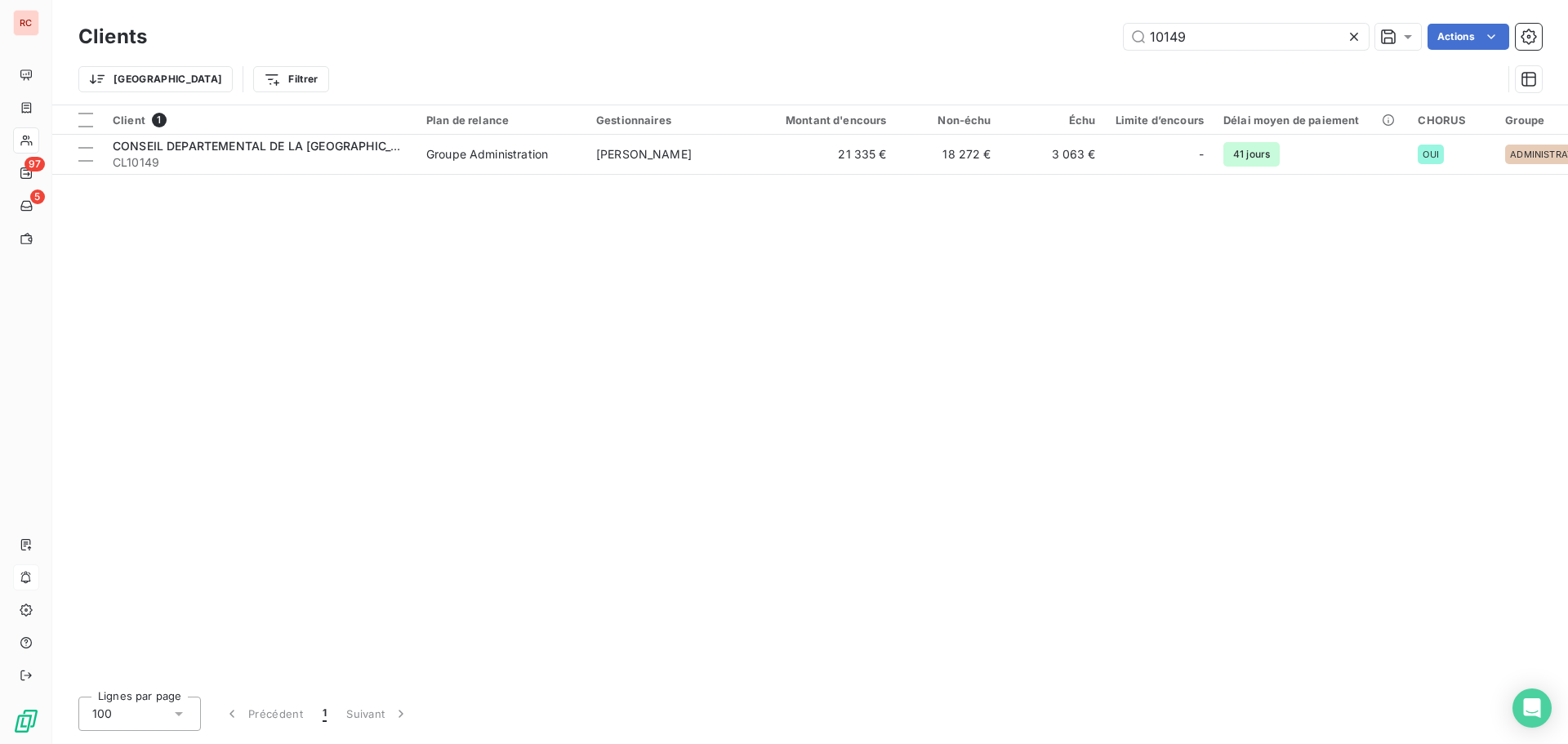
drag, startPoint x: 1251, startPoint y: 34, endPoint x: 1061, endPoint y: 42, distance: 190.2
click at [1061, 42] on div "10149 Actions" at bounding box center [853, 37] width 1375 height 27
type input "10817"
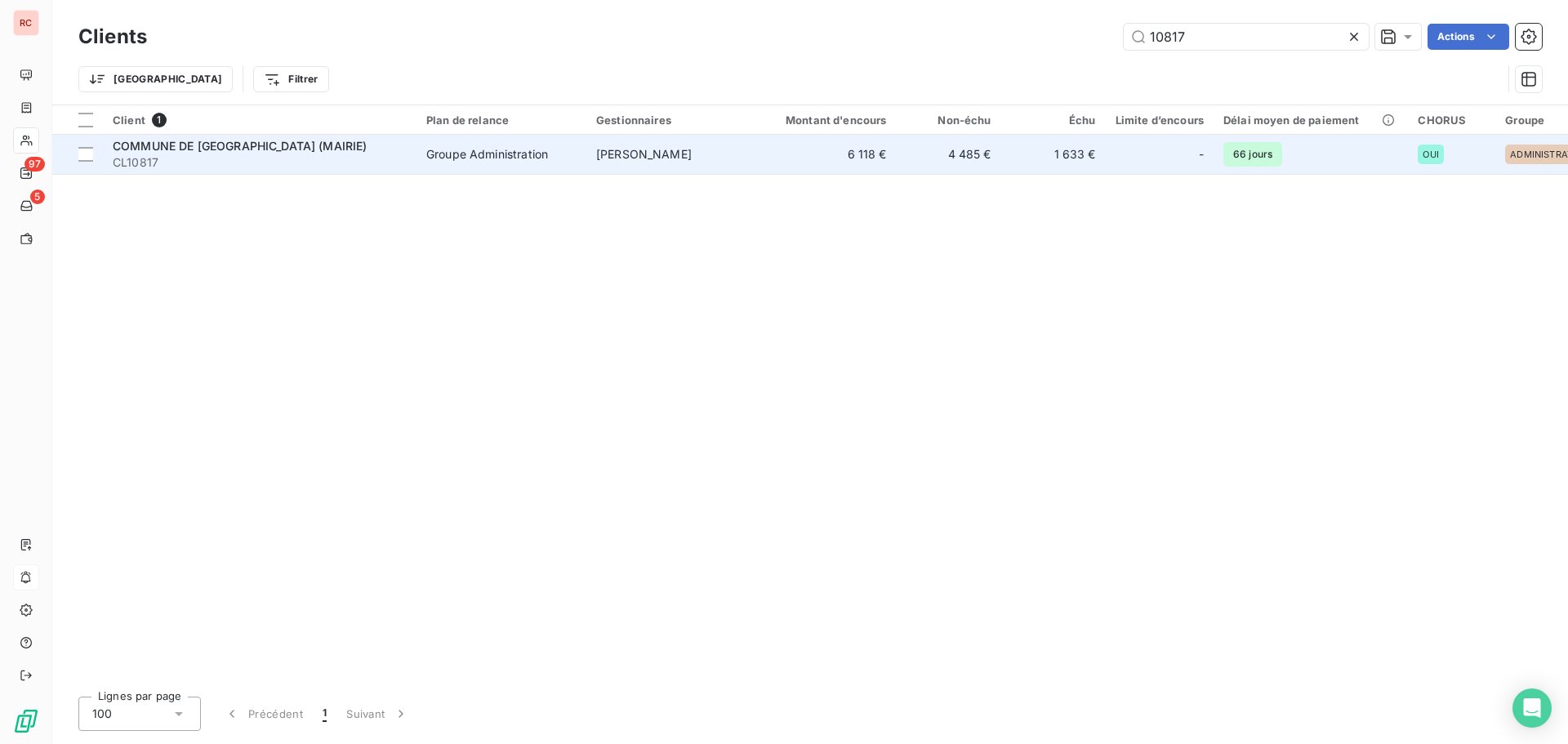
click at [128, 150] on span "COMMUNE DE [GEOGRAPHIC_DATA] (MAIRIE)" at bounding box center [240, 146] width 255 height 14
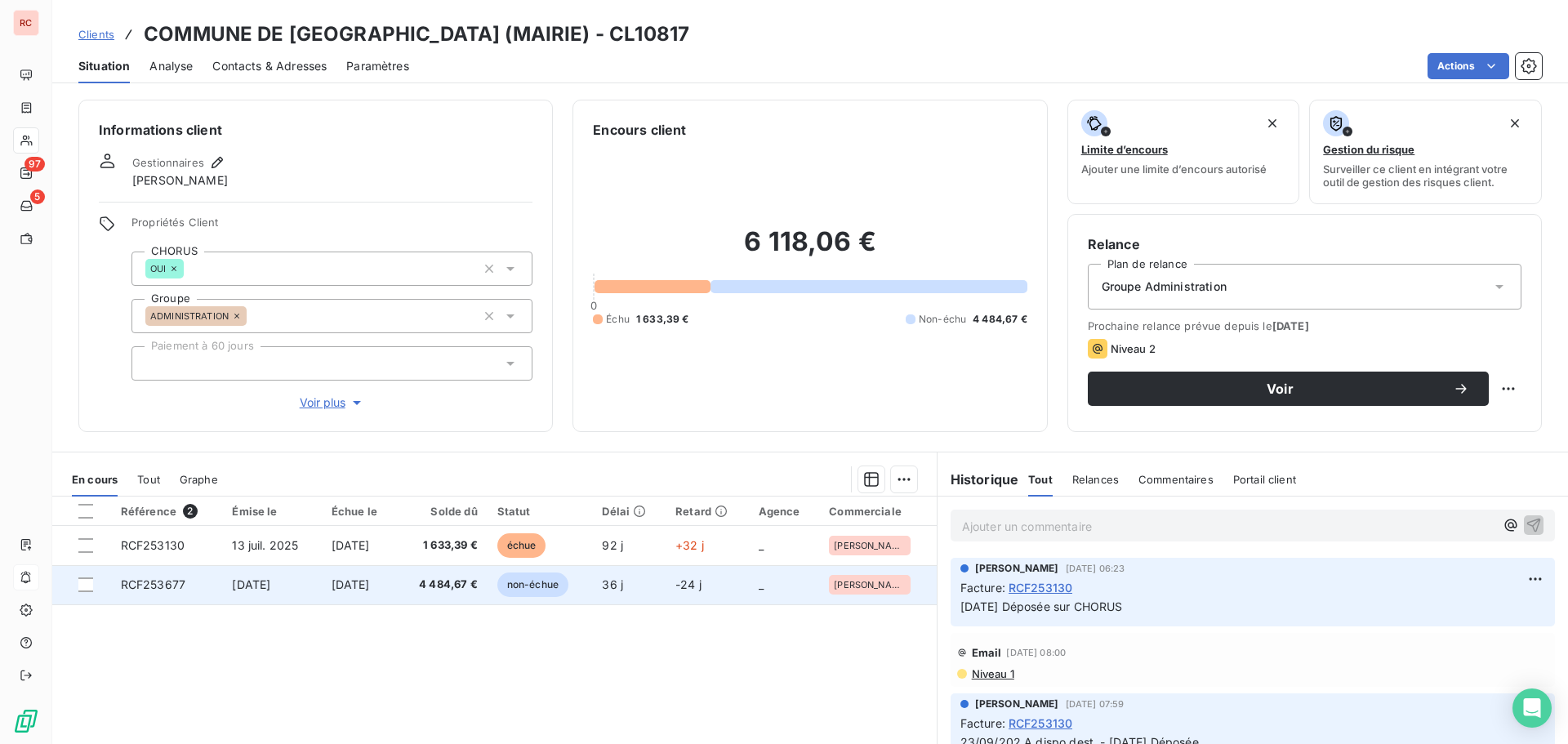
click at [440, 584] on span "4 484,67 €" at bounding box center [441, 585] width 70 height 16
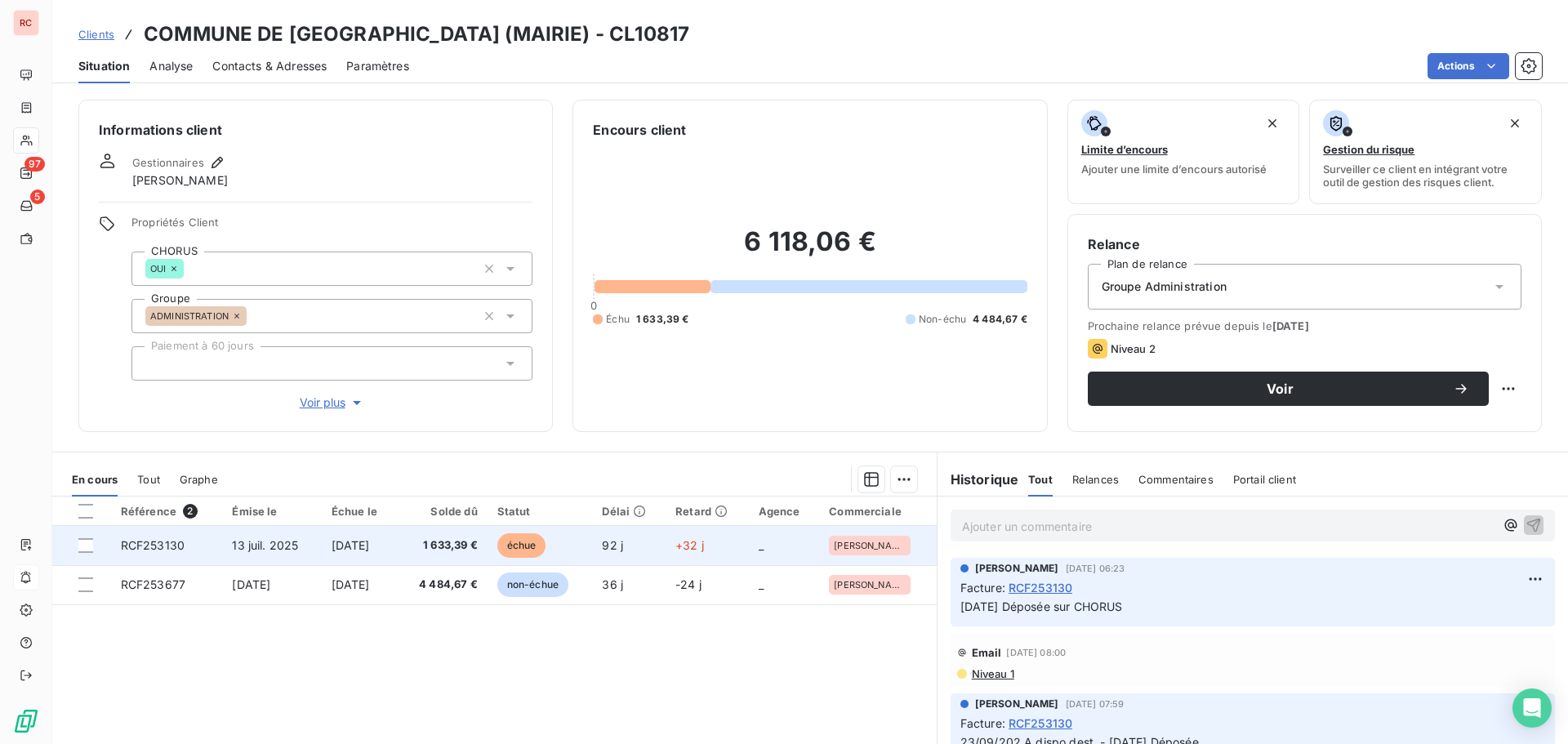
click at [444, 551] on span "1 633,39 €" at bounding box center [441, 546] width 70 height 16
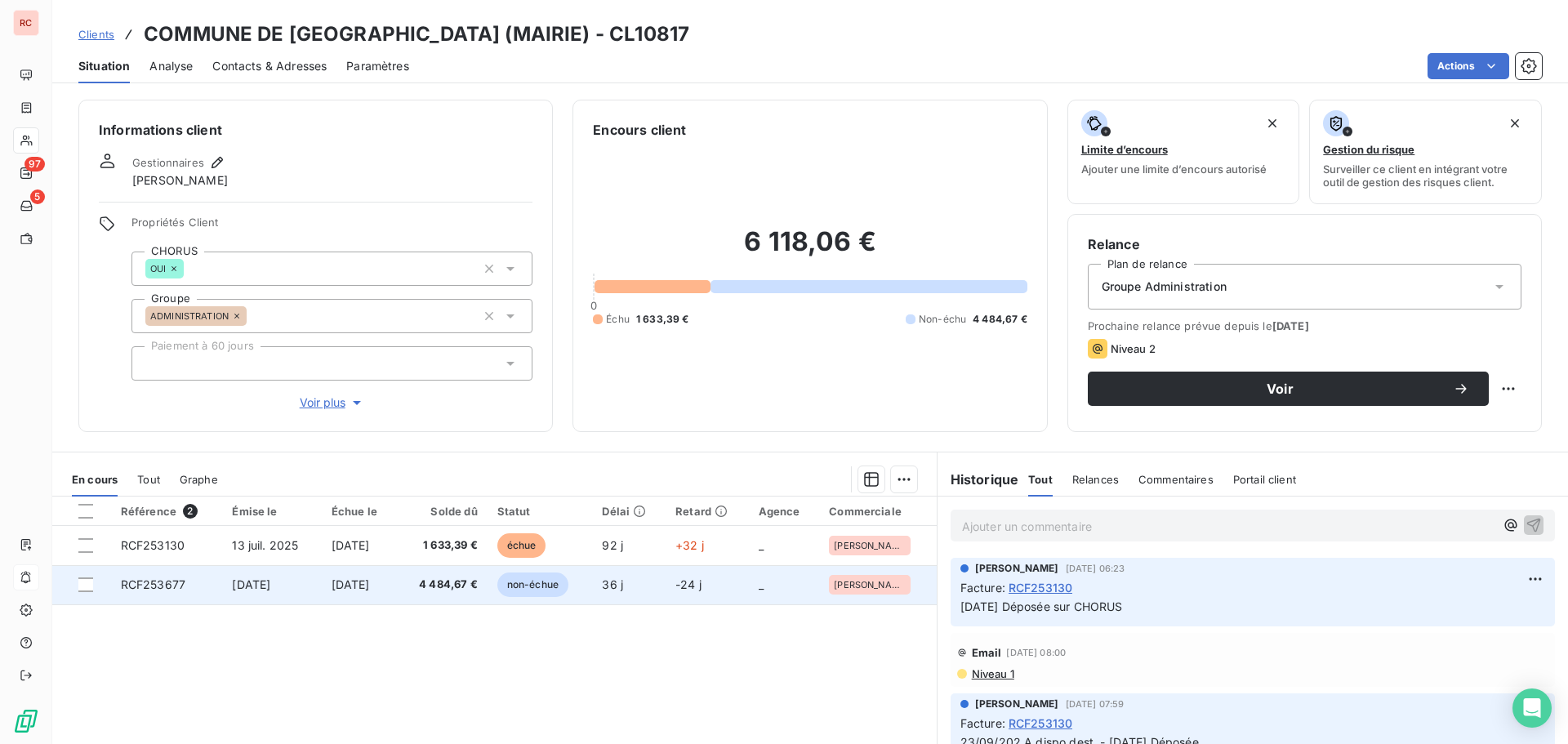
click at [394, 587] on td "[DATE]" at bounding box center [360, 585] width 76 height 39
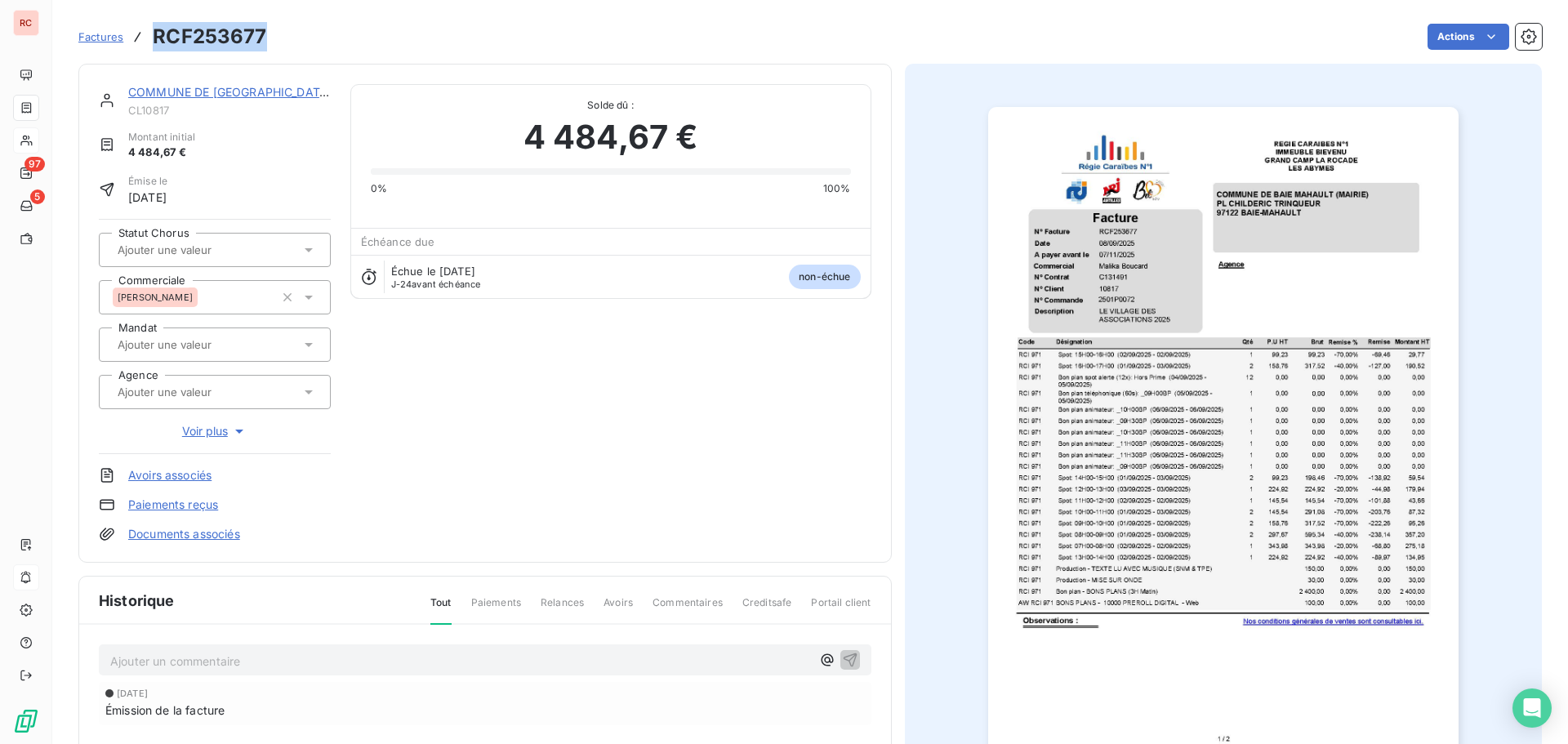
drag, startPoint x: 273, startPoint y: 41, endPoint x: 153, endPoint y: 42, distance: 120.0
click at [153, 42] on div "Factures RCF253677 Actions" at bounding box center [810, 36] width 1464 height 35
copy h3 "RCF253677"
click at [212, 256] on input "text" at bounding box center [198, 249] width 164 height 15
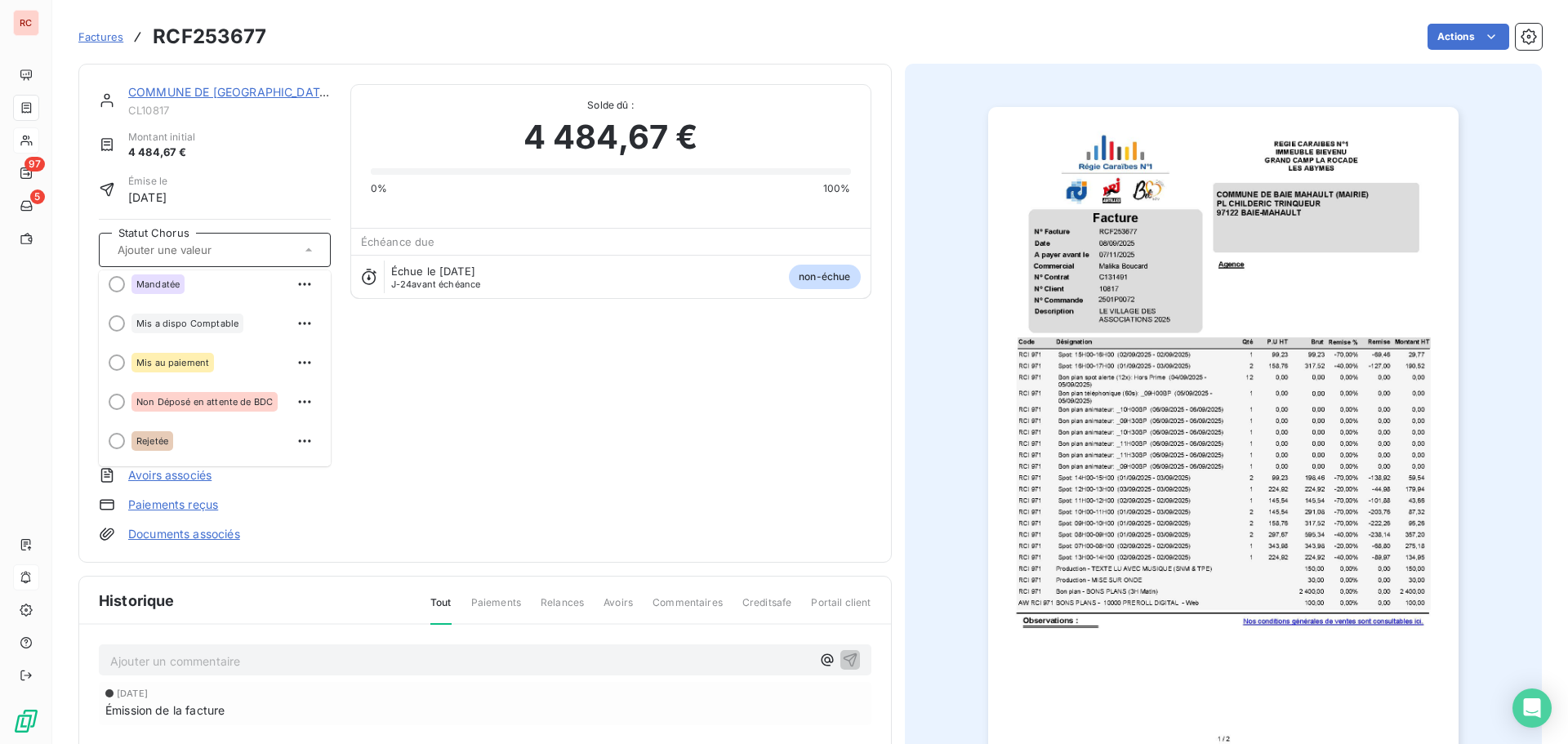
scroll to position [141, 0]
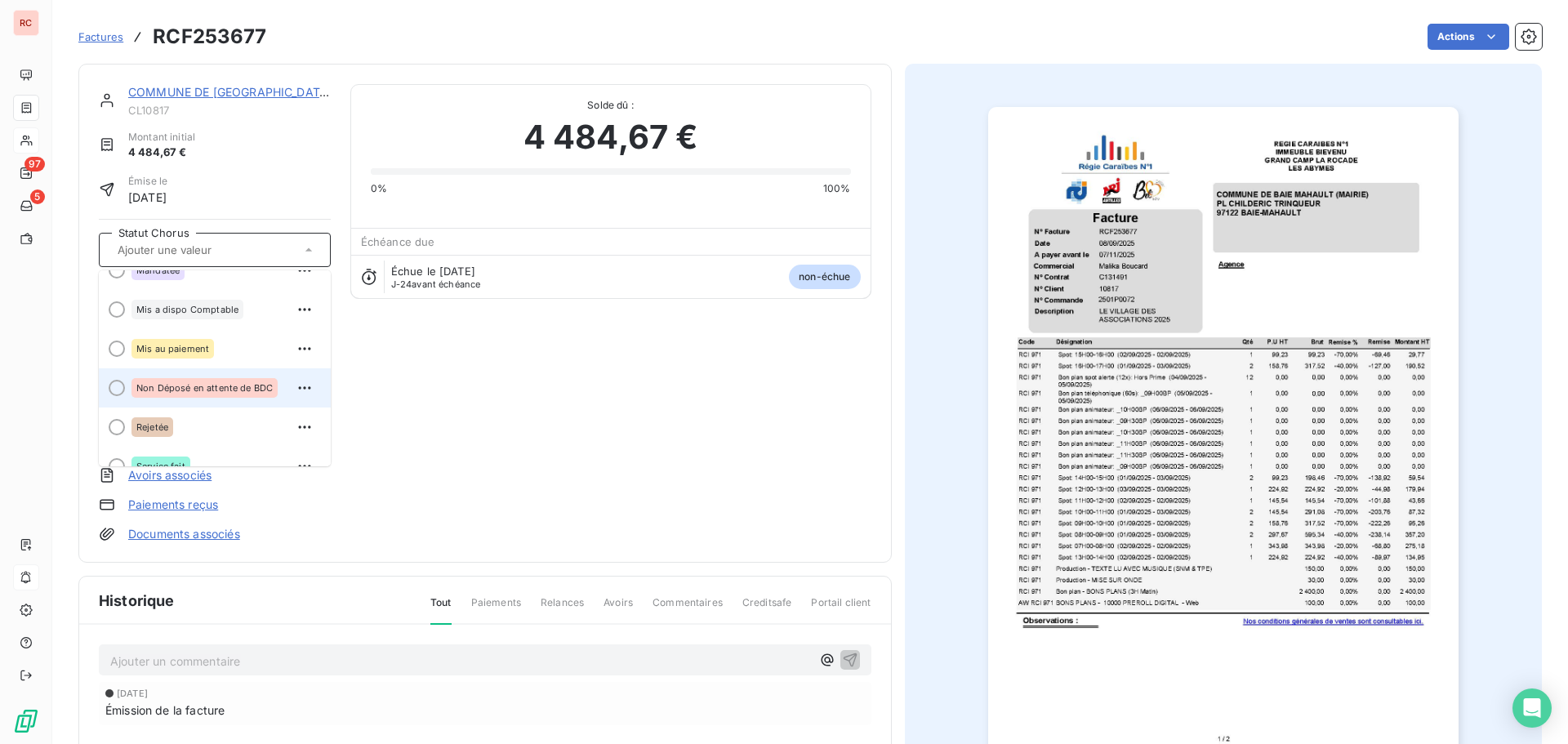
click at [224, 388] on span "Non Déposé en attente de BDC" at bounding box center [204, 387] width 136 height 10
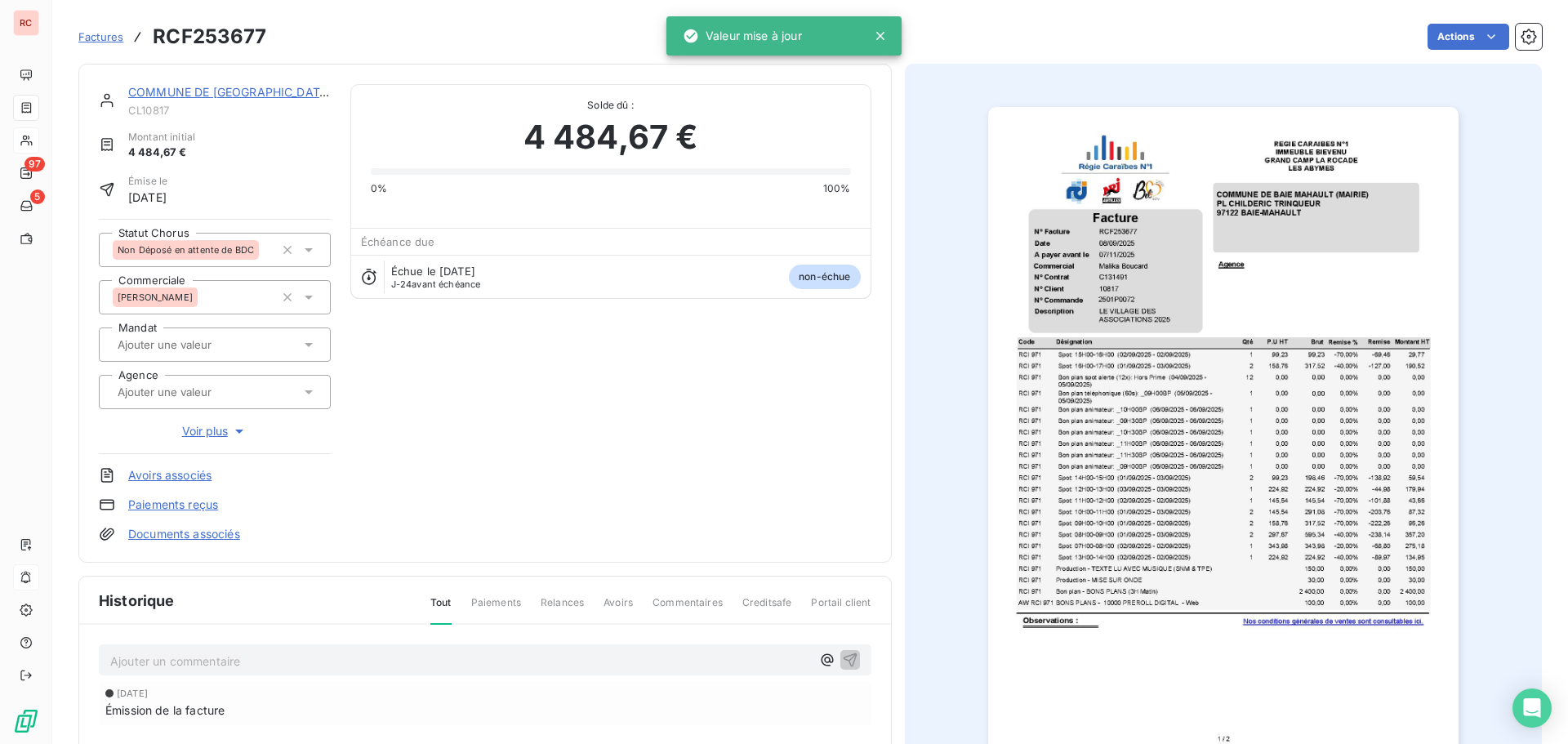
click at [126, 662] on p "Ajouter un commentaire ﻿" at bounding box center [461, 661] width 700 height 20
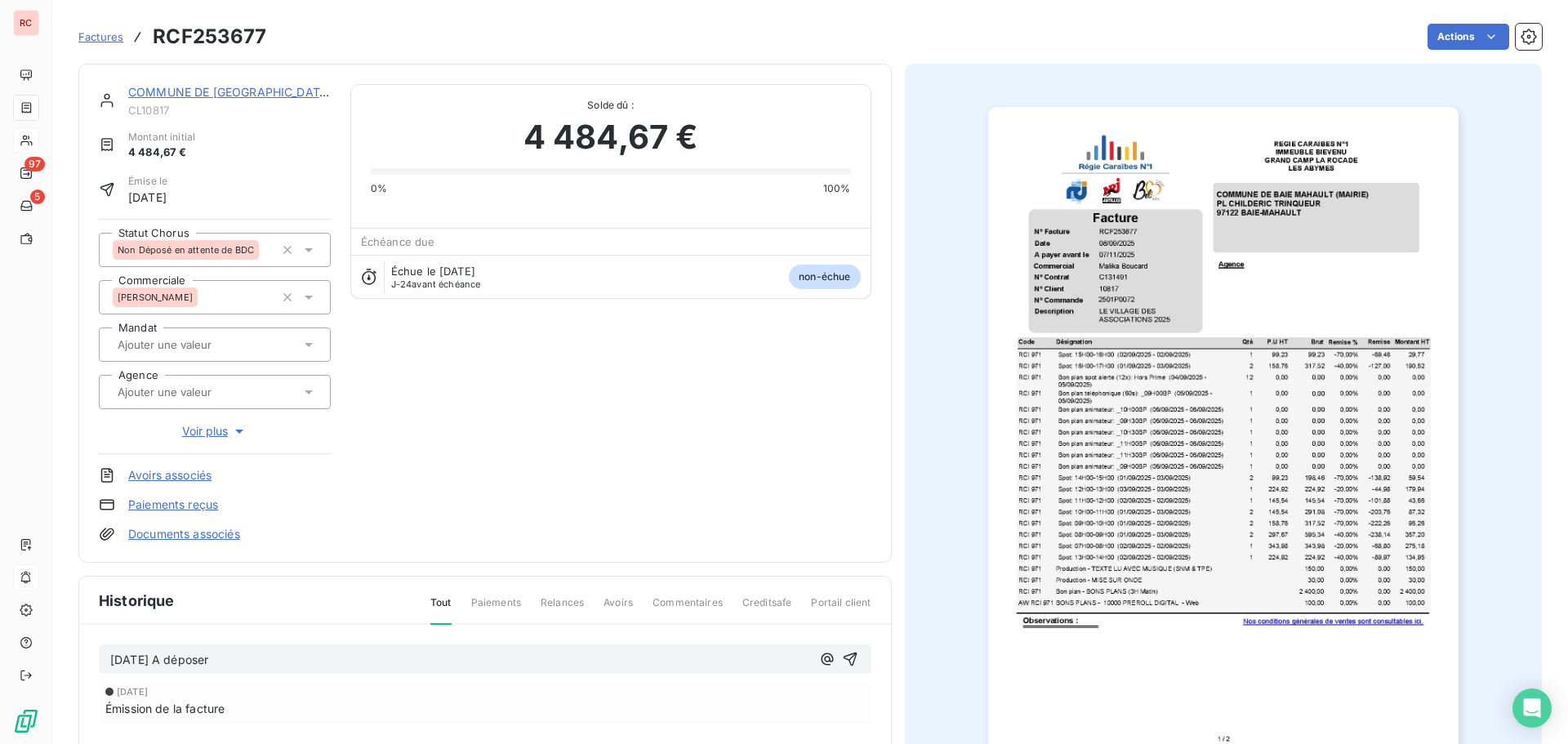
click at [258, 653] on p "[DATE] A déposer" at bounding box center [461, 660] width 700 height 19
click at [848, 658] on icon "button" at bounding box center [850, 659] width 16 height 16
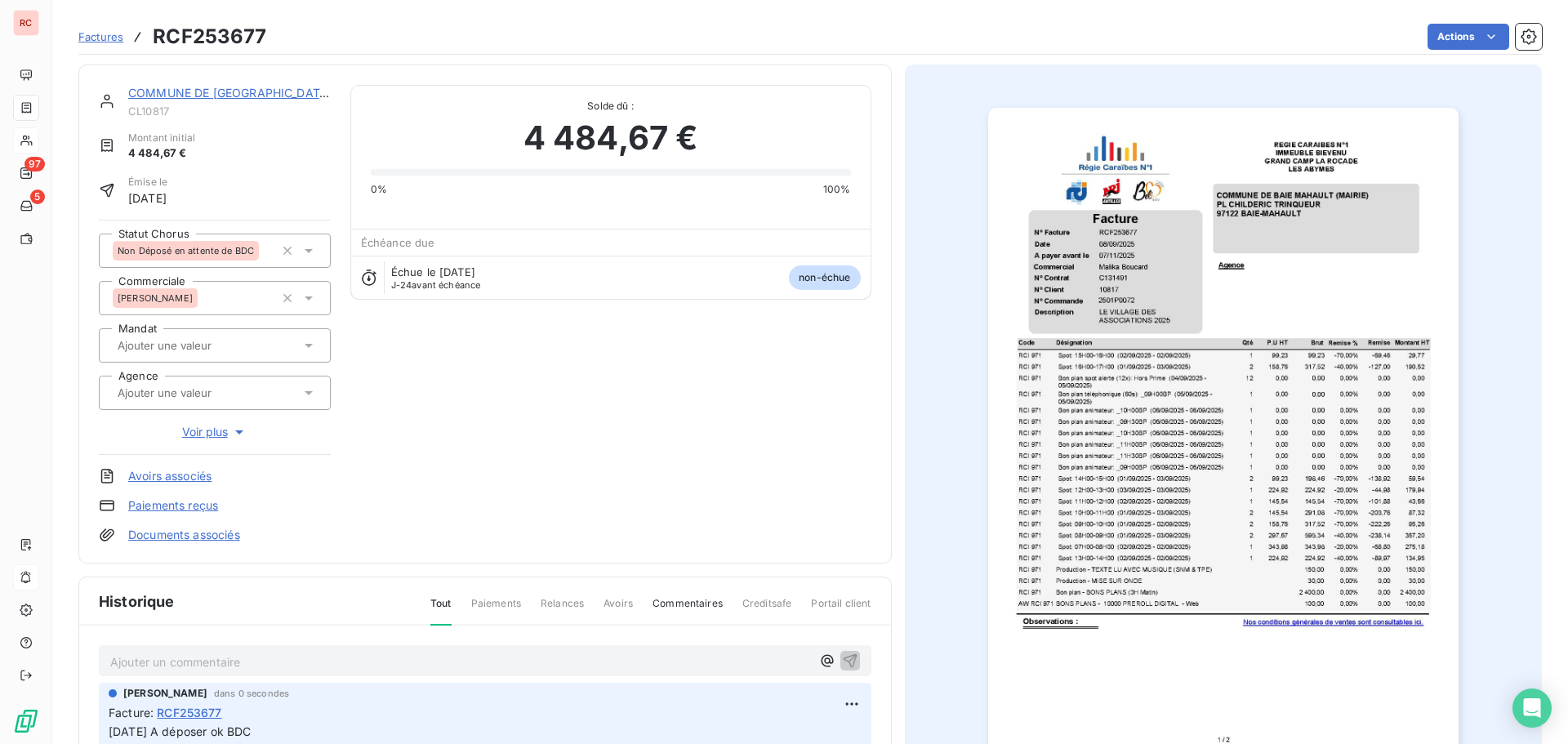
scroll to position [82, 0]
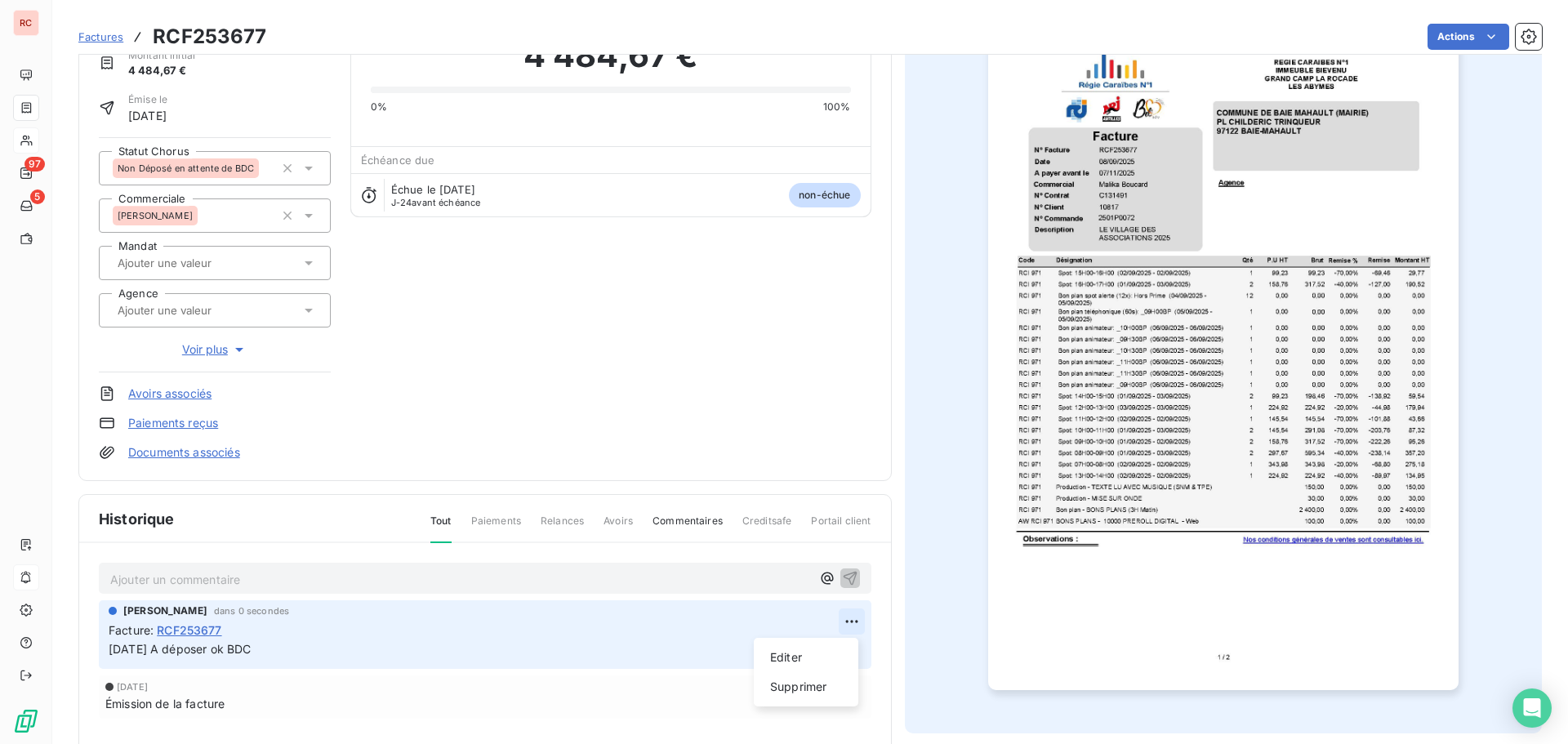
click at [850, 623] on html "RC 97 5 Factures RCF253677 Actions COMMUNE DE [GEOGRAPHIC_DATA] (MAIRIE) CL1081…" at bounding box center [784, 372] width 1568 height 744
click at [791, 659] on div "Editer" at bounding box center [806, 658] width 91 height 27
drag, startPoint x: 325, startPoint y: 649, endPoint x: 174, endPoint y: 654, distance: 151.1
click at [174, 654] on p "[DATE] A déposer ok BDC" at bounding box center [474, 649] width 730 height 19
click at [844, 644] on icon "button" at bounding box center [852, 649] width 16 height 16
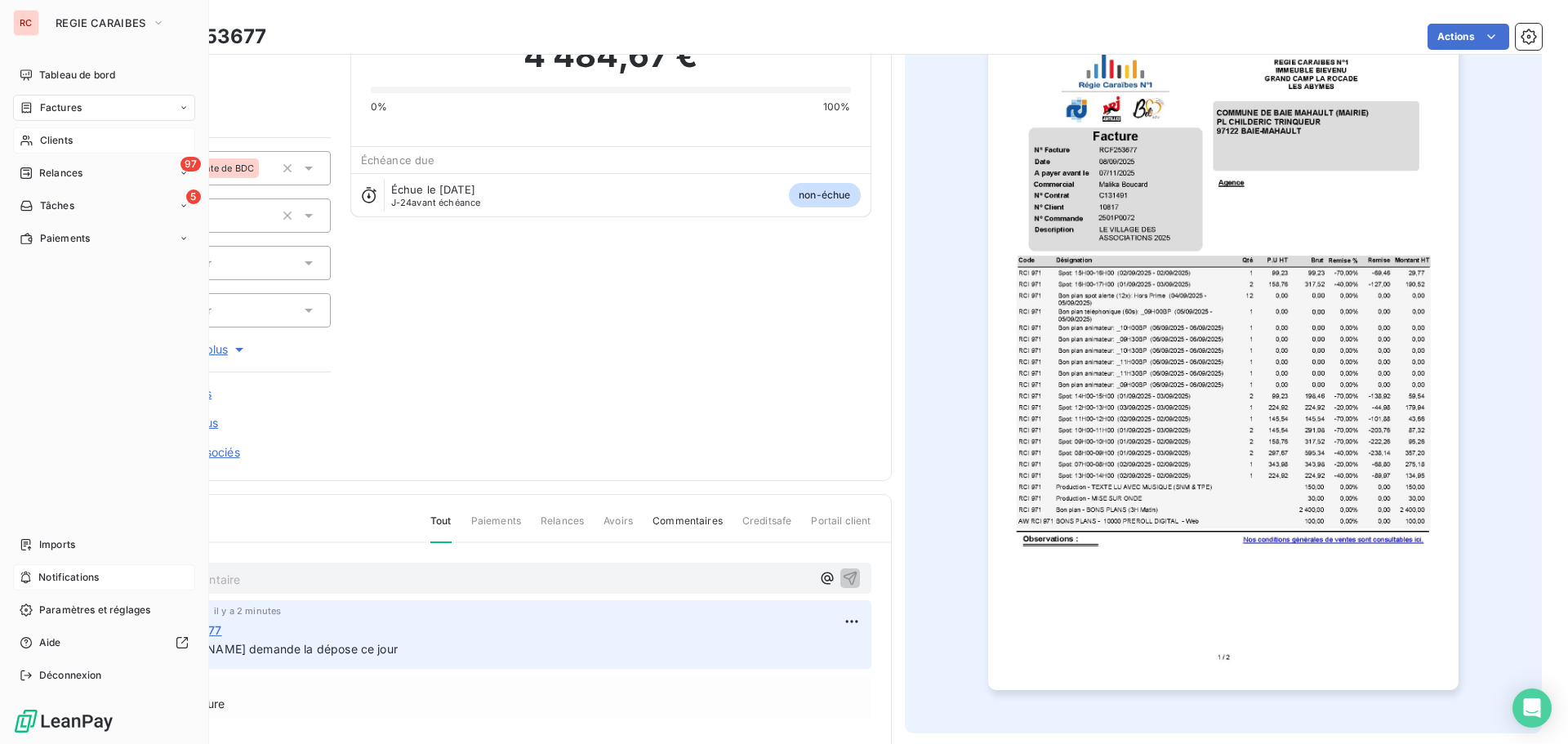
drag, startPoint x: 56, startPoint y: 136, endPoint x: 81, endPoint y: 148, distance: 27.7
click at [56, 136] on span "Clients" at bounding box center [56, 141] width 33 height 15
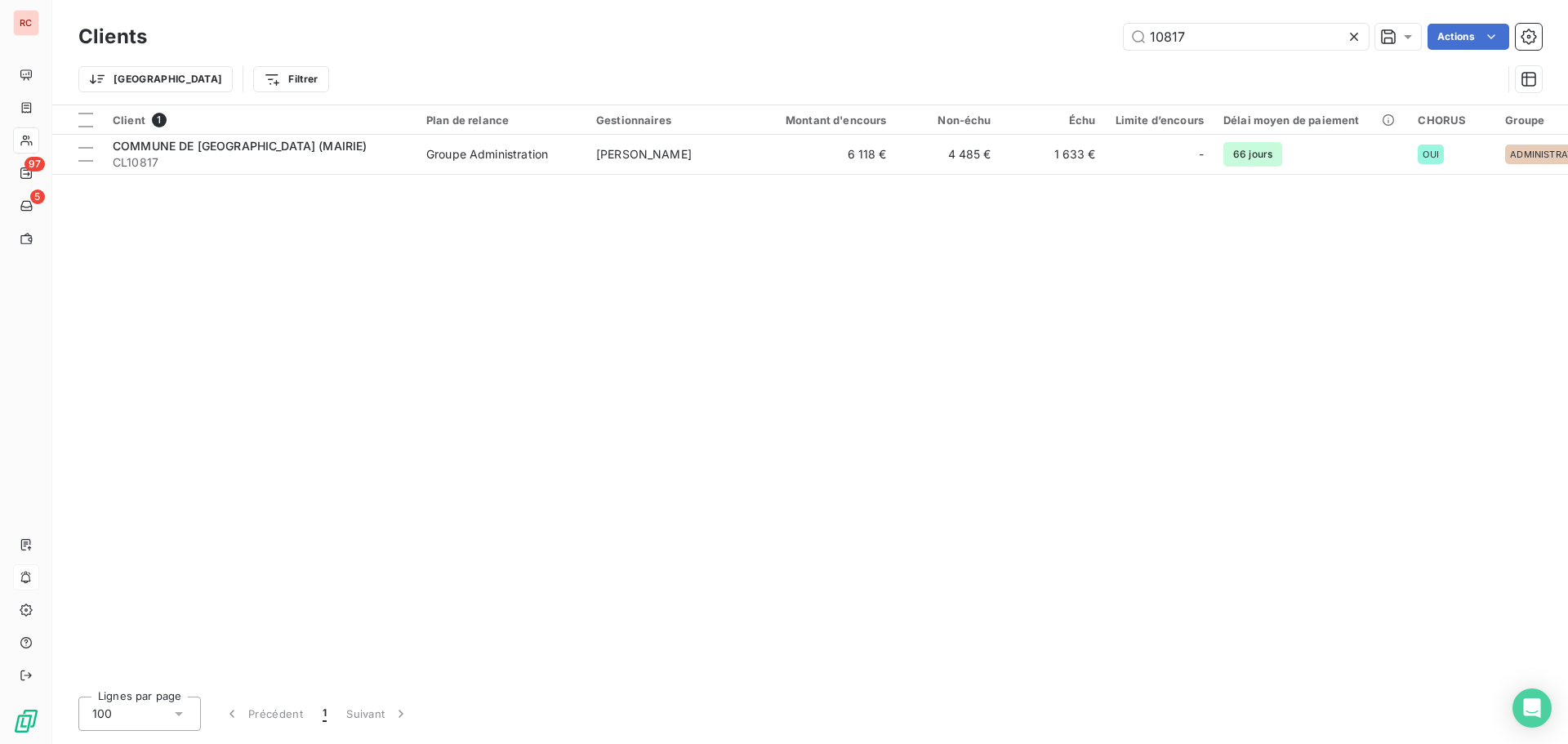
drag, startPoint x: 1221, startPoint y: 46, endPoint x: 1037, endPoint y: 33, distance: 184.5
click at [1053, 40] on div "10817 Actions" at bounding box center [853, 37] width 1375 height 27
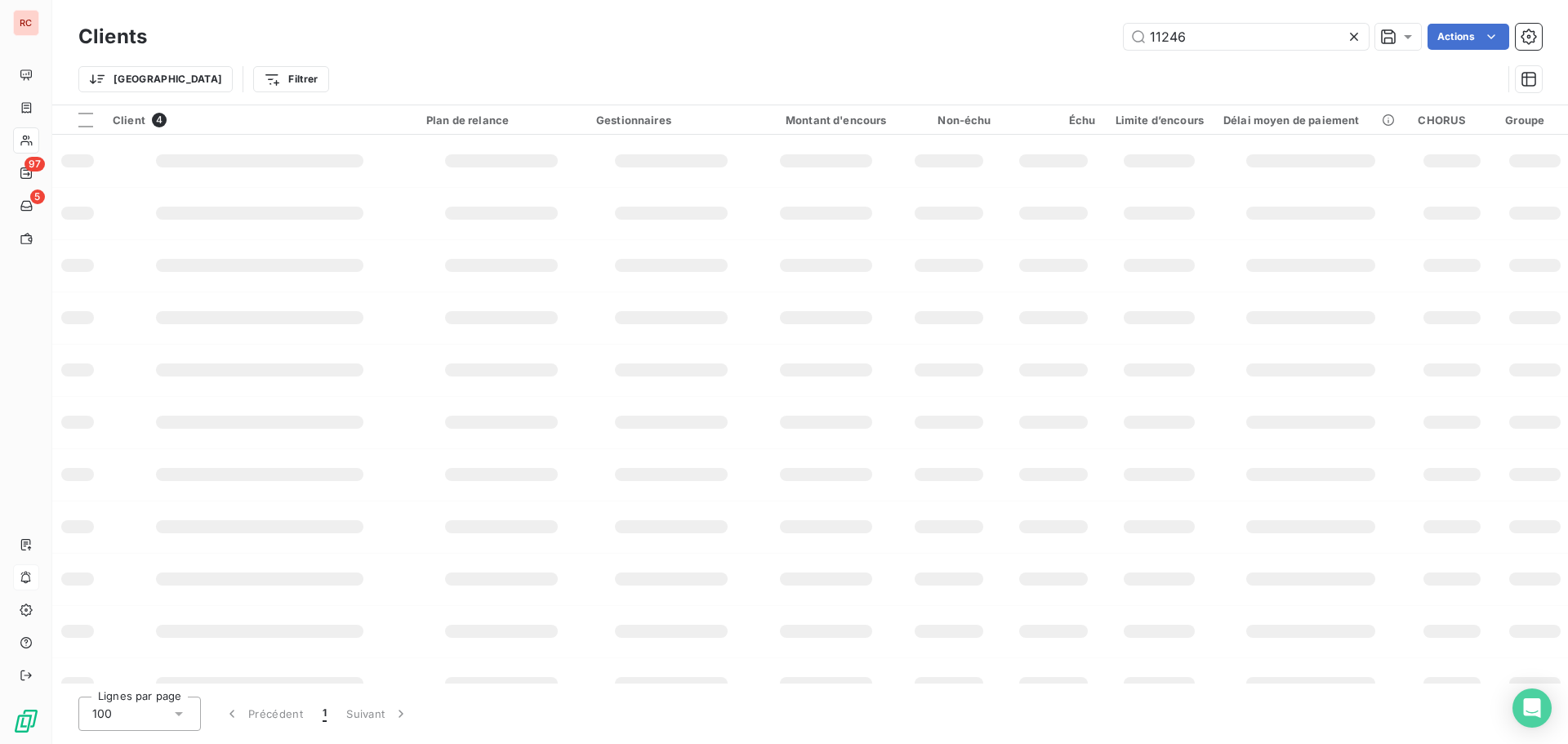
type input "11246"
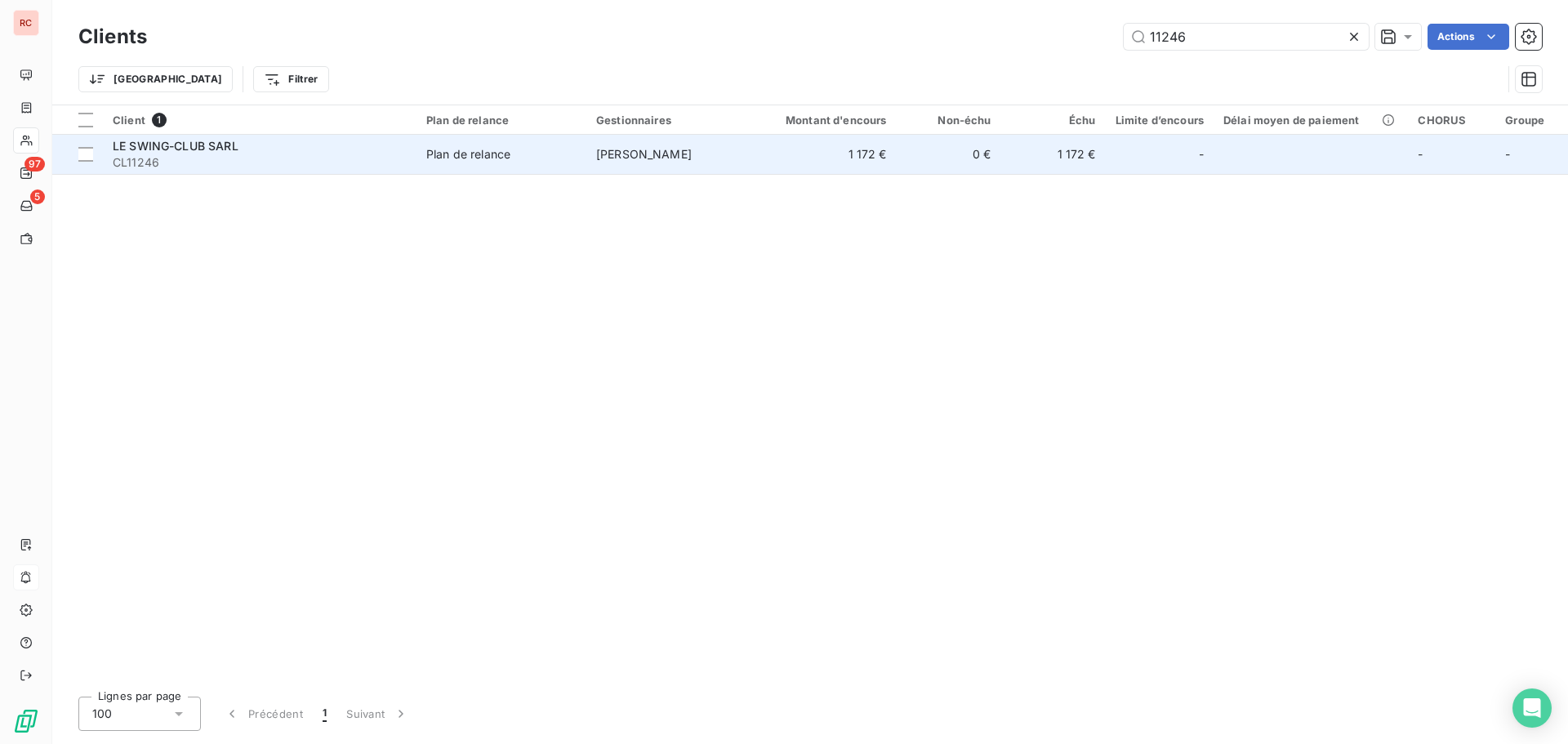
click at [453, 154] on div "Plan de relance" at bounding box center [468, 154] width 84 height 16
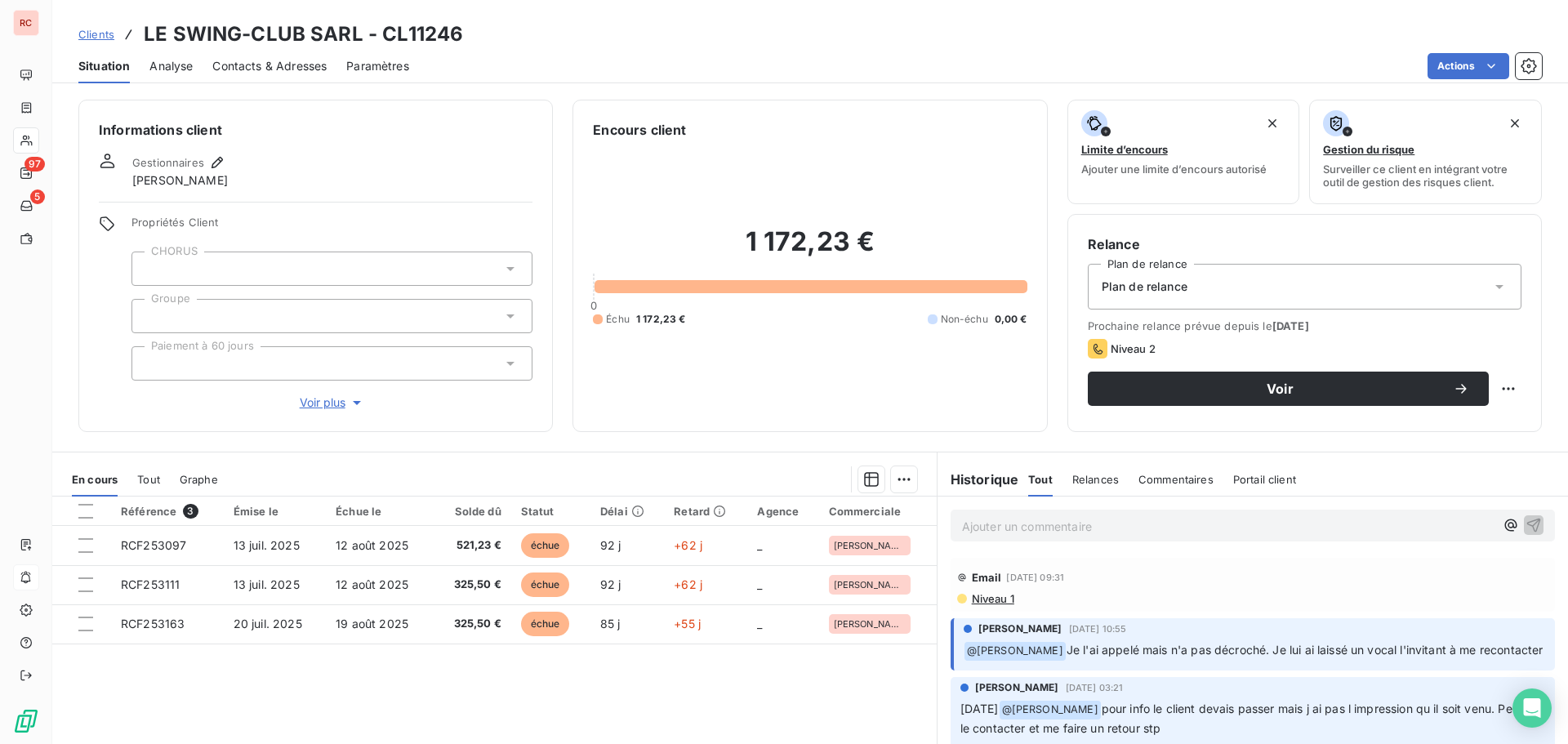
click at [1007, 528] on p "Ajouter un commentaire ﻿" at bounding box center [1228, 526] width 532 height 20
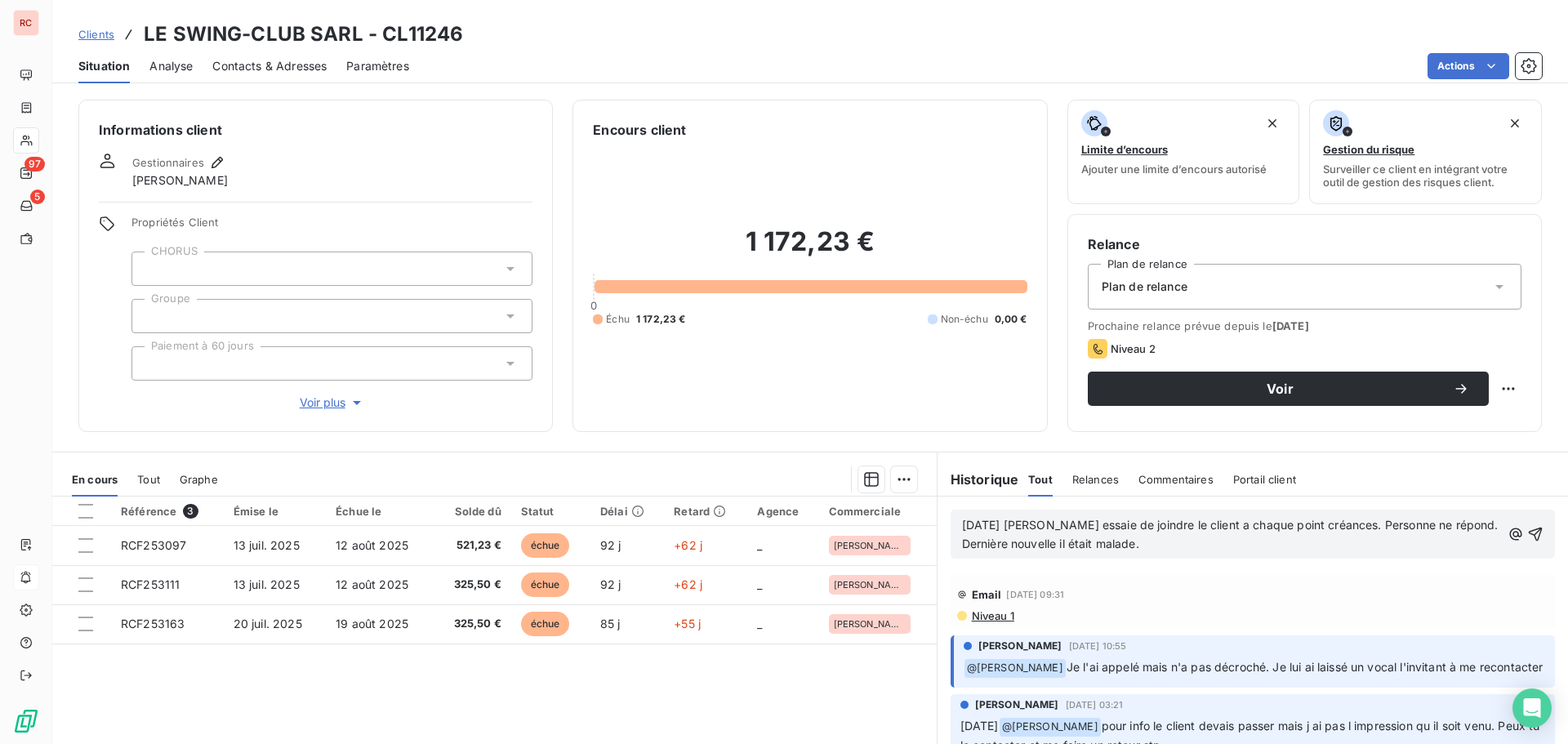
click at [1174, 544] on p "[DATE] [PERSON_NAME] essaie de joindre le client a chaque point créances. Perso…" at bounding box center [1232, 535] width 539 height 37
click at [1529, 529] on icon "button" at bounding box center [1536, 535] width 14 height 14
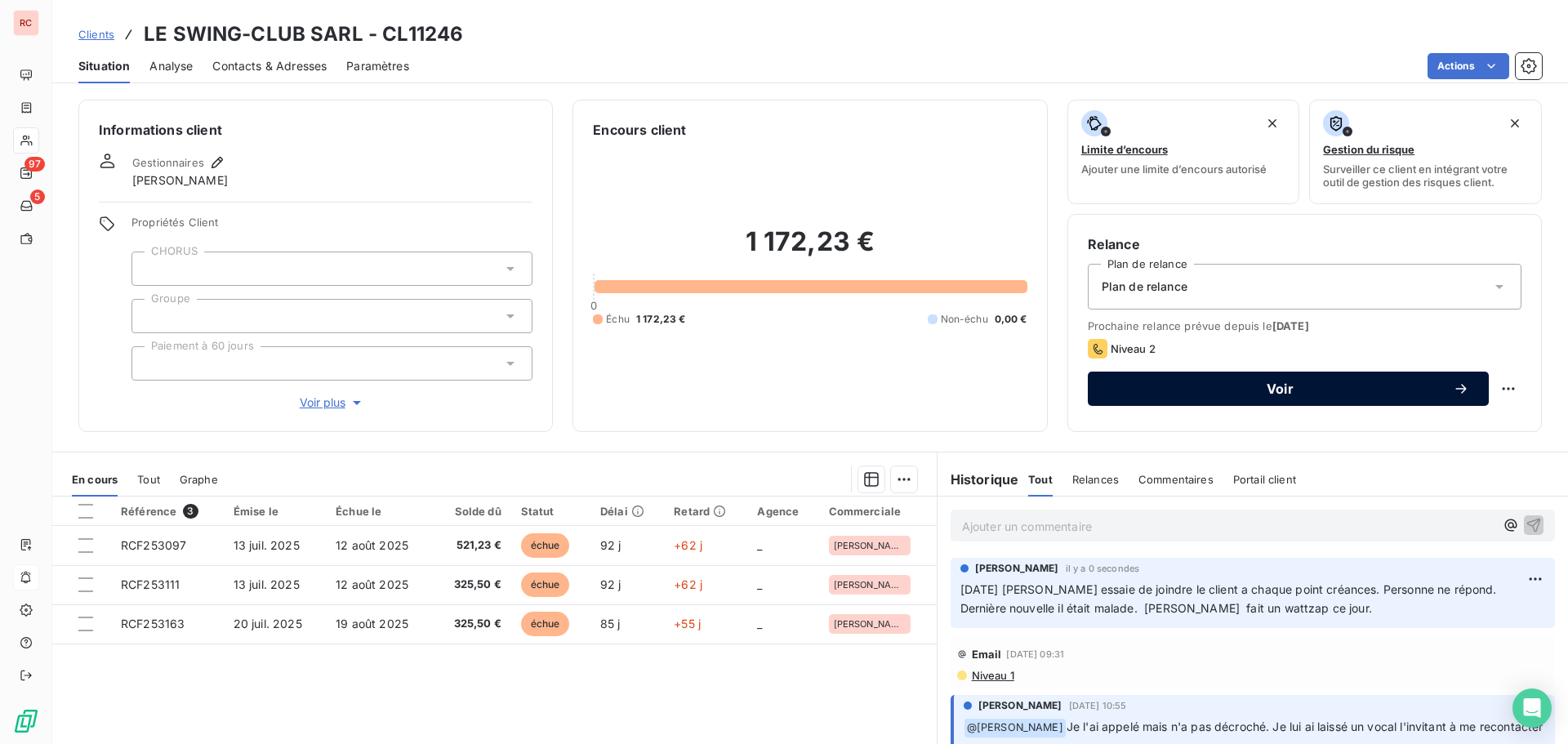
click at [1235, 387] on span "Voir" at bounding box center [1280, 388] width 346 height 13
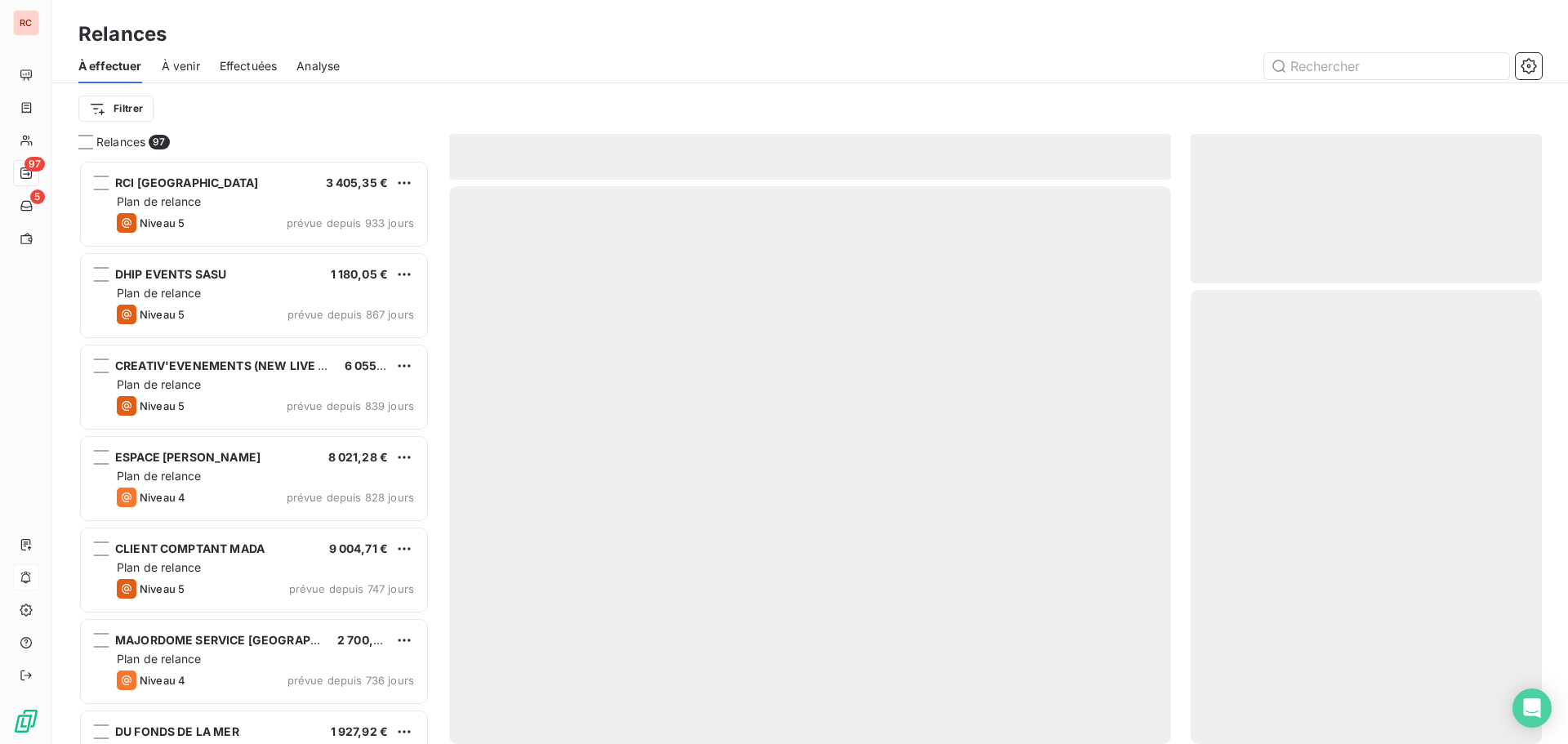
scroll to position [572, 339]
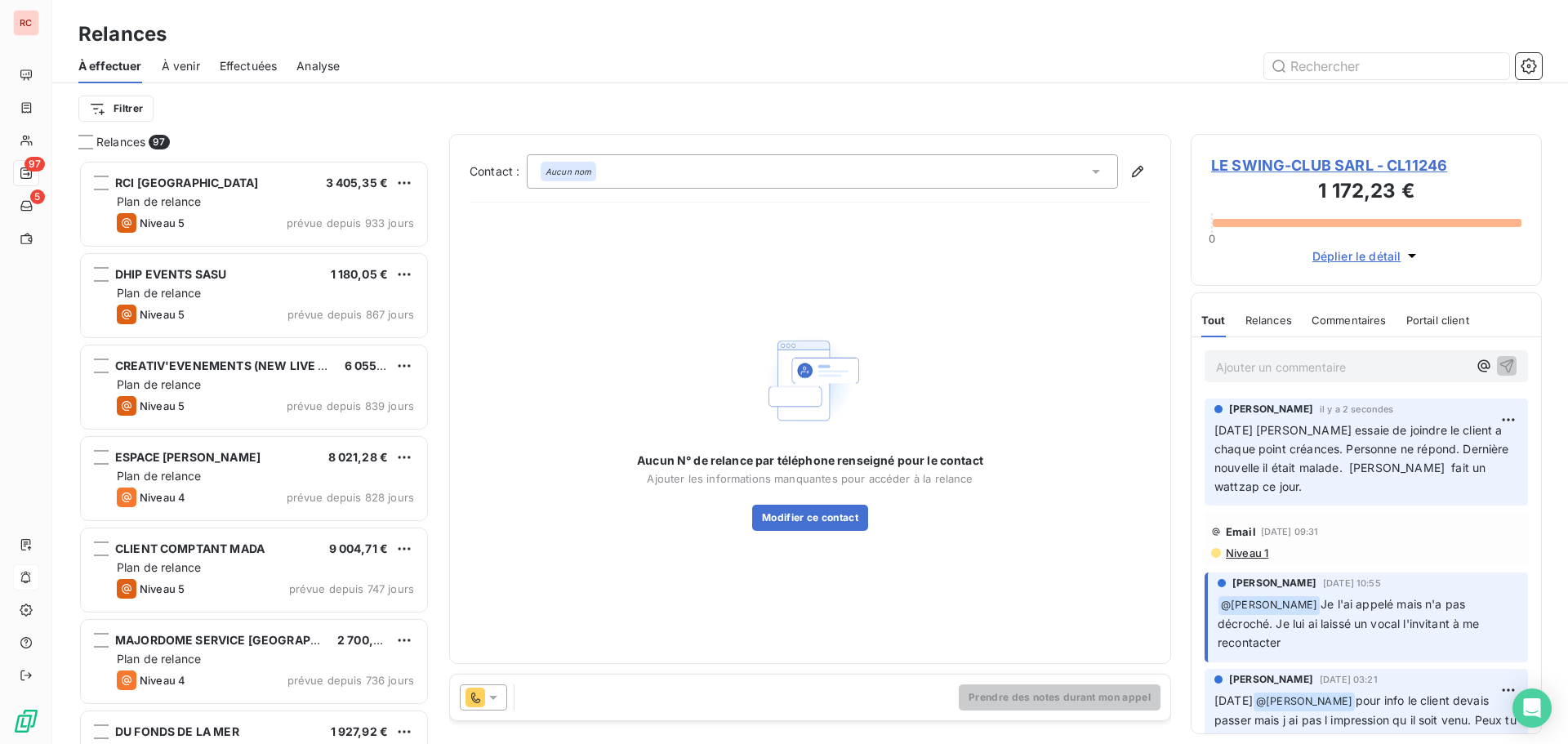
click at [493, 695] on icon at bounding box center [493, 698] width 16 height 16
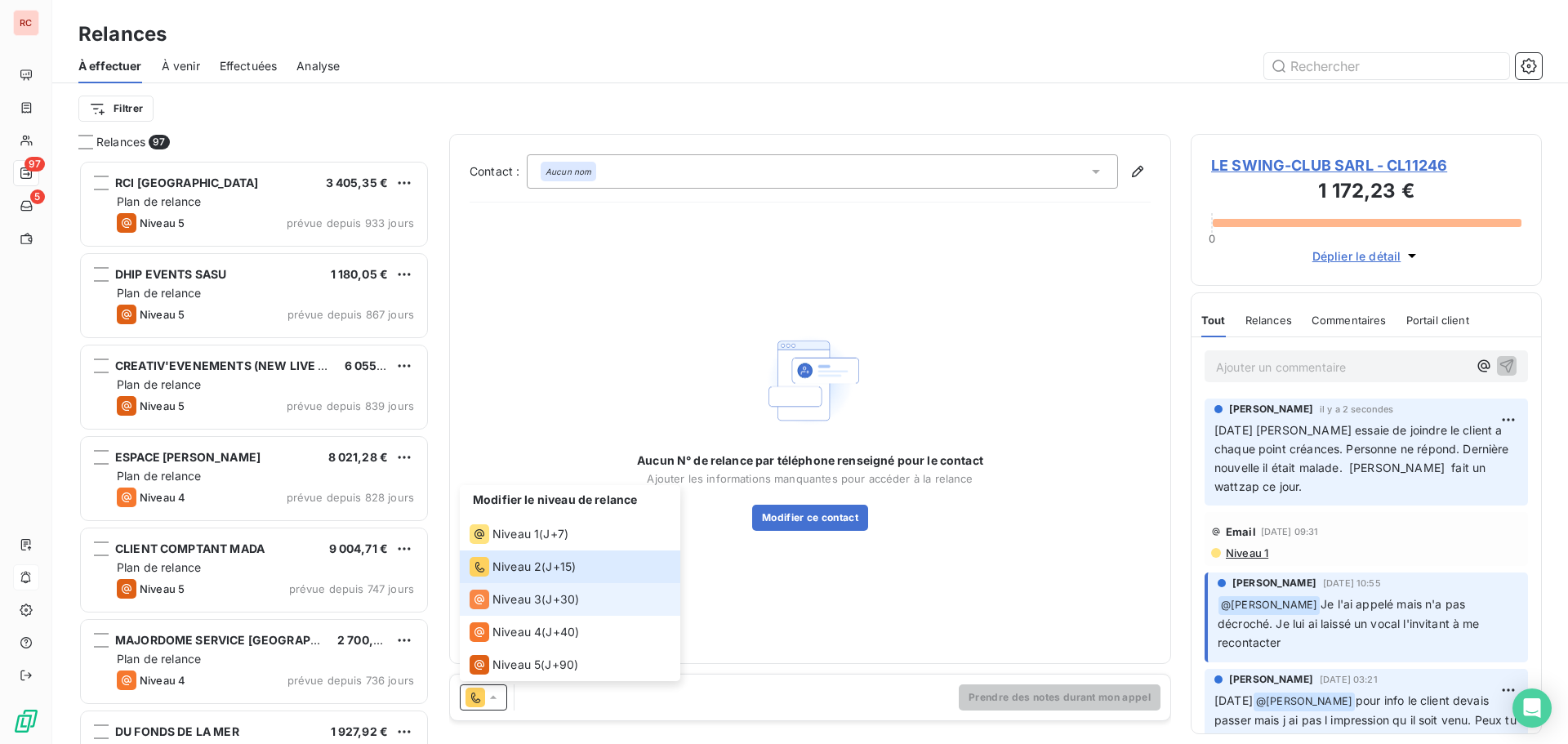
click at [519, 599] on span "Niveau 3" at bounding box center [516, 600] width 49 height 16
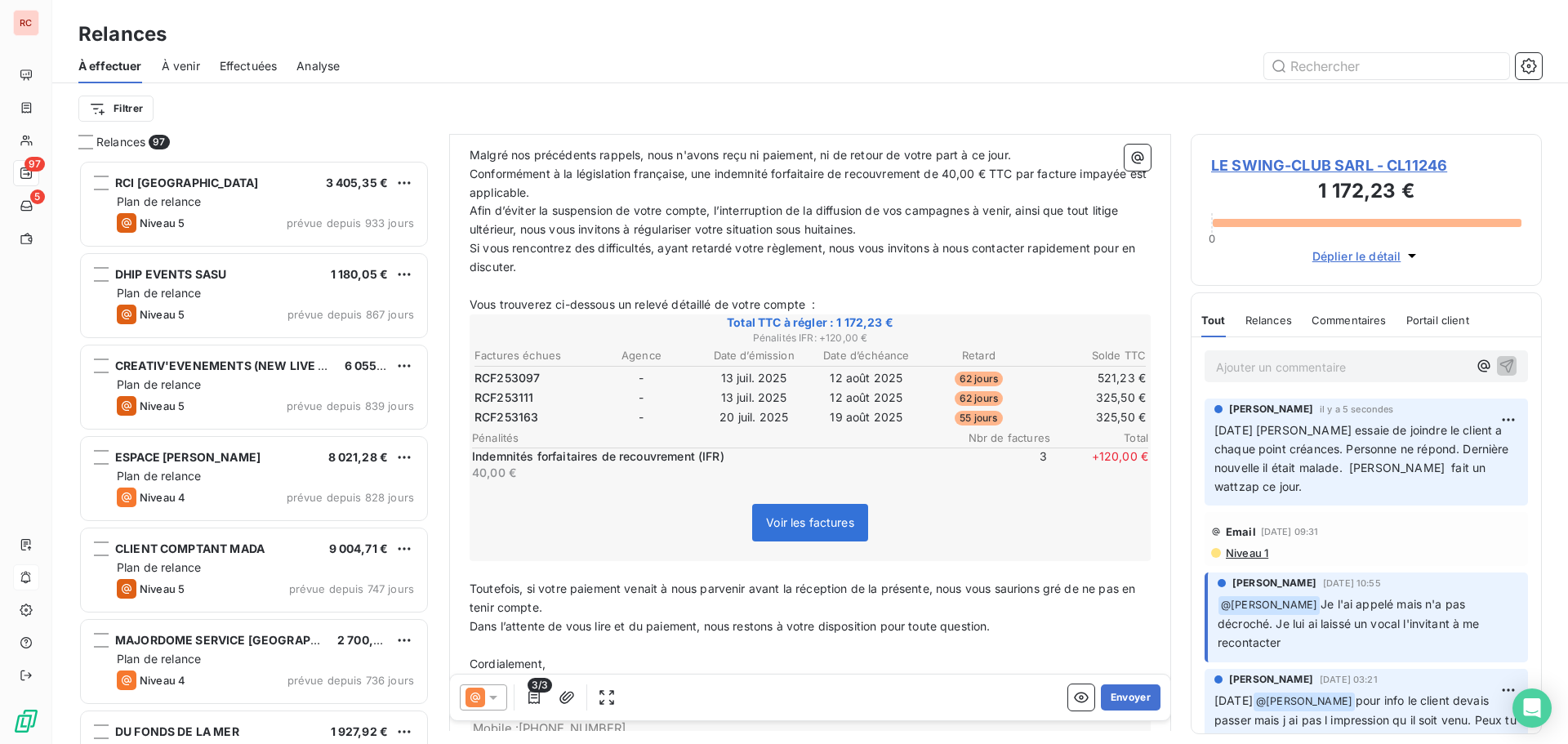
scroll to position [246, 0]
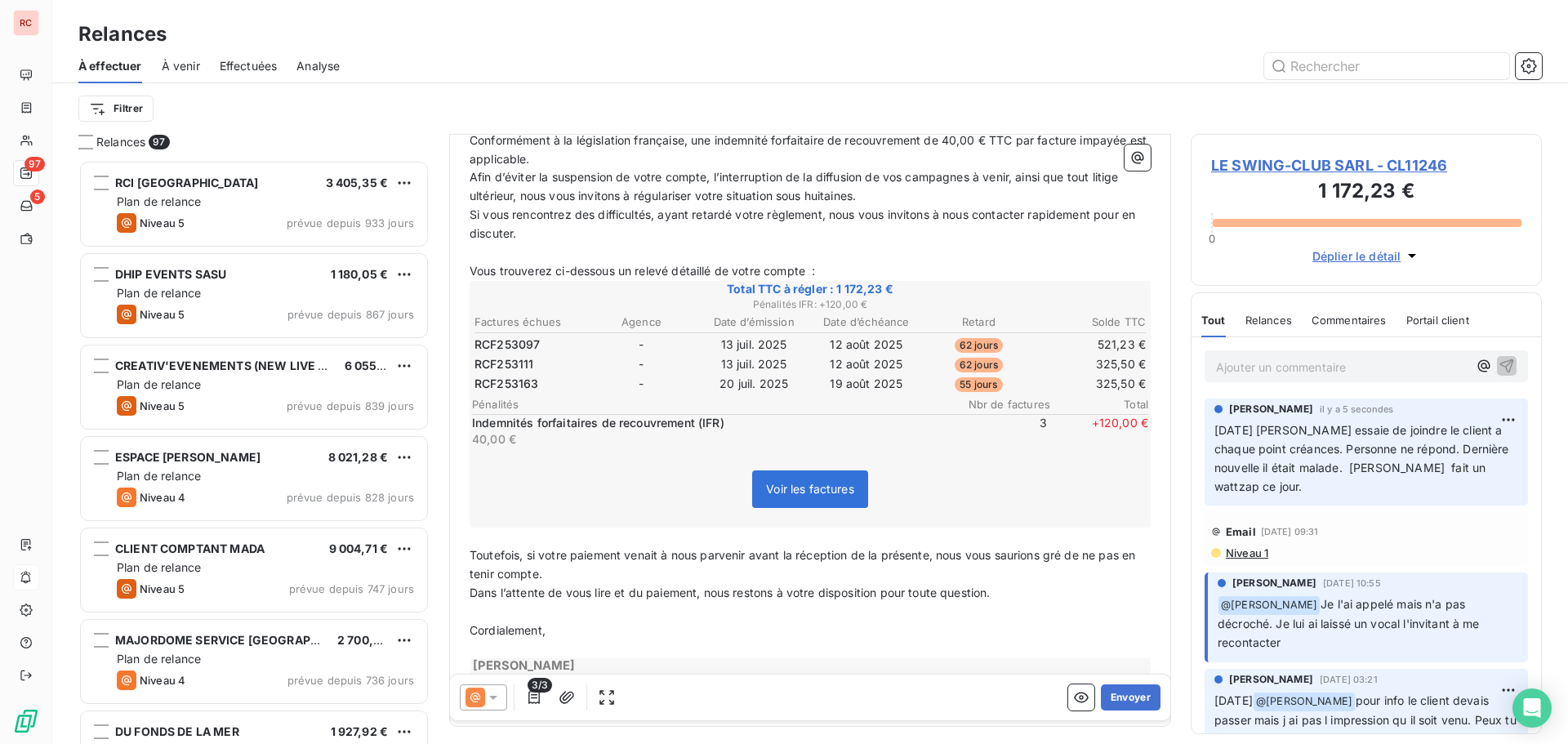
drag, startPoint x: 1115, startPoint y: 699, endPoint x: 1077, endPoint y: 624, distance: 84.1
click at [1077, 486] on div "De : [PERSON_NAME] - [EMAIL_ADDRESS][DOMAIN_NAME] À : Aucun nom <[EMAIL_ADDRESS…" at bounding box center [810, 187] width 722 height 596
click at [1107, 698] on button "Envoyer" at bounding box center [1130, 698] width 59 height 27
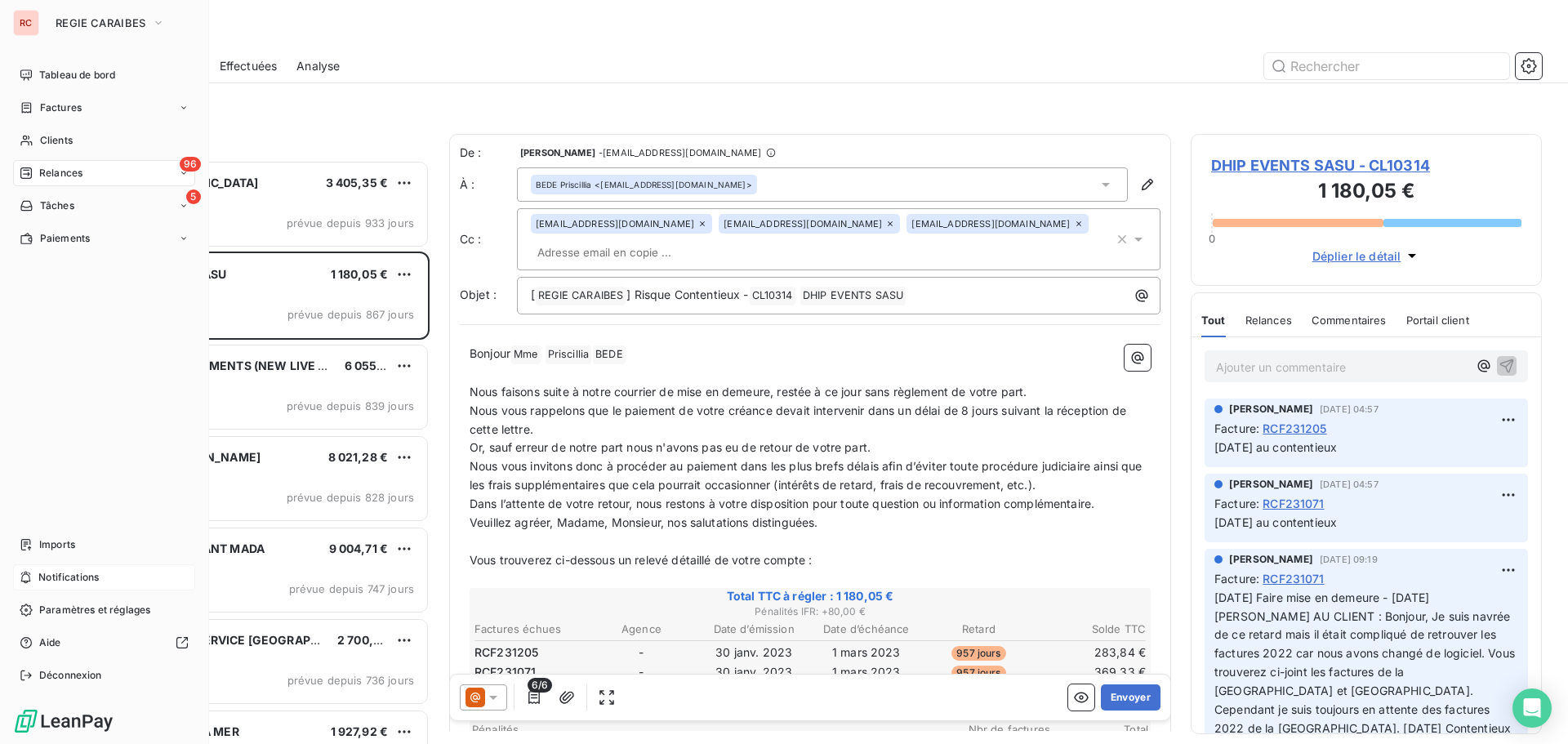
click at [46, 144] on span "Clients" at bounding box center [56, 141] width 33 height 15
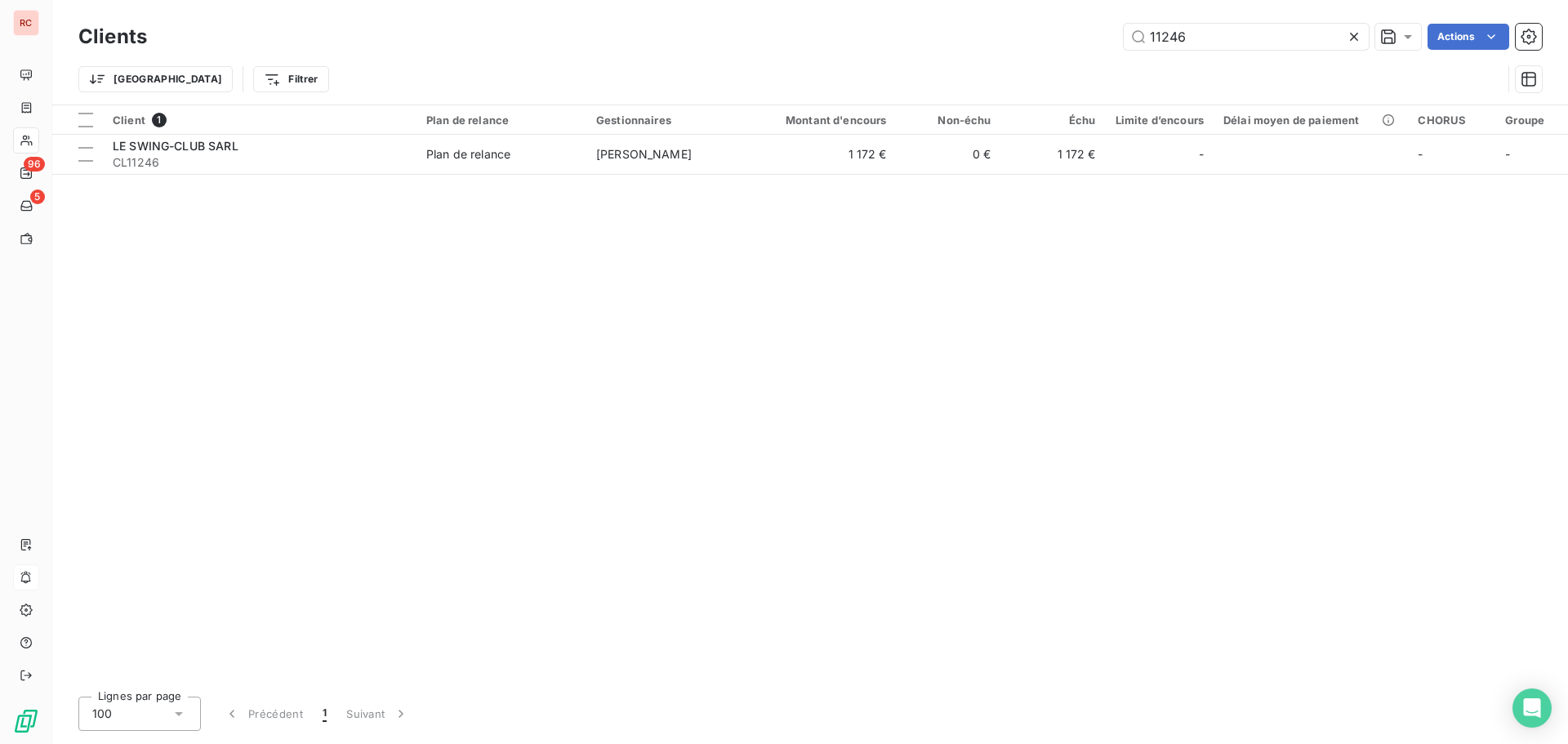
drag, startPoint x: 1219, startPoint y: 39, endPoint x: 992, endPoint y: 71, distance: 229.2
click at [992, 71] on div "Clients 11246 Actions Trier Filtrer" at bounding box center [810, 62] width 1464 height 85
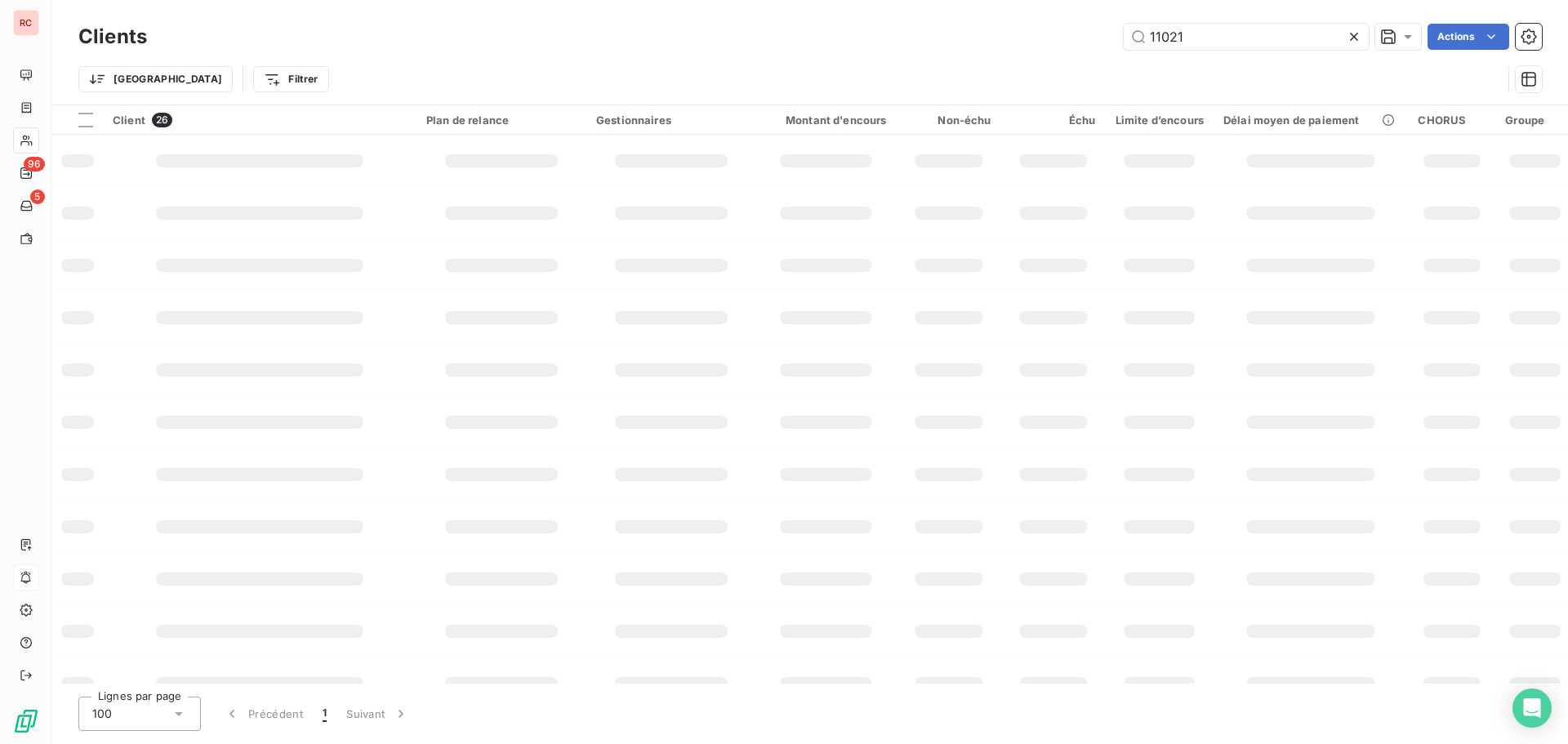
type input "11021"
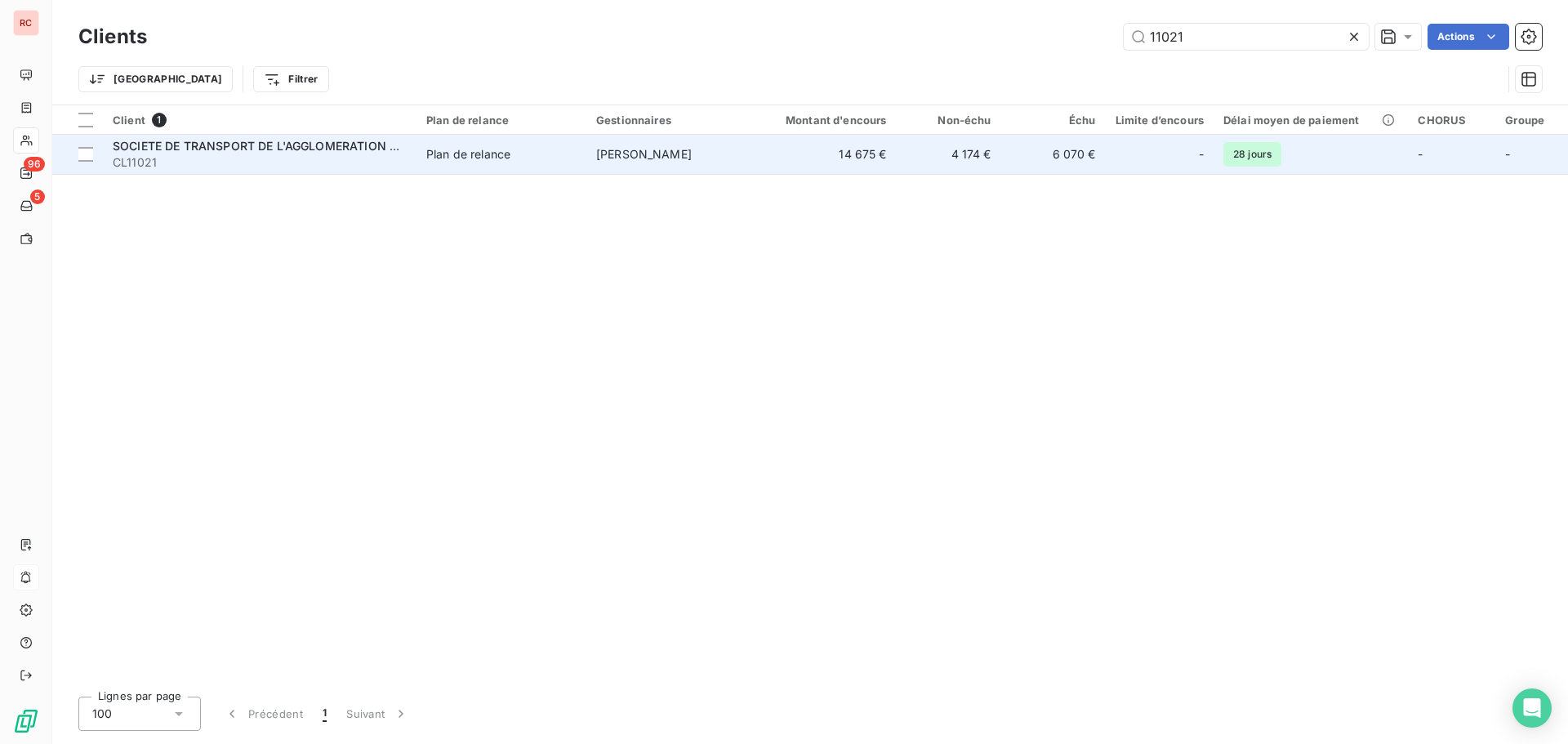
click at [245, 155] on span "CL11021" at bounding box center [259, 163] width 294 height 16
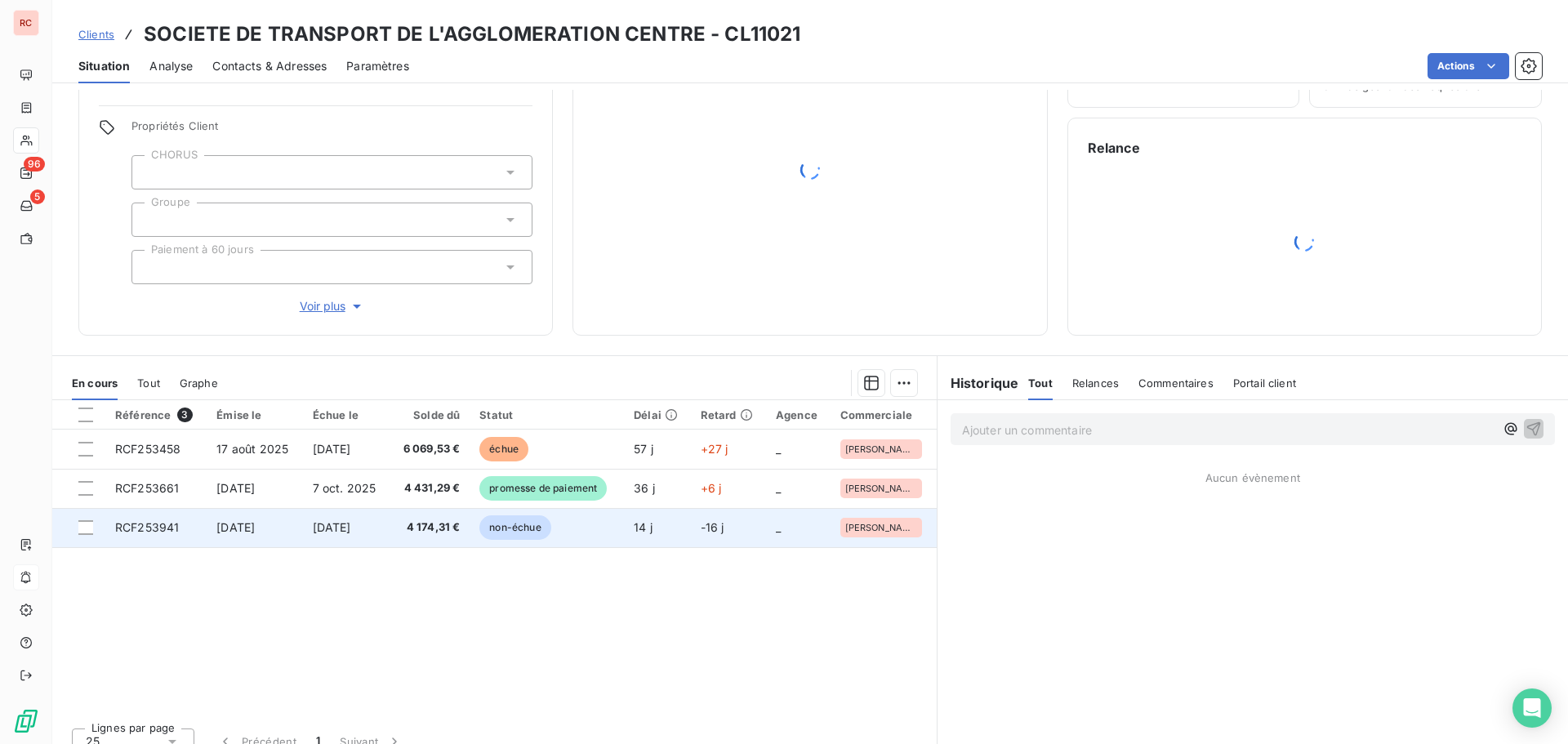
scroll to position [116, 0]
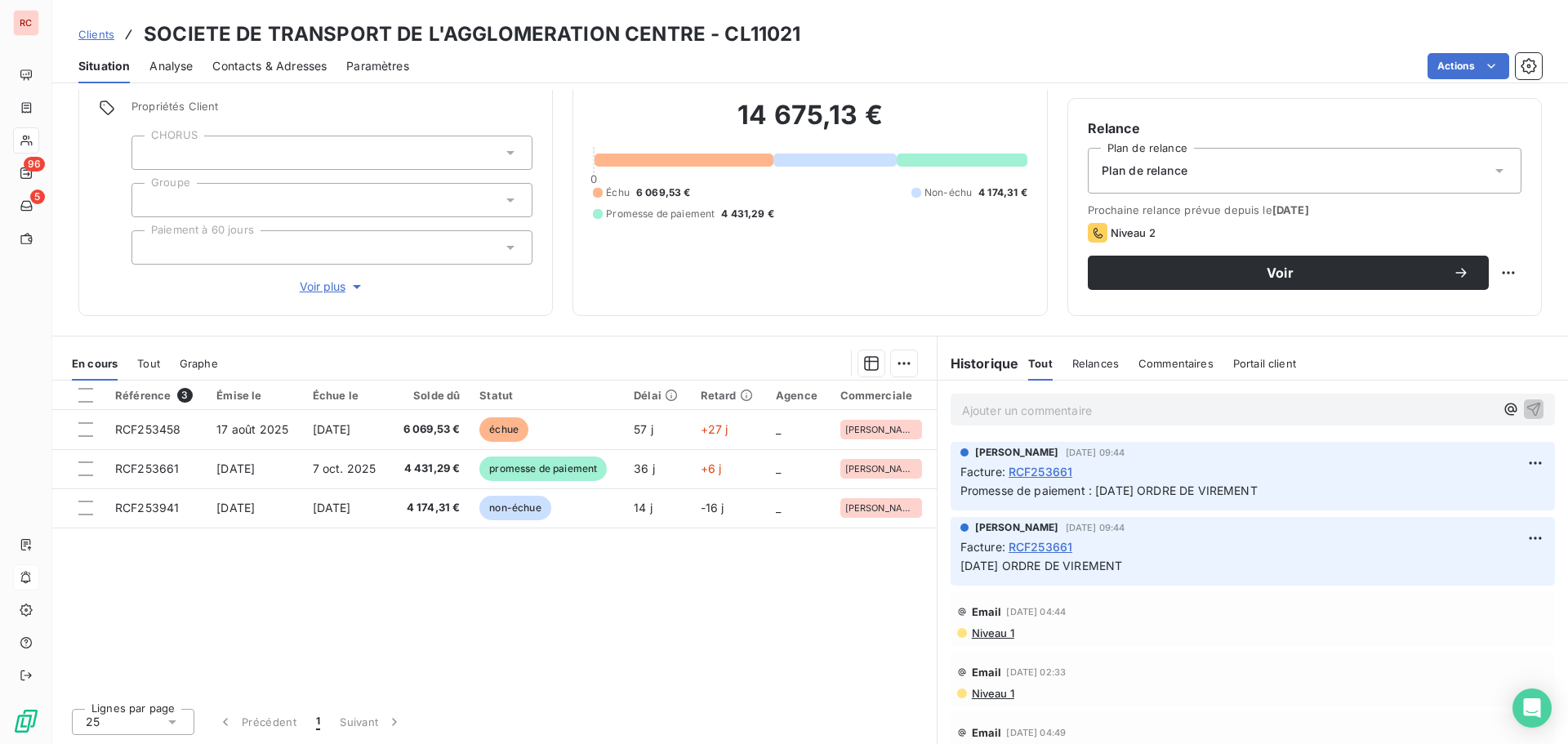
click at [280, 69] on span "Contacts & Adresses" at bounding box center [269, 66] width 114 height 16
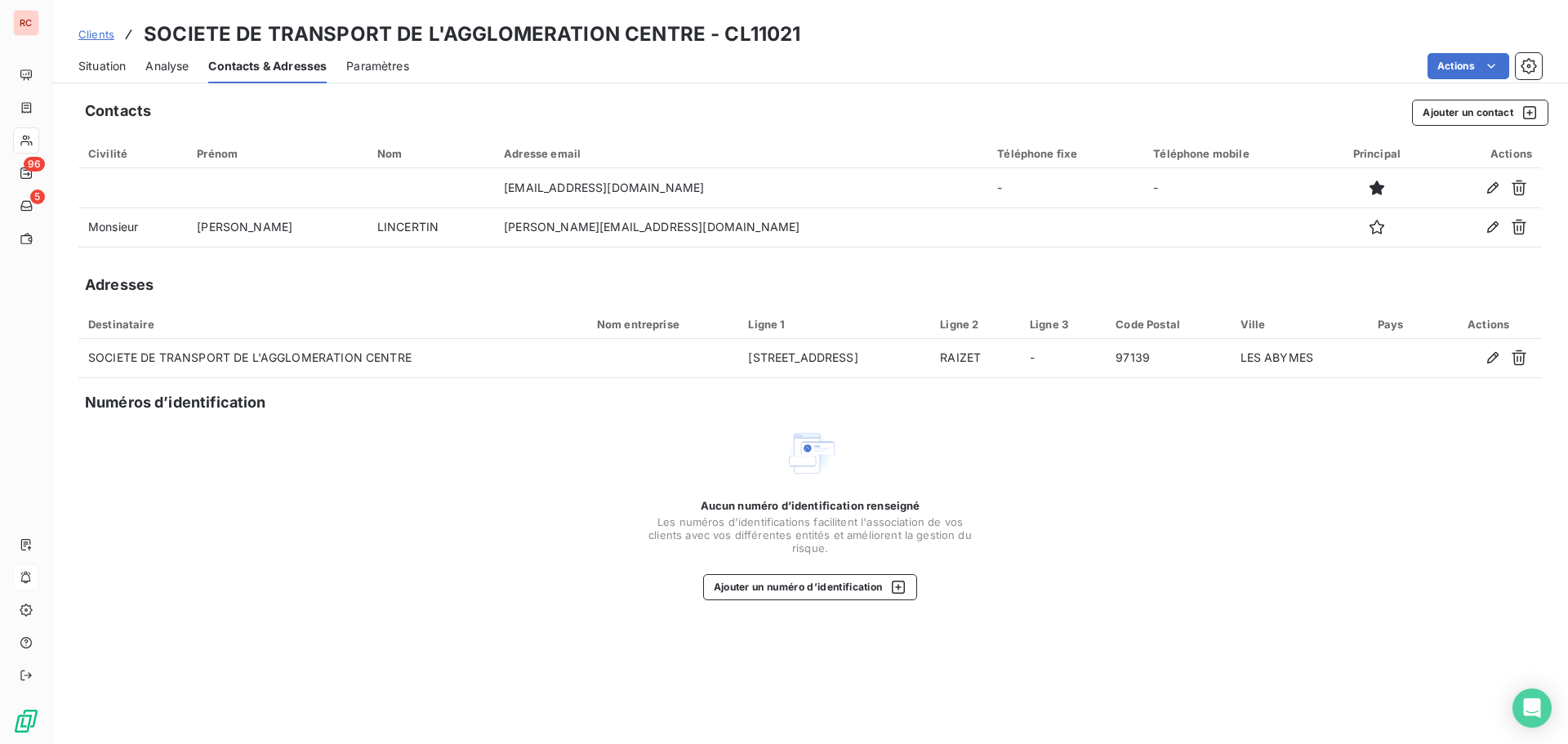
click at [96, 70] on span "Situation" at bounding box center [103, 66] width 48 height 16
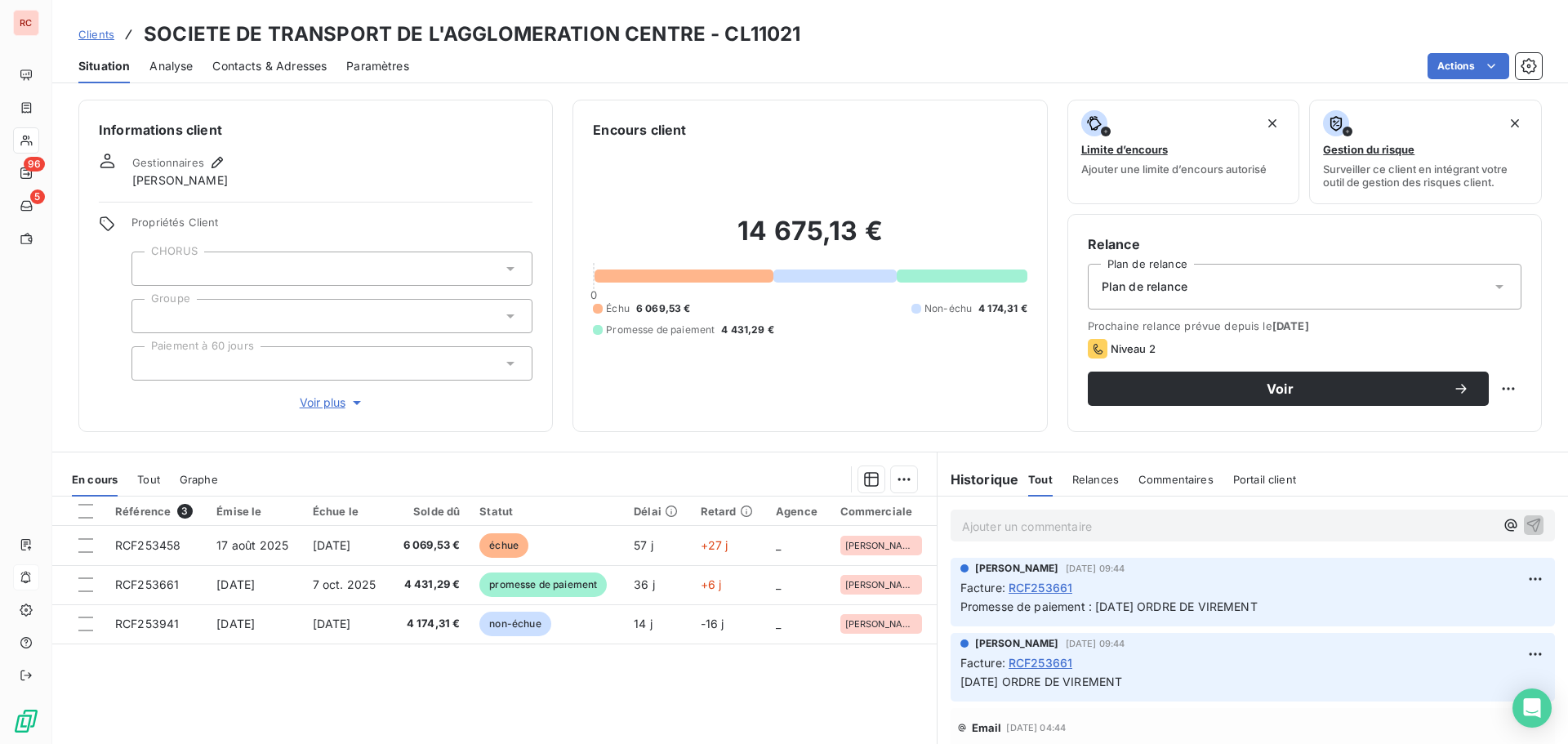
click at [97, 27] on span "Clients" at bounding box center [96, 34] width 36 height 13
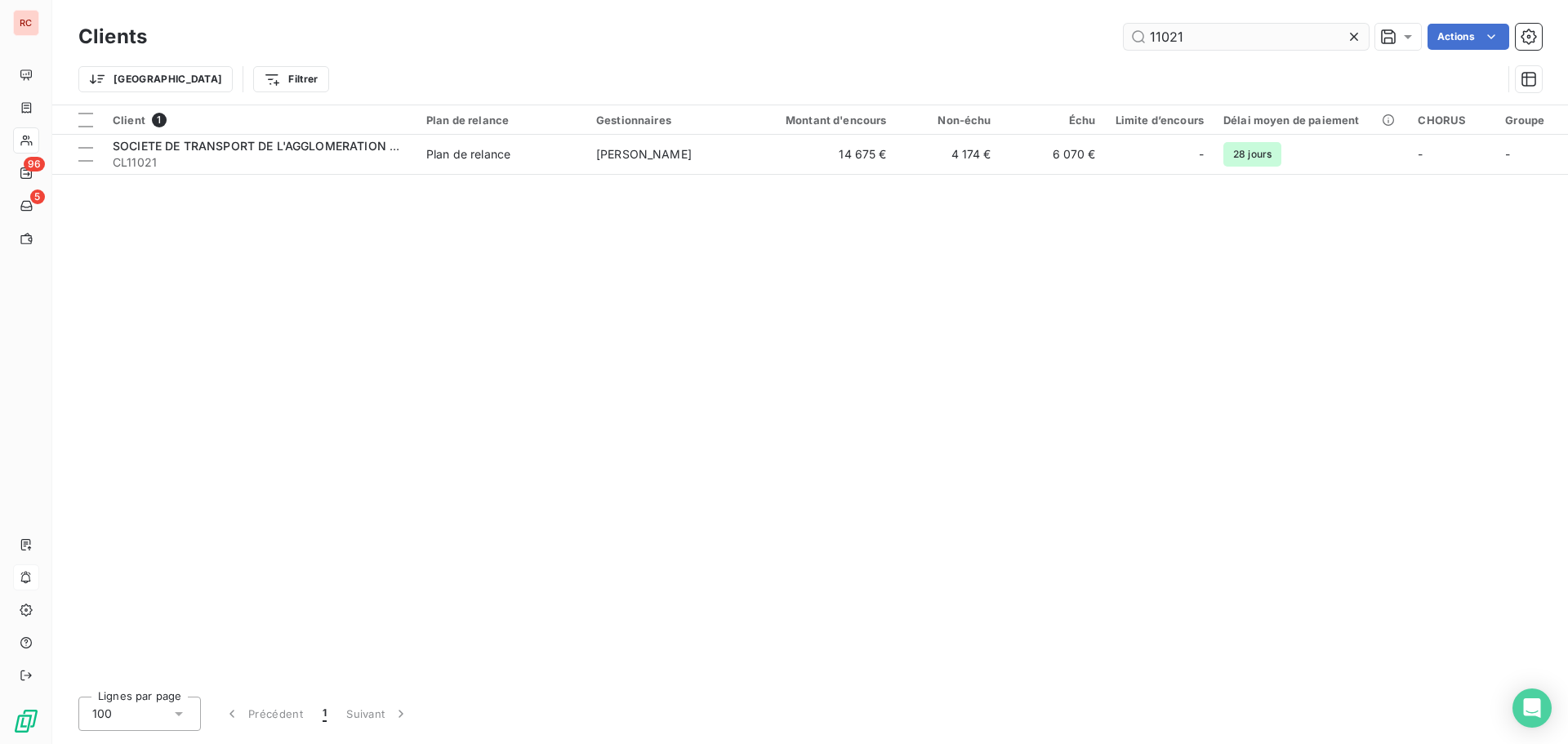
drag, startPoint x: 1205, startPoint y: 23, endPoint x: 1128, endPoint y: 37, distance: 78.3
click at [1128, 37] on div "Clients 11021 Actions" at bounding box center [810, 36] width 1464 height 35
drag, startPoint x: 1192, startPoint y: 37, endPoint x: 1107, endPoint y: 46, distance: 85.5
click at [1109, 46] on div "11021 Actions" at bounding box center [853, 37] width 1375 height 27
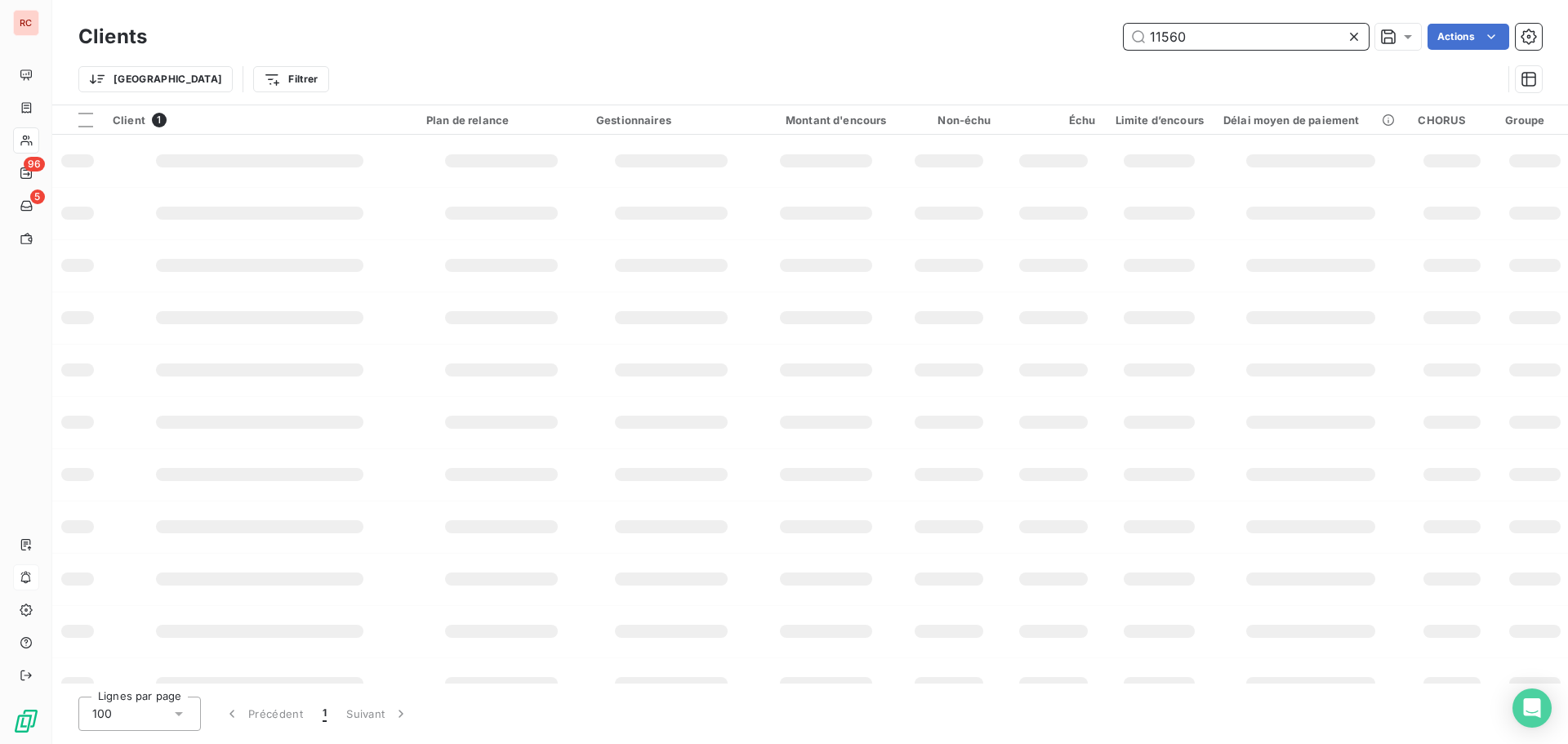
type input "11560"
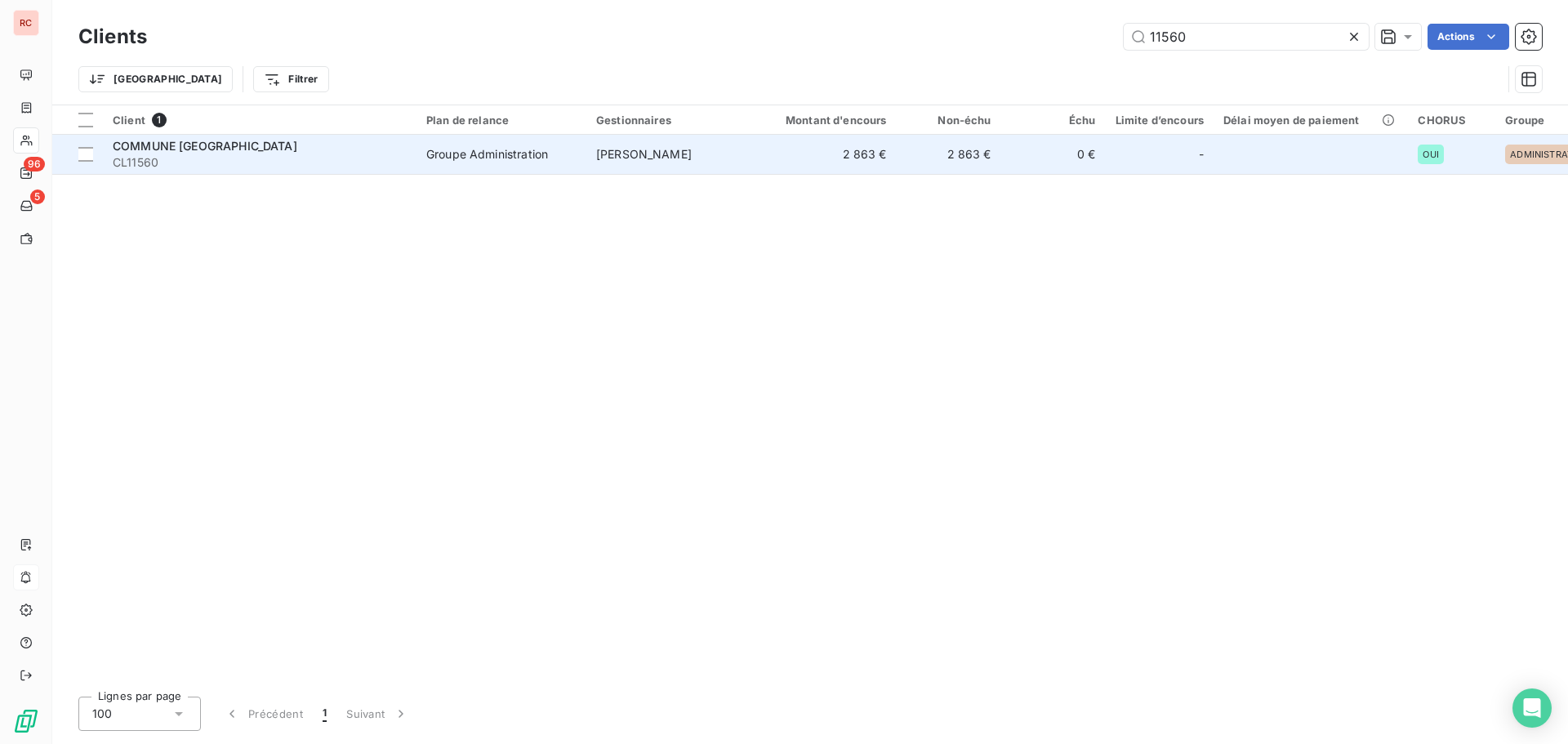
click at [243, 144] on div "COMMUNE [GEOGRAPHIC_DATA]" at bounding box center [259, 146] width 294 height 16
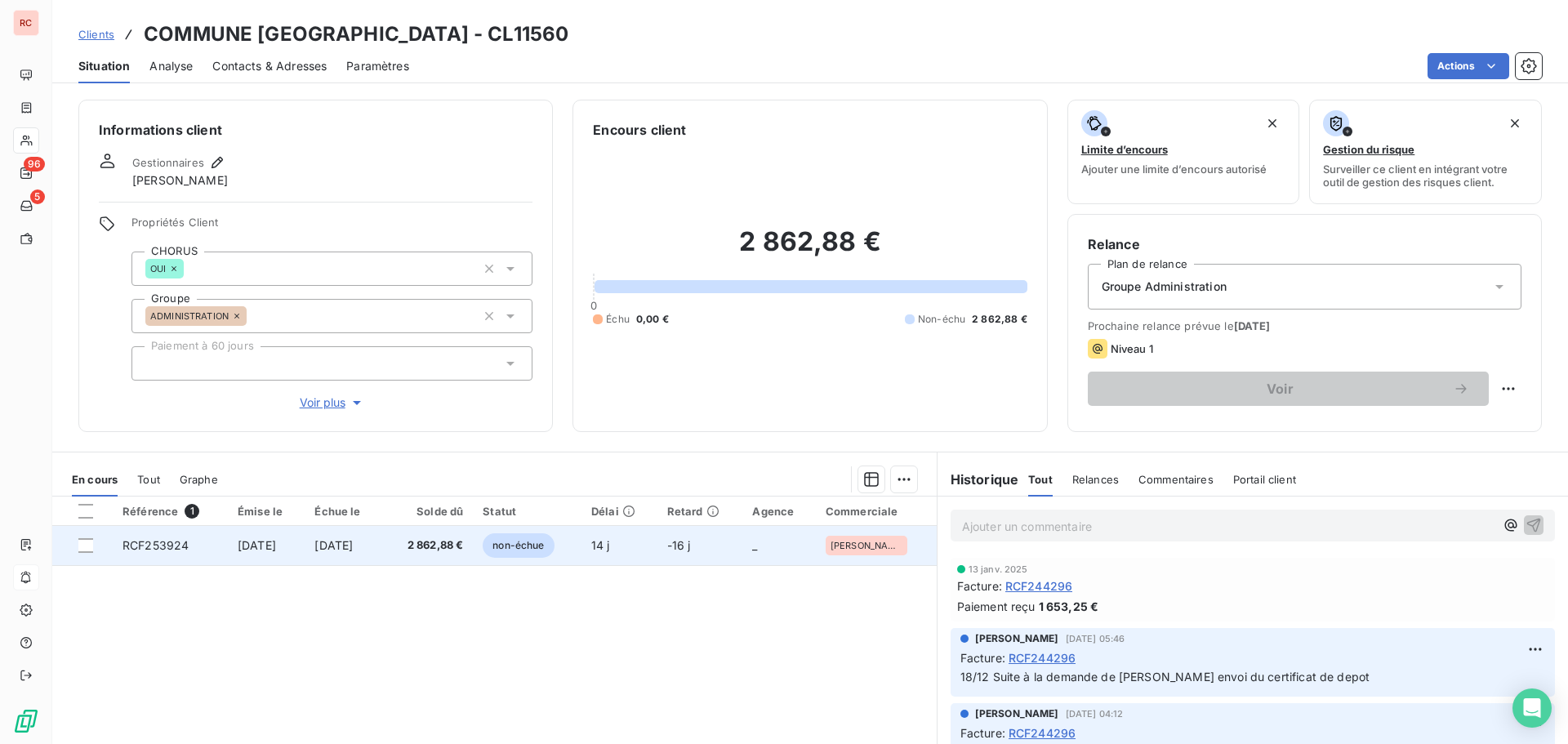
click at [462, 541] on span "2 862,88 €" at bounding box center [427, 546] width 70 height 16
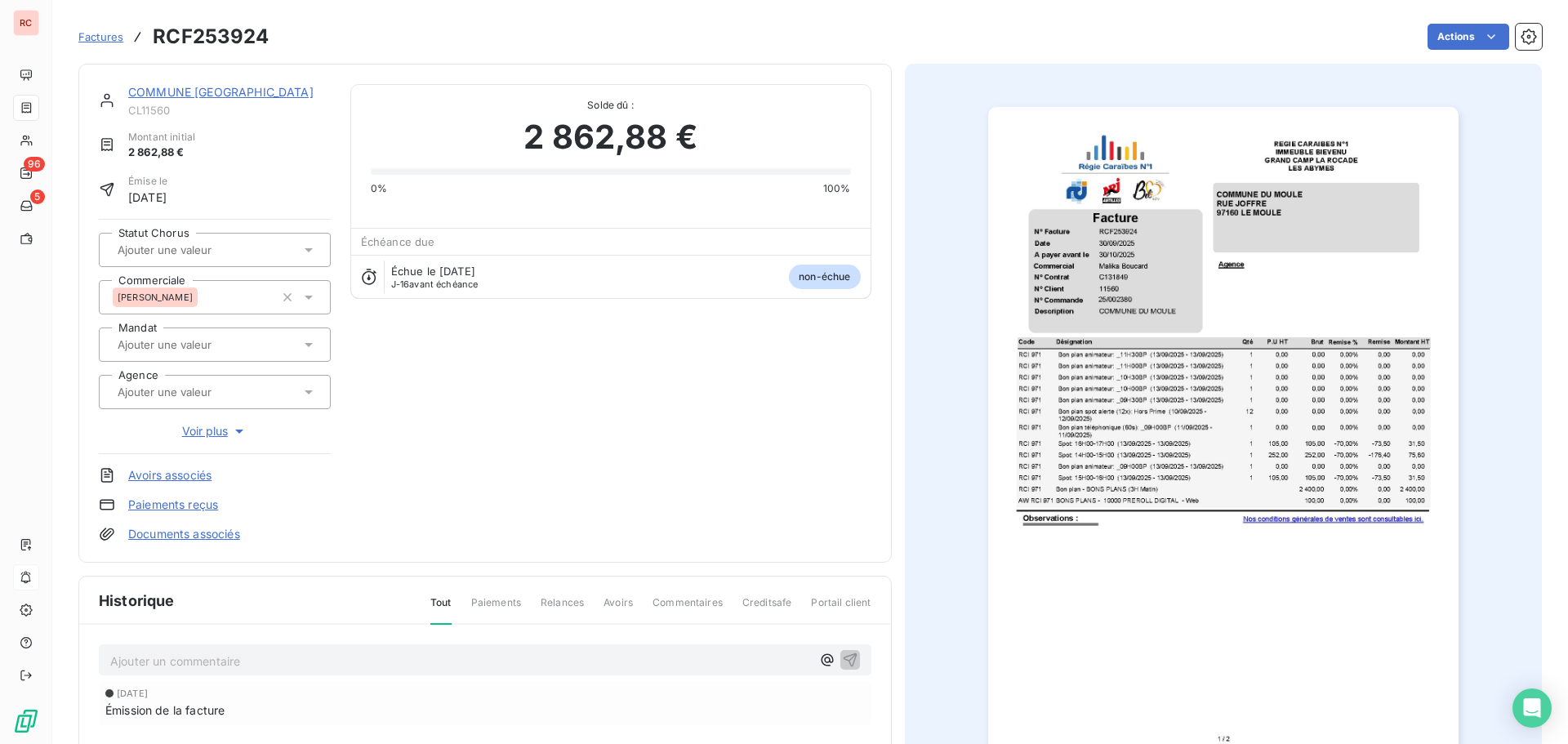
click at [309, 251] on icon at bounding box center [309, 249] width 16 height 16
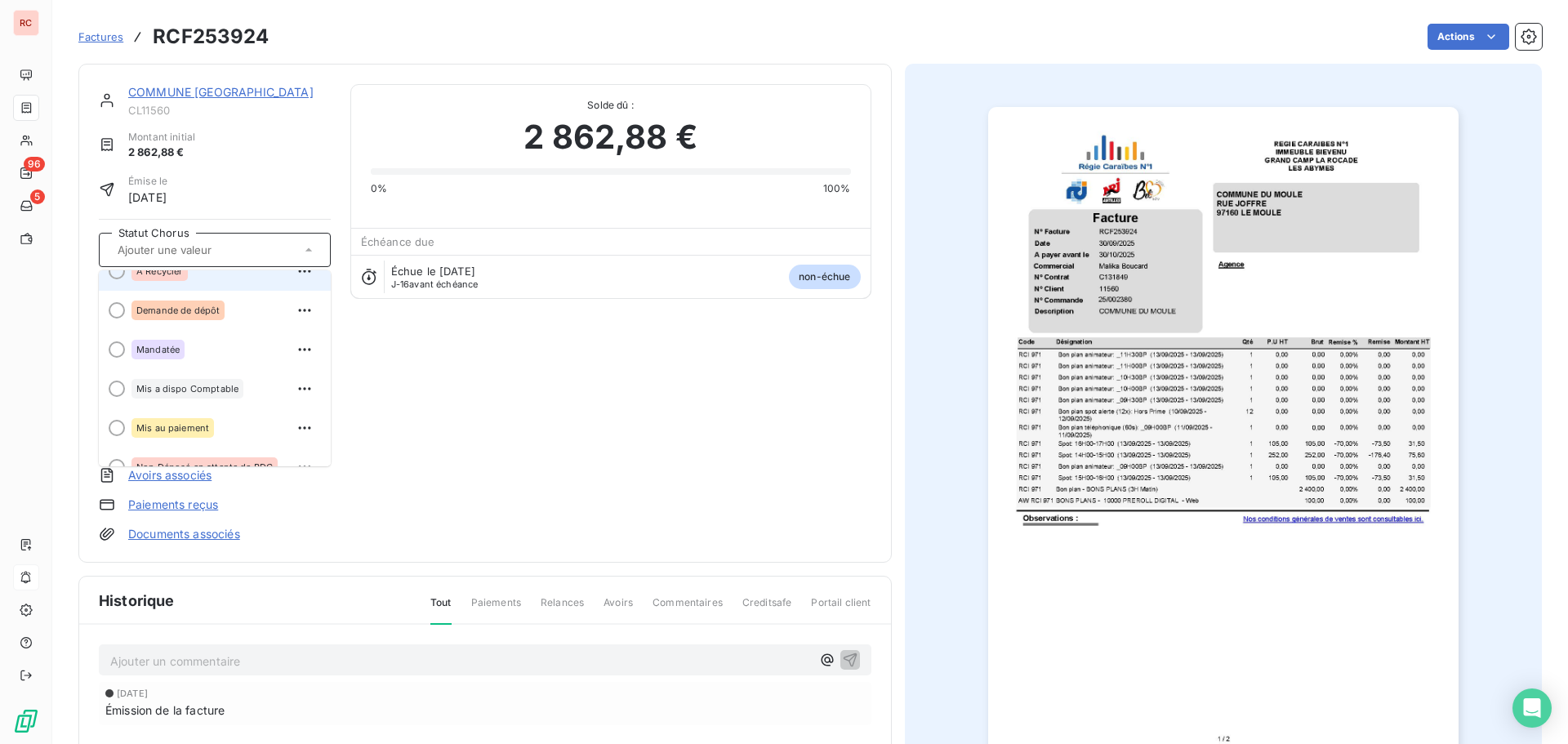
scroll to position [164, 0]
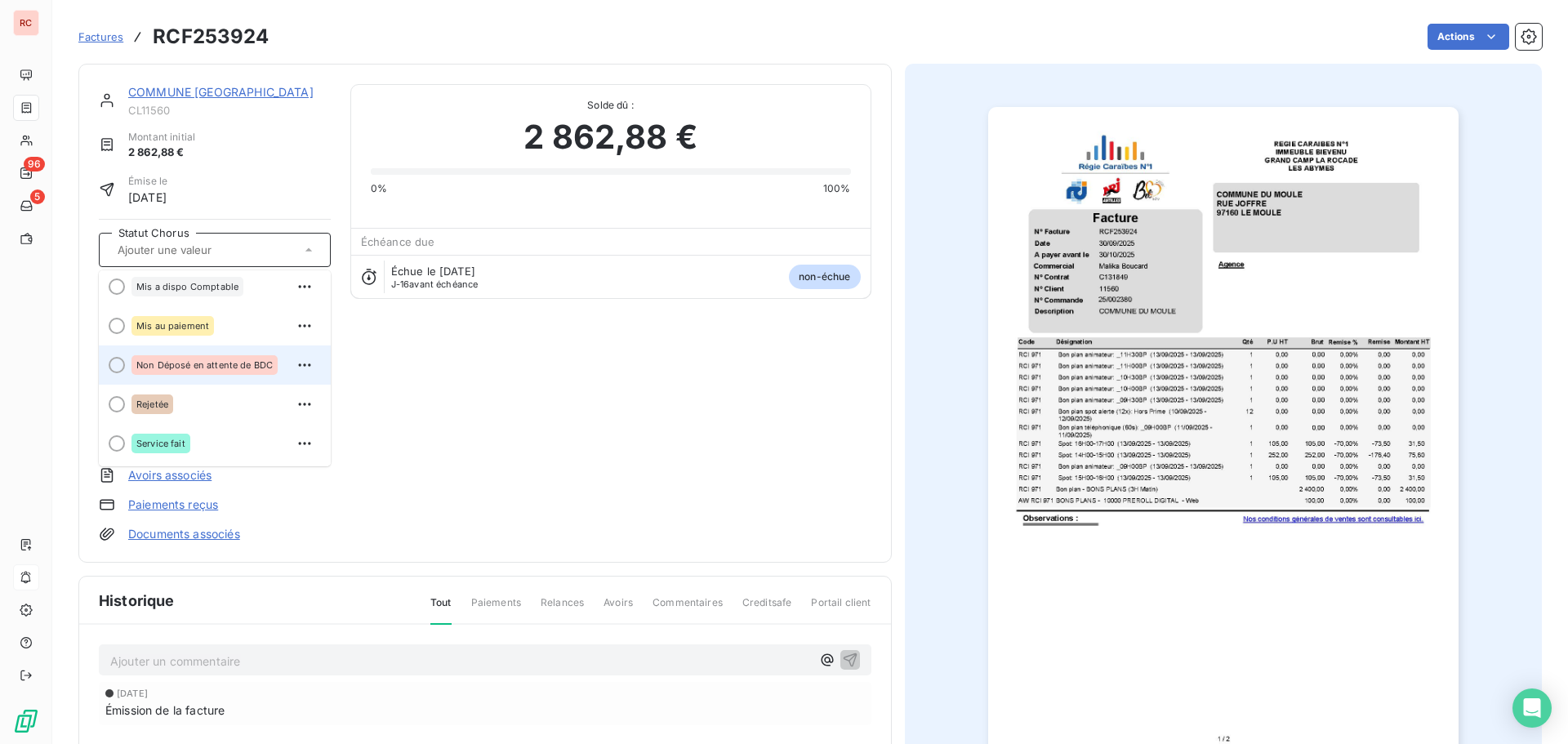
click at [241, 360] on span "Non Déposé en attente de BDC" at bounding box center [204, 364] width 136 height 10
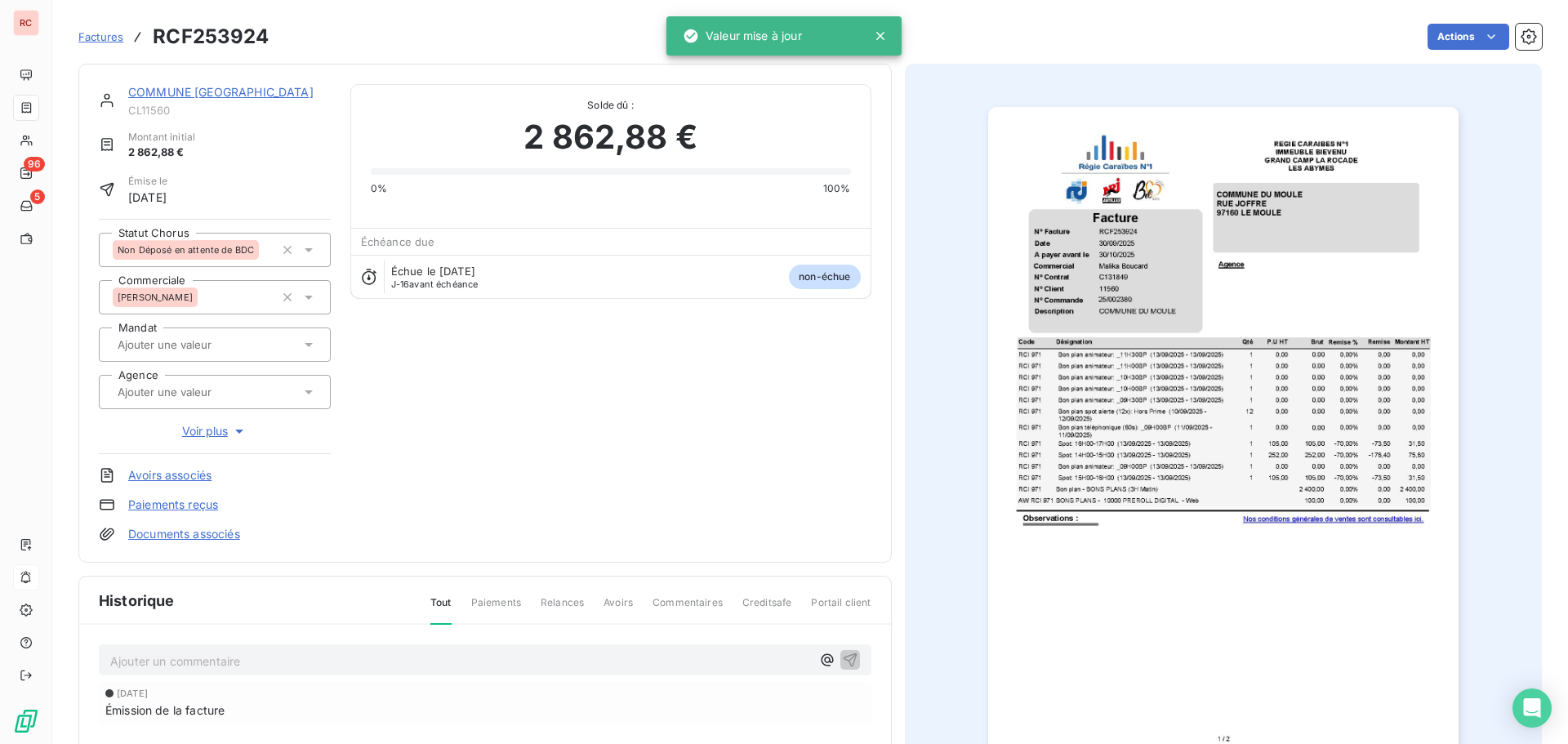
click at [170, 664] on p "Ajouter un commentaire ﻿" at bounding box center [461, 661] width 700 height 20
click at [146, 656] on p "Ajouter un commentaire ﻿" at bounding box center [461, 661] width 700 height 20
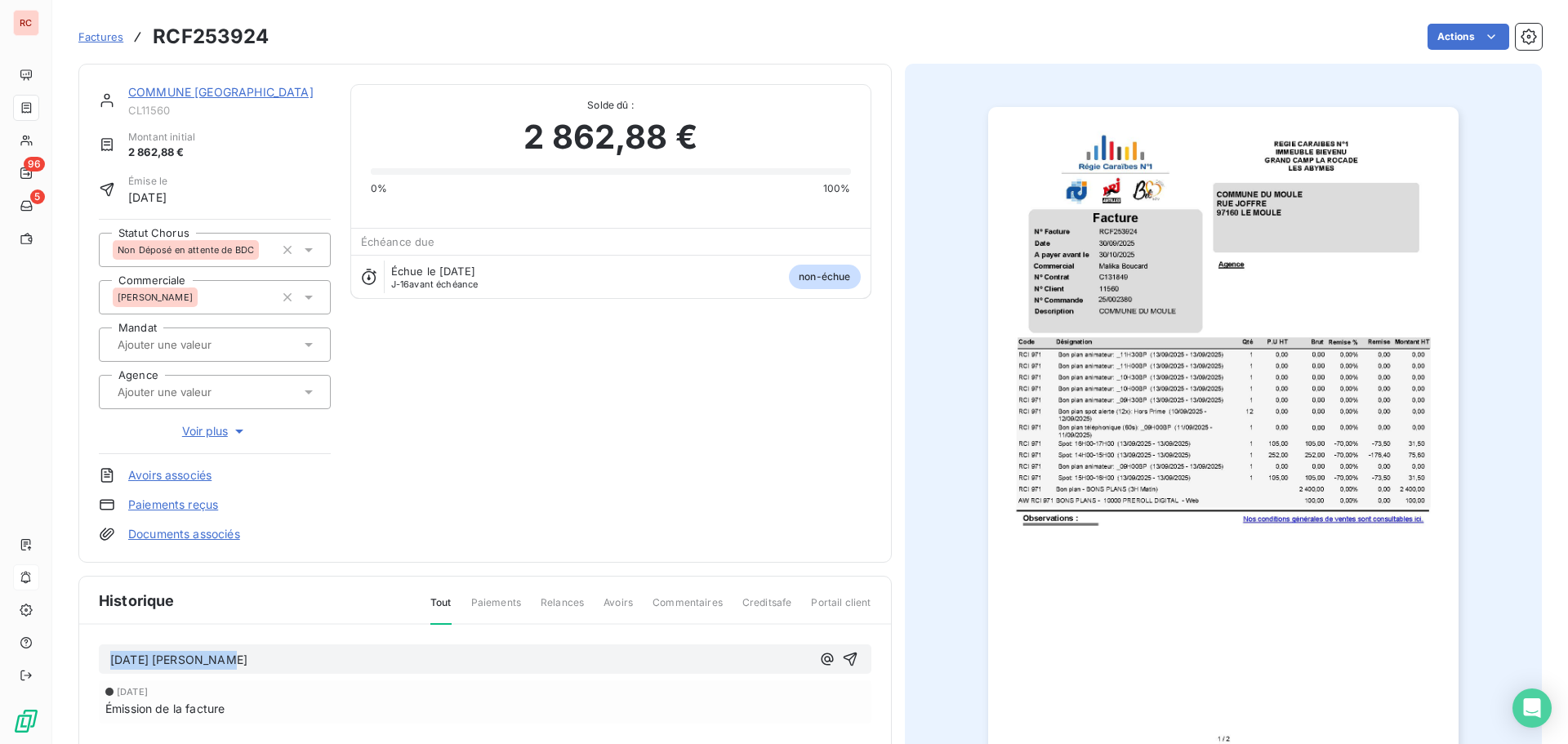
drag, startPoint x: 228, startPoint y: 662, endPoint x: 107, endPoint y: 664, distance: 121.0
click at [107, 664] on div "[DATE] [PERSON_NAME]" at bounding box center [486, 660] width 773 height 30
click at [305, 654] on p "[DATE] [PERSON_NAME]" at bounding box center [461, 660] width 700 height 19
click at [844, 658] on icon "button" at bounding box center [850, 659] width 16 height 16
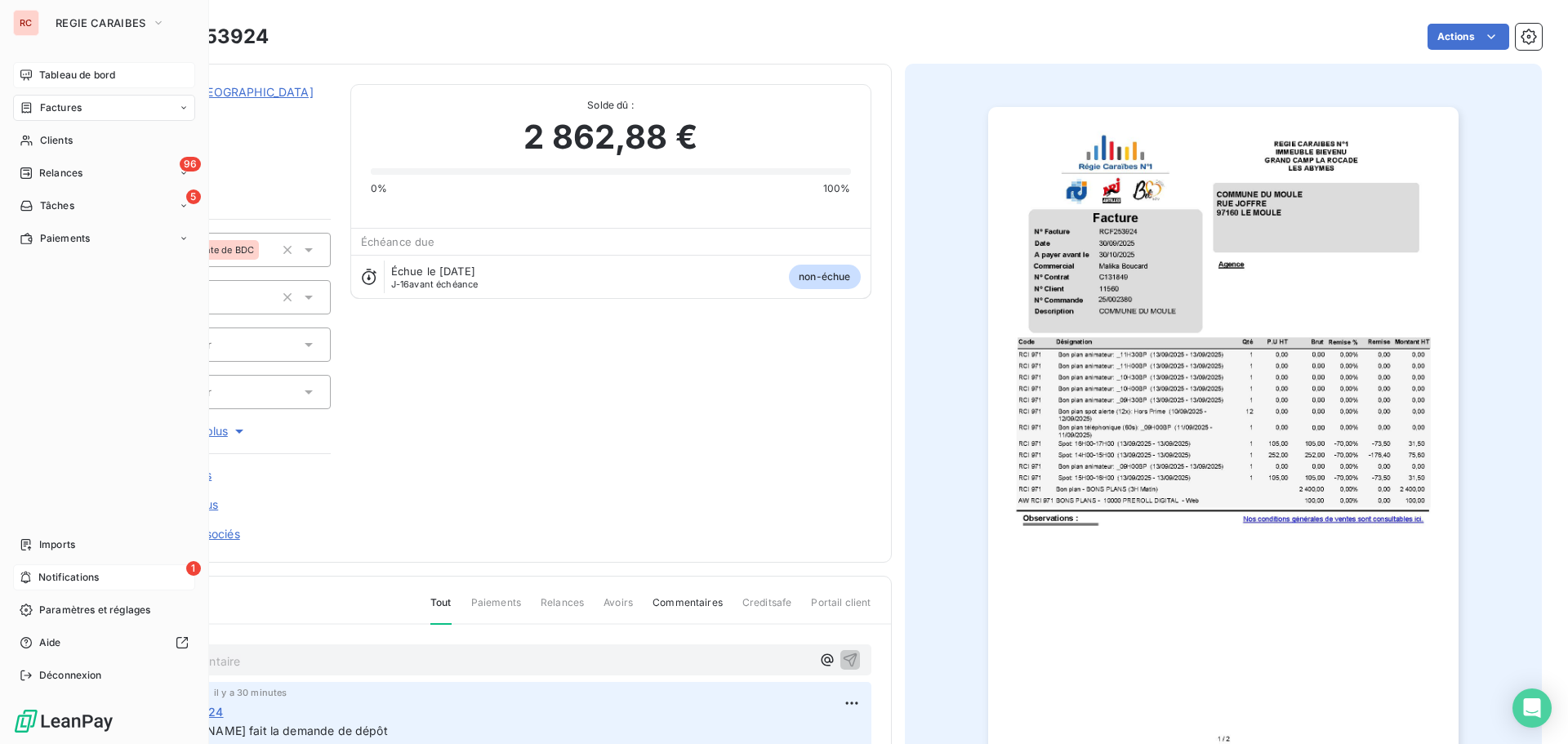
click at [50, 80] on span "Tableau de bord" at bounding box center [77, 75] width 76 height 15
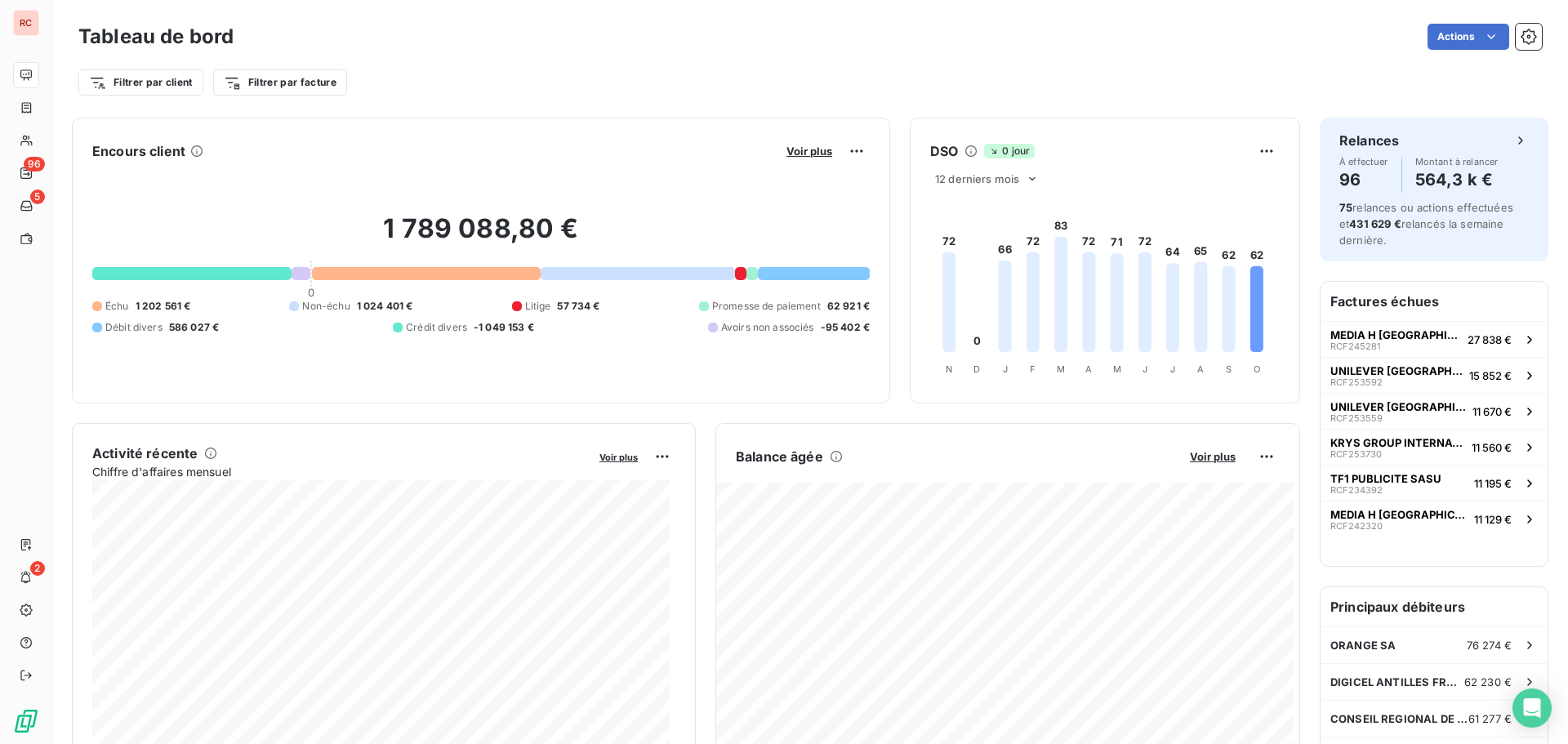
click at [788, 272] on div at bounding box center [814, 273] width 112 height 13
click at [591, 272] on div at bounding box center [638, 273] width 195 height 13
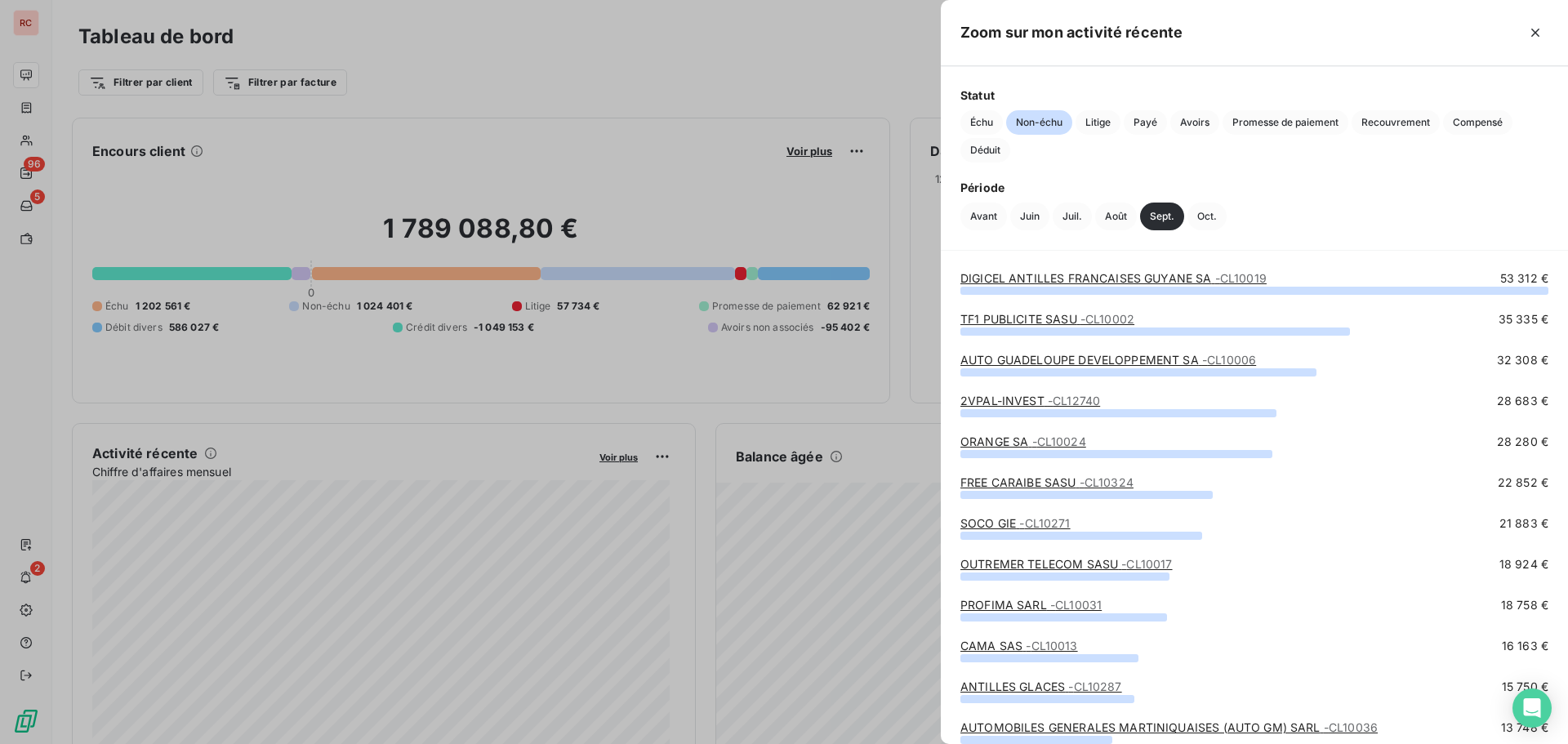
click at [576, 522] on div at bounding box center [784, 372] width 1568 height 744
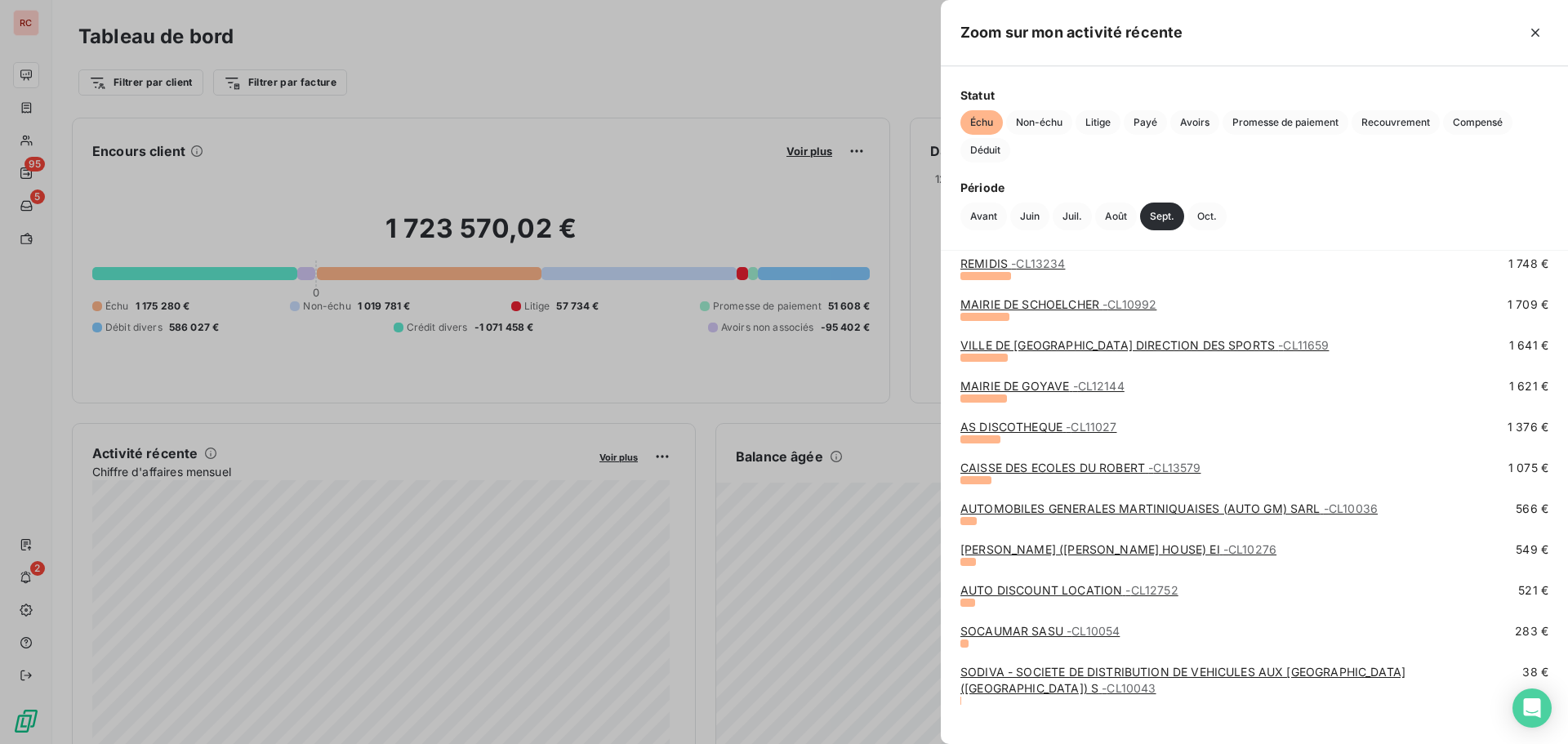
scroll to position [750, 0]
click at [27, 137] on div at bounding box center [784, 372] width 1568 height 744
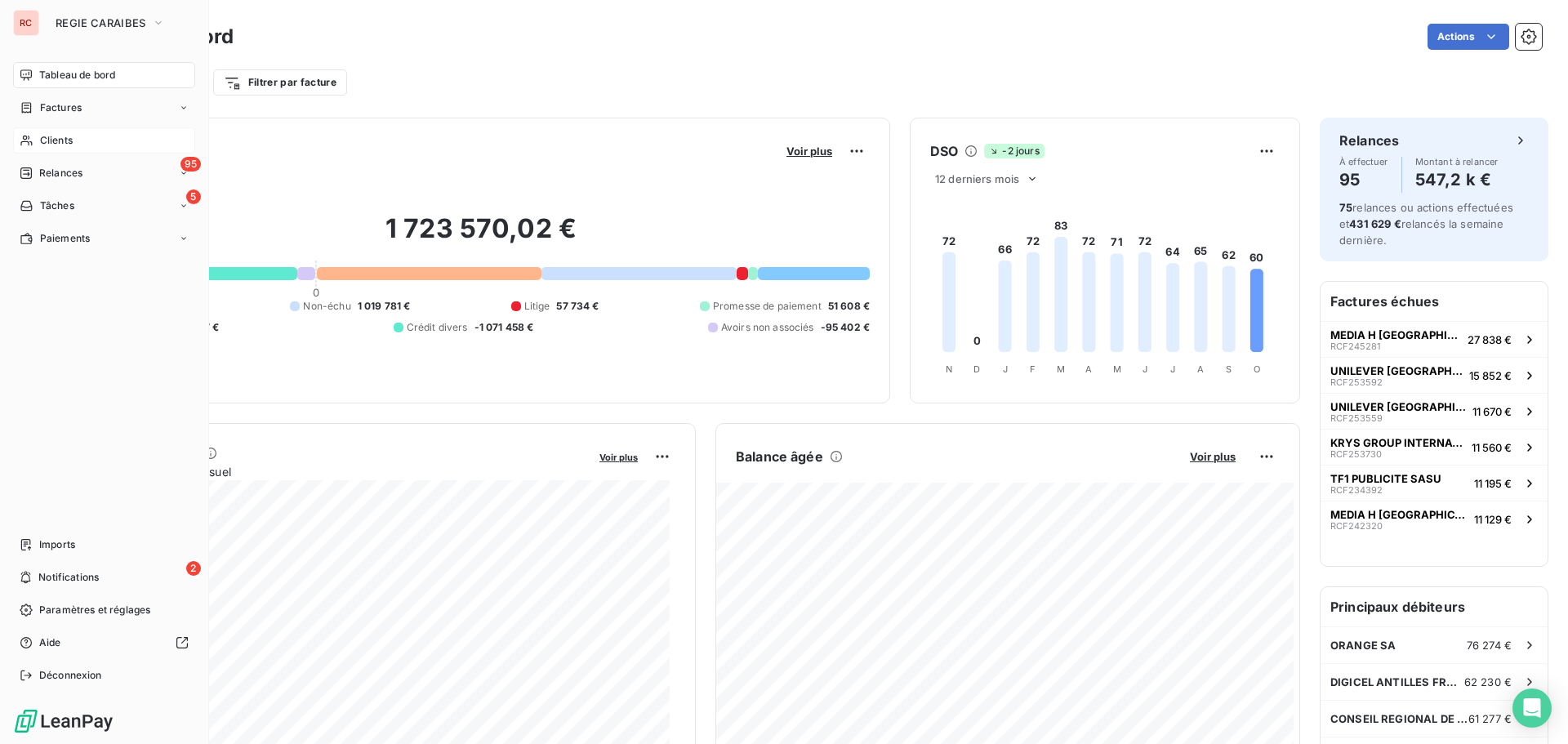
click at [45, 142] on span "Clients" at bounding box center [56, 141] width 33 height 15
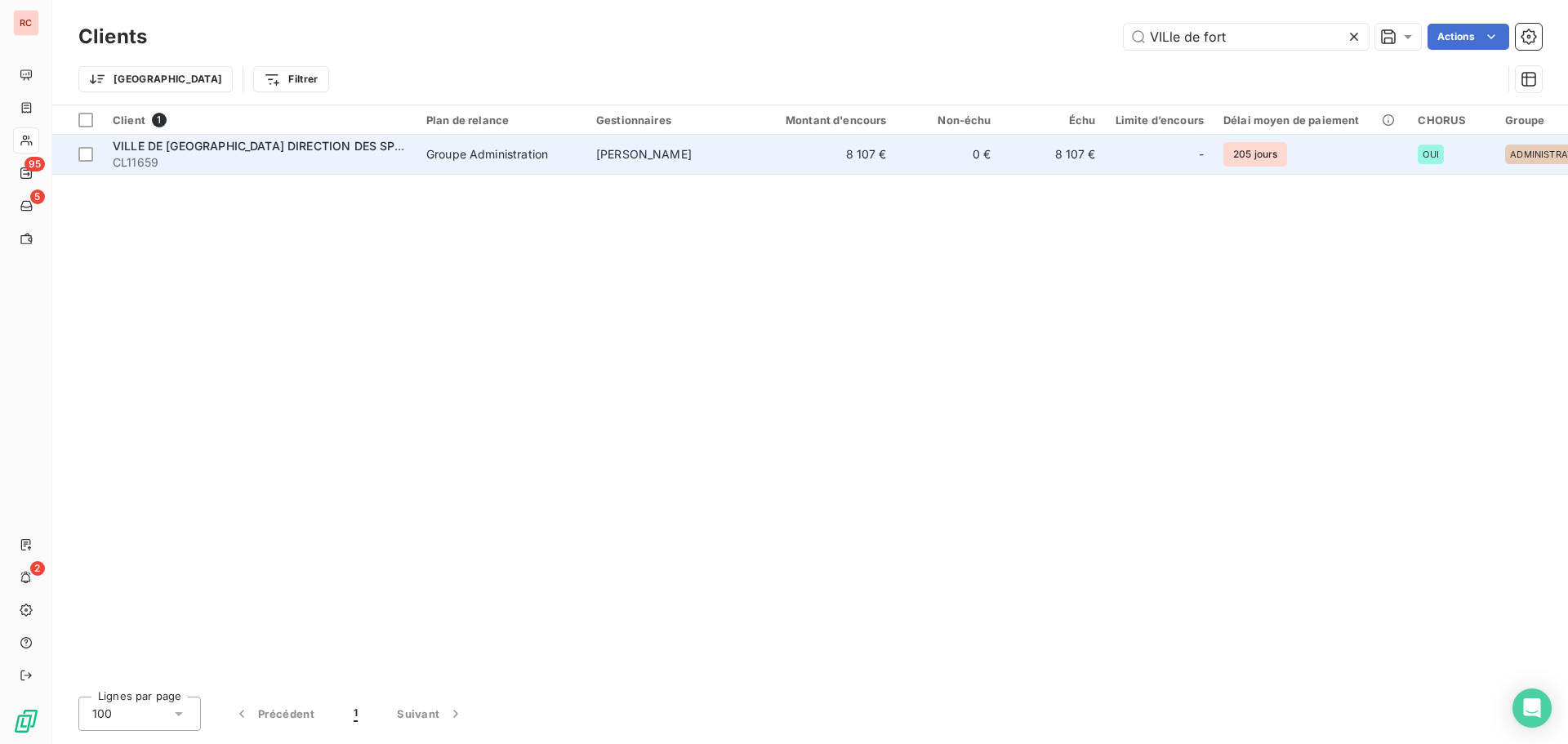
type input "VILle de fort"
click at [272, 161] on span "CL11659" at bounding box center [259, 163] width 294 height 16
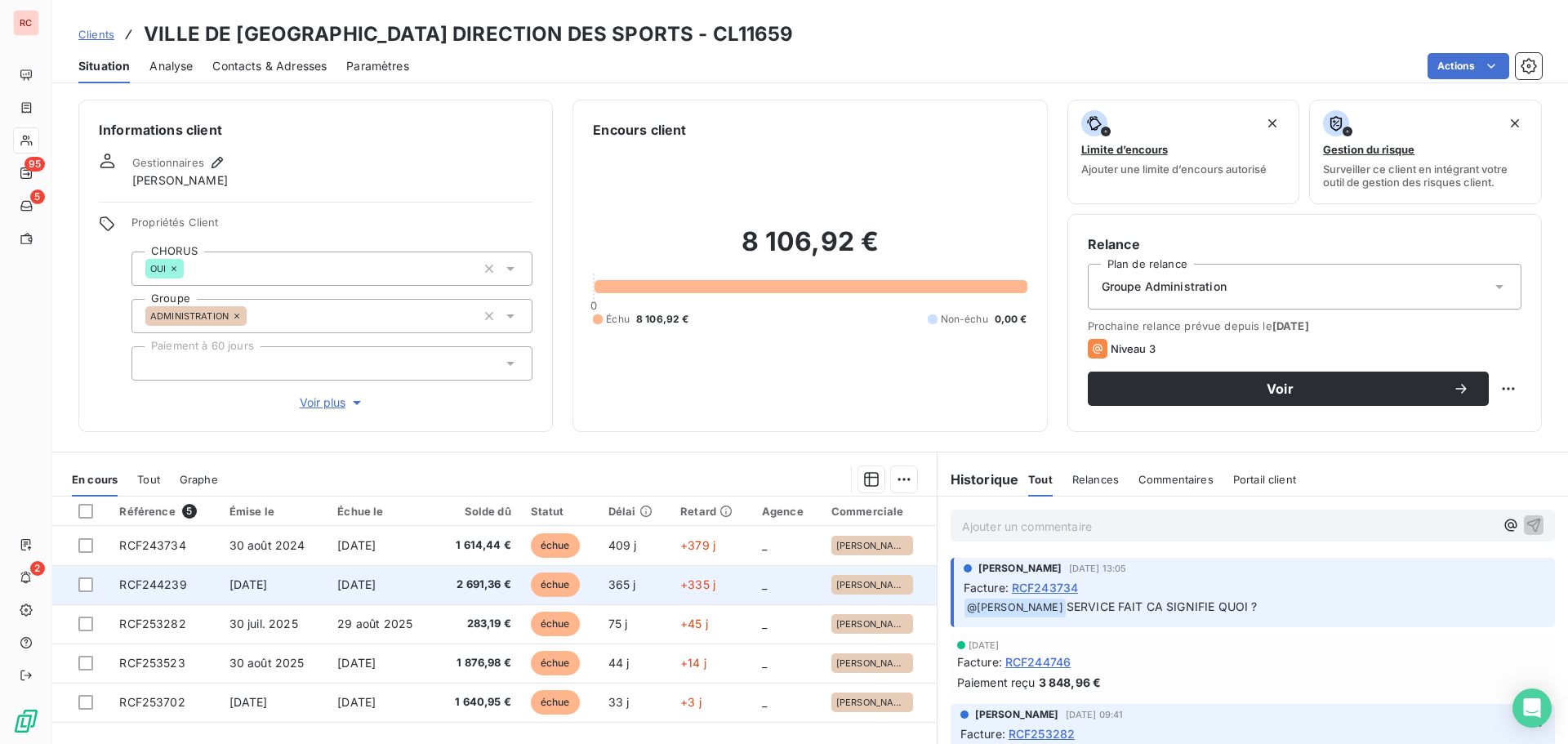
scroll to position [81, 0]
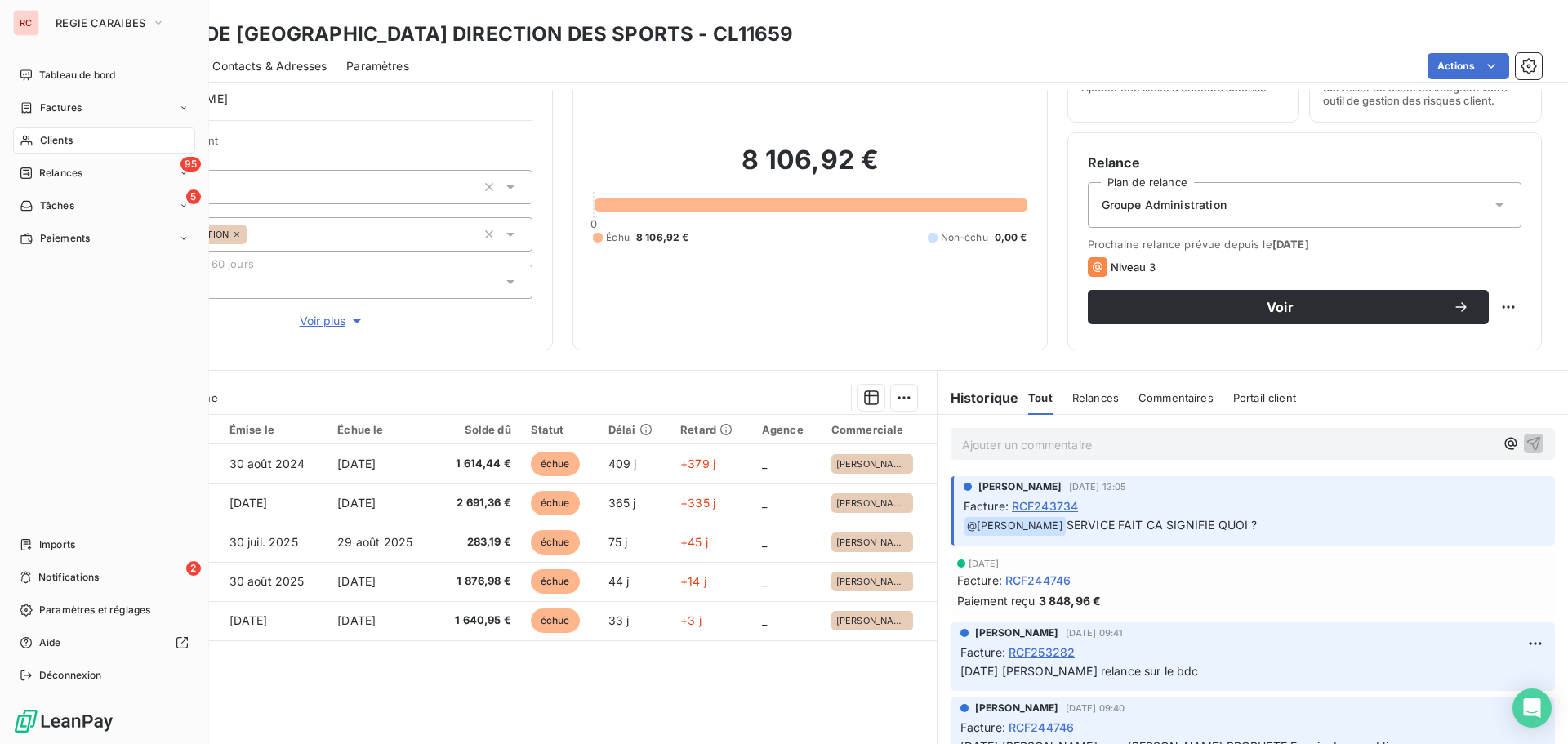
click at [59, 137] on span "Clients" at bounding box center [56, 141] width 33 height 15
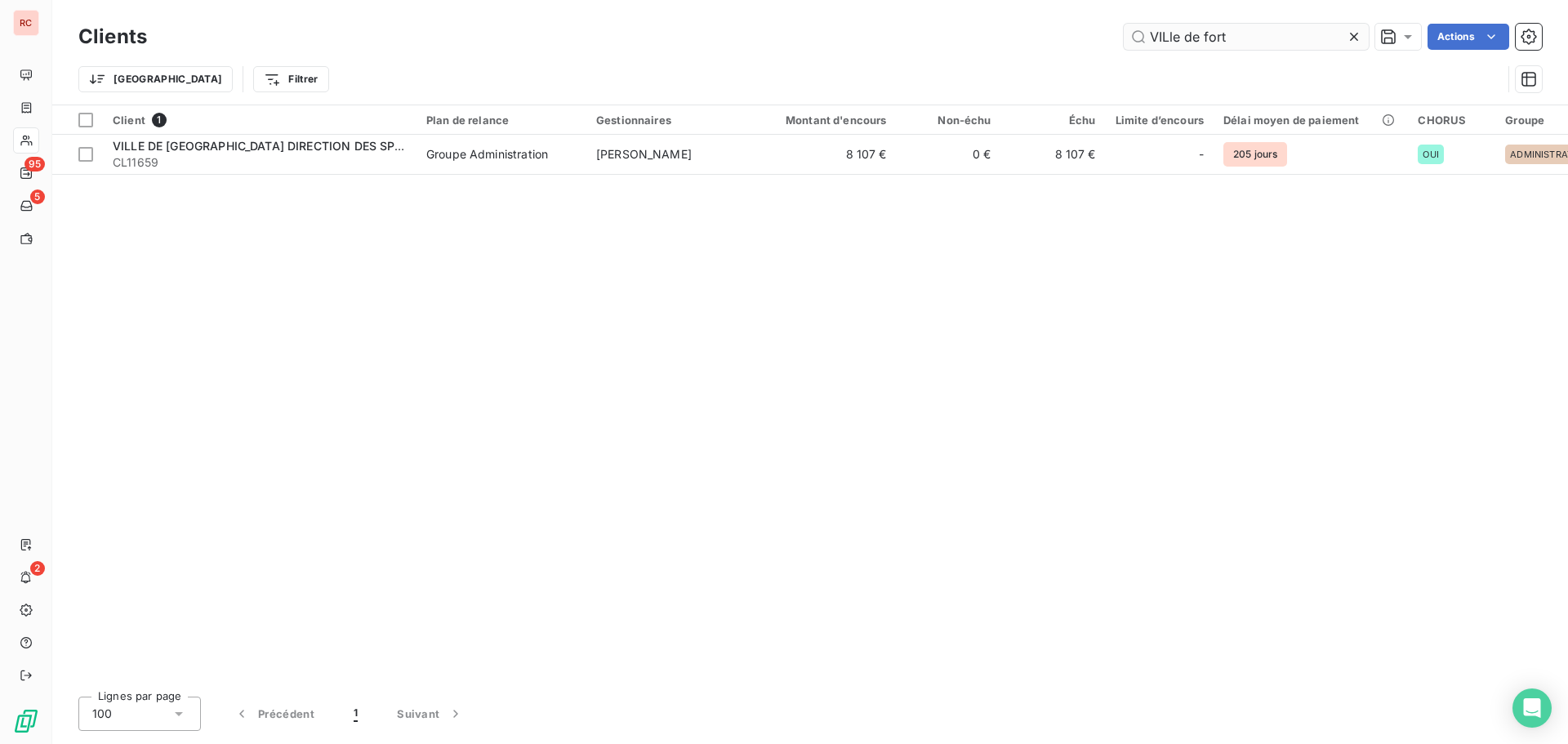
drag, startPoint x: 1237, startPoint y: 32, endPoint x: 1122, endPoint y: 42, distance: 115.4
click at [1124, 42] on input "VILle de fort" at bounding box center [1246, 37] width 245 height 27
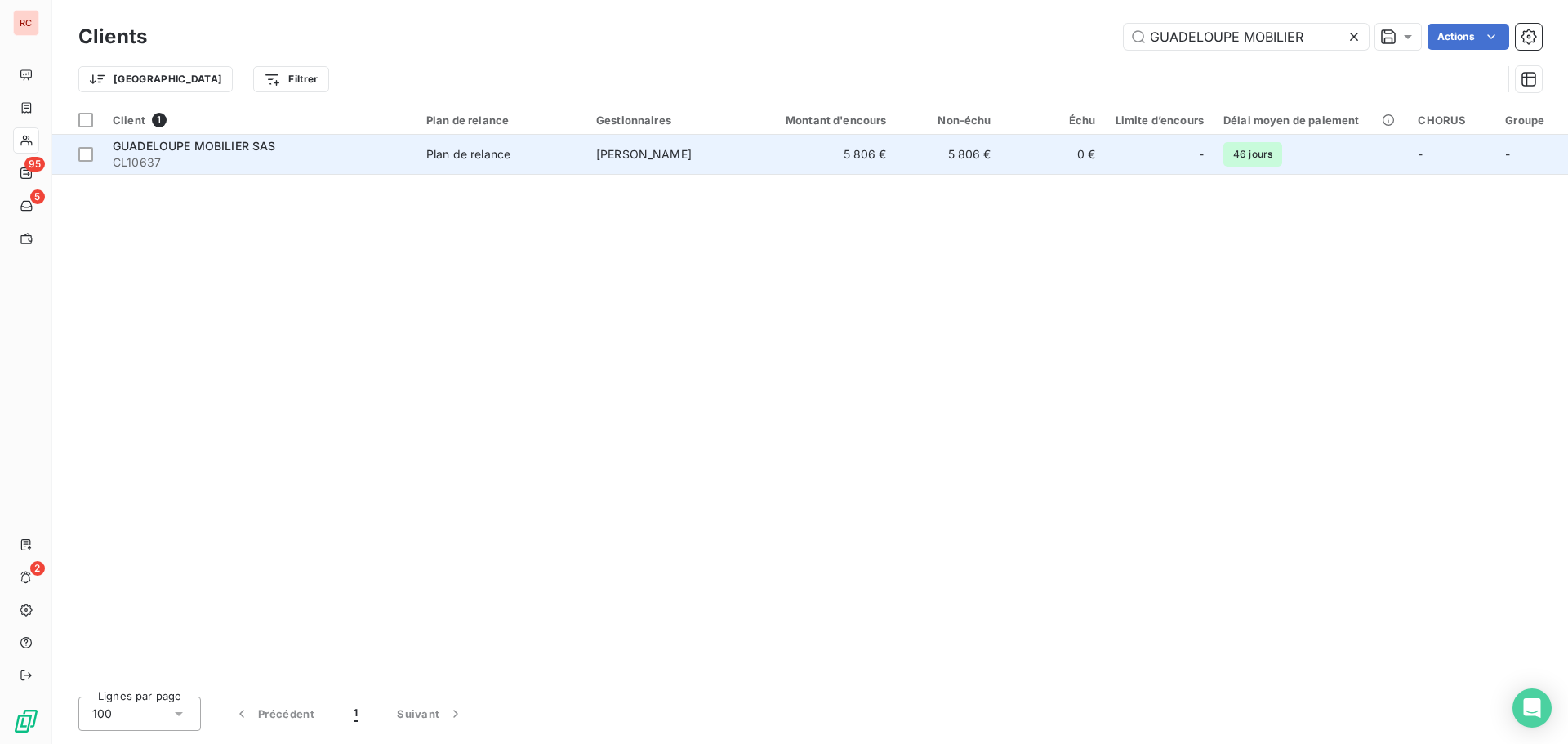
type input "GUADELOUPE MOBILIER"
click at [358, 145] on div "GUADELOUPE MOBILIER SAS" at bounding box center [259, 146] width 294 height 16
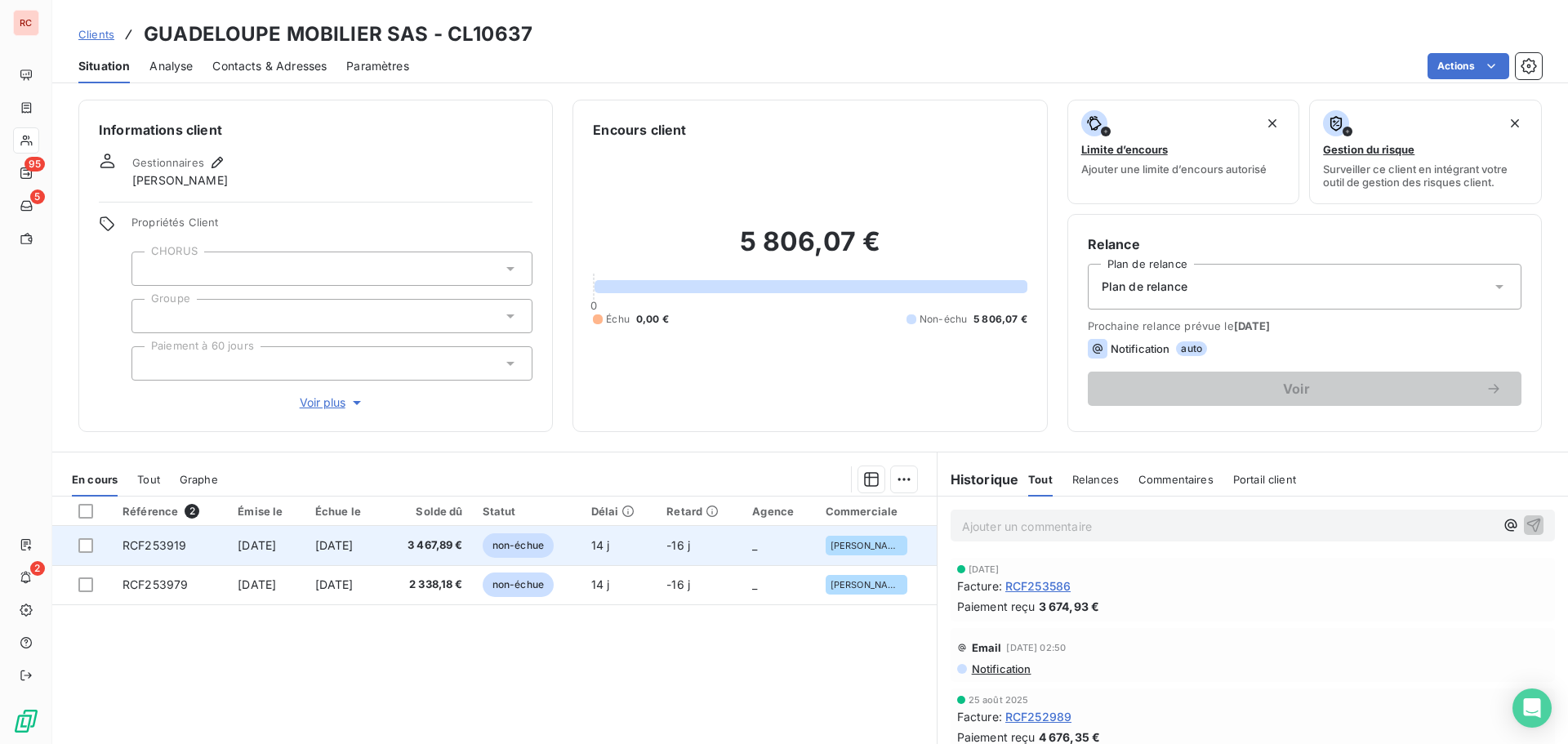
click at [354, 541] on span "[DATE]" at bounding box center [334, 546] width 38 height 14
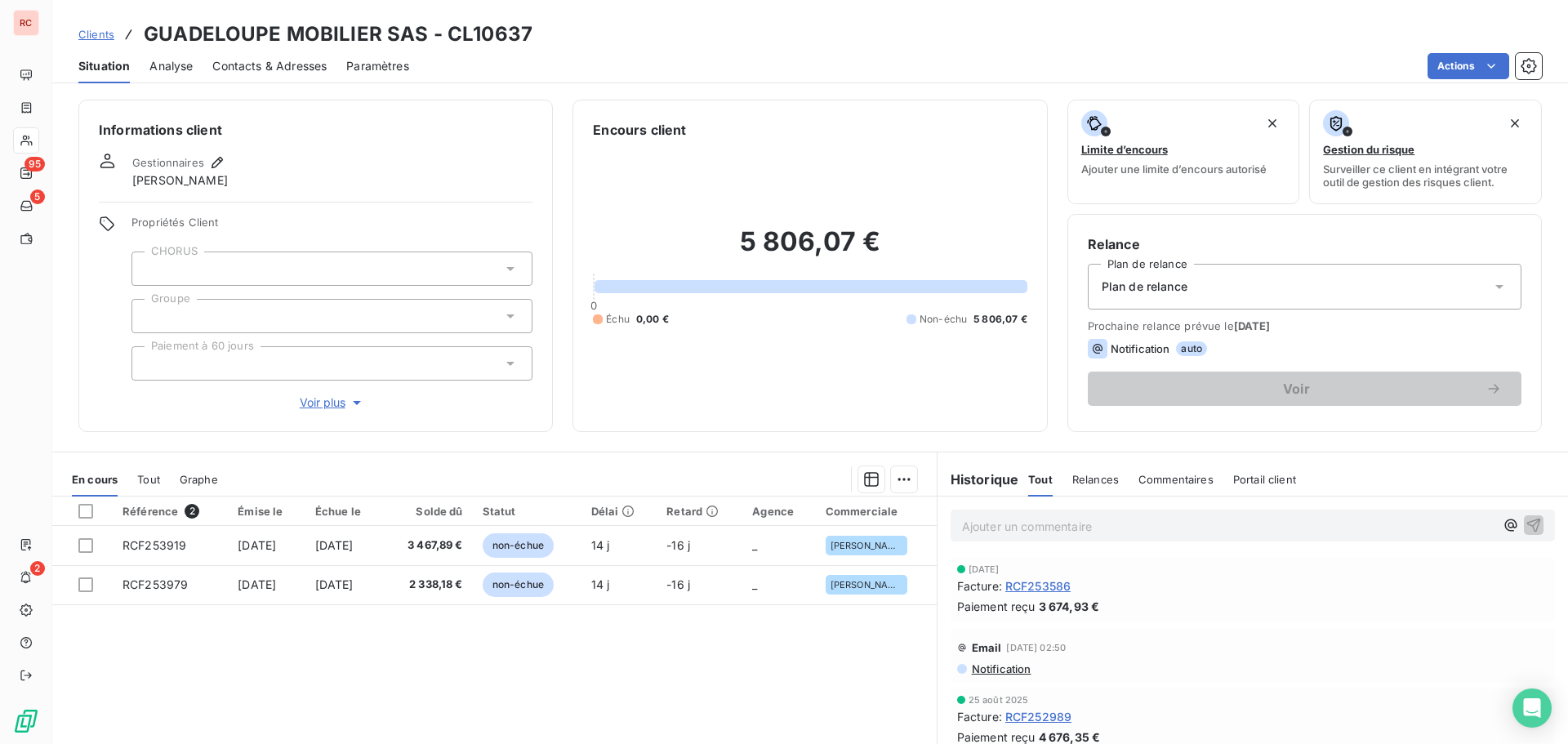
click at [148, 479] on span "Tout" at bounding box center [149, 479] width 23 height 13
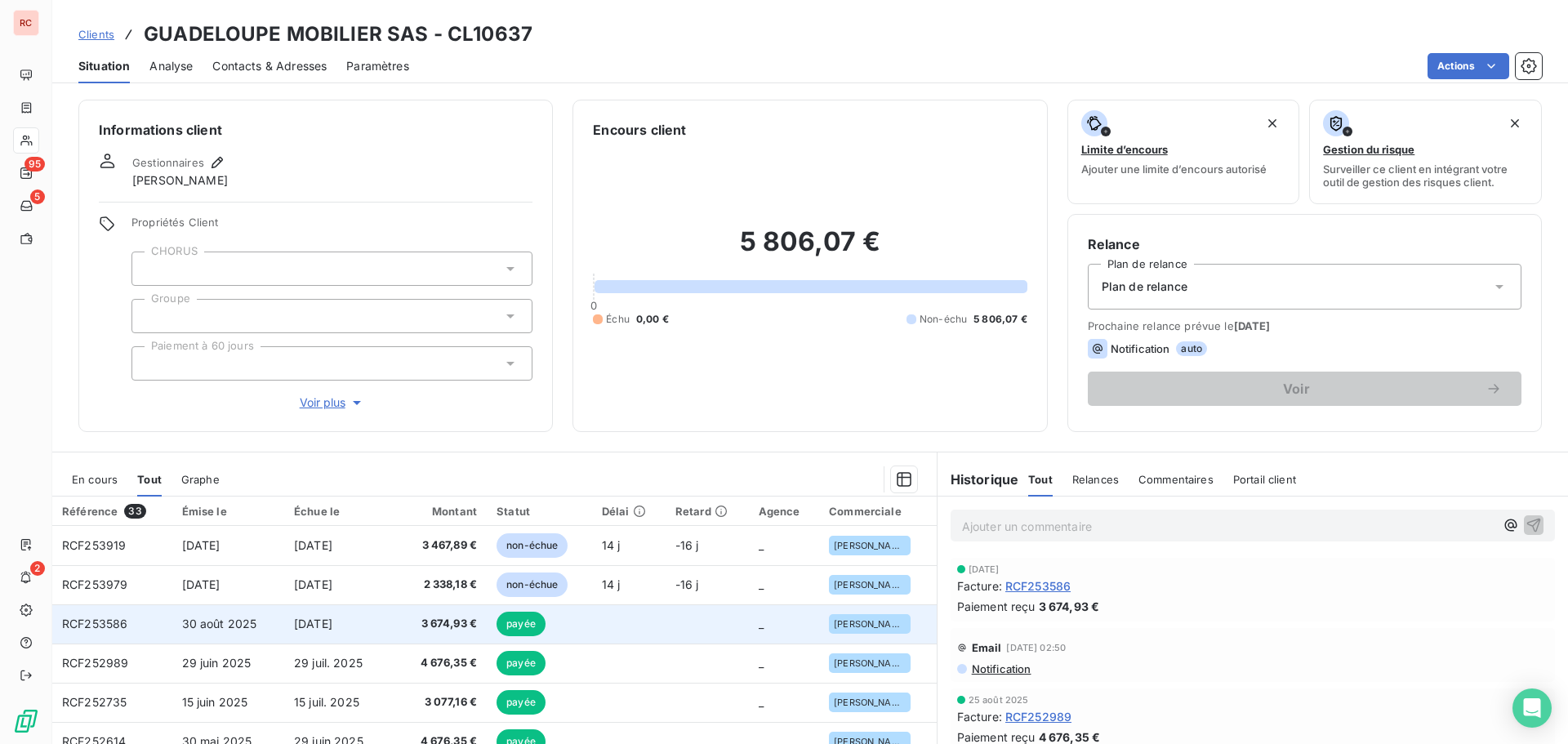
click at [759, 625] on span "_" at bounding box center [761, 624] width 5 height 14
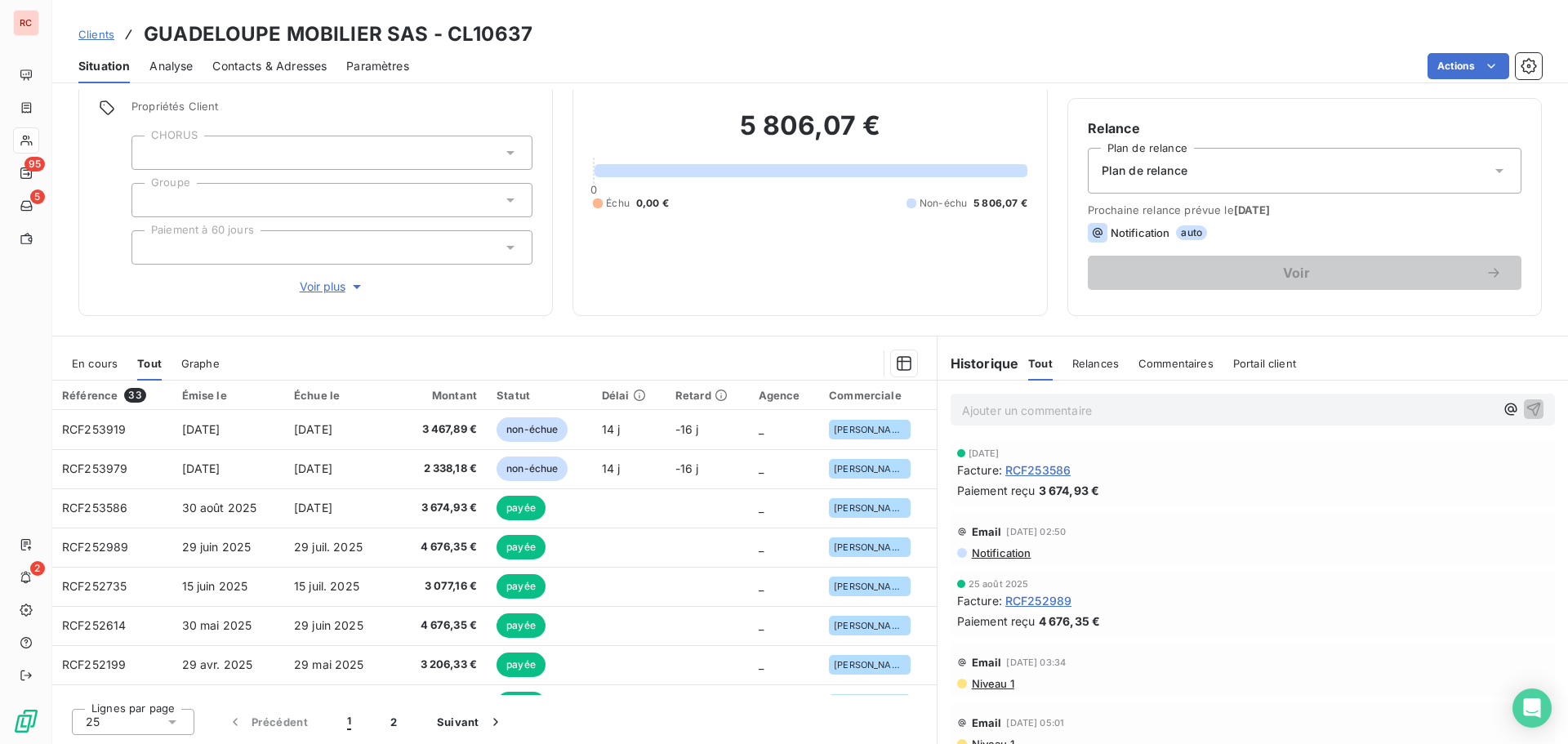
click at [100, 362] on span "En cours" at bounding box center [95, 364] width 46 height 13
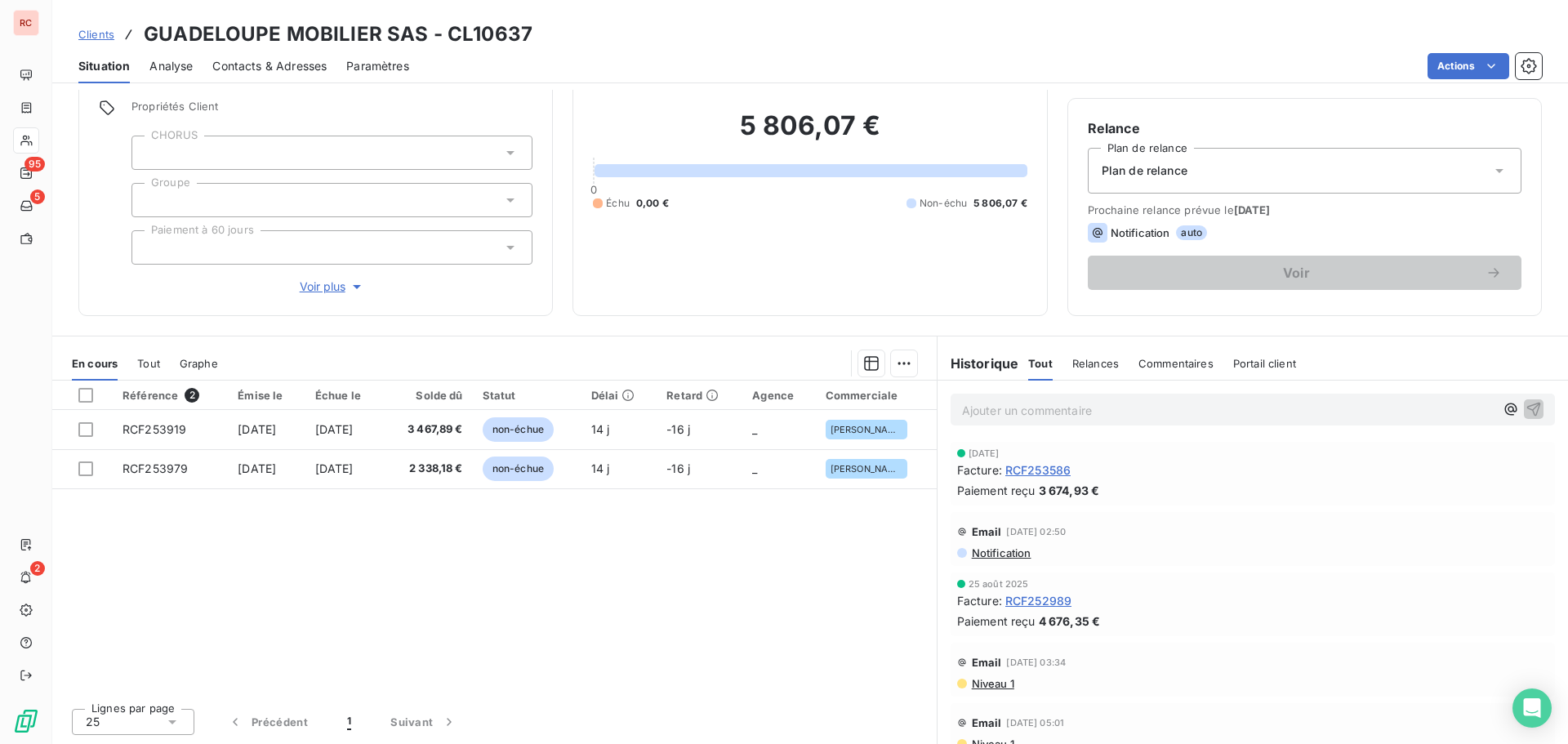
click at [1567, 15] on div "Clients GUADELOUPE MOBILIER SAS - CL10637 Situation Analyse Contacts & Adresses…" at bounding box center [810, 42] width 1516 height 83
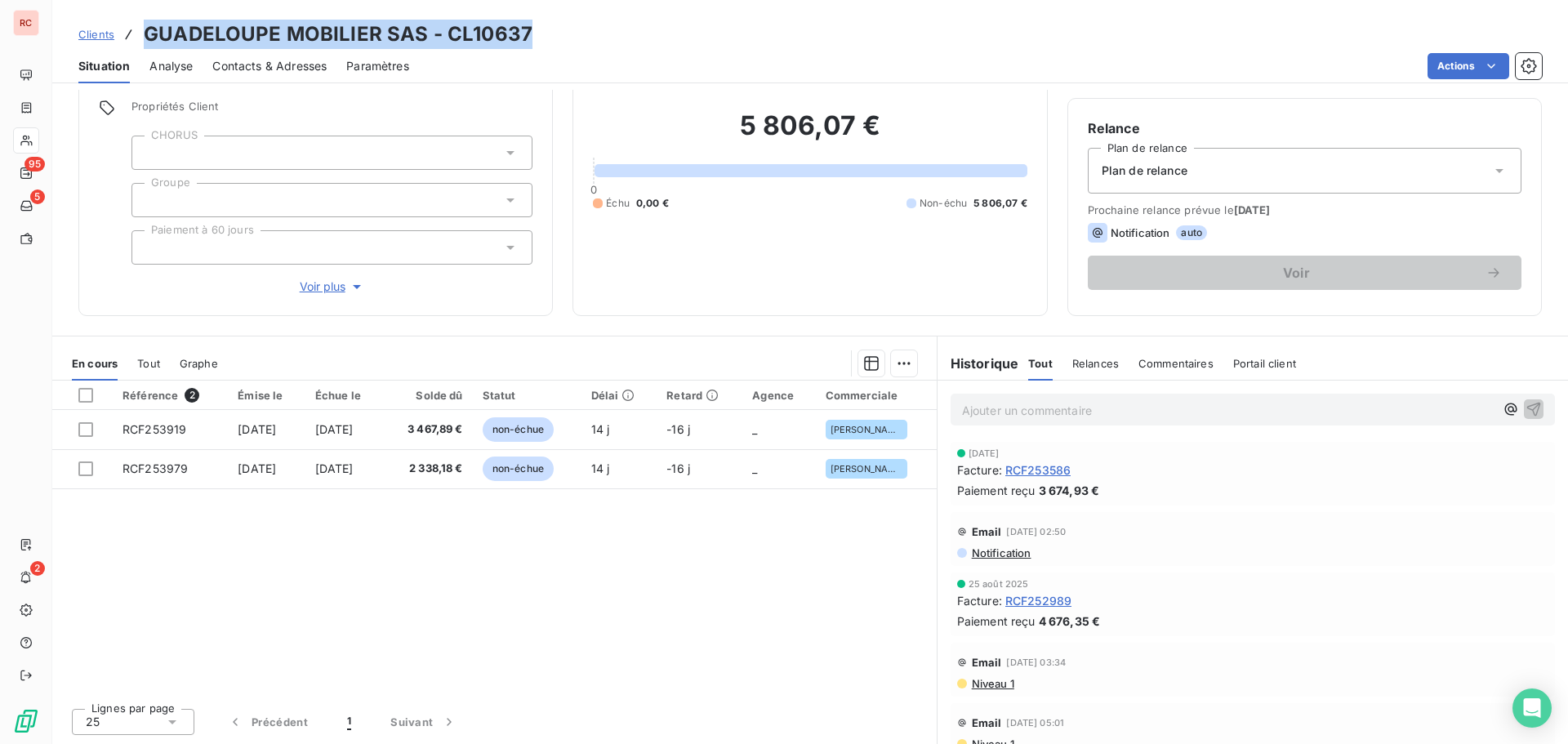
drag, startPoint x: 534, startPoint y: 42, endPoint x: 139, endPoint y: 37, distance: 395.0
click at [139, 37] on div "Clients GUADELOUPE MOBILIER SAS - CL10637" at bounding box center [810, 34] width 1516 height 29
click at [574, 24] on div "Clients GUADELOUPE MOBILIER SAS - CL10637" at bounding box center [810, 34] width 1516 height 29
click at [560, 34] on div "Clients GUADELOUPE MOBILIER SAS - CL10637" at bounding box center [810, 34] width 1516 height 29
drag, startPoint x: 535, startPoint y: 31, endPoint x: 148, endPoint y: 35, distance: 387.0
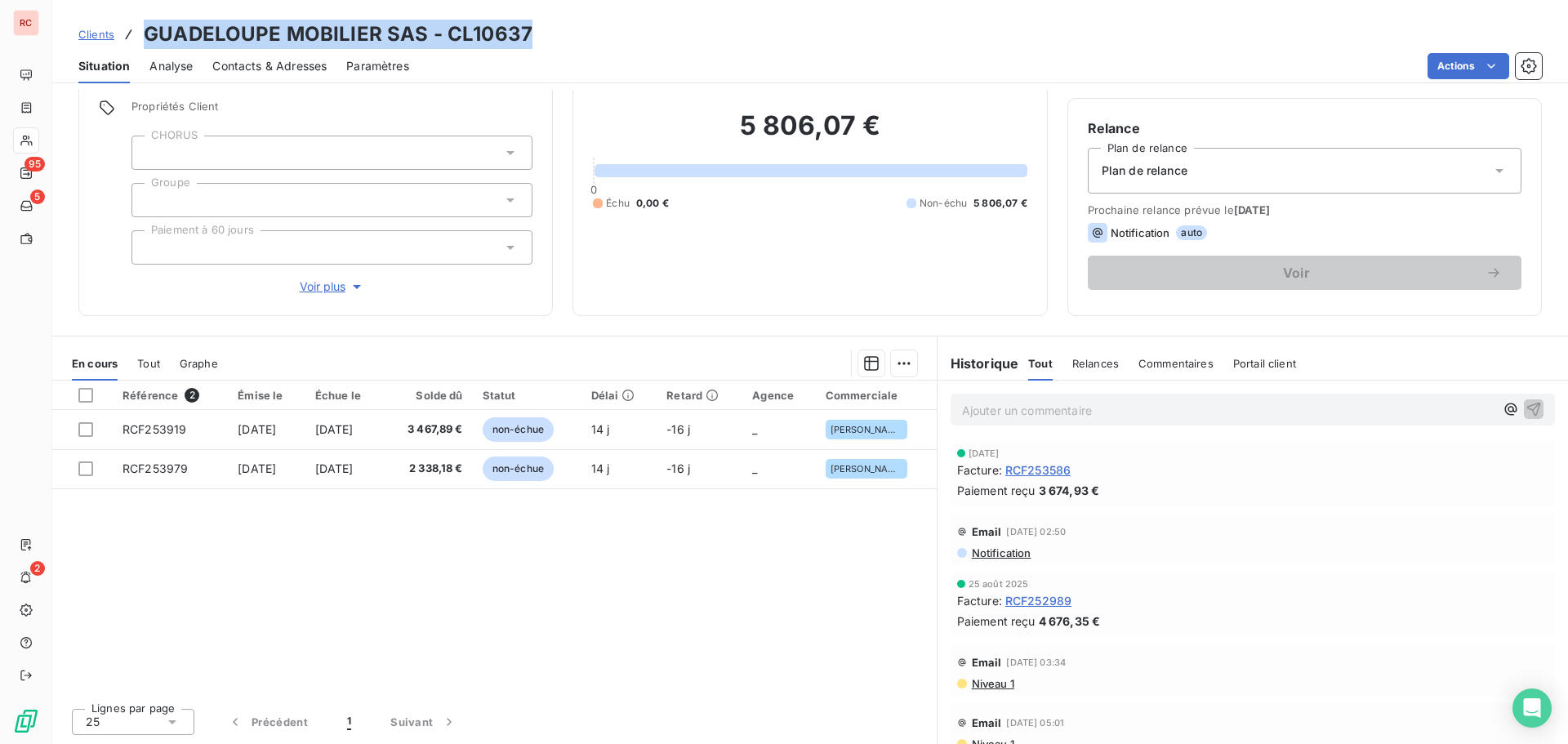
click at [148, 35] on div "Clients GUADELOUPE MOBILIER SAS - CL10637" at bounding box center [810, 34] width 1516 height 29
copy h3 "GUADELOUPE MOBILIER SAS - CL10637"
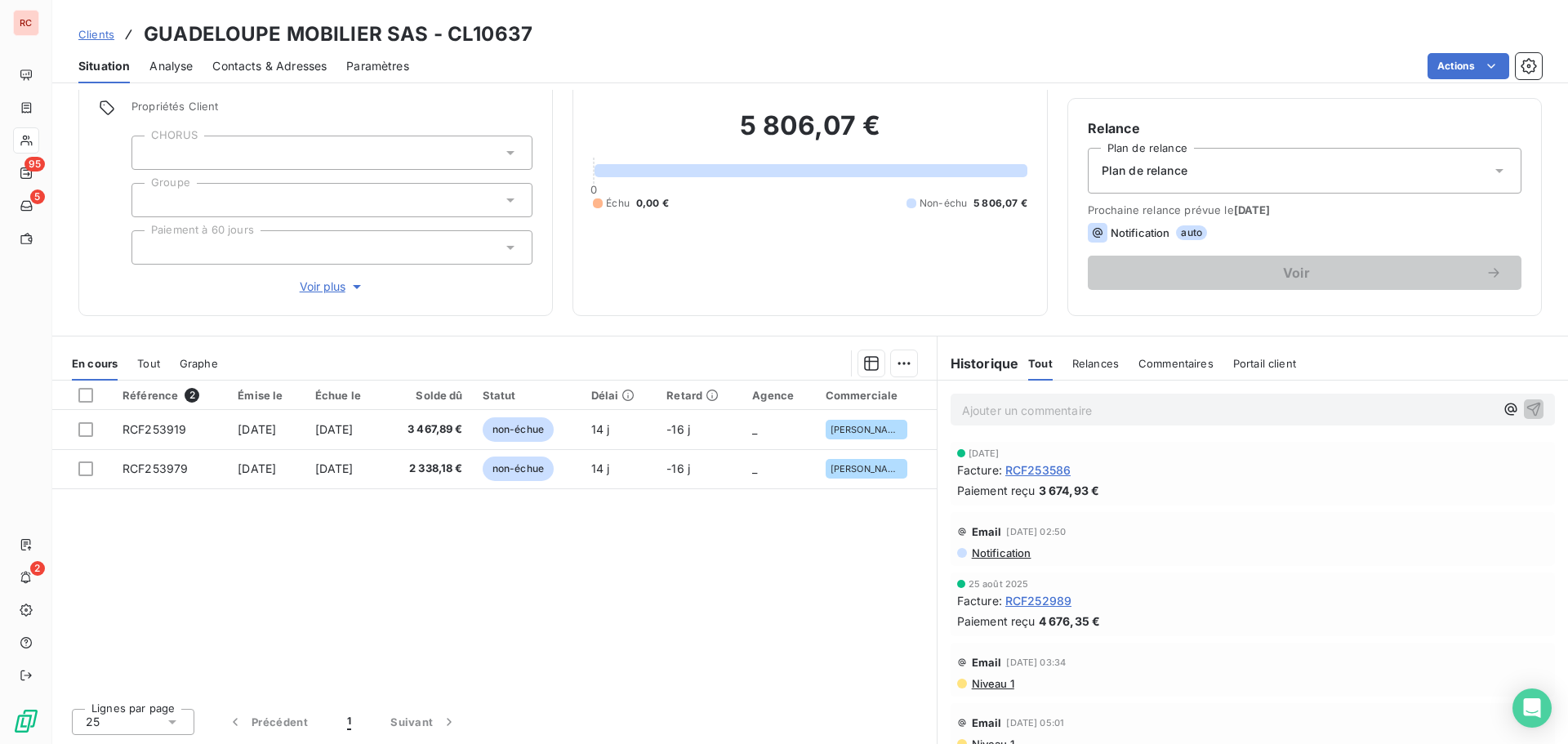
click at [979, 411] on p "Ajouter un commentaire ﻿" at bounding box center [1228, 410] width 532 height 20
click at [1526, 404] on icon "button" at bounding box center [1534, 409] width 16 height 16
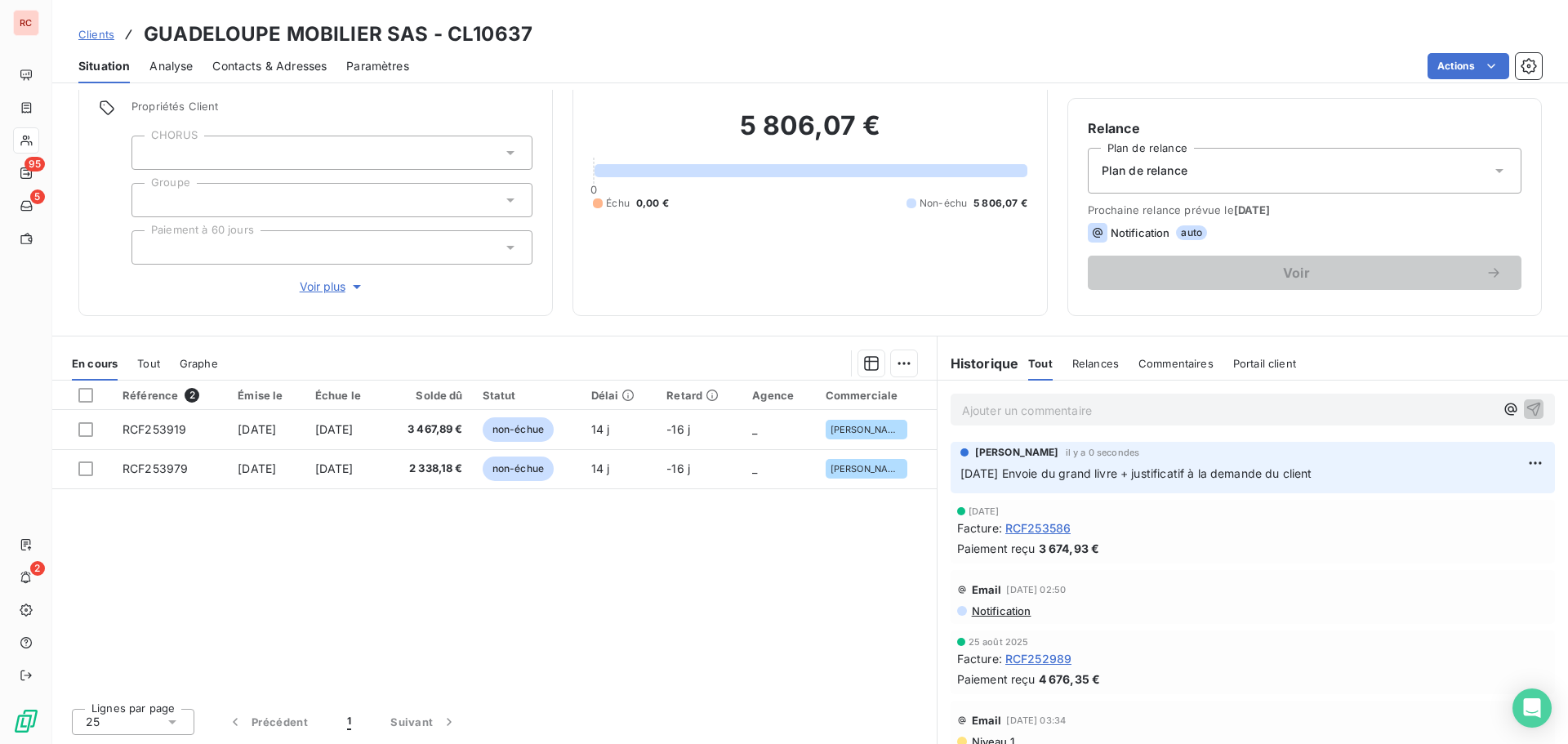
click at [110, 39] on span "Clients" at bounding box center [96, 34] width 36 height 13
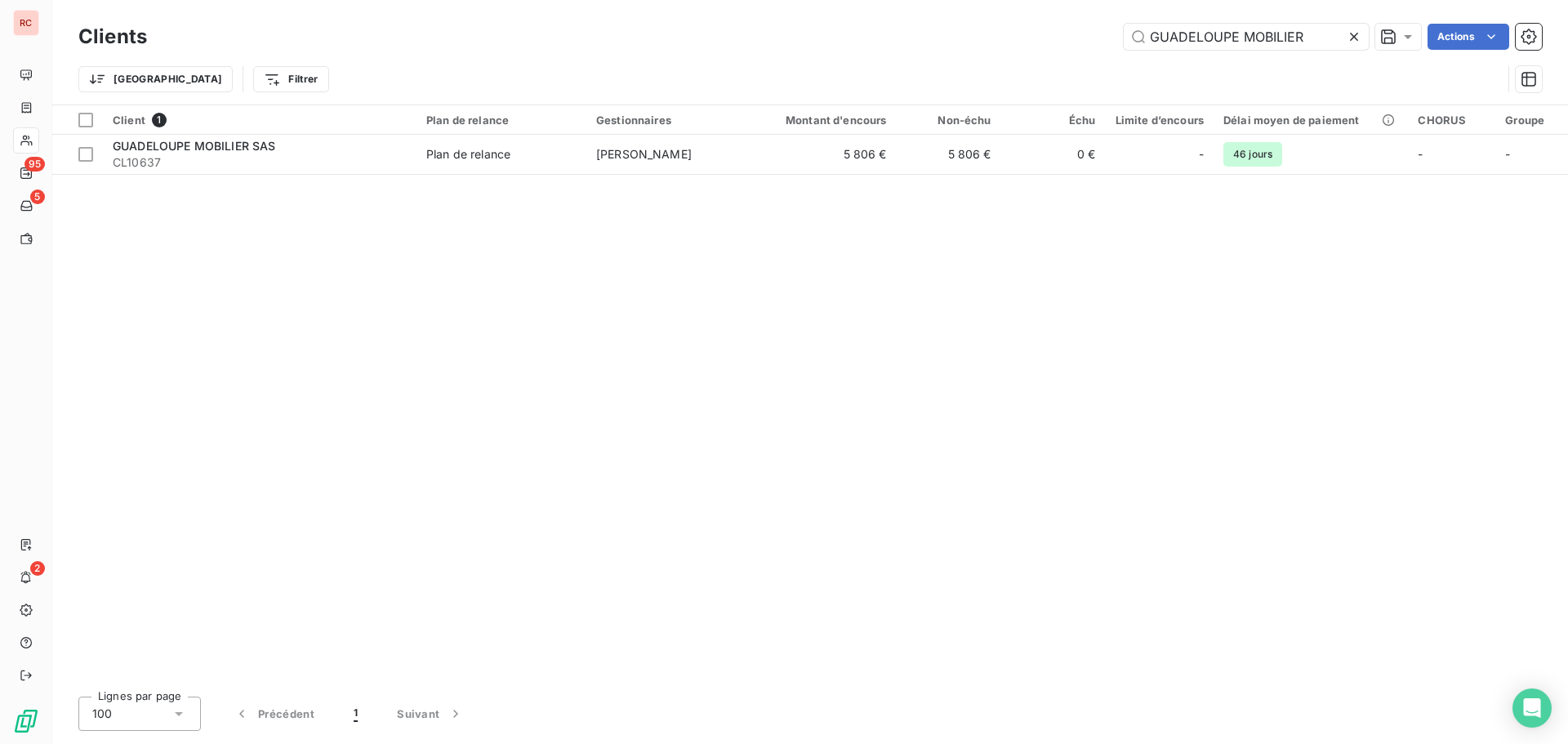
drag, startPoint x: 1321, startPoint y: 26, endPoint x: 945, endPoint y: 34, distance: 376.1
click at [946, 34] on div "GUADELOUPE MOBILIER Actions" at bounding box center [853, 37] width 1375 height 27
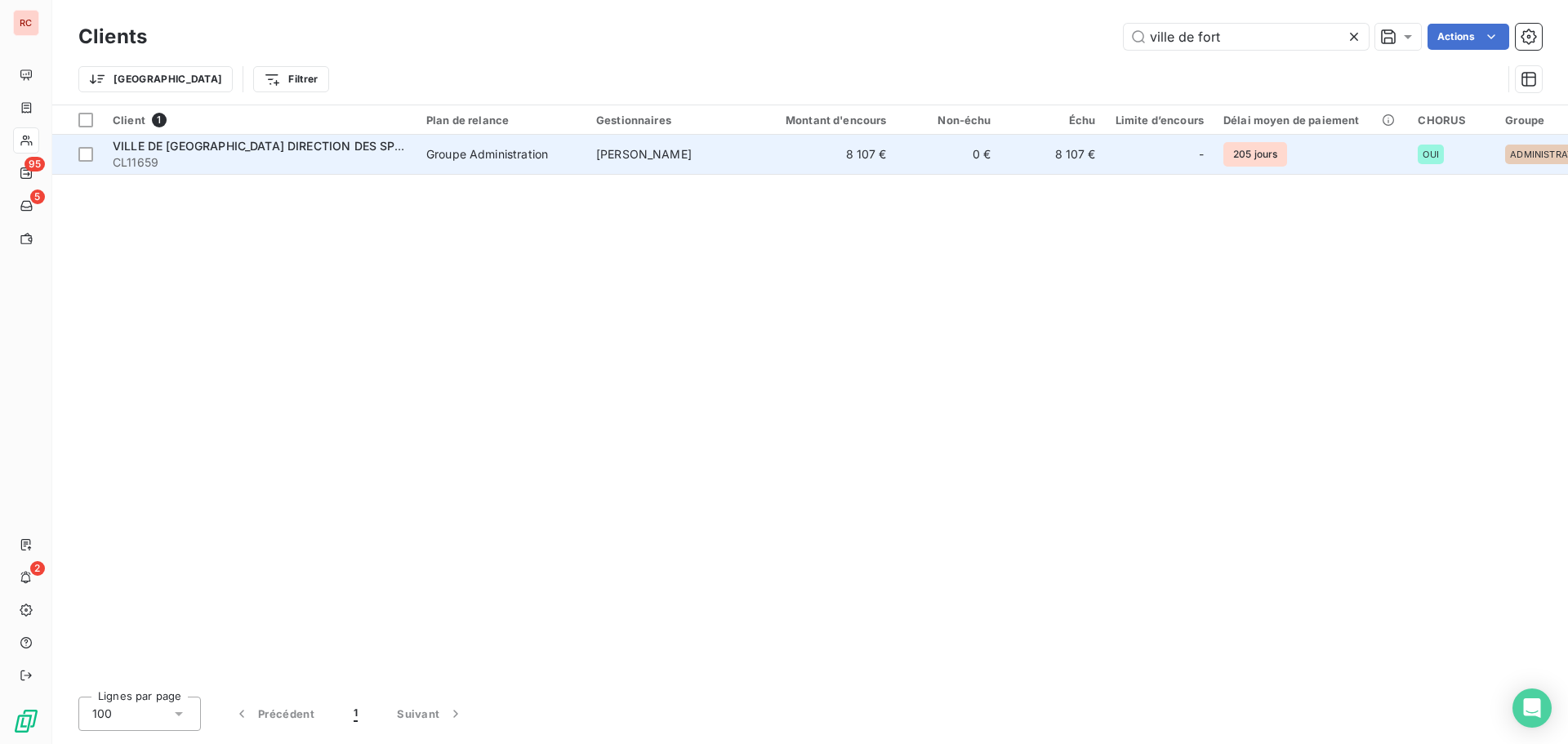
type input "ville de fort"
click at [473, 163] on td "Groupe Administration" at bounding box center [501, 154] width 170 height 39
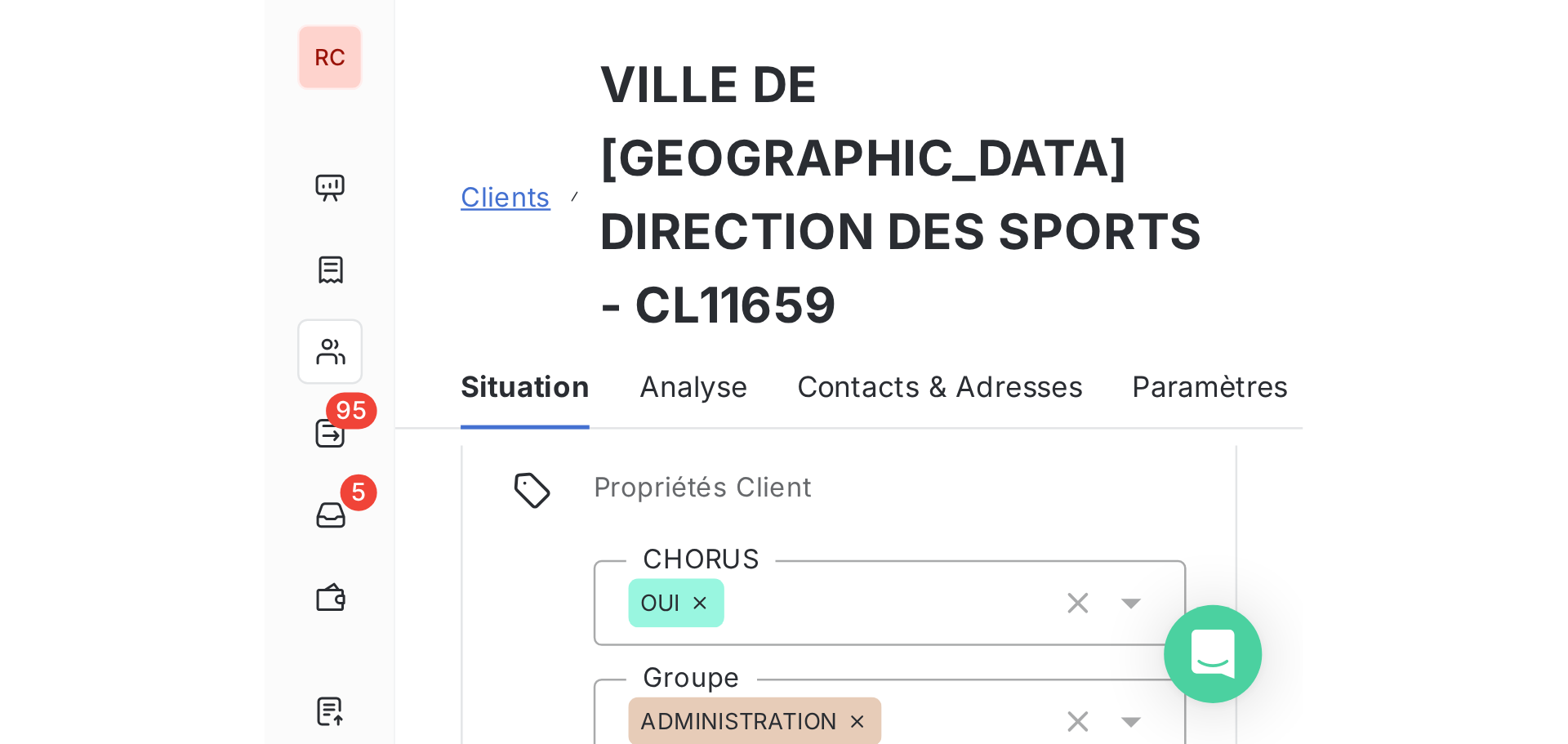
scroll to position [81, 0]
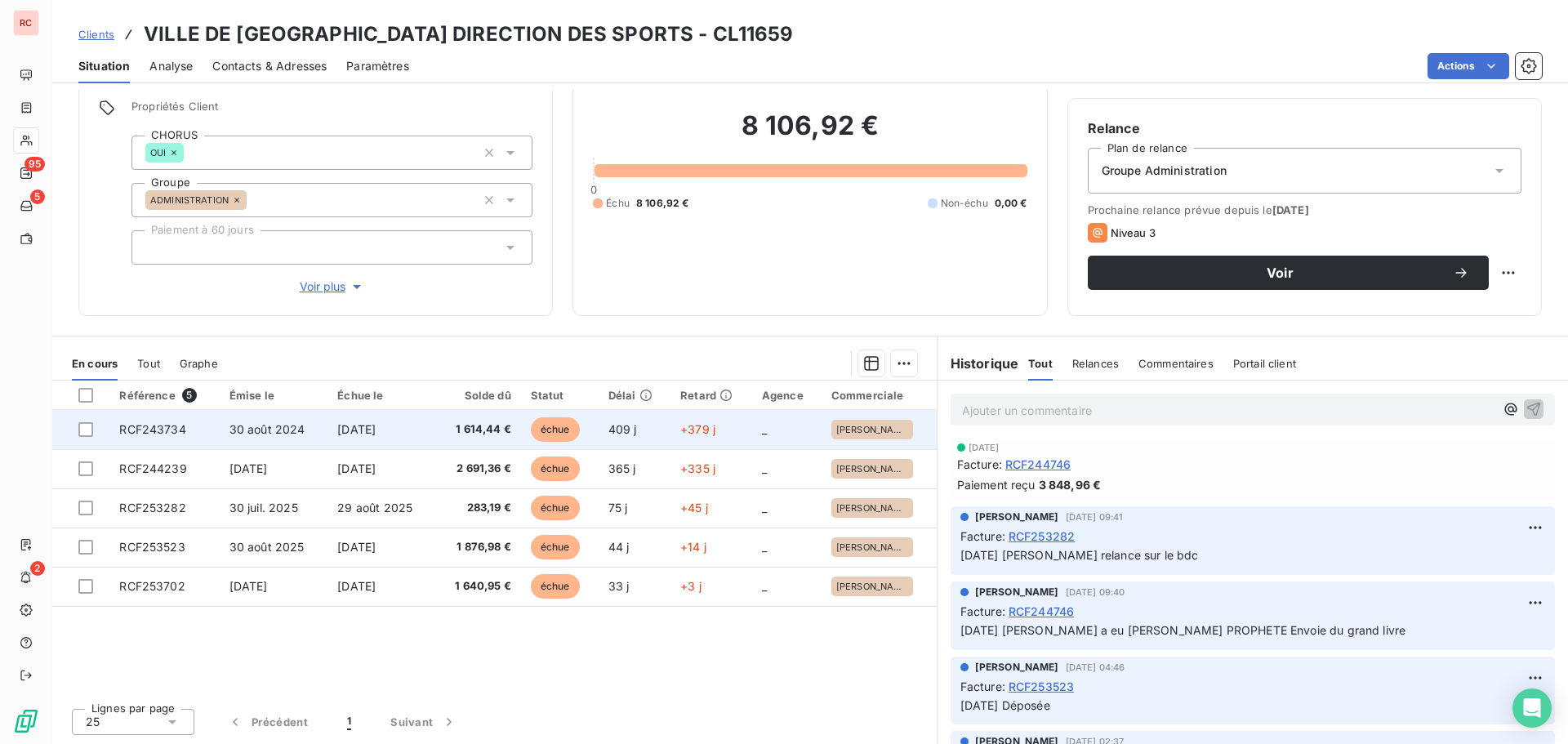
click at [453, 425] on span "1 614,44 €" at bounding box center [478, 430] width 66 height 16
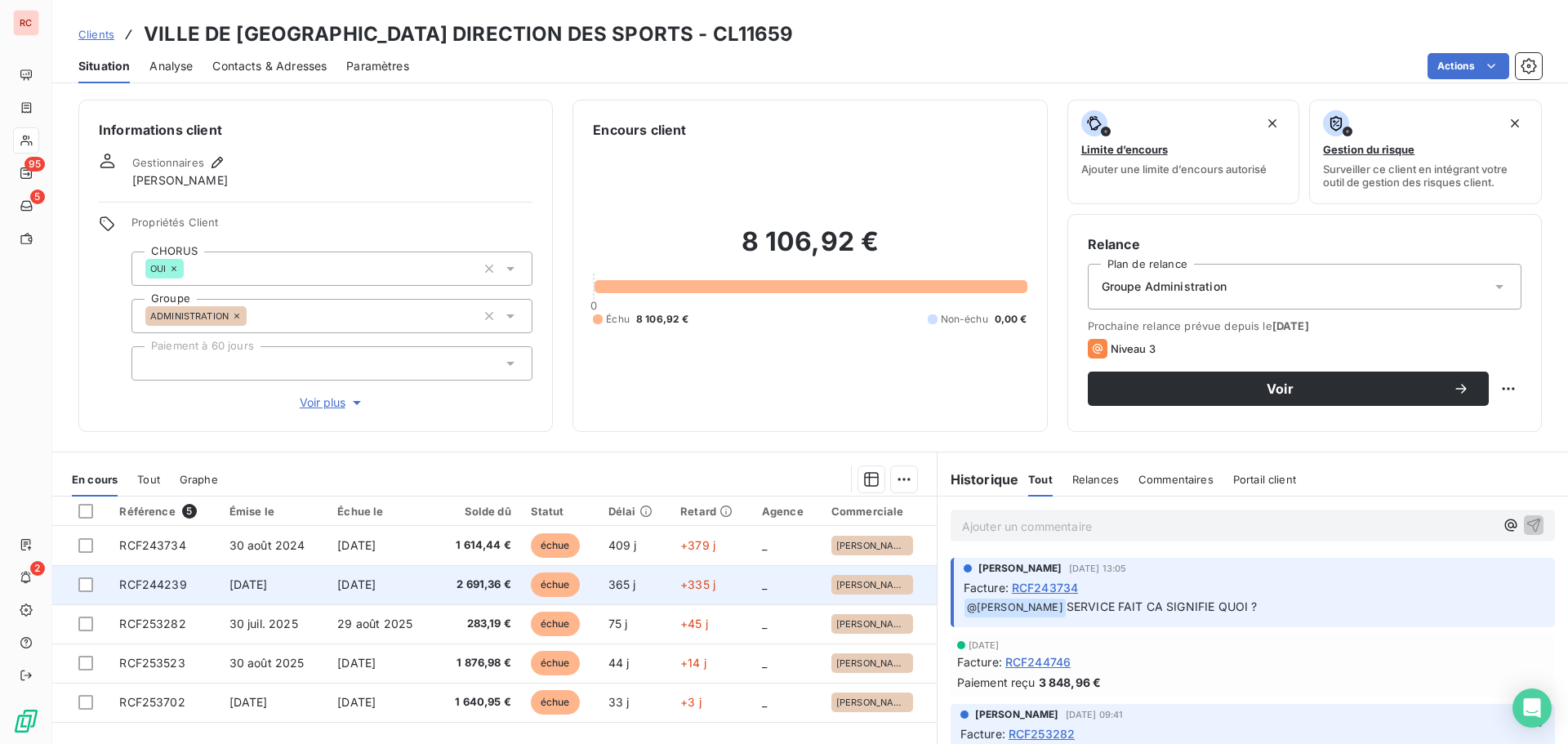
click at [376, 590] on span "[DATE]" at bounding box center [356, 585] width 38 height 14
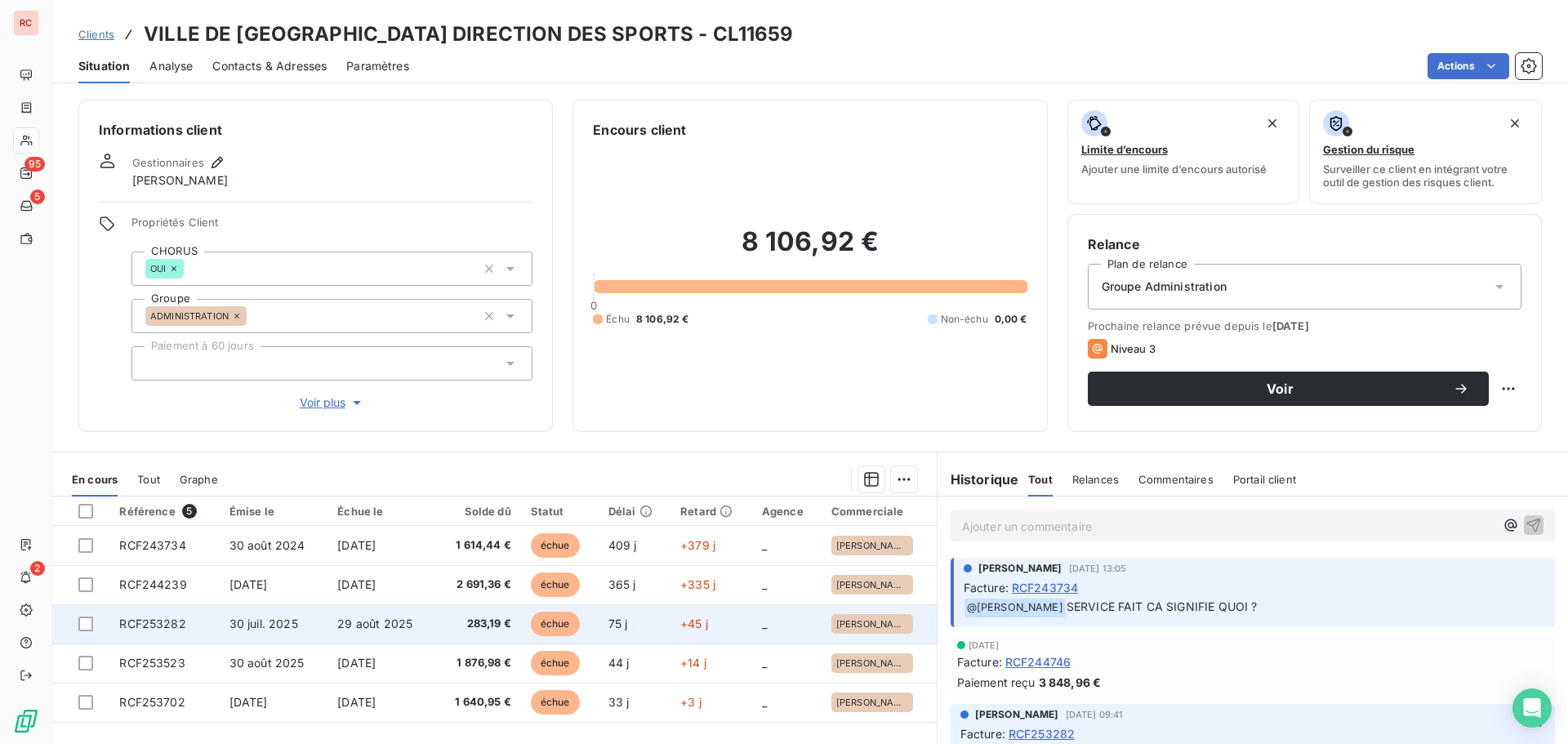
click at [476, 632] on span "283,19 €" at bounding box center [478, 624] width 66 height 16
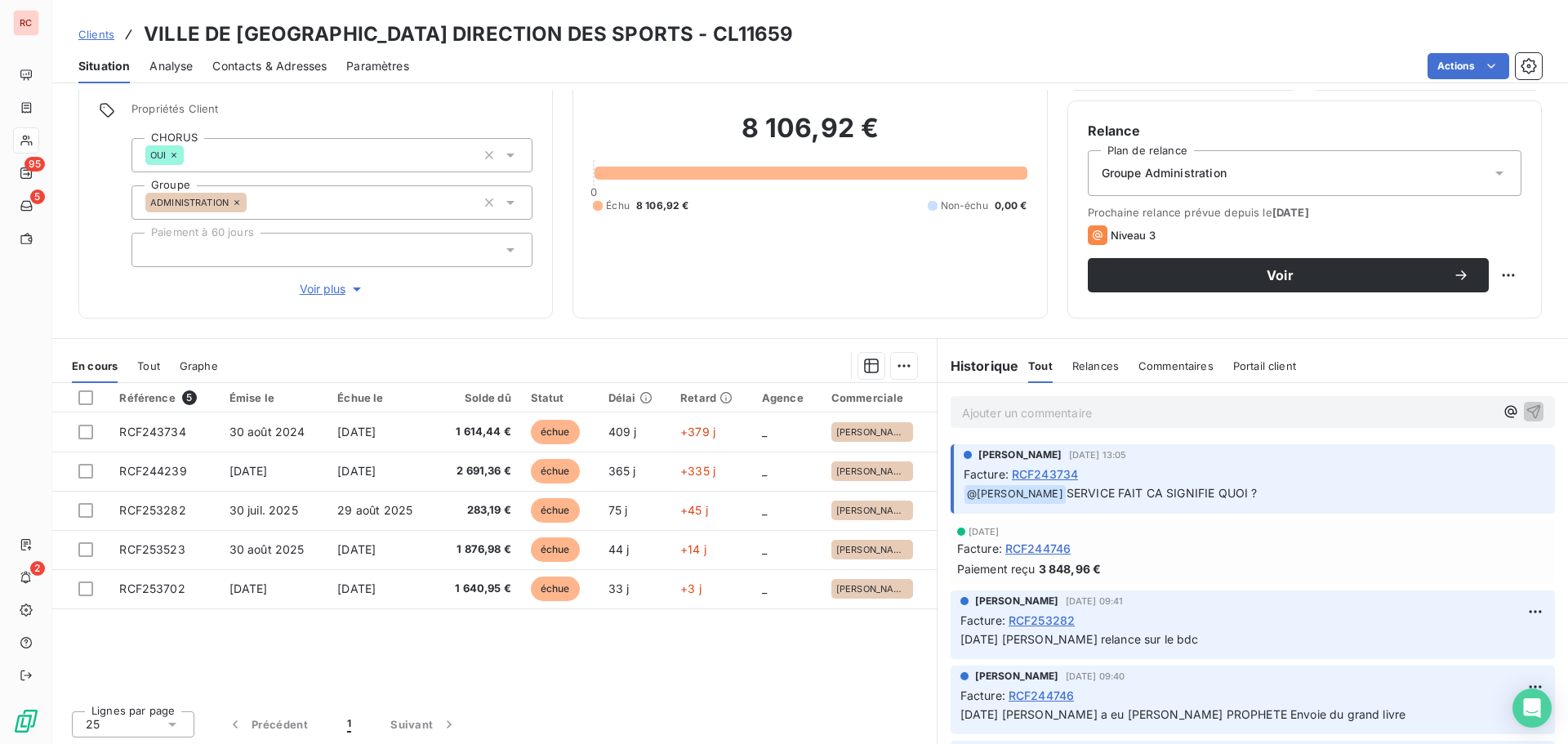
scroll to position [116, 0]
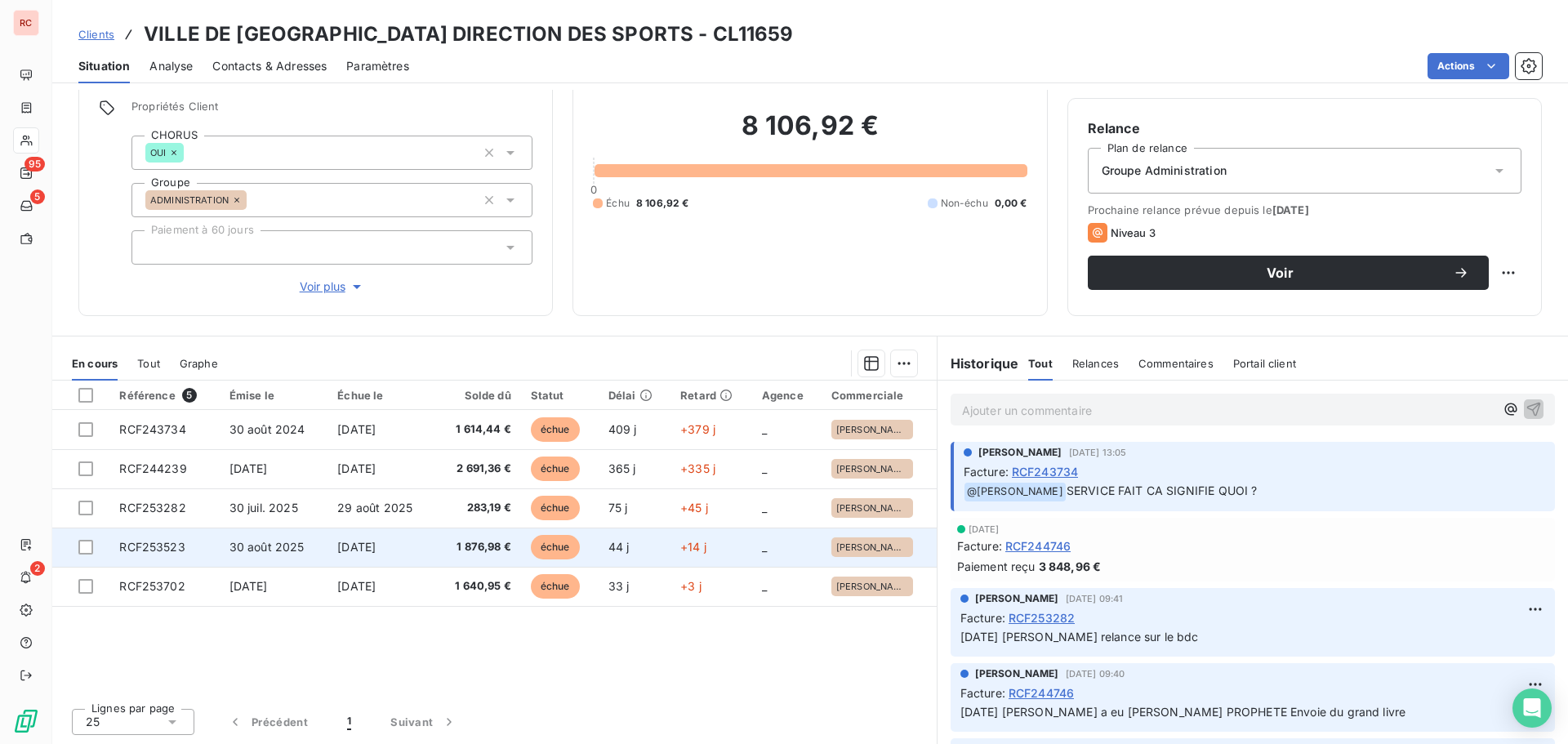
click at [463, 540] on td "1 876,98 €" at bounding box center [478, 548] width 86 height 39
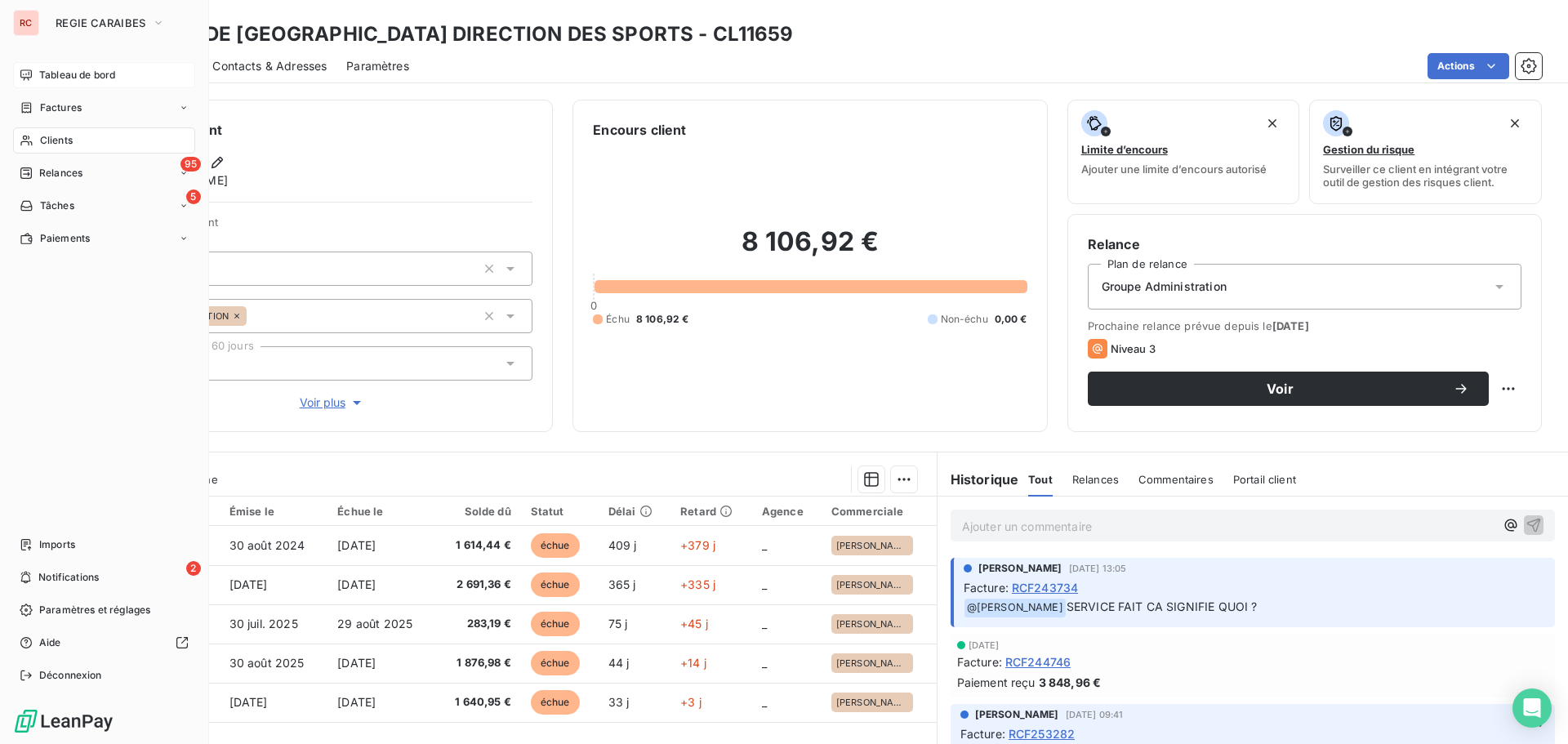
click at [71, 73] on span "Tableau de bord" at bounding box center [77, 75] width 76 height 15
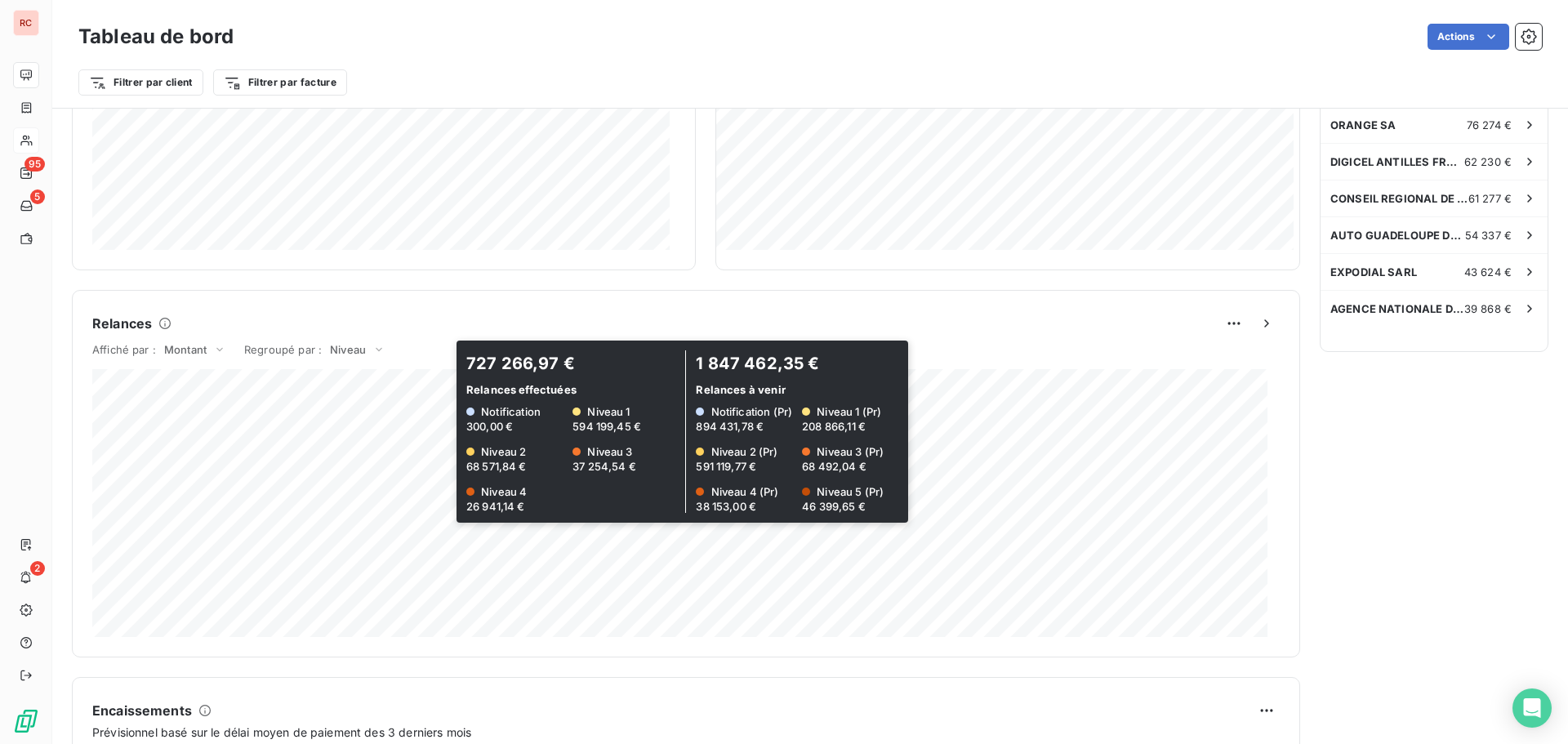
scroll to position [195, 0]
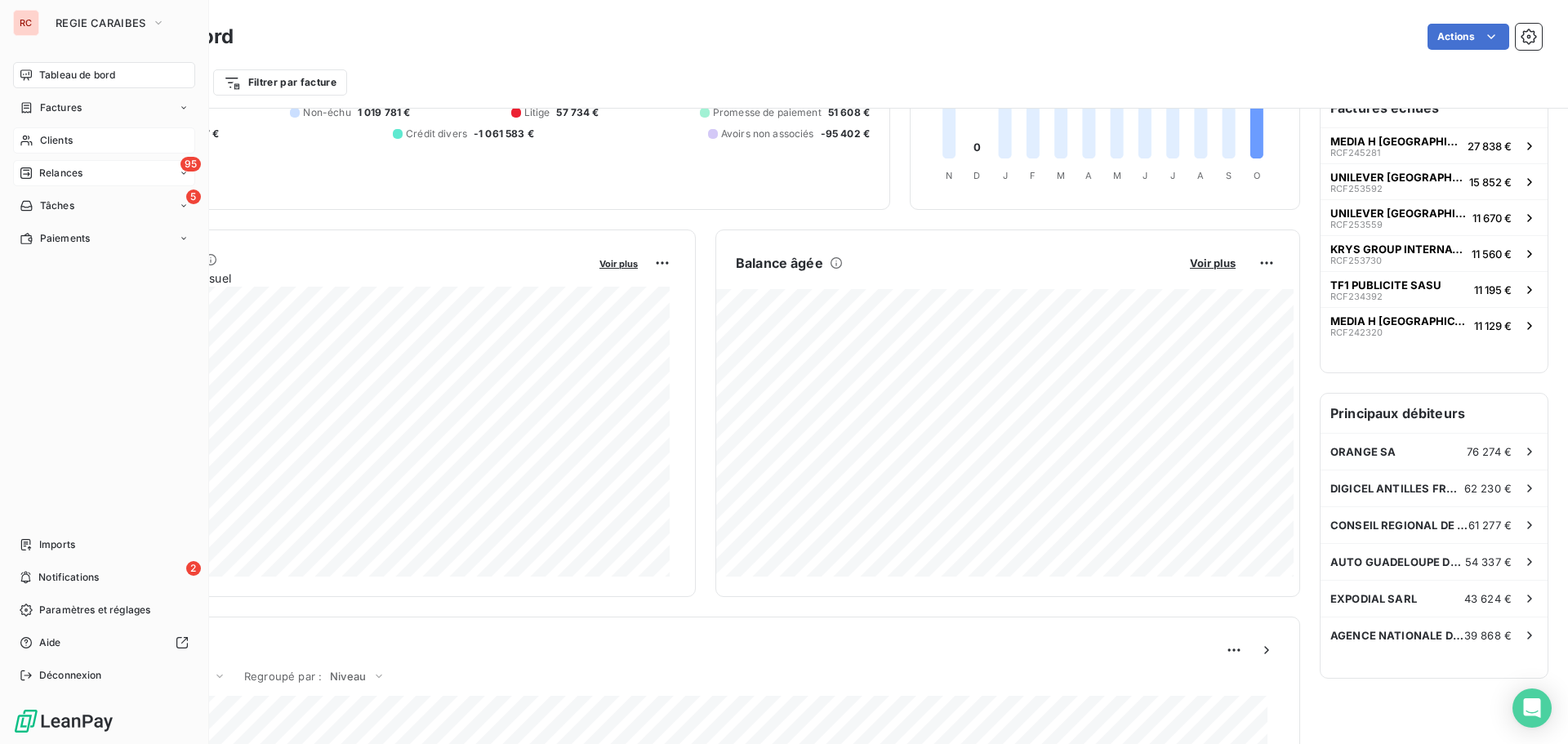
click at [60, 173] on span "Relances" at bounding box center [60, 173] width 43 height 15
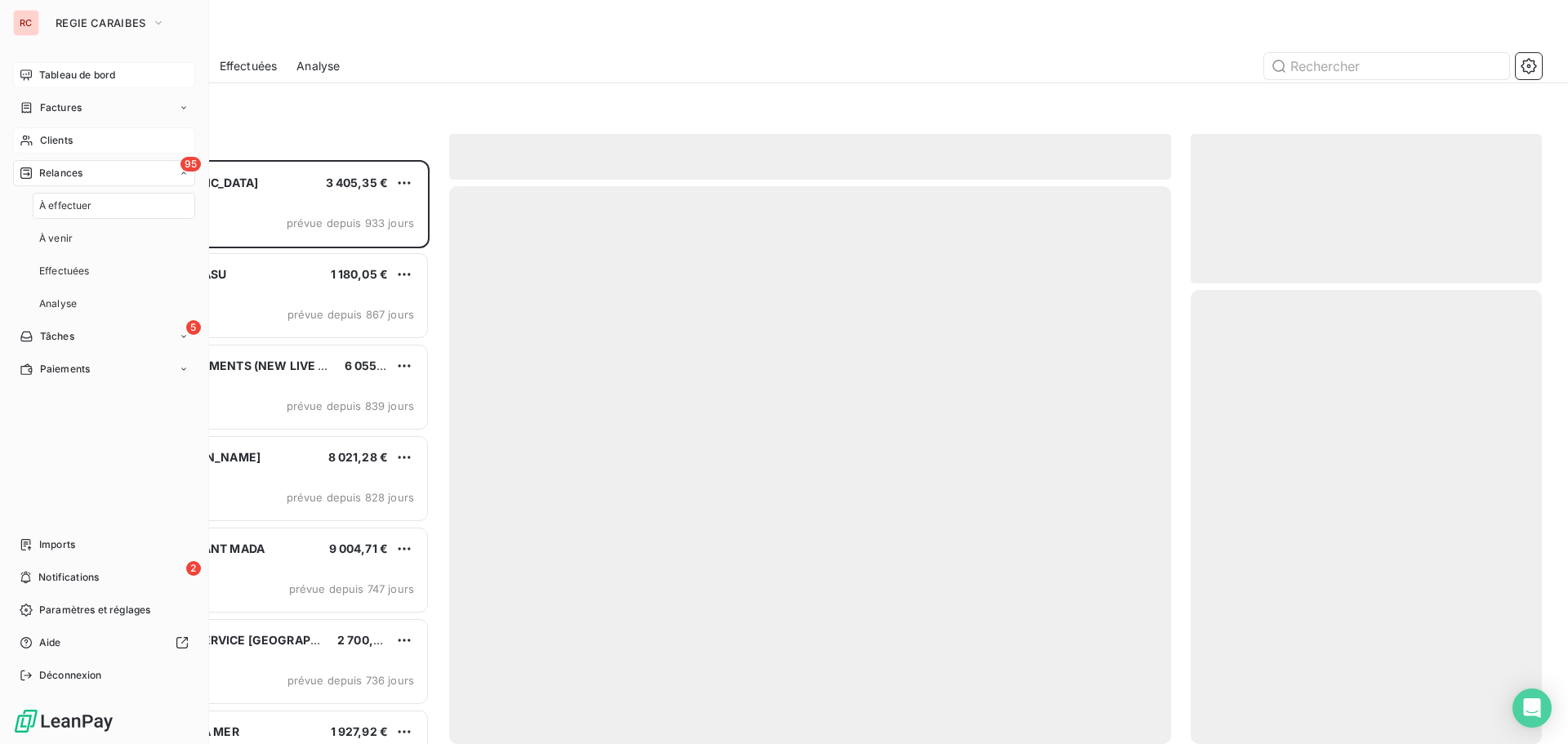
scroll to position [572, 339]
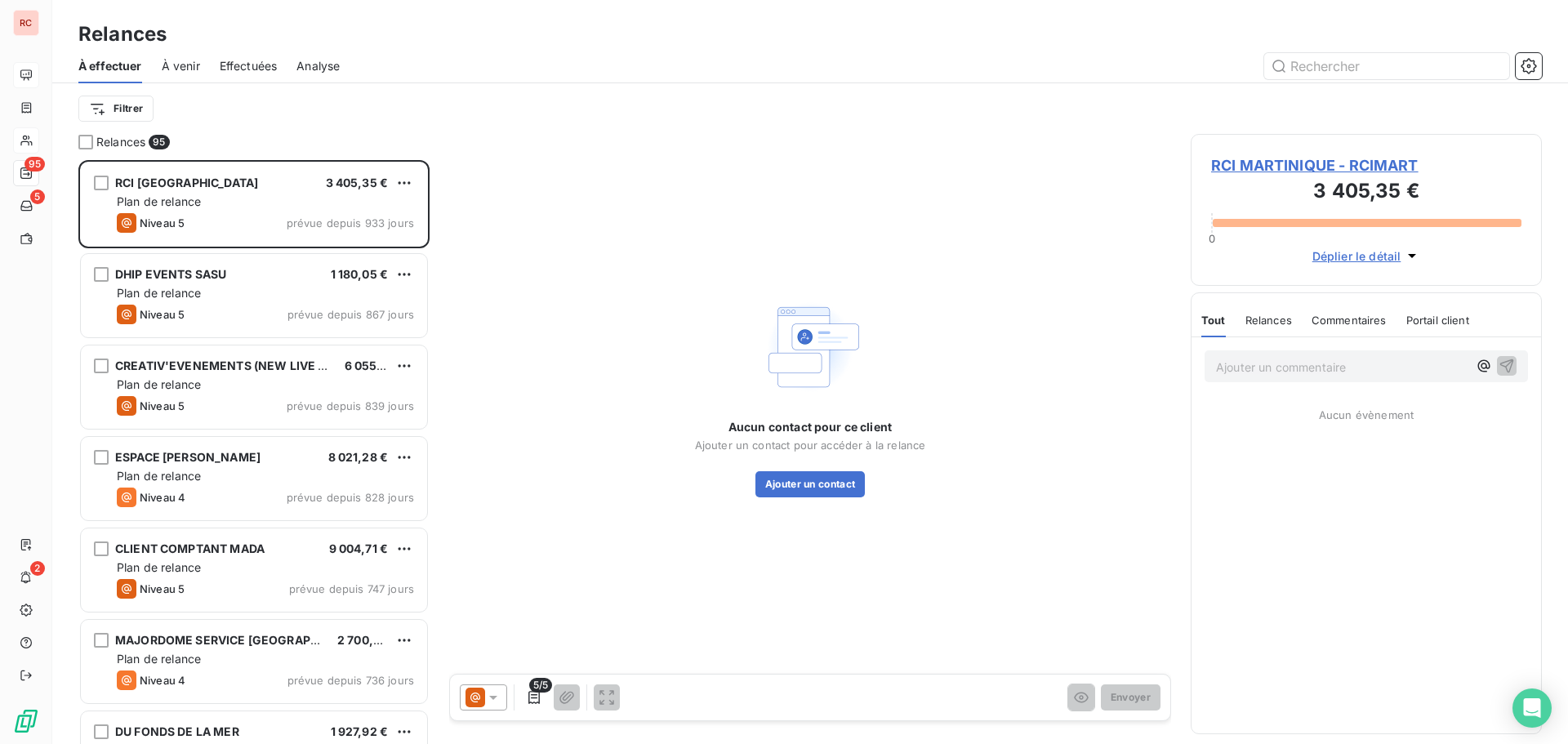
click at [331, 67] on span "Analyse" at bounding box center [317, 66] width 43 height 16
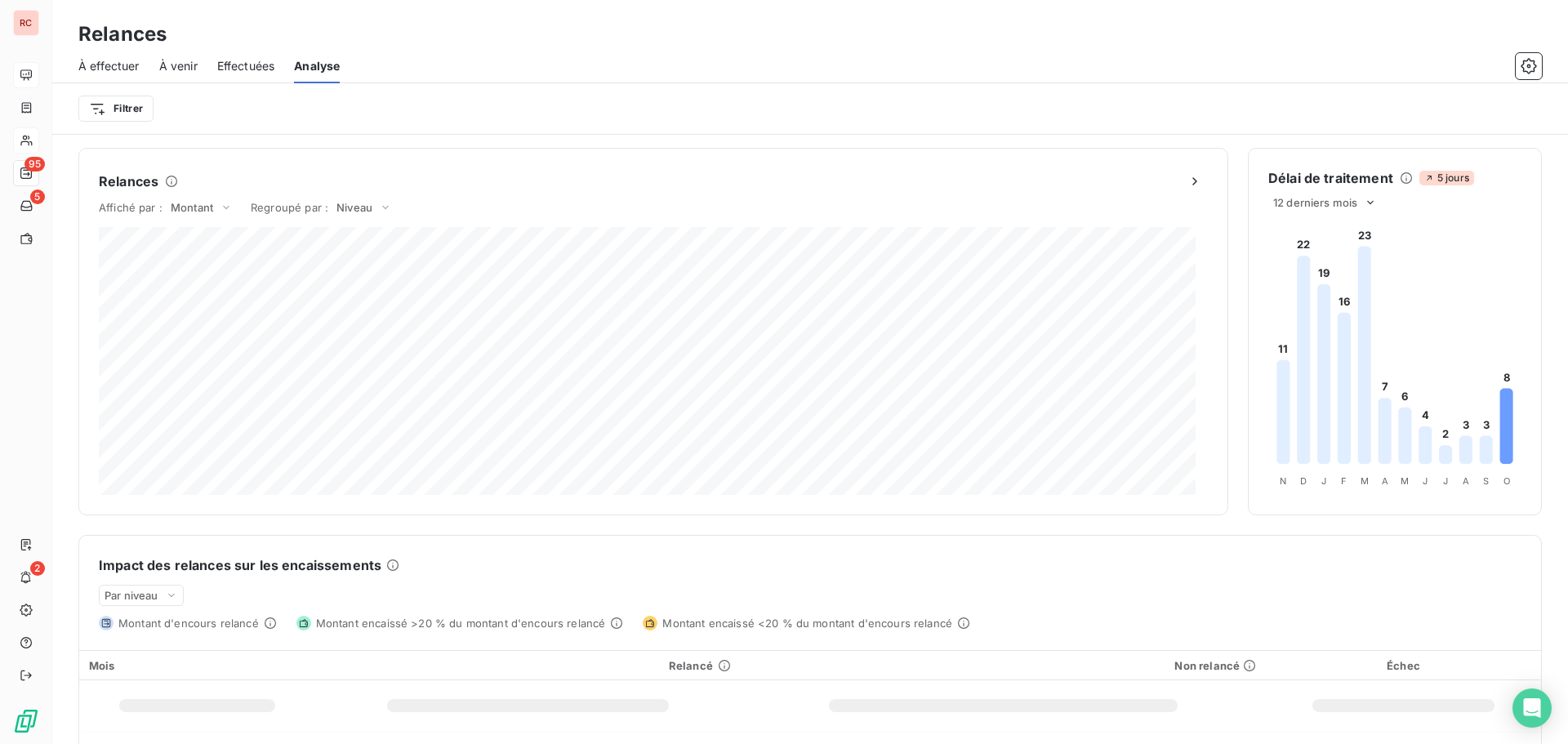
scroll to position [81, 0]
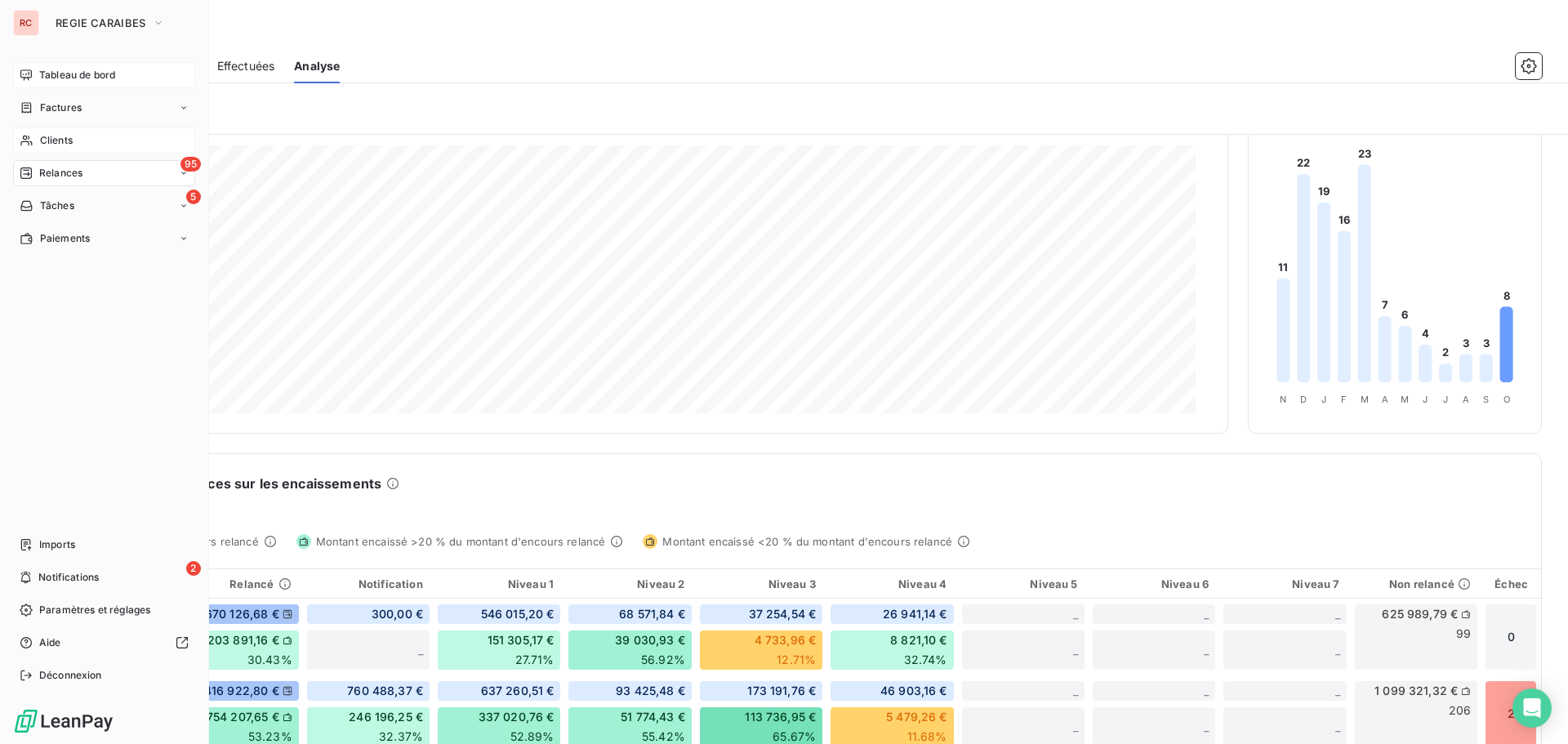
click at [99, 179] on div "95 Relances" at bounding box center [104, 173] width 182 height 27
click at [99, 178] on div "95 Relances" at bounding box center [104, 173] width 182 height 27
click at [53, 578] on span "Notifications" at bounding box center [68, 578] width 60 height 15
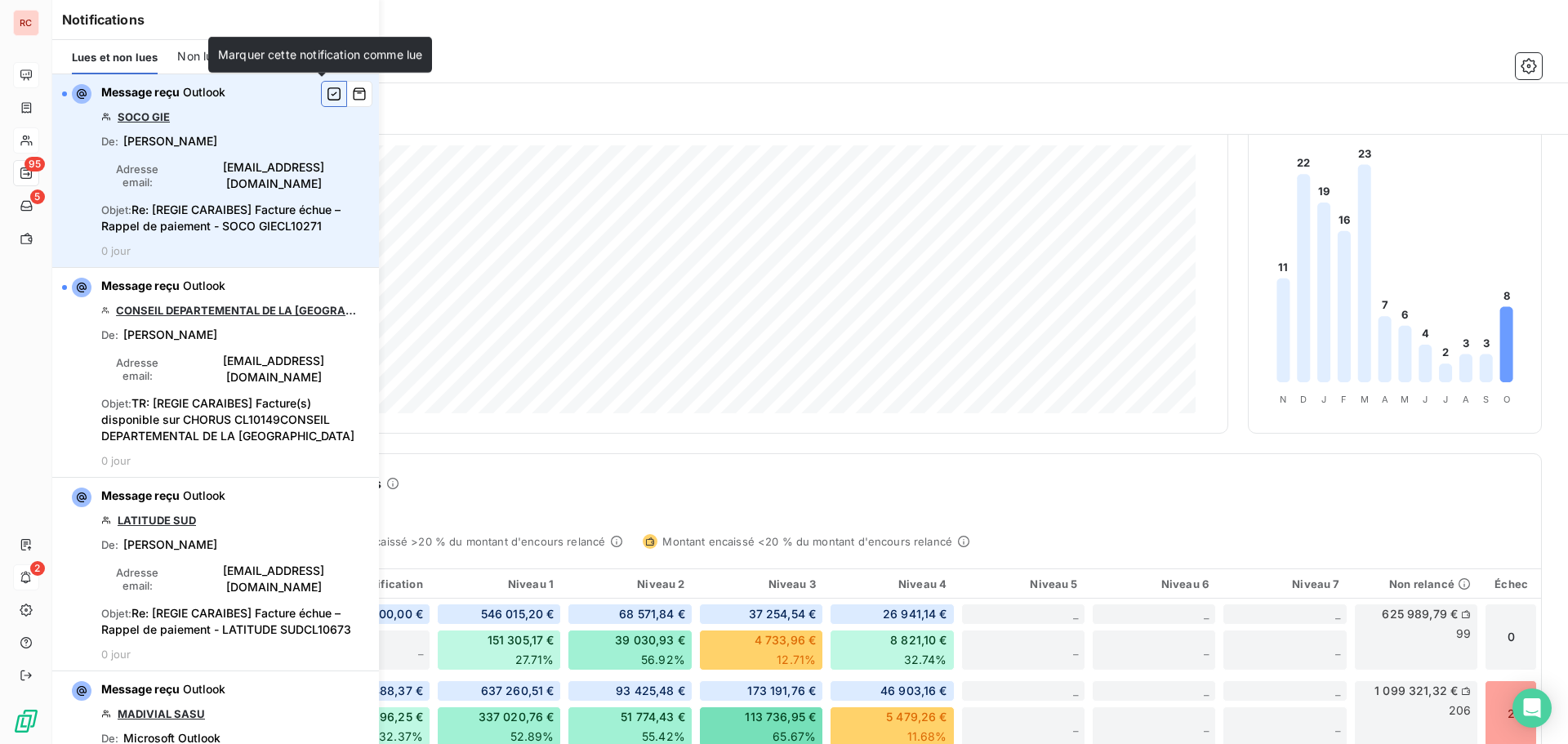
click at [327, 92] on icon "button" at bounding box center [333, 94] width 13 height 13
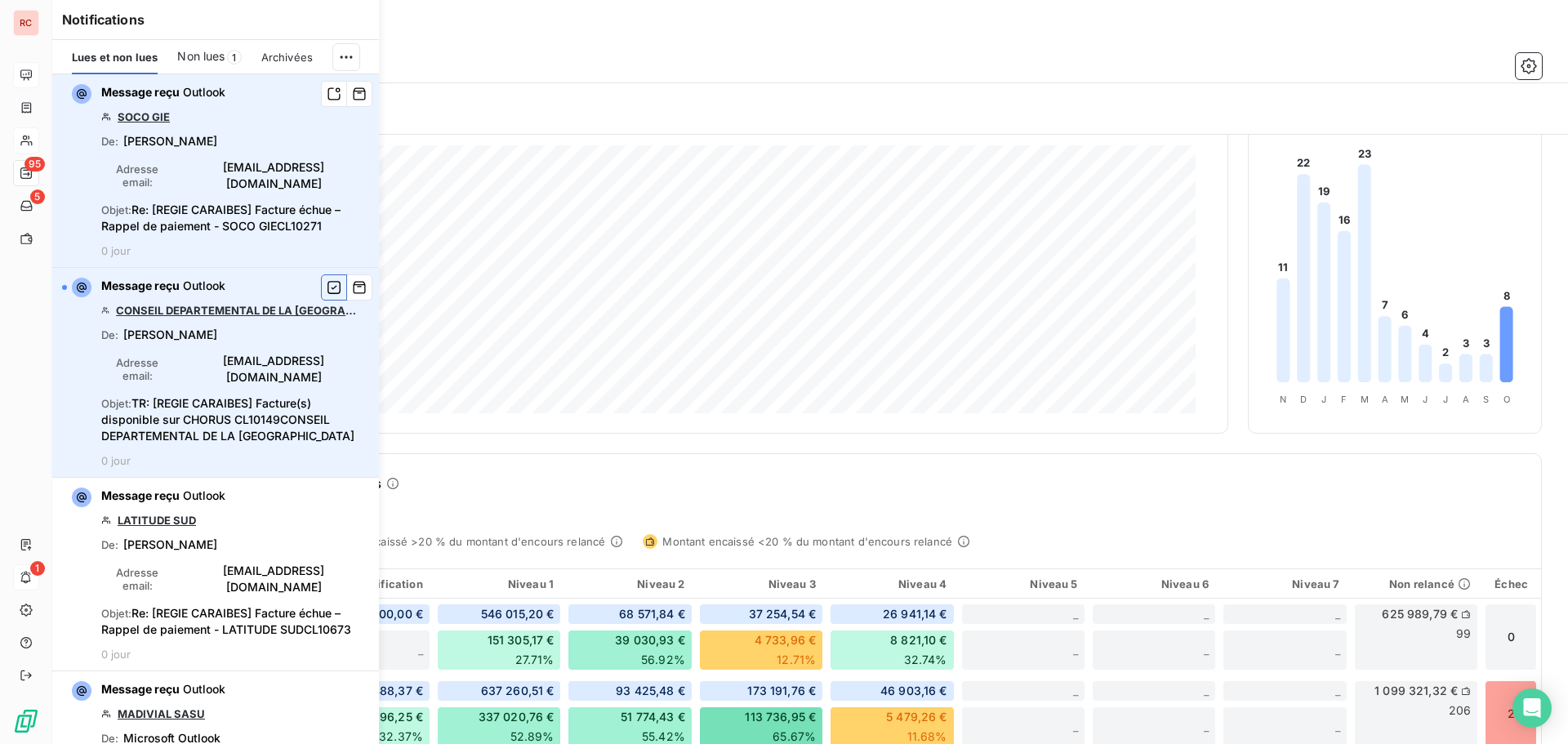
click at [321, 274] on button "button" at bounding box center [334, 288] width 27 height 27
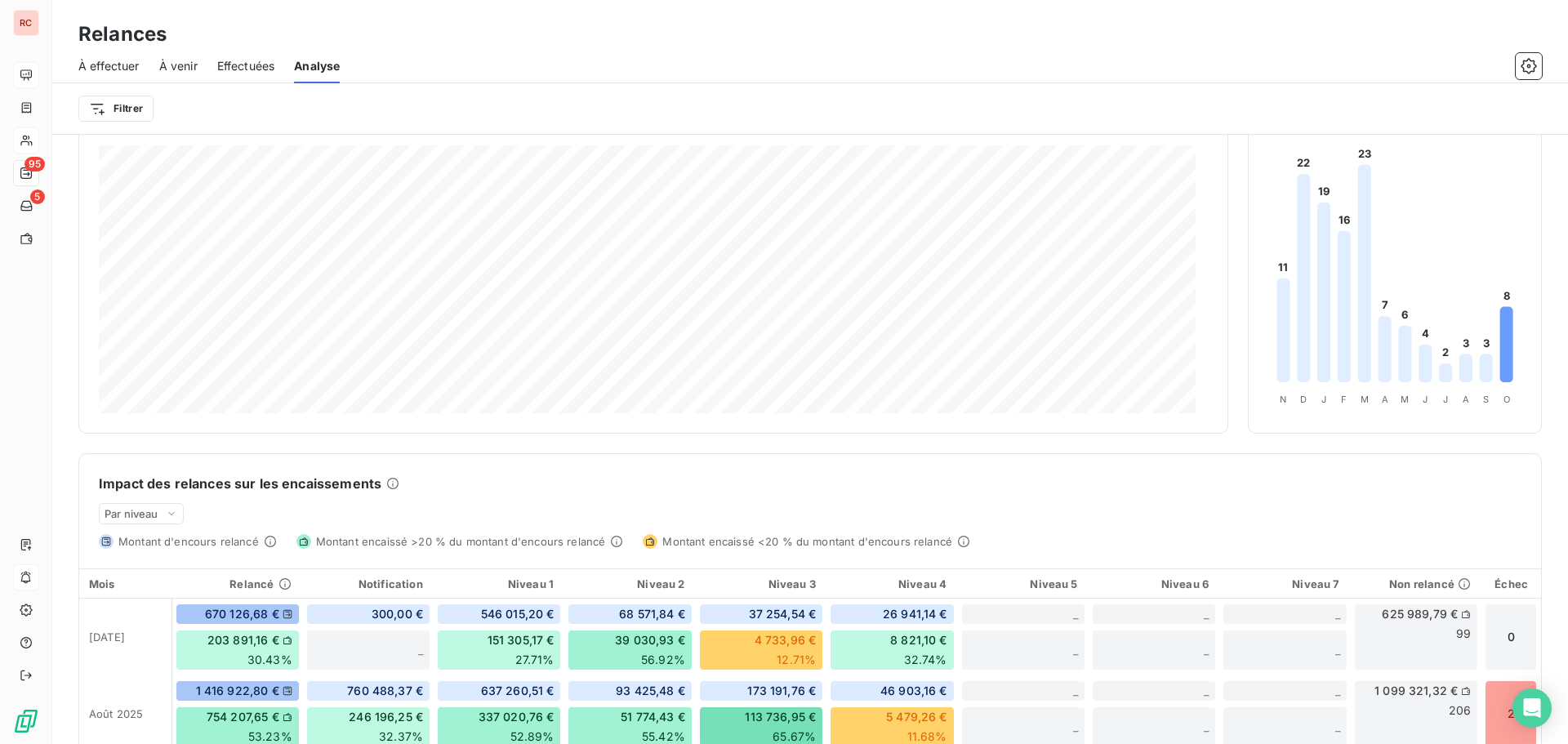
click at [779, 19] on div "Relances À effectuer À venir Effectuées Analyse Filtrer" at bounding box center [810, 66] width 1516 height 134
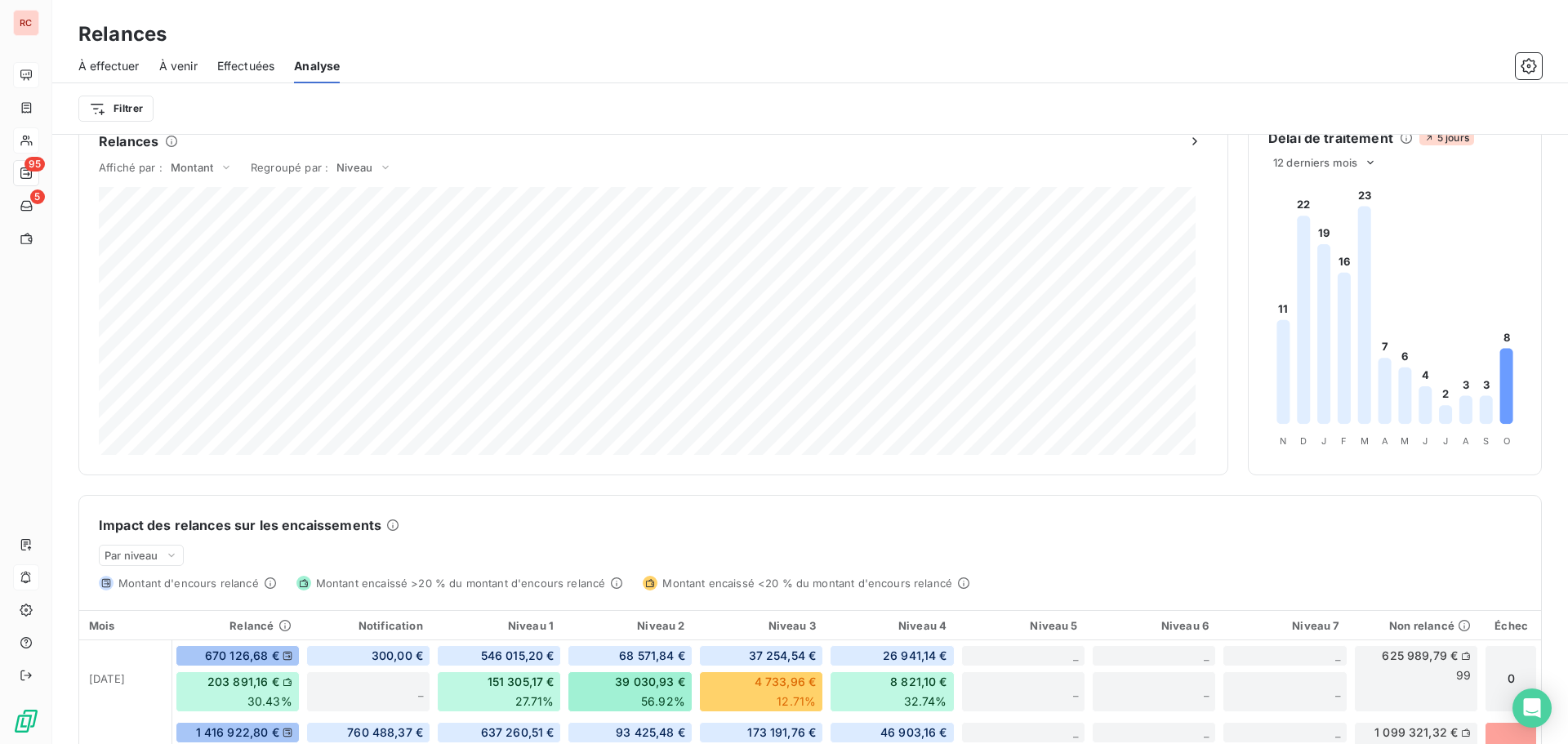
scroll to position [0, 0]
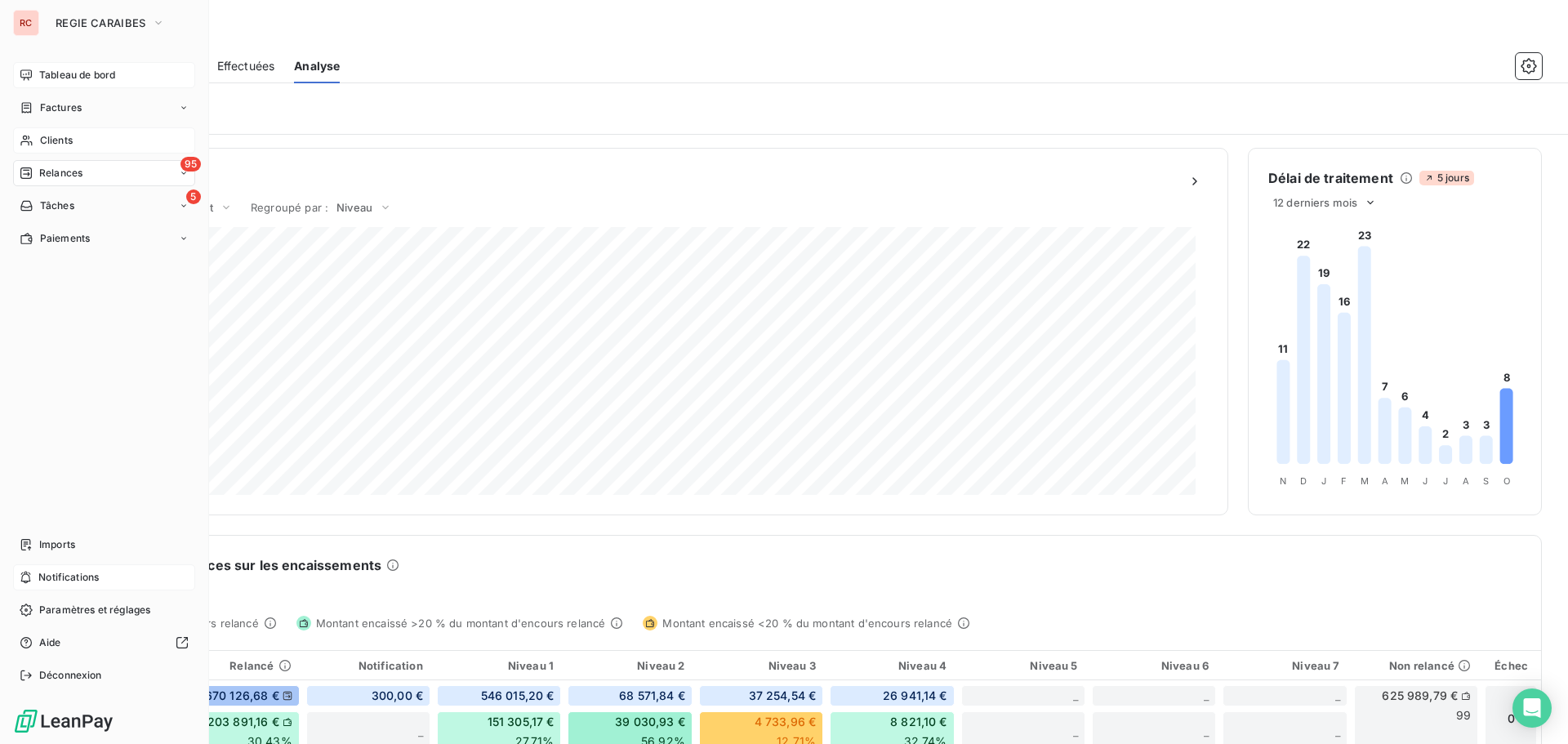
click at [62, 583] on span "Notifications" at bounding box center [68, 578] width 60 height 15
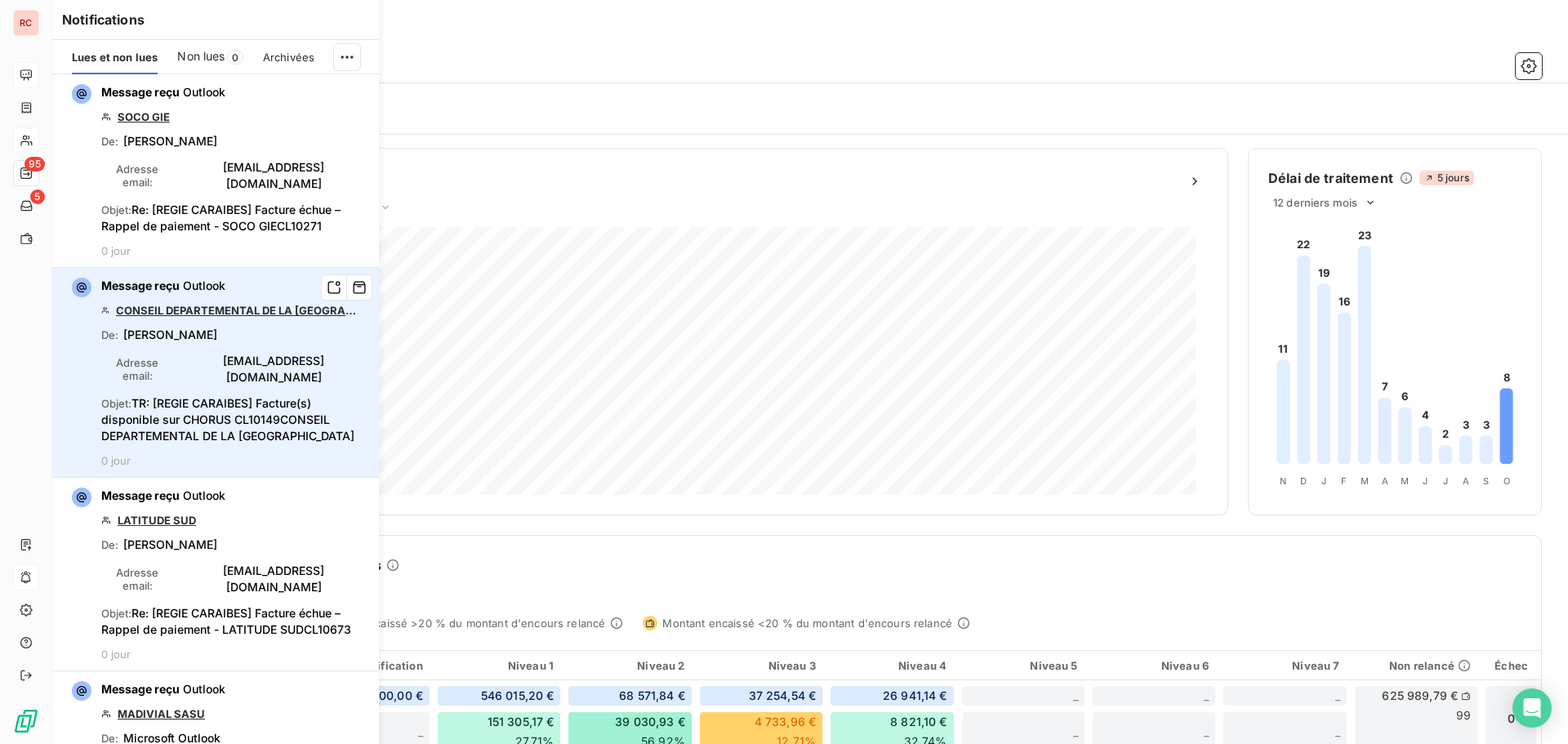
click at [234, 304] on link "CONSEIL DEPARTEMENTAL DE LA [GEOGRAPHIC_DATA]" at bounding box center [239, 311] width 247 height 13
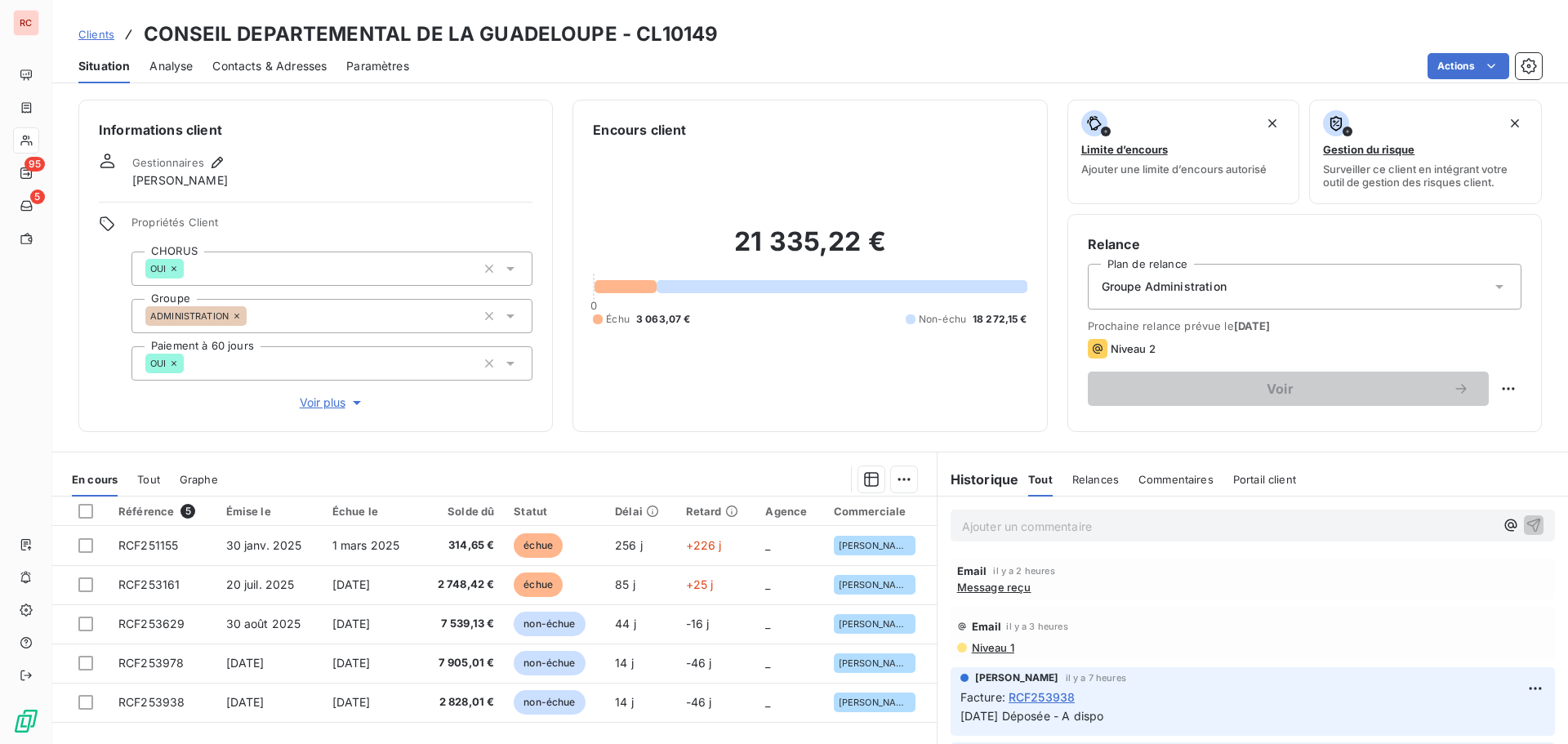
click at [977, 591] on span "Message reçu" at bounding box center [994, 587] width 74 height 13
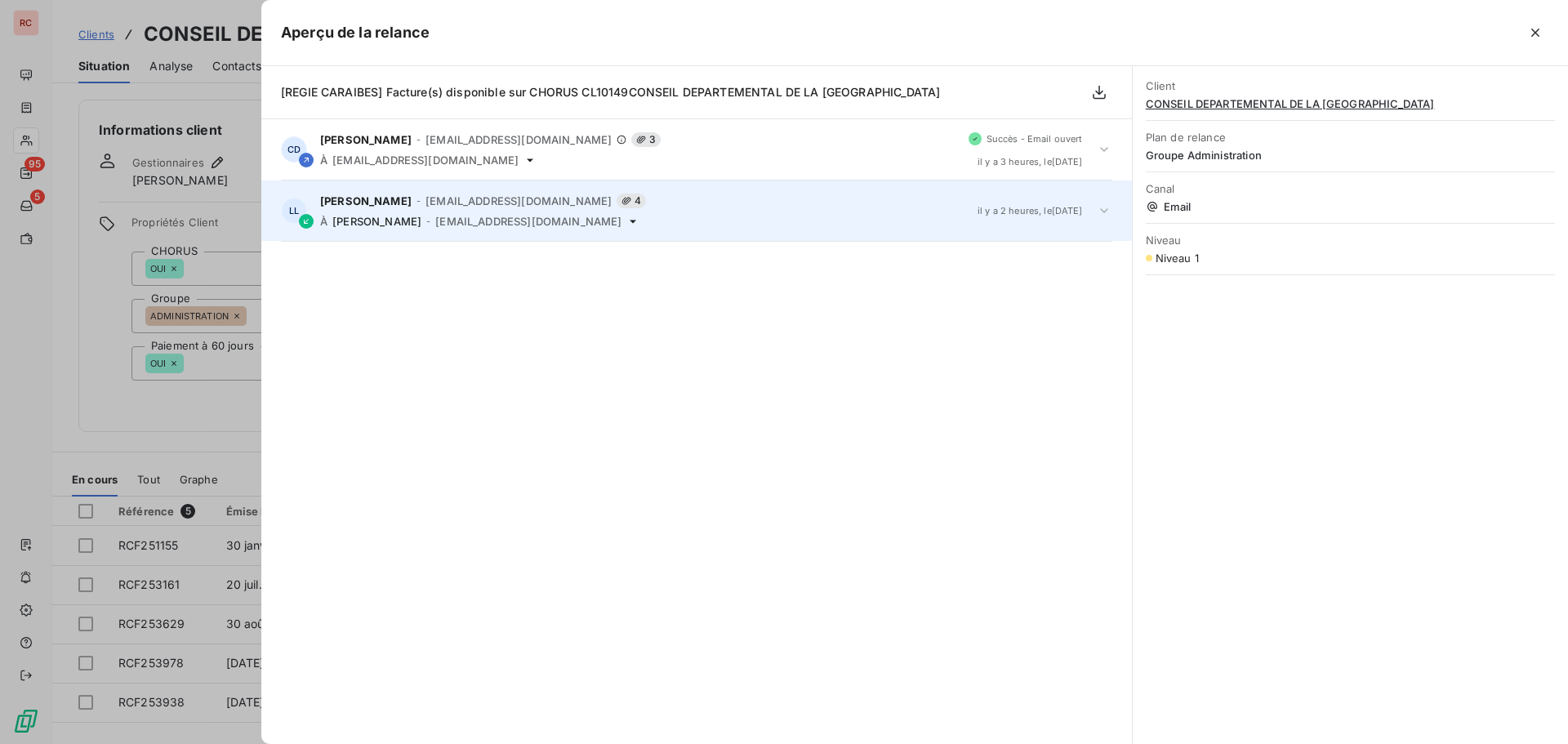
click at [1100, 213] on icon at bounding box center [1105, 211] width 16 height 16
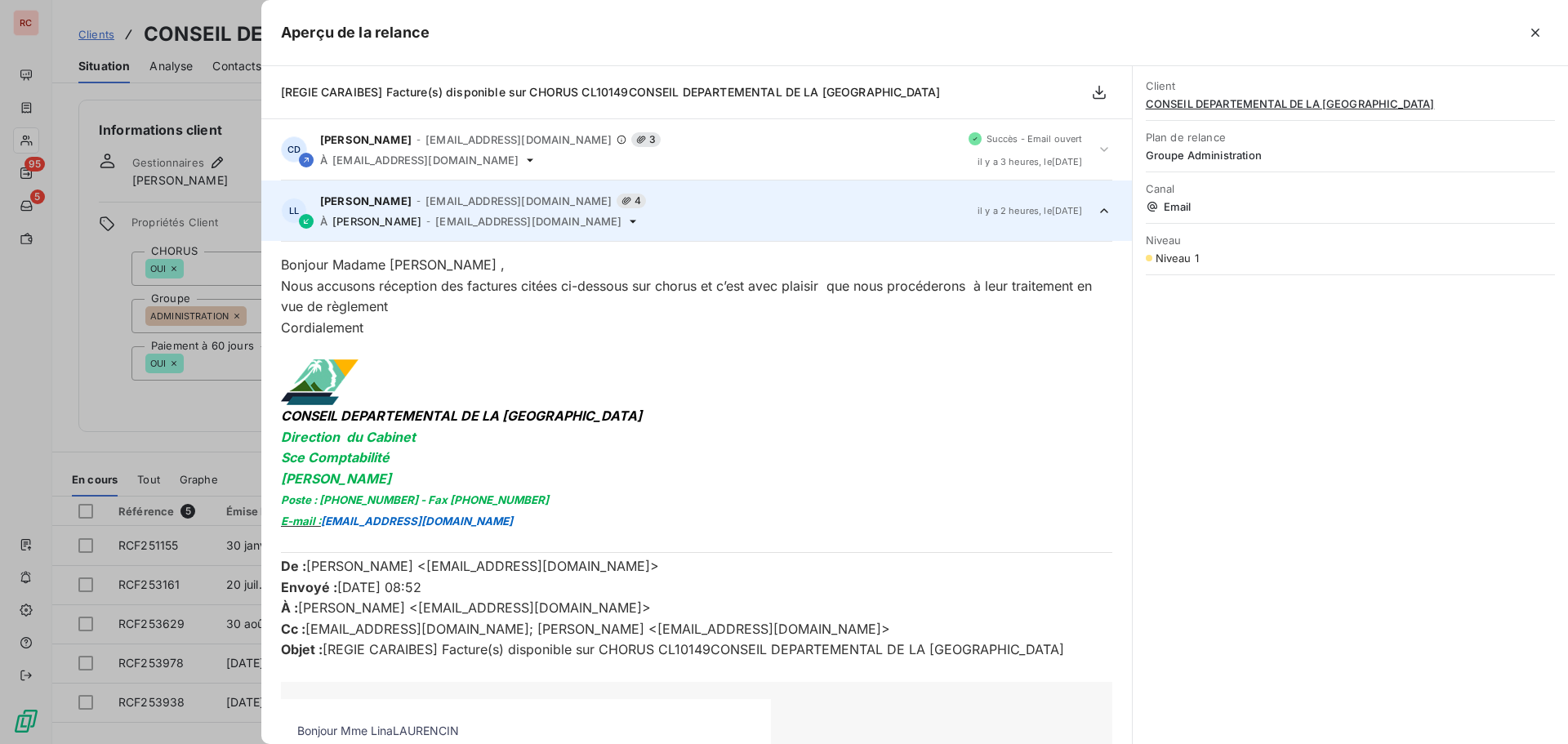
scroll to position [61, 0]
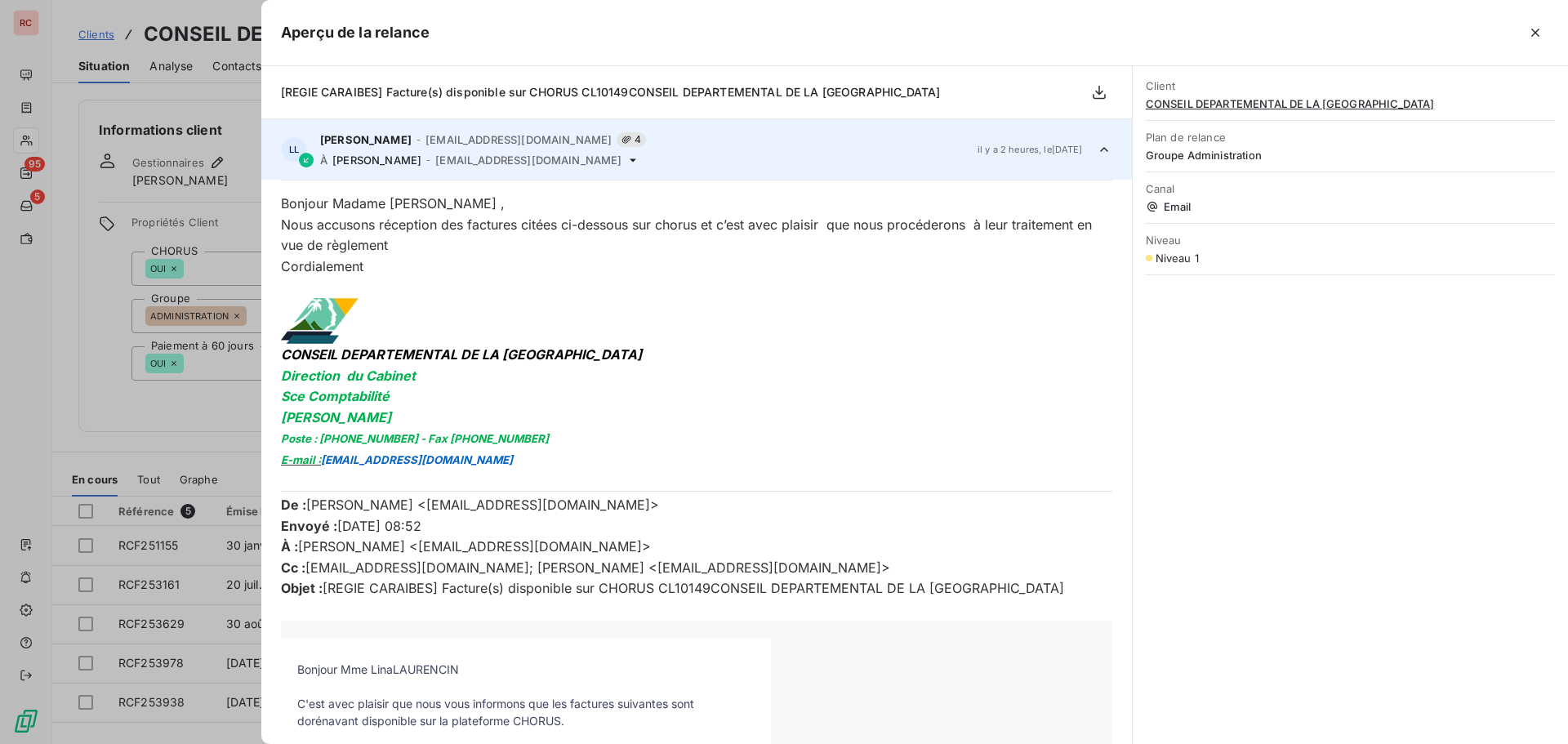
click at [56, 437] on div at bounding box center [784, 372] width 1568 height 744
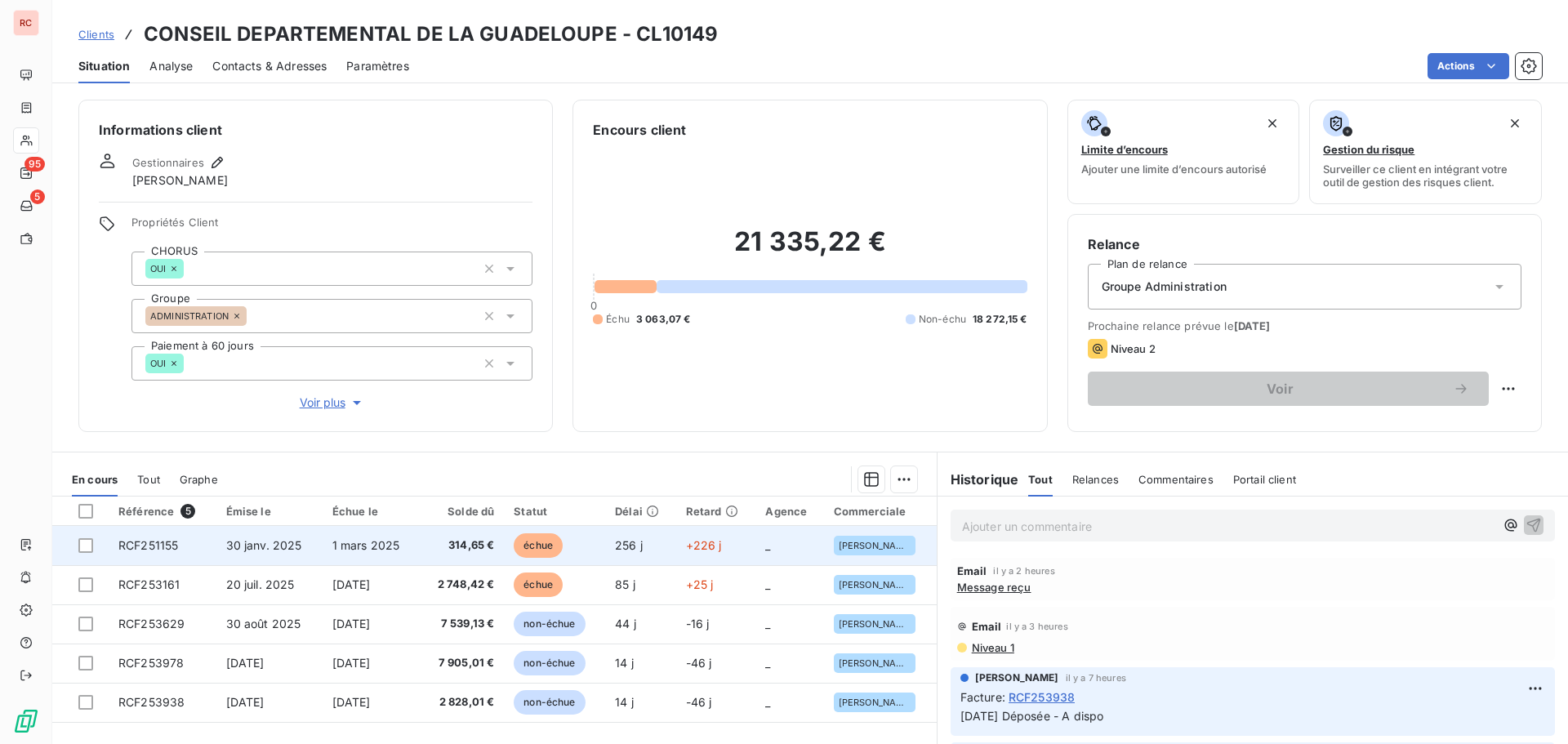
click at [426, 541] on td "314,65 €" at bounding box center [462, 546] width 85 height 39
click at [425, 543] on td "314,65 €" at bounding box center [462, 546] width 85 height 39
click at [436, 547] on span "314,65 €" at bounding box center [462, 546] width 65 height 16
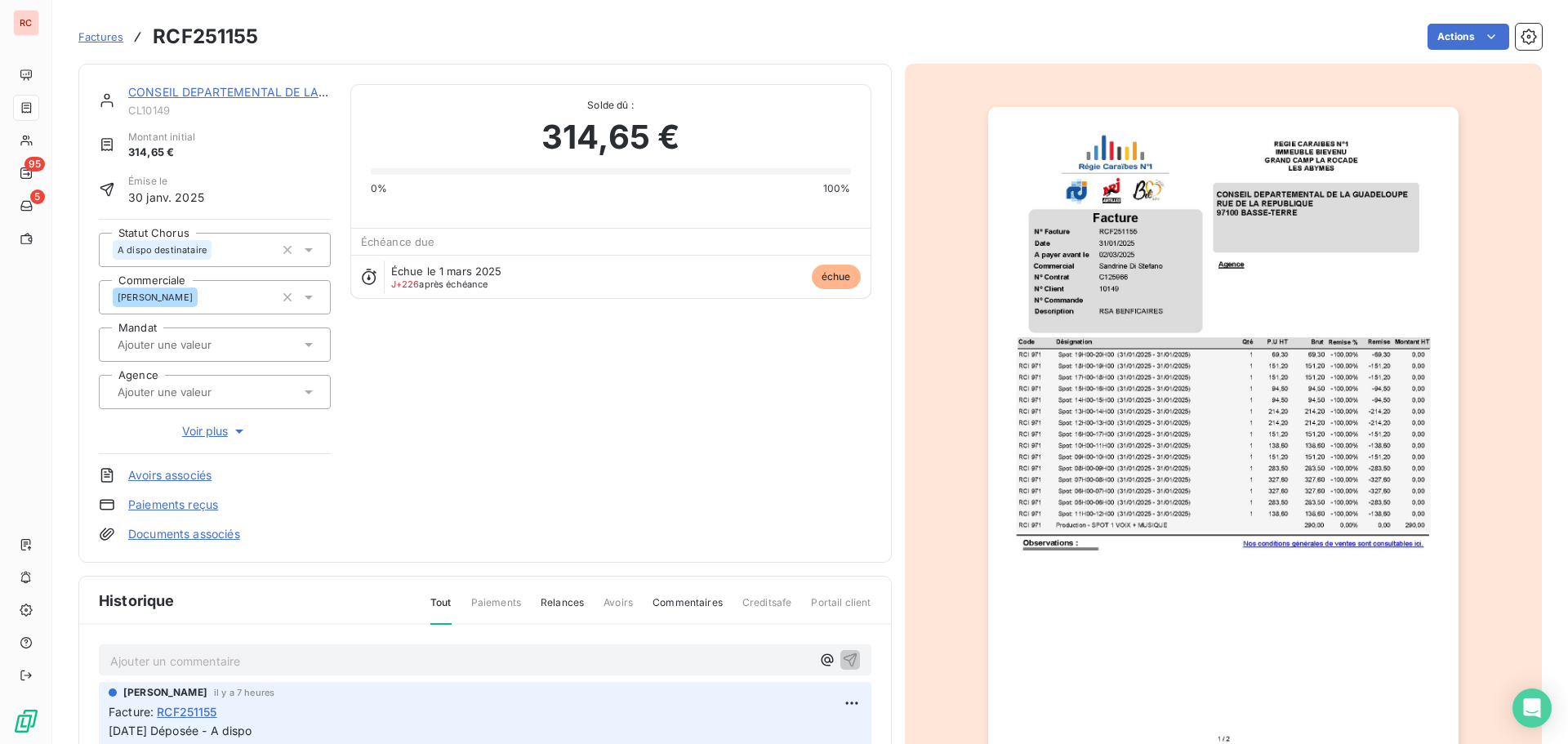
click at [186, 95] on link "CONSEIL DEPARTEMENTAL DE LA [GEOGRAPHIC_DATA]" at bounding box center [285, 92] width 313 height 14
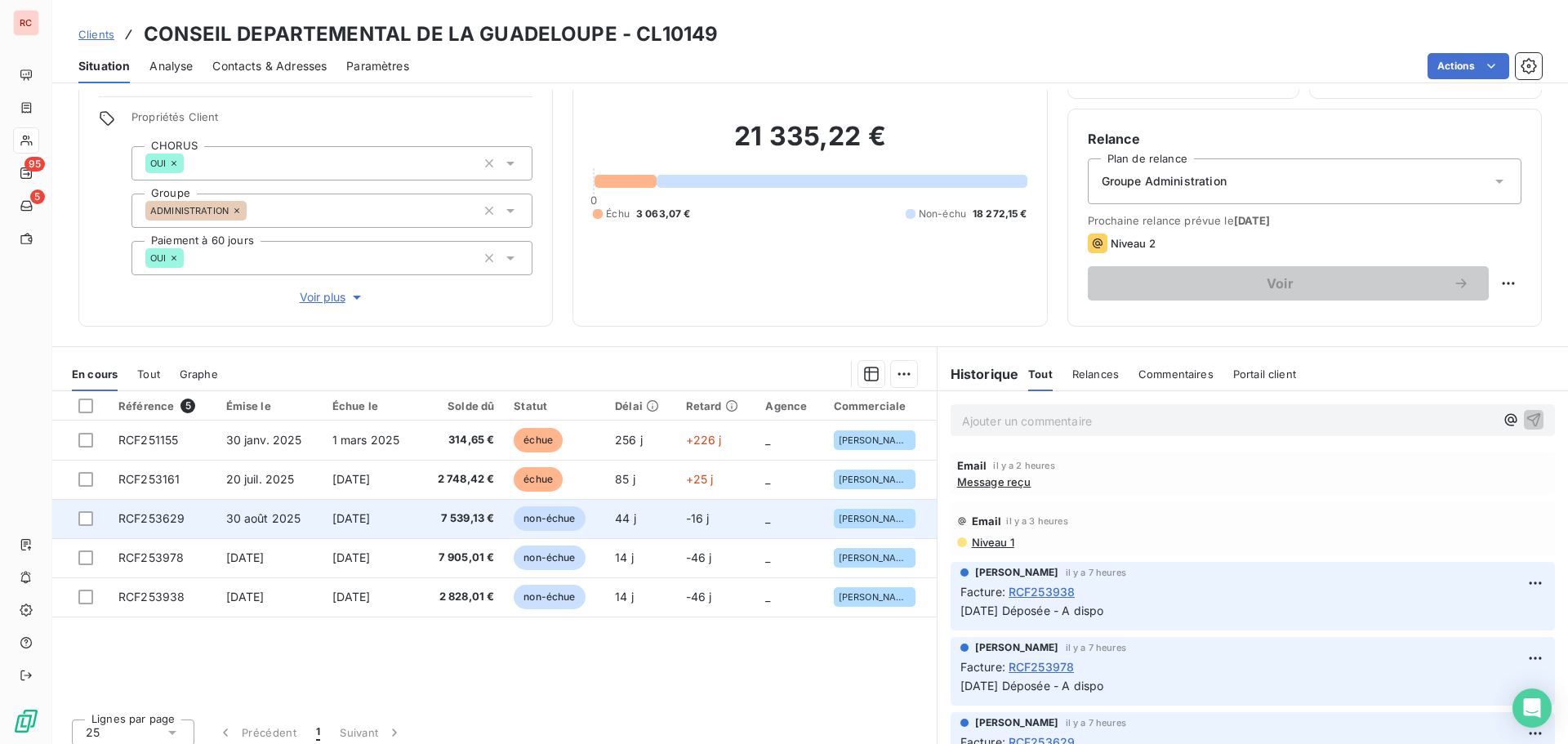
scroll to position [116, 0]
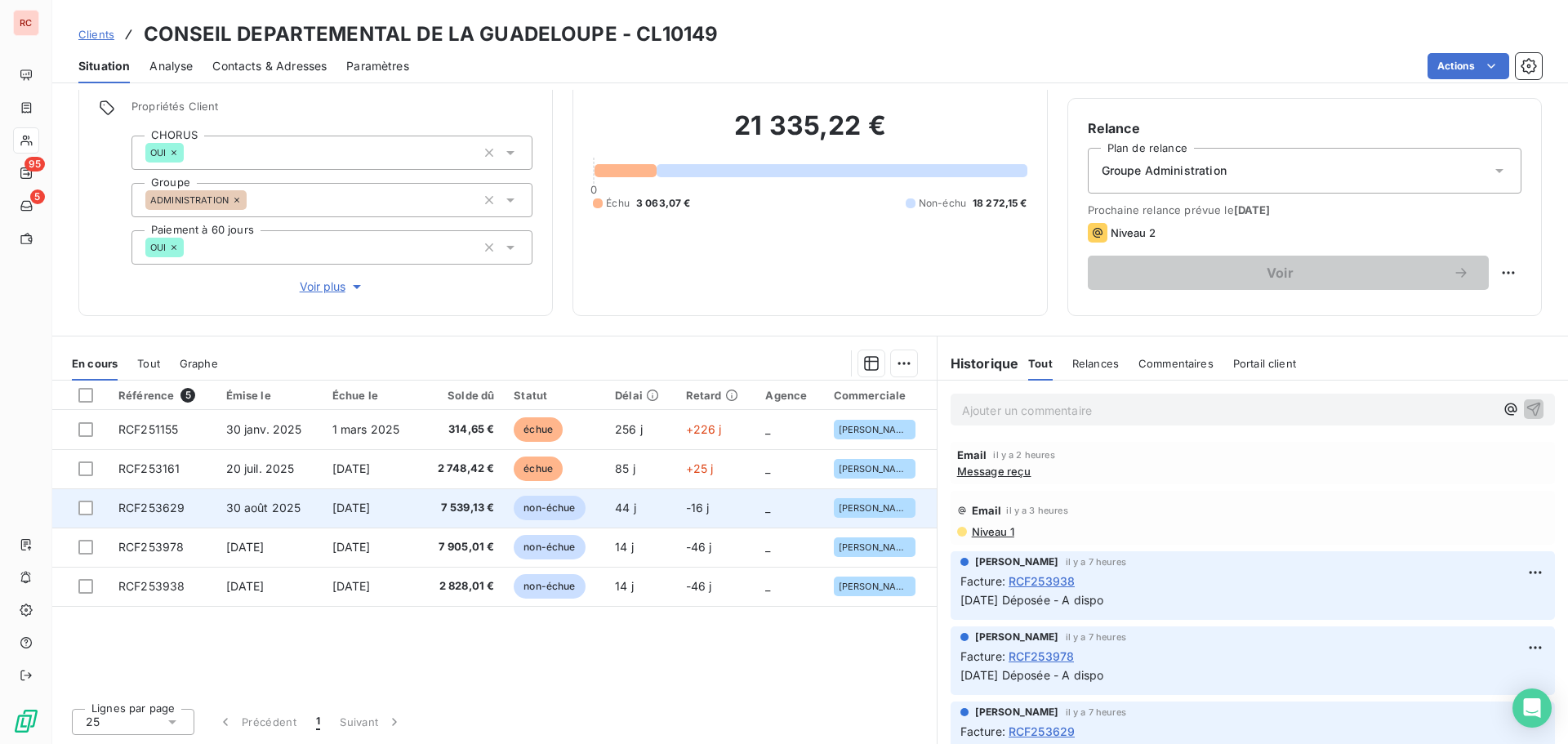
click at [201, 512] on td "RCF253629" at bounding box center [163, 508] width 108 height 39
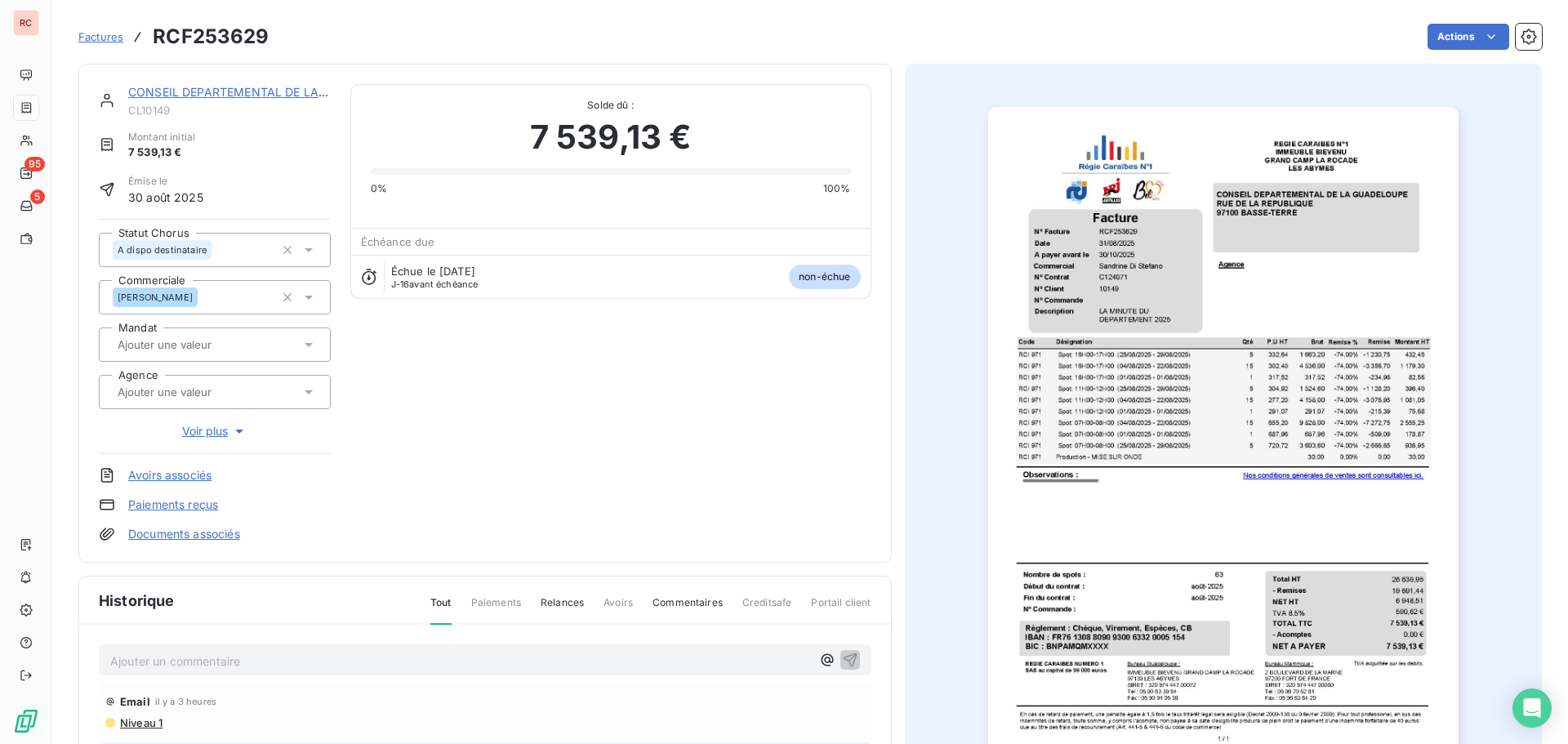
click at [214, 660] on p "Ajouter un commentaire ﻿" at bounding box center [461, 661] width 700 height 20
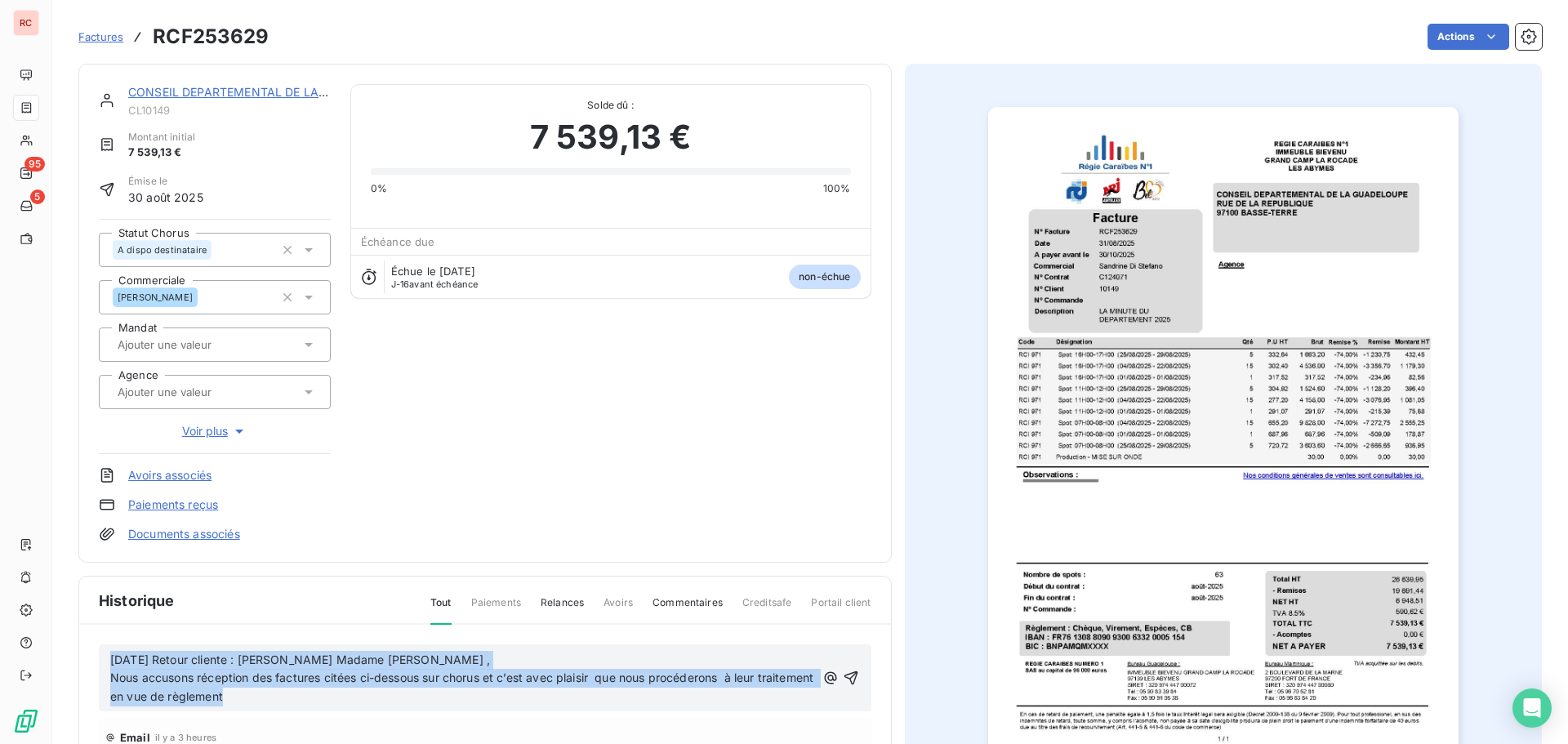
drag, startPoint x: 315, startPoint y: 694, endPoint x: 87, endPoint y: 663, distance: 230.1
copy div "13/10/2025 Retour cliente : Bonjour Madame DELAERE , Nous accusons réception de…"
click at [843, 679] on icon "button" at bounding box center [851, 678] width 16 height 16
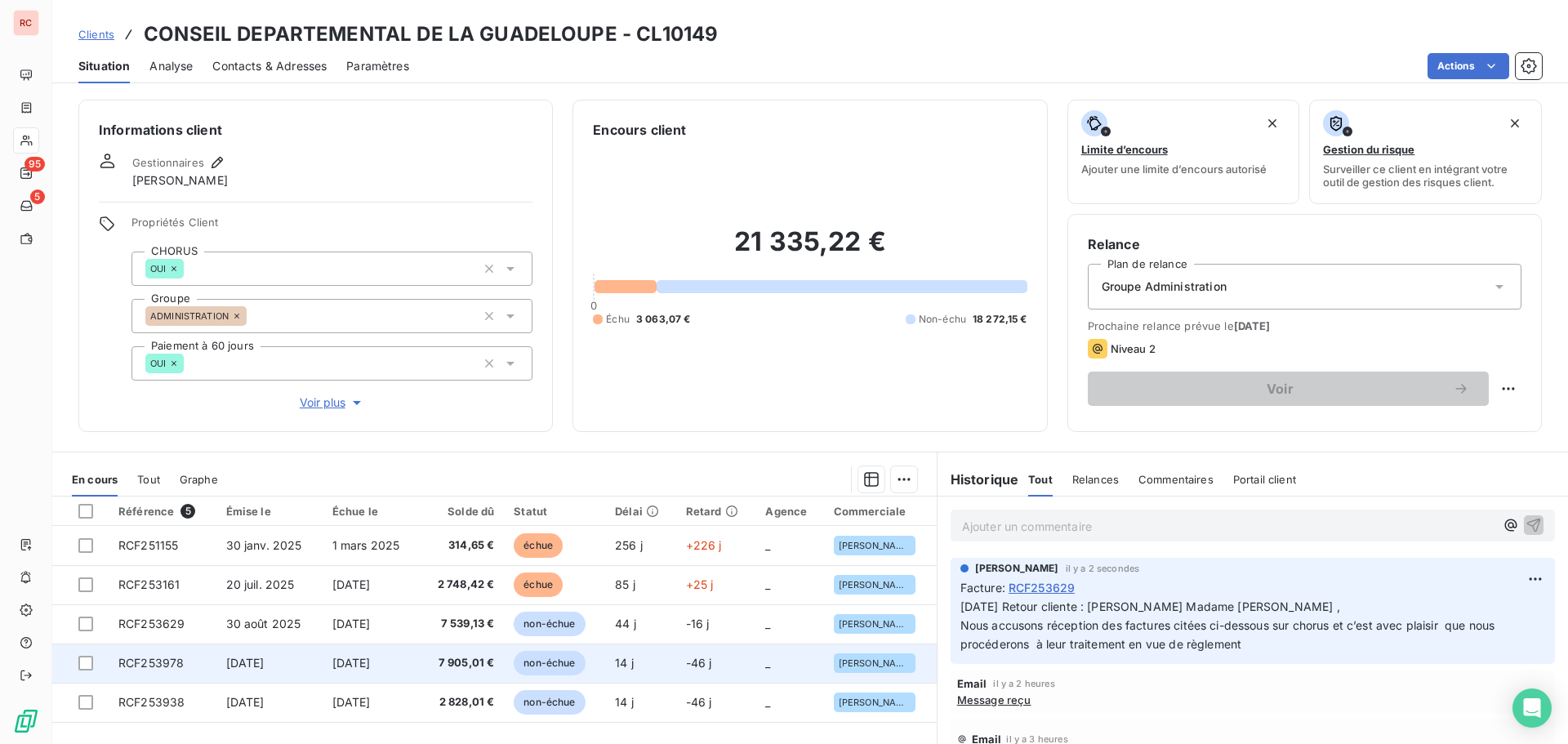
click at [348, 655] on td "[DATE]" at bounding box center [371, 663] width 97 height 39
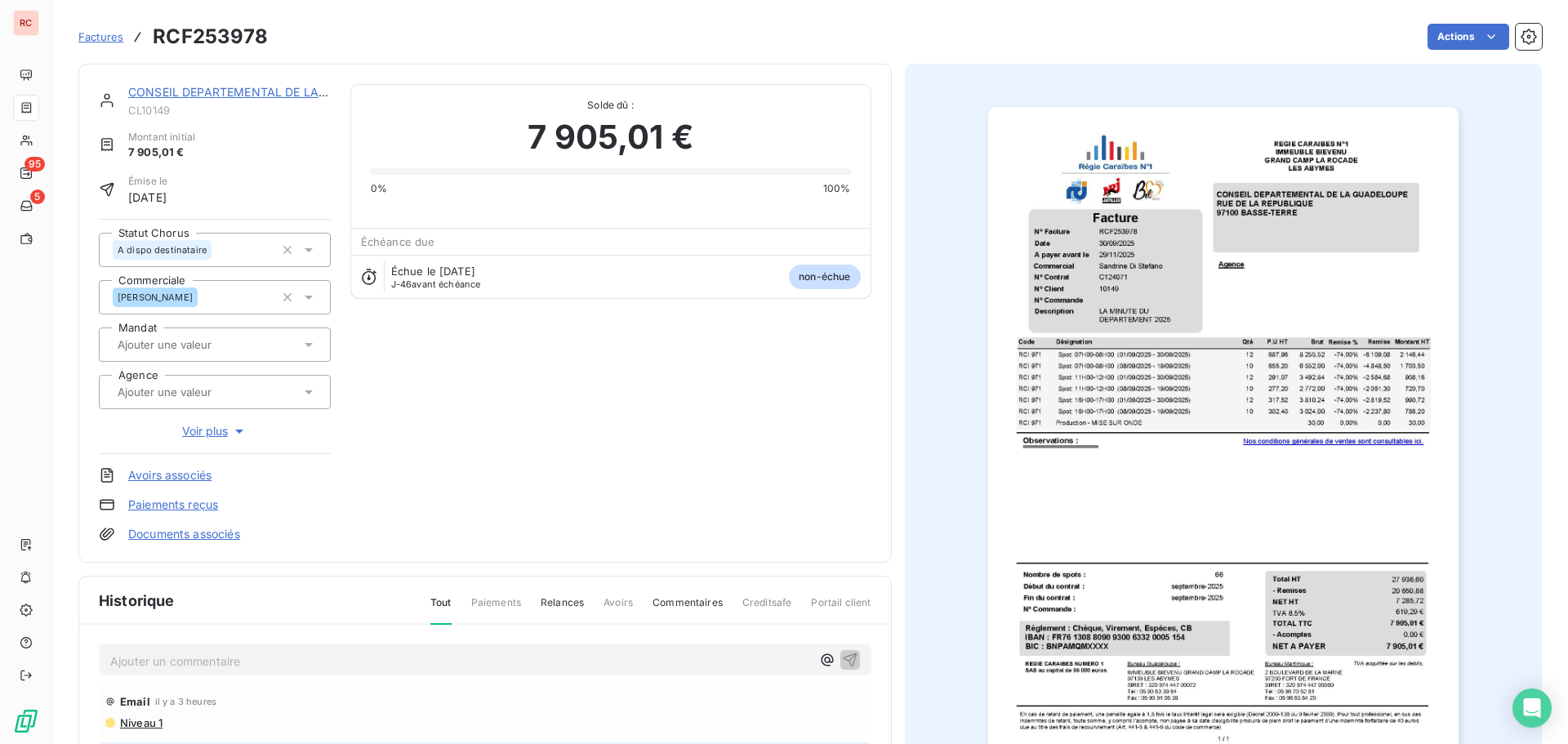
click at [268, 649] on div "Ajouter un commentaire ﻿" at bounding box center [461, 660] width 700 height 22
click at [248, 657] on p "Ajouter un commentaire ﻿" at bounding box center [461, 661] width 700 height 20
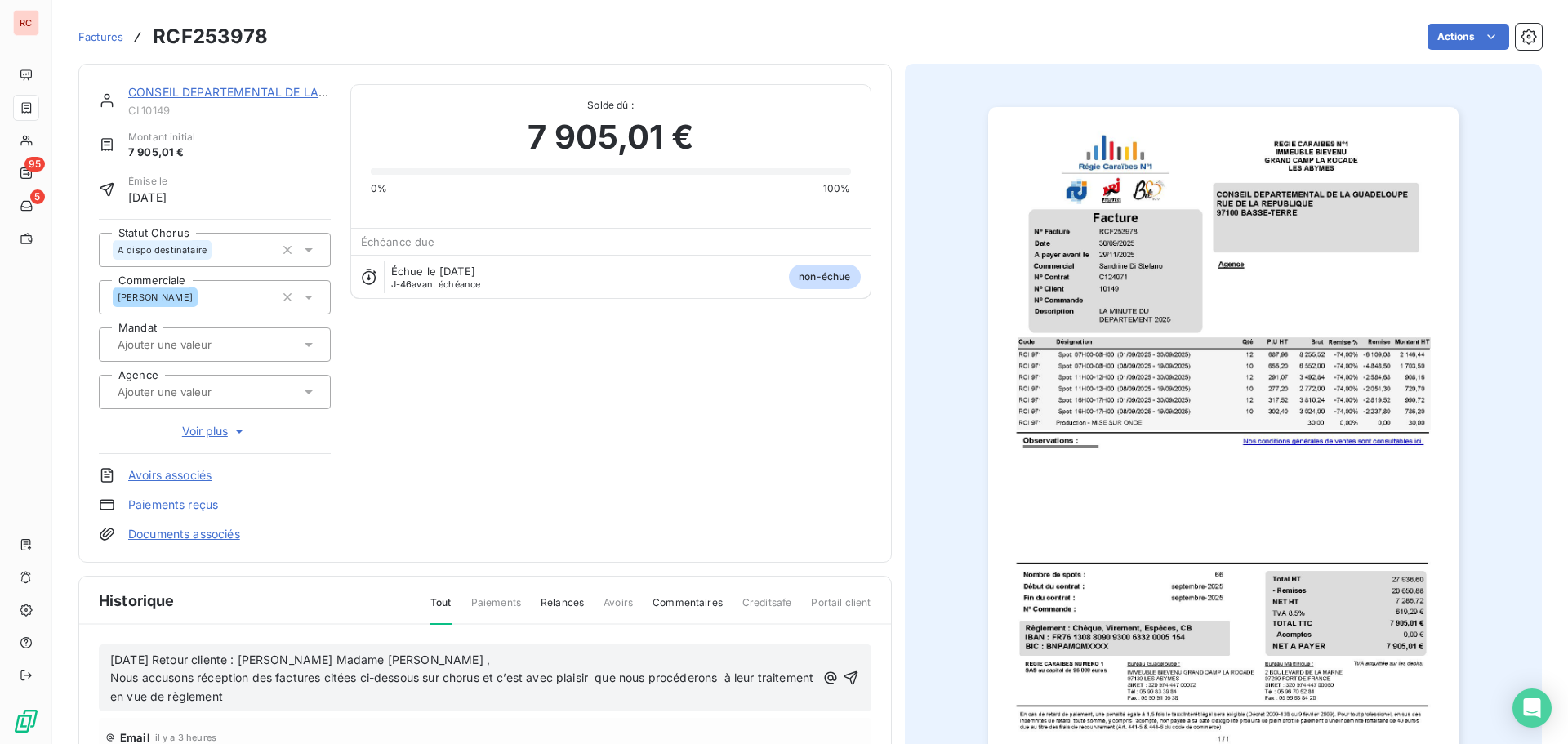
click at [843, 677] on icon "button" at bounding box center [851, 678] width 16 height 16
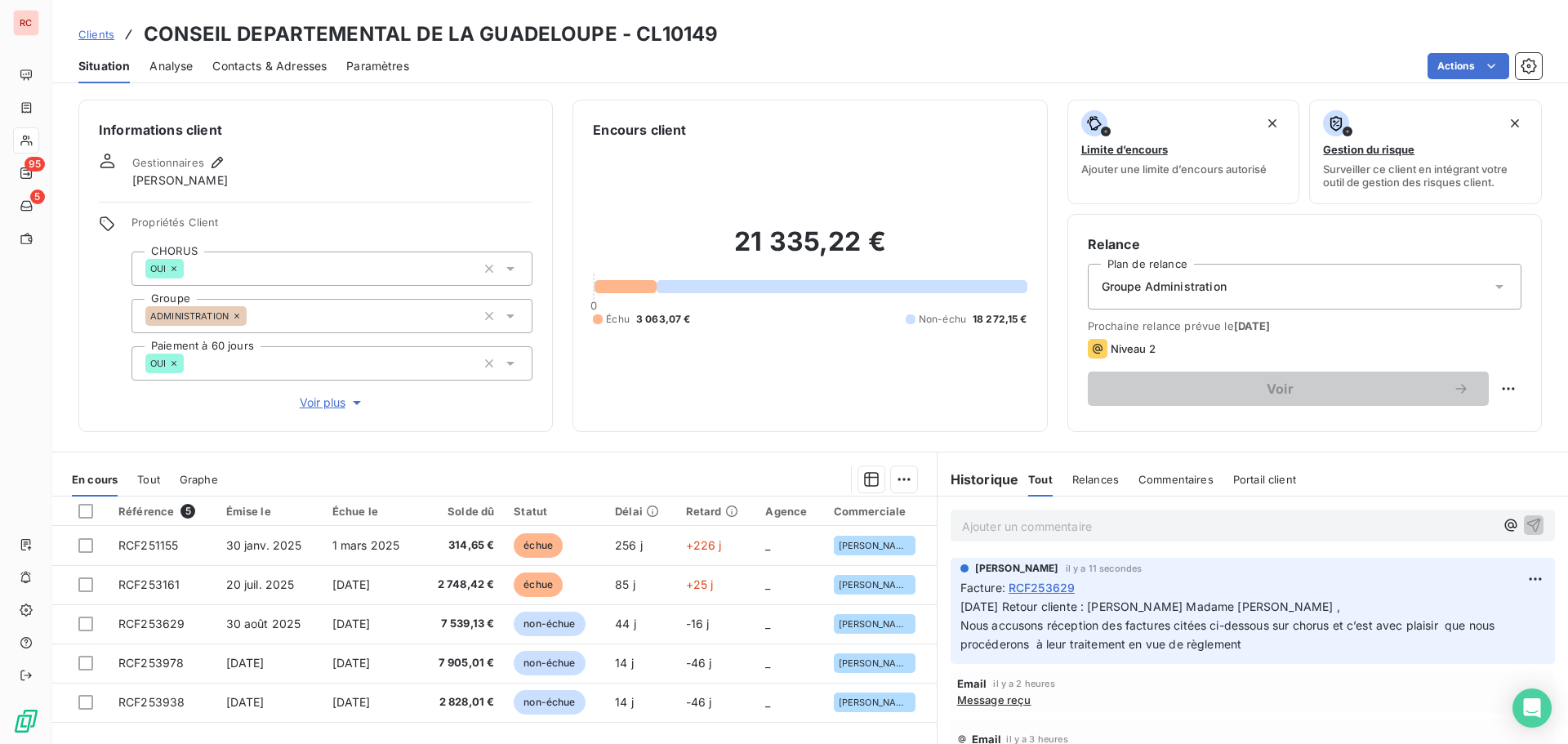
scroll to position [81, 0]
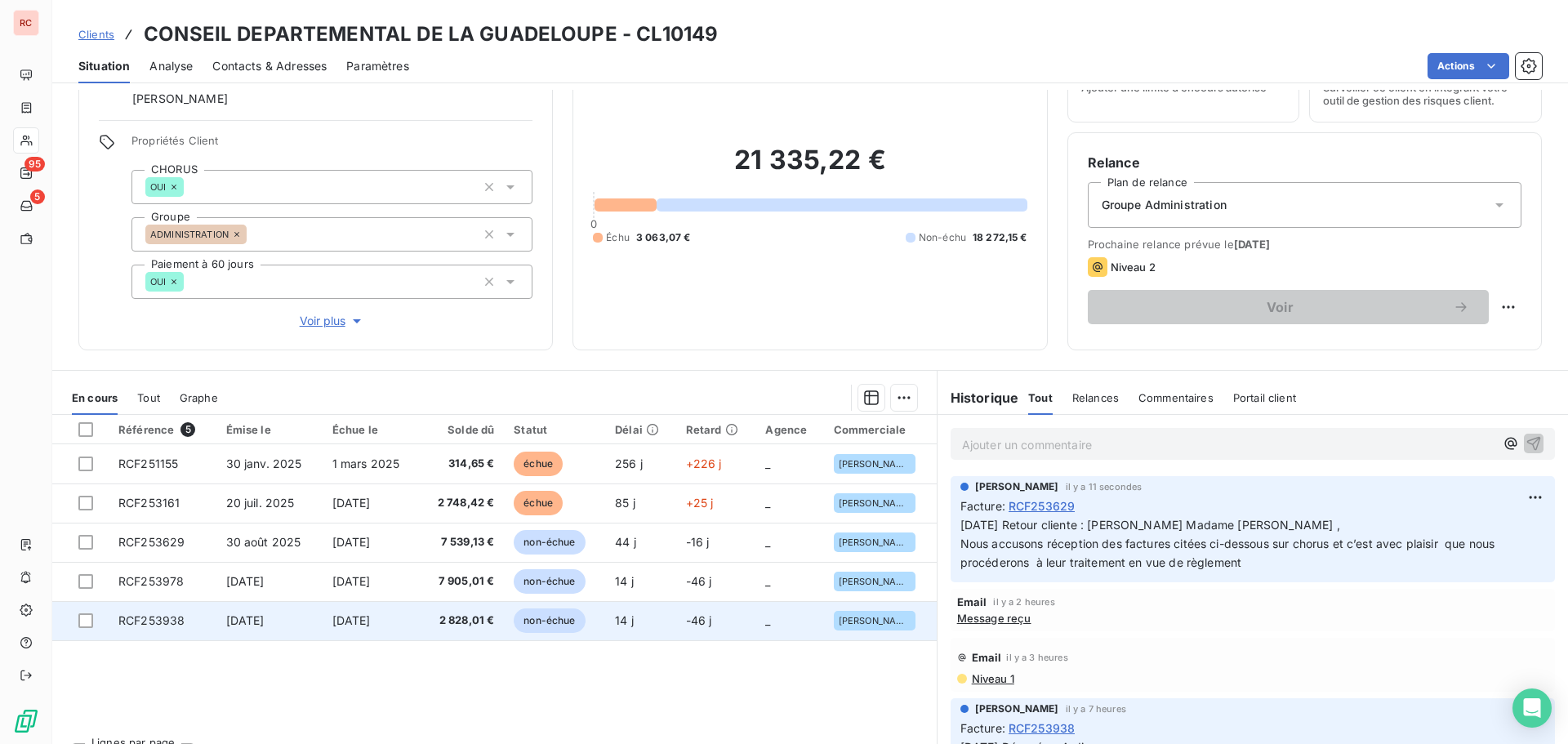
click at [411, 617] on td "[DATE]" at bounding box center [371, 621] width 97 height 39
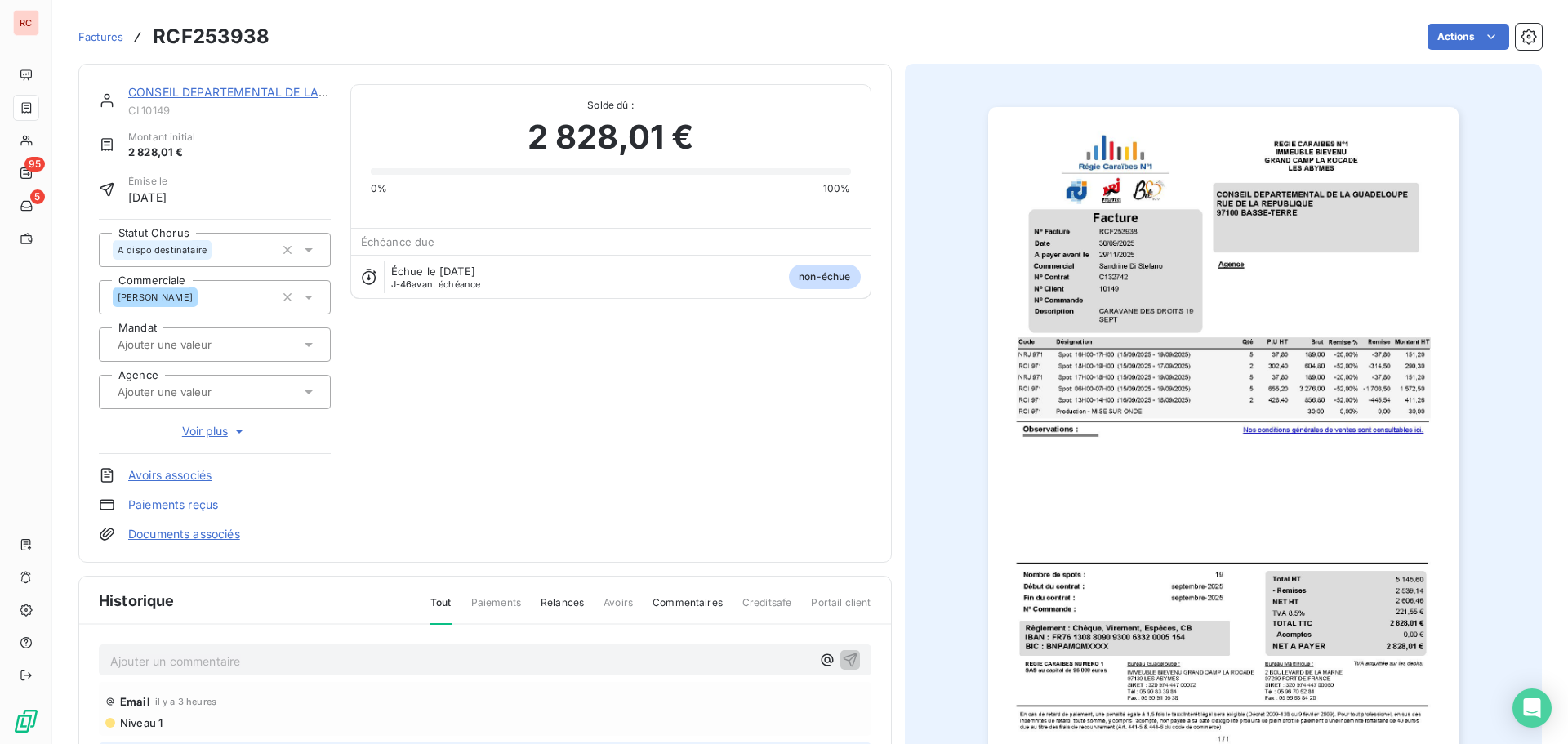
click at [195, 671] on div "Ajouter un commentaire ﻿" at bounding box center [486, 661] width 773 height 32
click at [185, 665] on p "Ajouter un commentaire ﻿" at bounding box center [461, 661] width 700 height 20
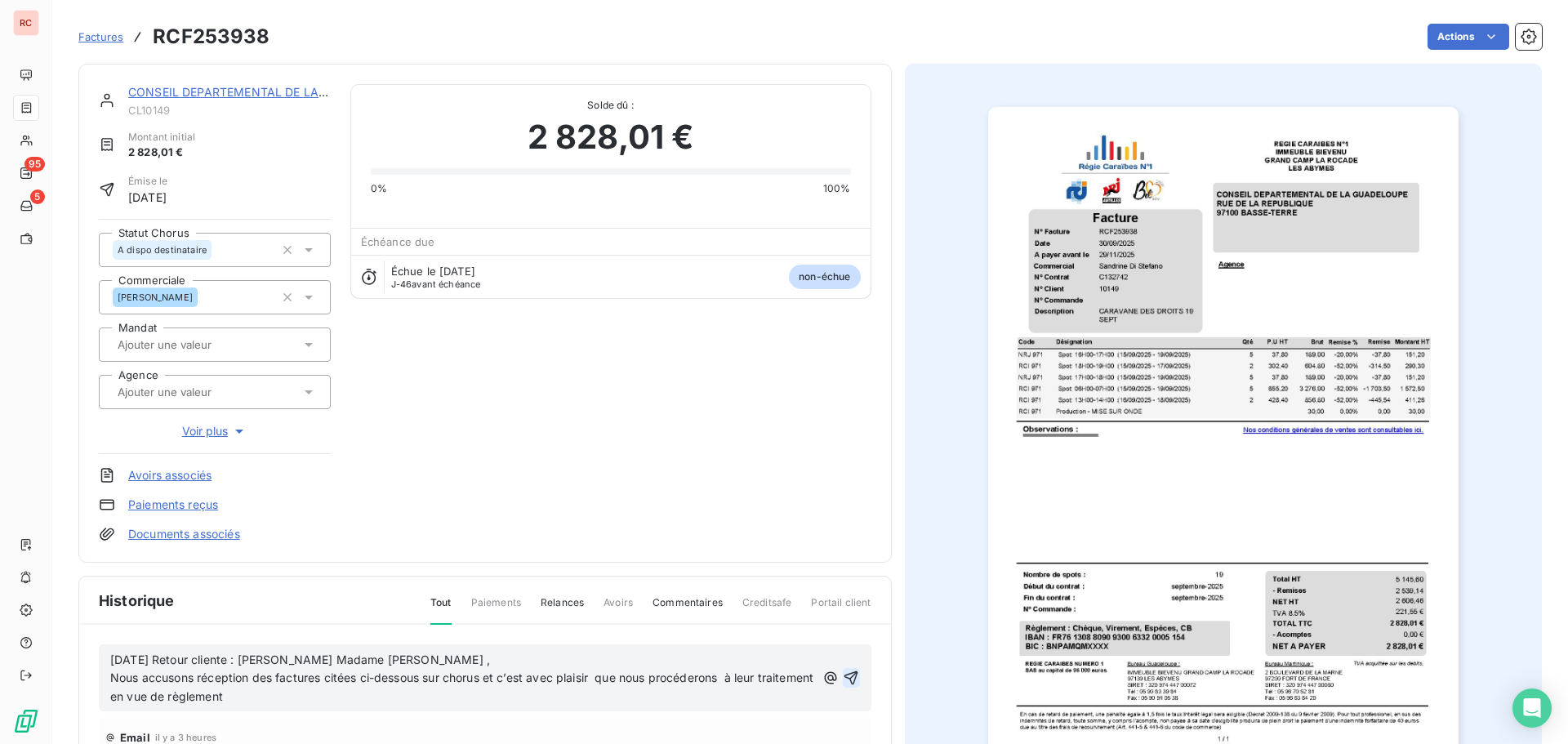
click at [843, 673] on icon "button" at bounding box center [851, 678] width 16 height 16
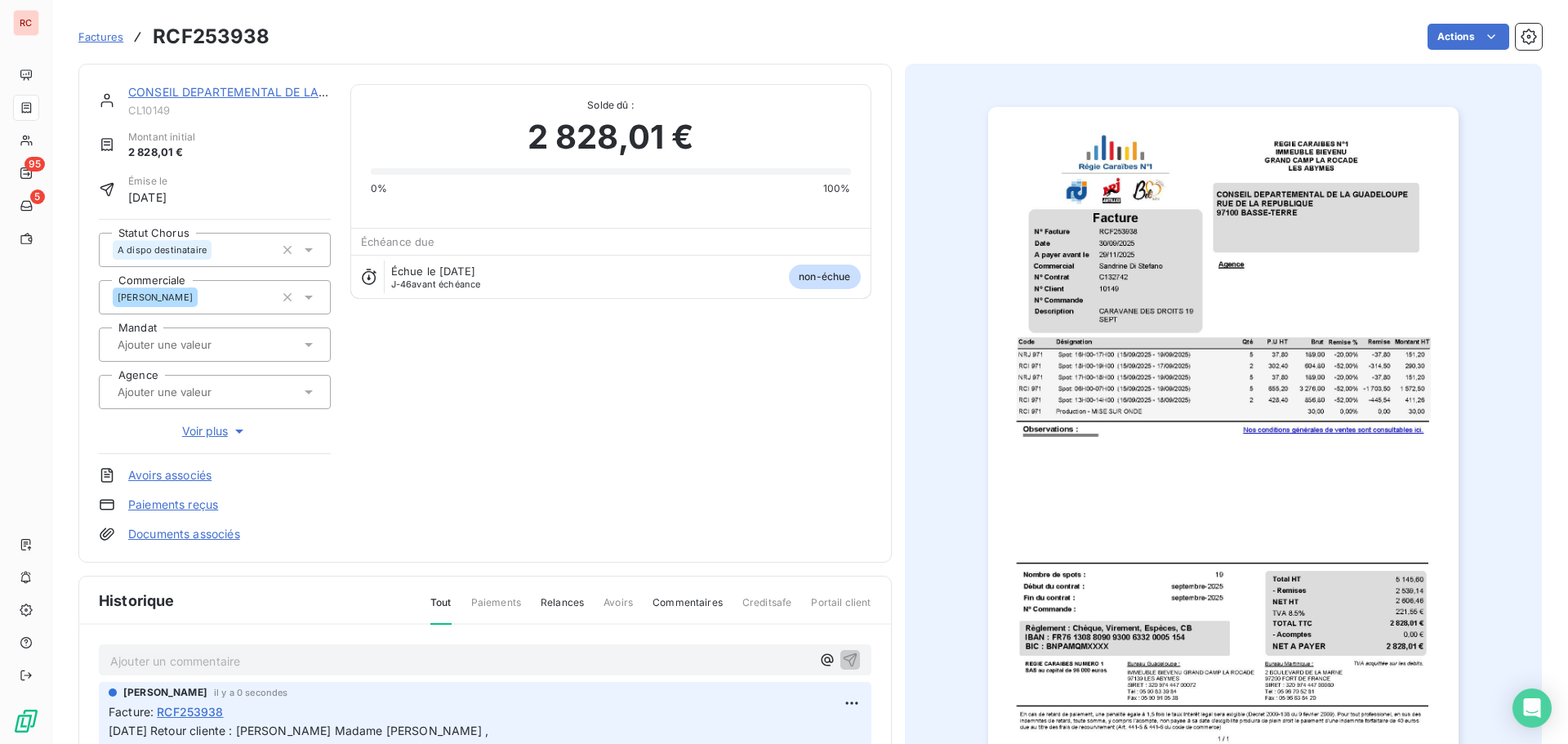
click at [203, 91] on link "CONSEIL DEPARTEMENTAL DE LA [GEOGRAPHIC_DATA]" at bounding box center [285, 92] width 313 height 14
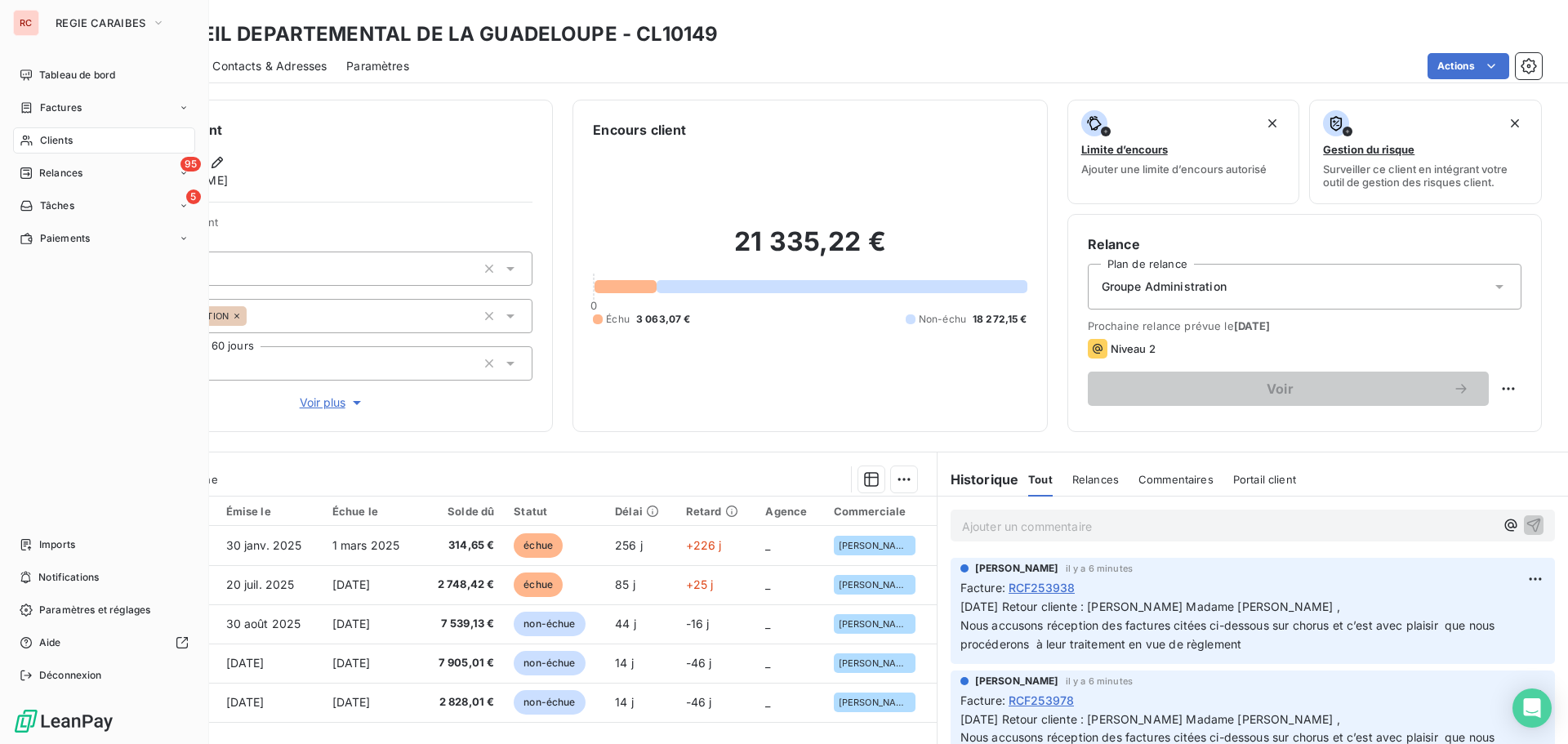
click at [54, 144] on span "Clients" at bounding box center [56, 141] width 33 height 15
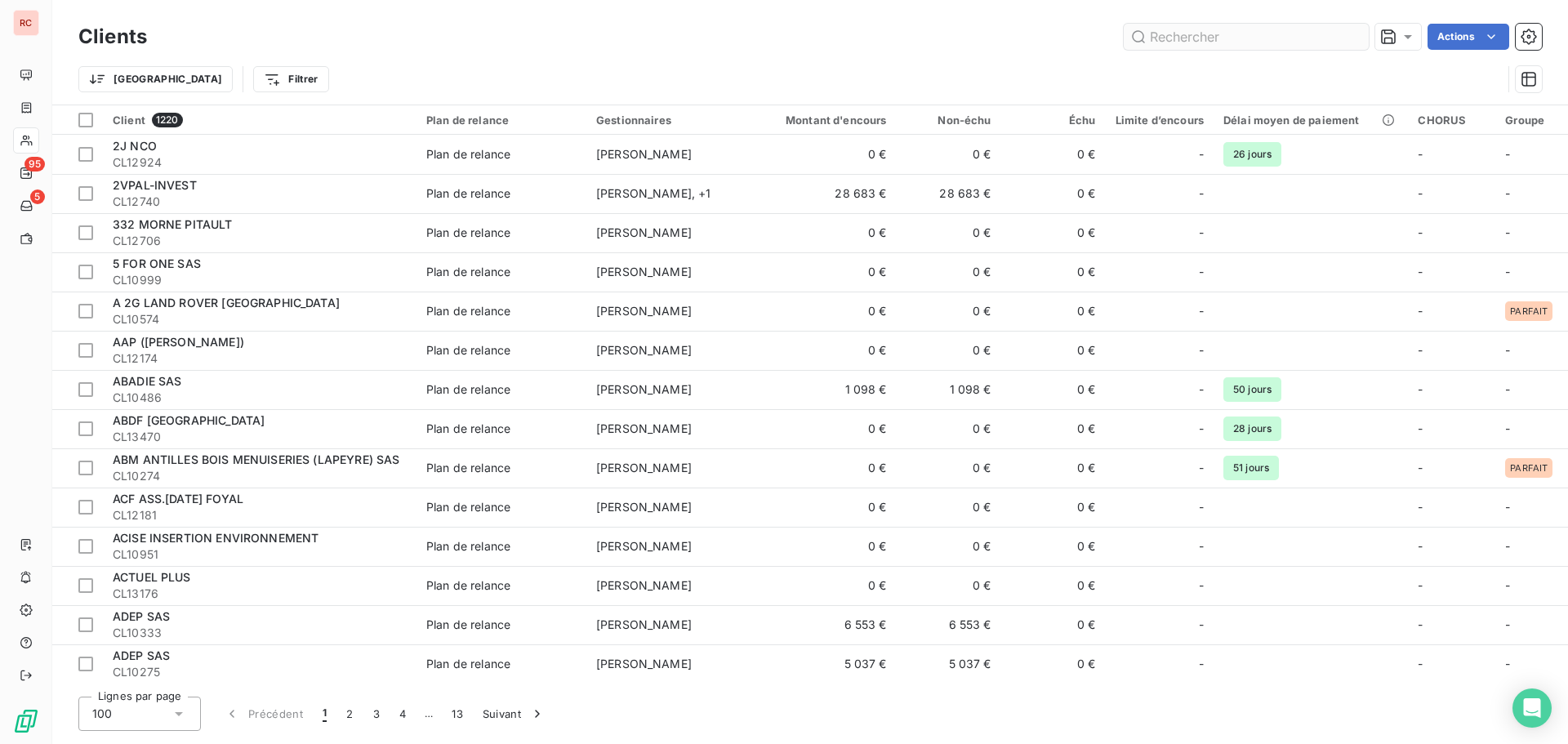
click at [1201, 34] on input "text" at bounding box center [1246, 37] width 245 height 27
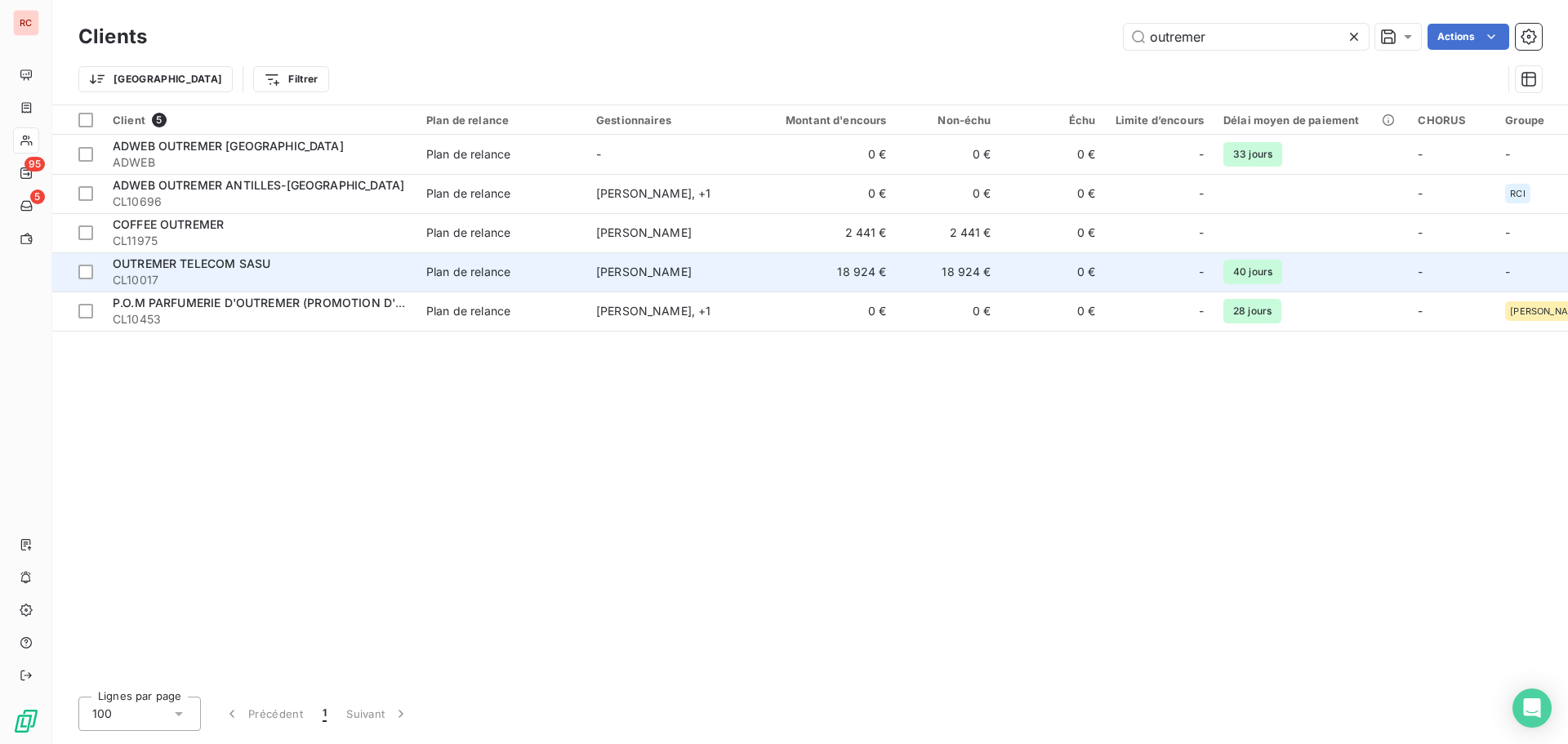
type input "outremer"
click at [192, 267] on span "OUTREMER TELECOM SASU" at bounding box center [191, 264] width 157 height 14
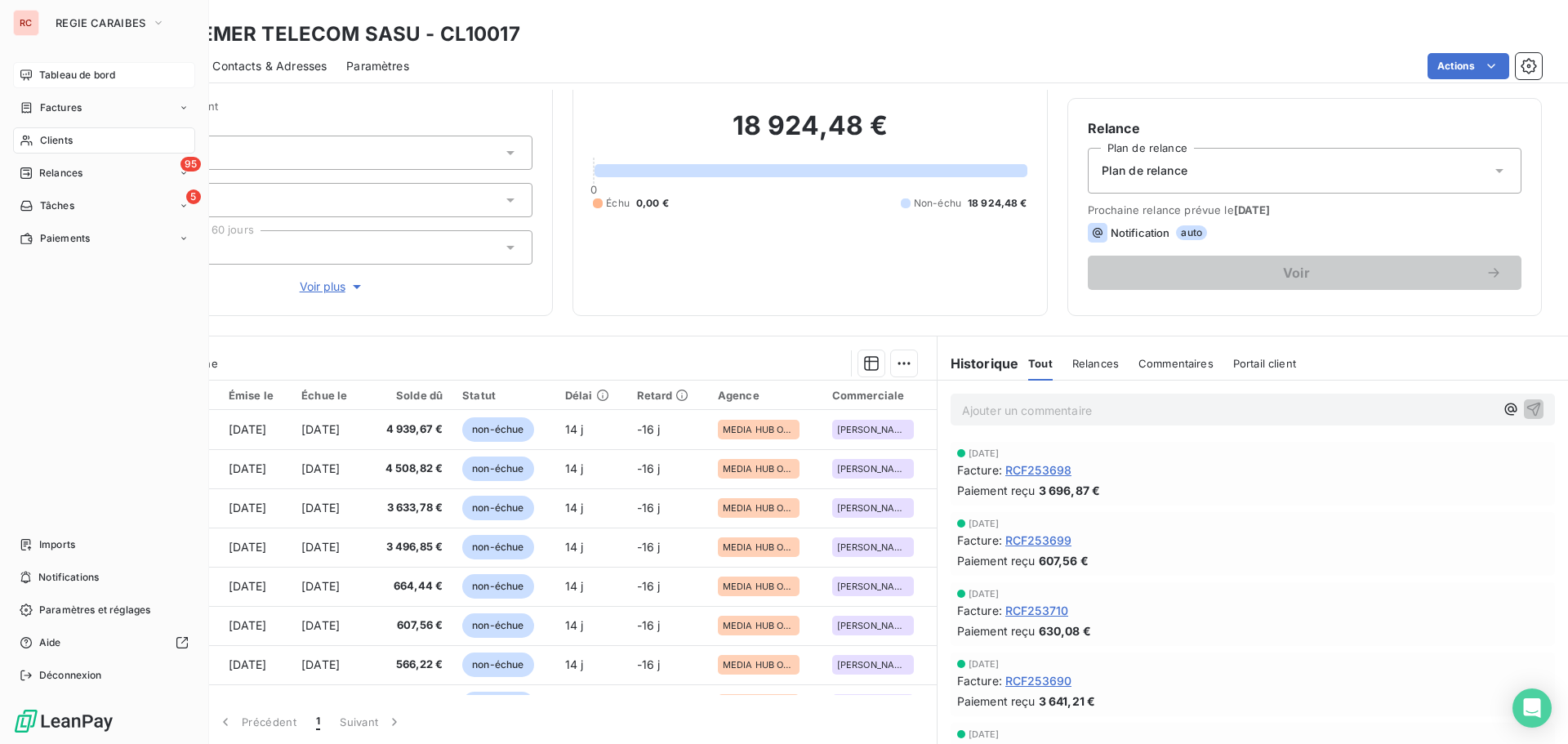
click at [103, 74] on span "Tableau de bord" at bounding box center [77, 75] width 76 height 15
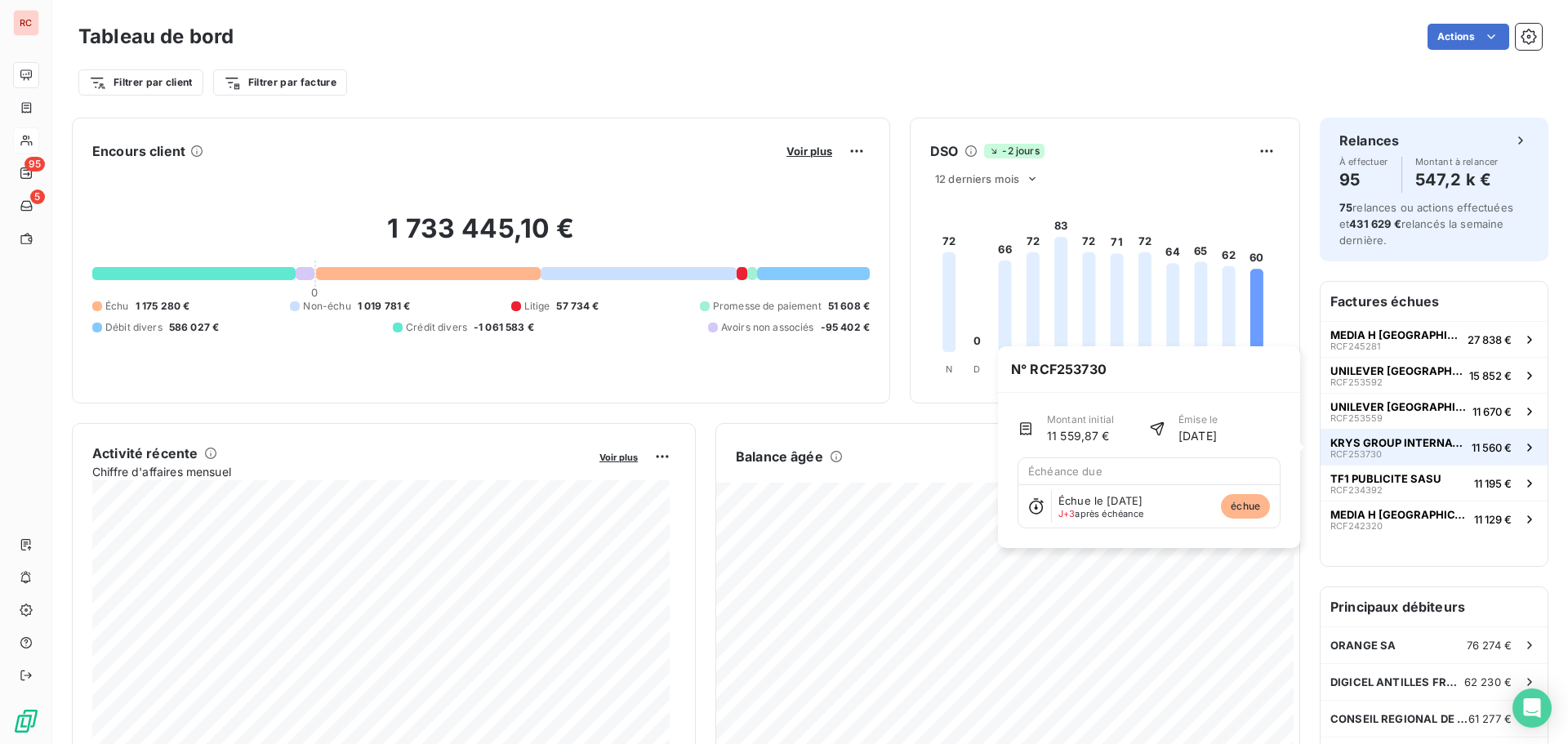
click at [1385, 436] on span "KRYS GROUP INTERNATIONAL ET OUTRE-MER SAS" at bounding box center [1398, 442] width 134 height 13
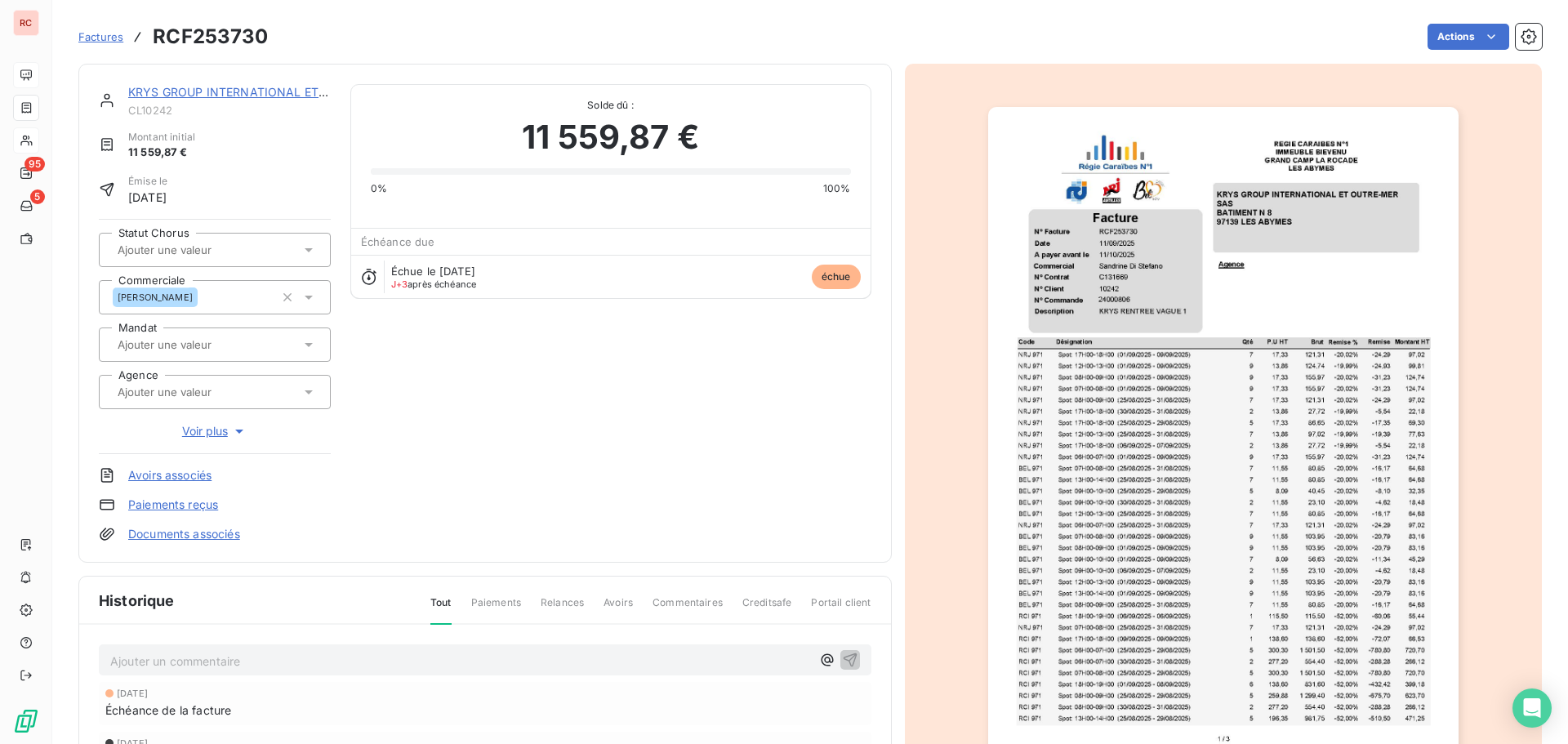
scroll to position [2, 0]
click at [257, 89] on link "KRYS GROUP INTERNATIONAL ET OUTRE-MER SAS" at bounding box center [272, 91] width 289 height 14
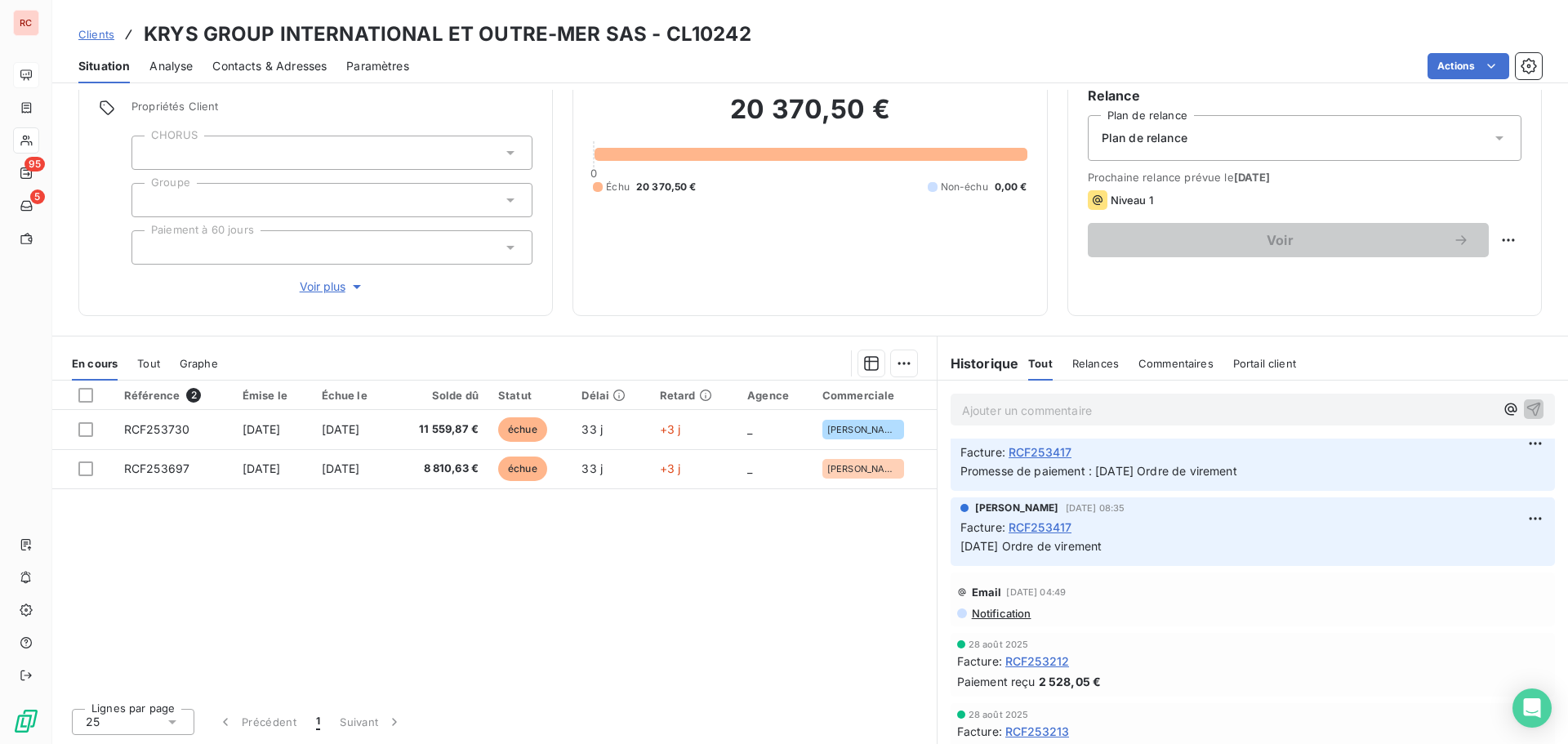
scroll to position [81, 0]
click at [986, 624] on span "Notification" at bounding box center [1000, 621] width 61 height 13
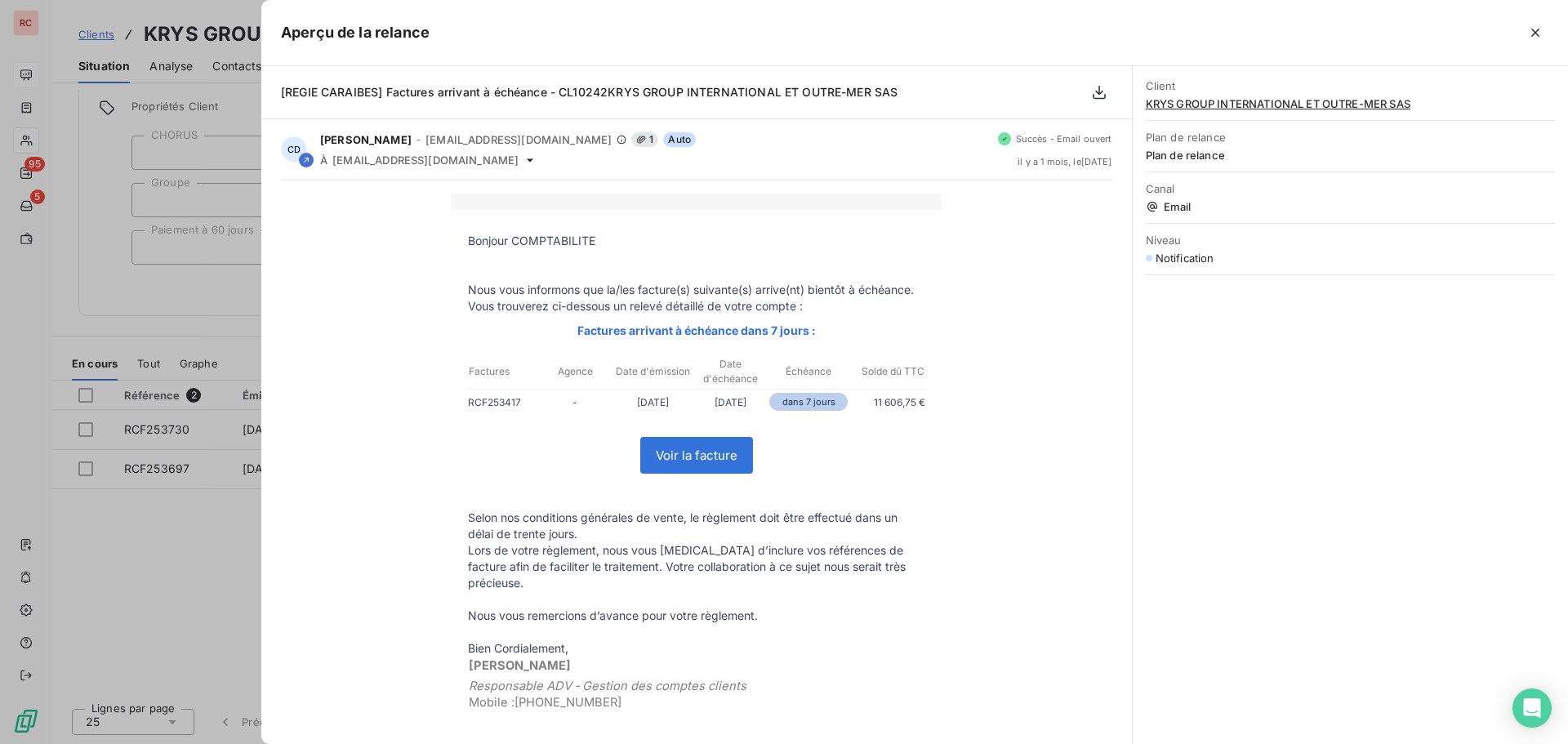
click at [220, 571] on div at bounding box center [784, 372] width 1568 height 744
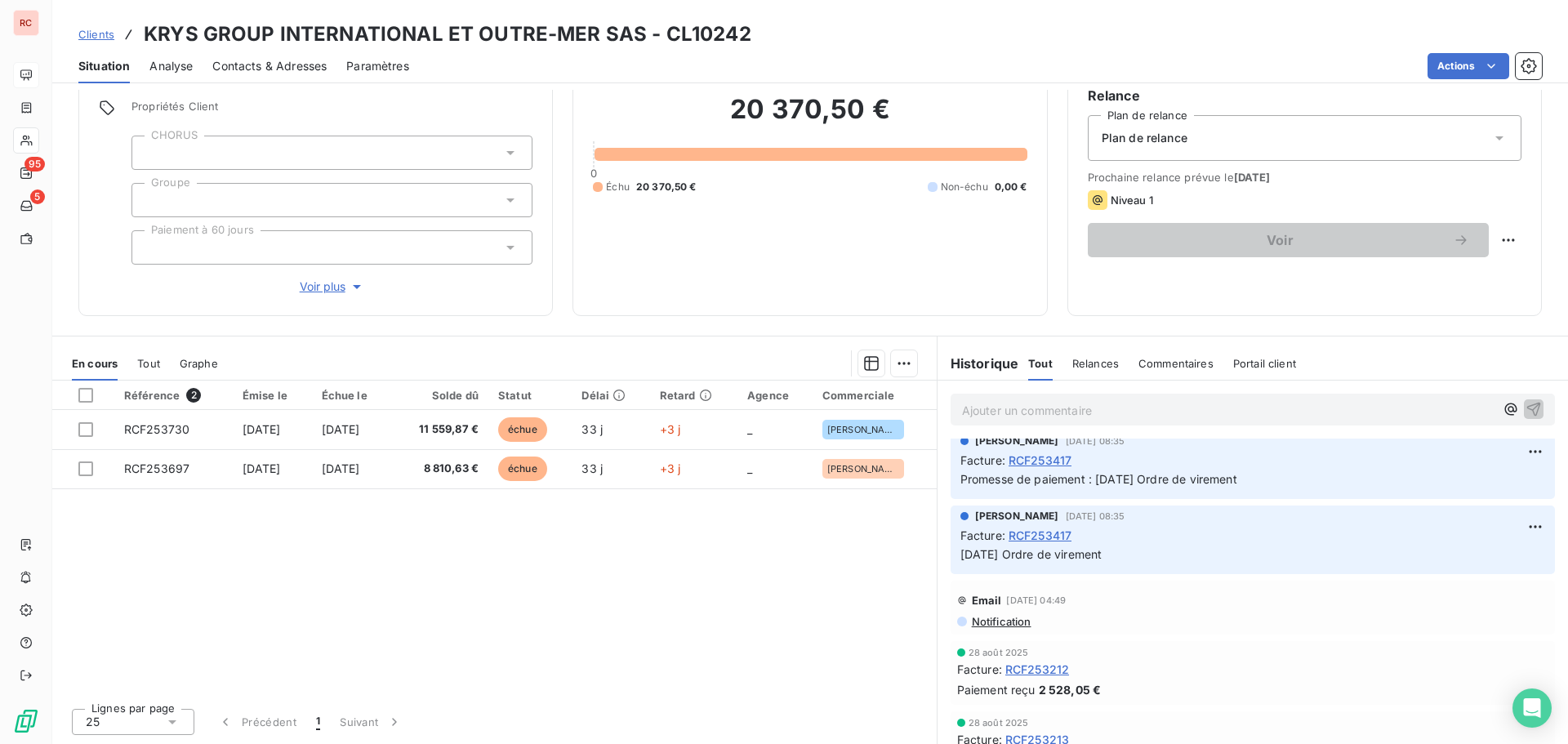
scroll to position [0, 0]
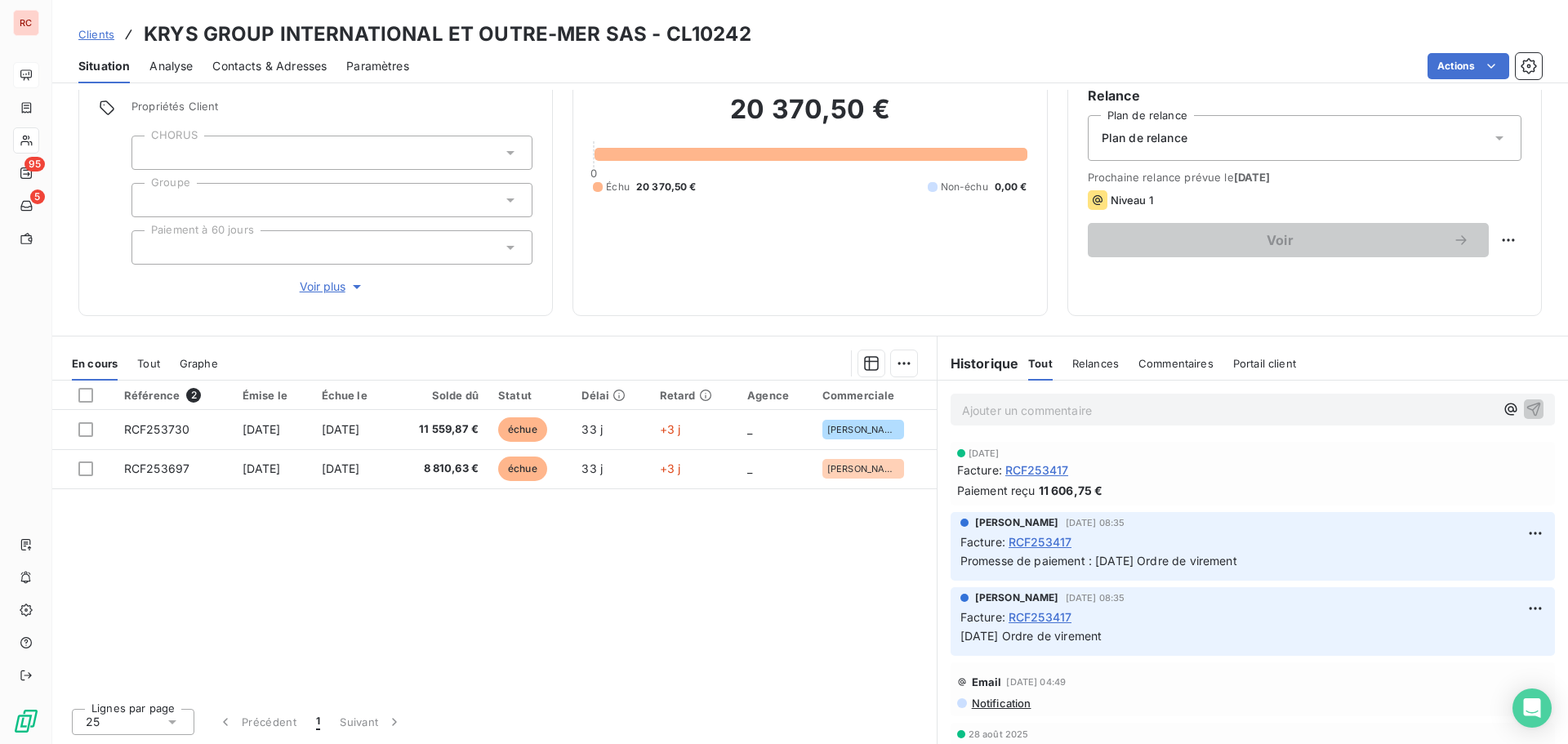
click at [305, 65] on span "Contacts & Adresses" at bounding box center [269, 66] width 114 height 16
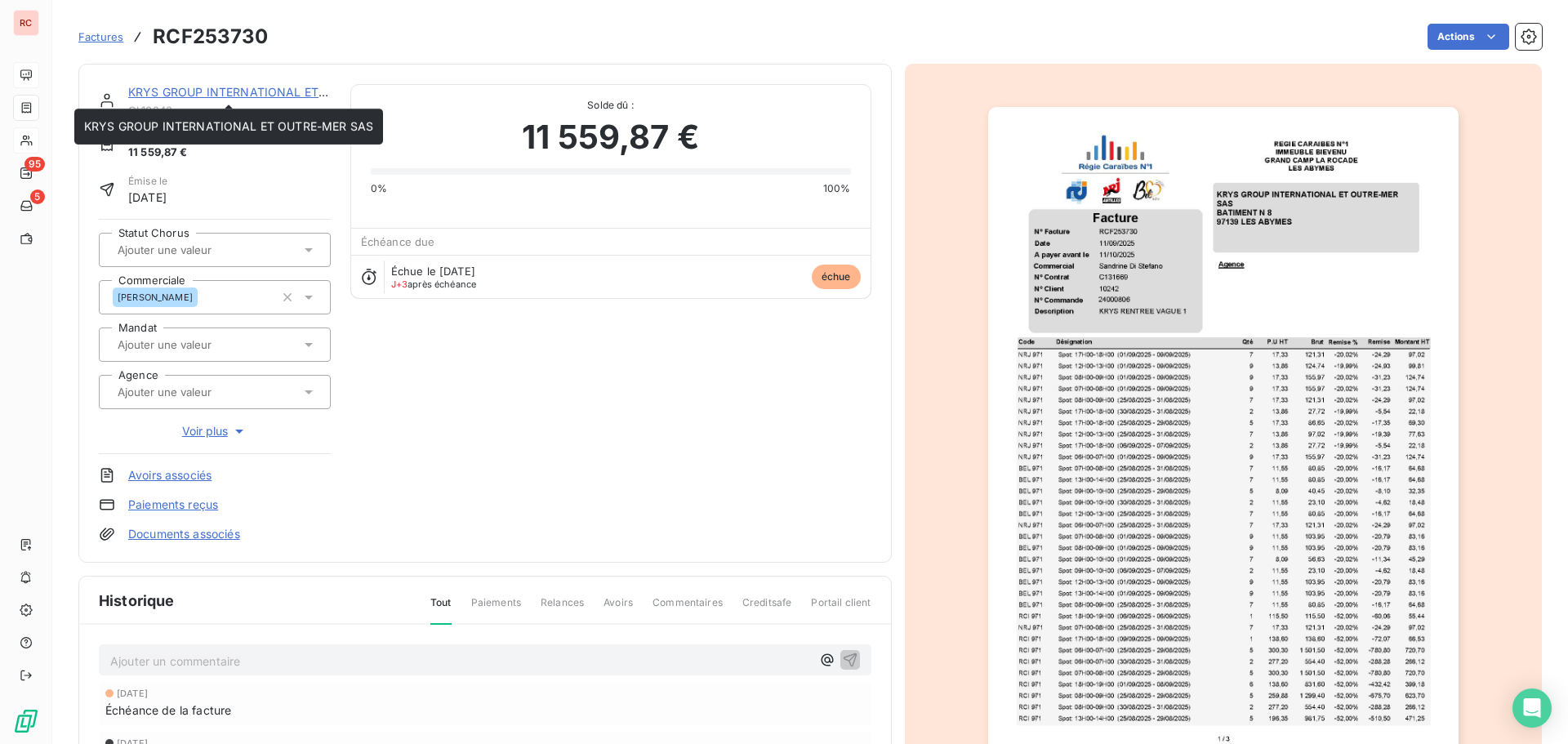
click at [251, 93] on link "KRYS GROUP INTERNATIONAL ET OUTRE-MER SAS" at bounding box center [272, 92] width 289 height 14
